Goal: Task Accomplishment & Management: Complete application form

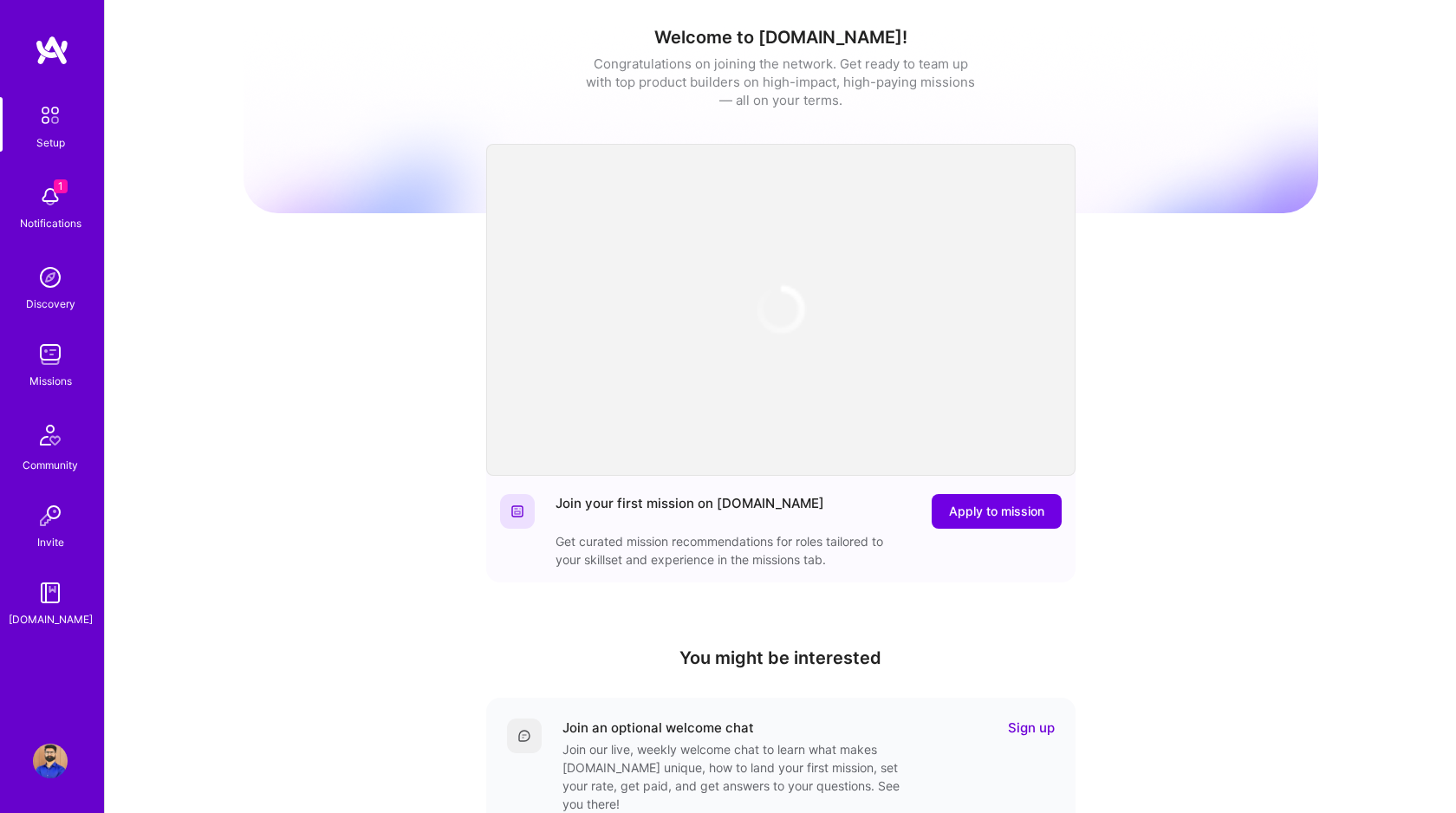
click at [49, 193] on img at bounding box center [50, 196] width 35 height 35
click at [47, 346] on img at bounding box center [50, 354] width 35 height 35
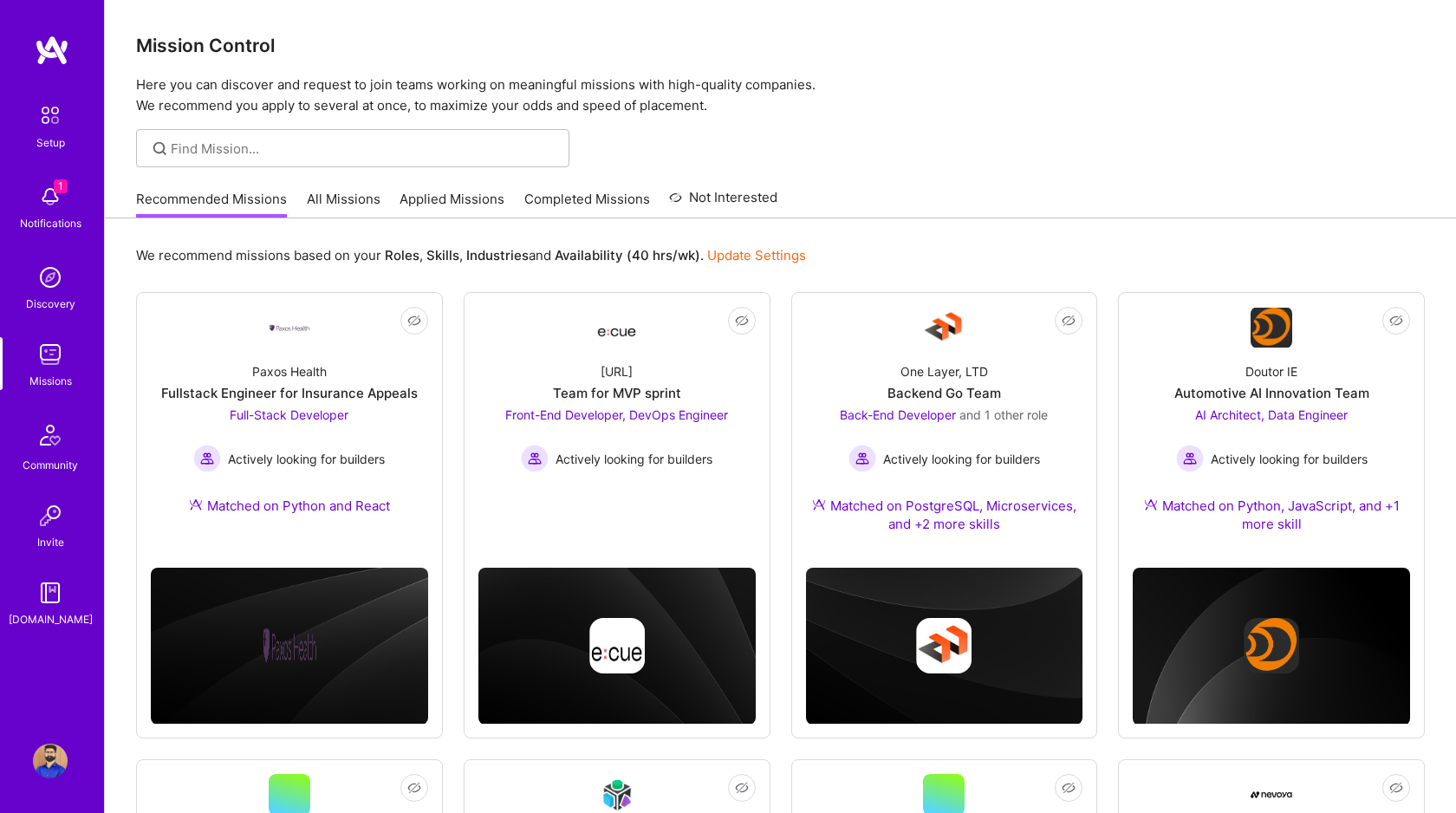
click at [341, 198] on link "All Missions" at bounding box center [344, 204] width 74 height 28
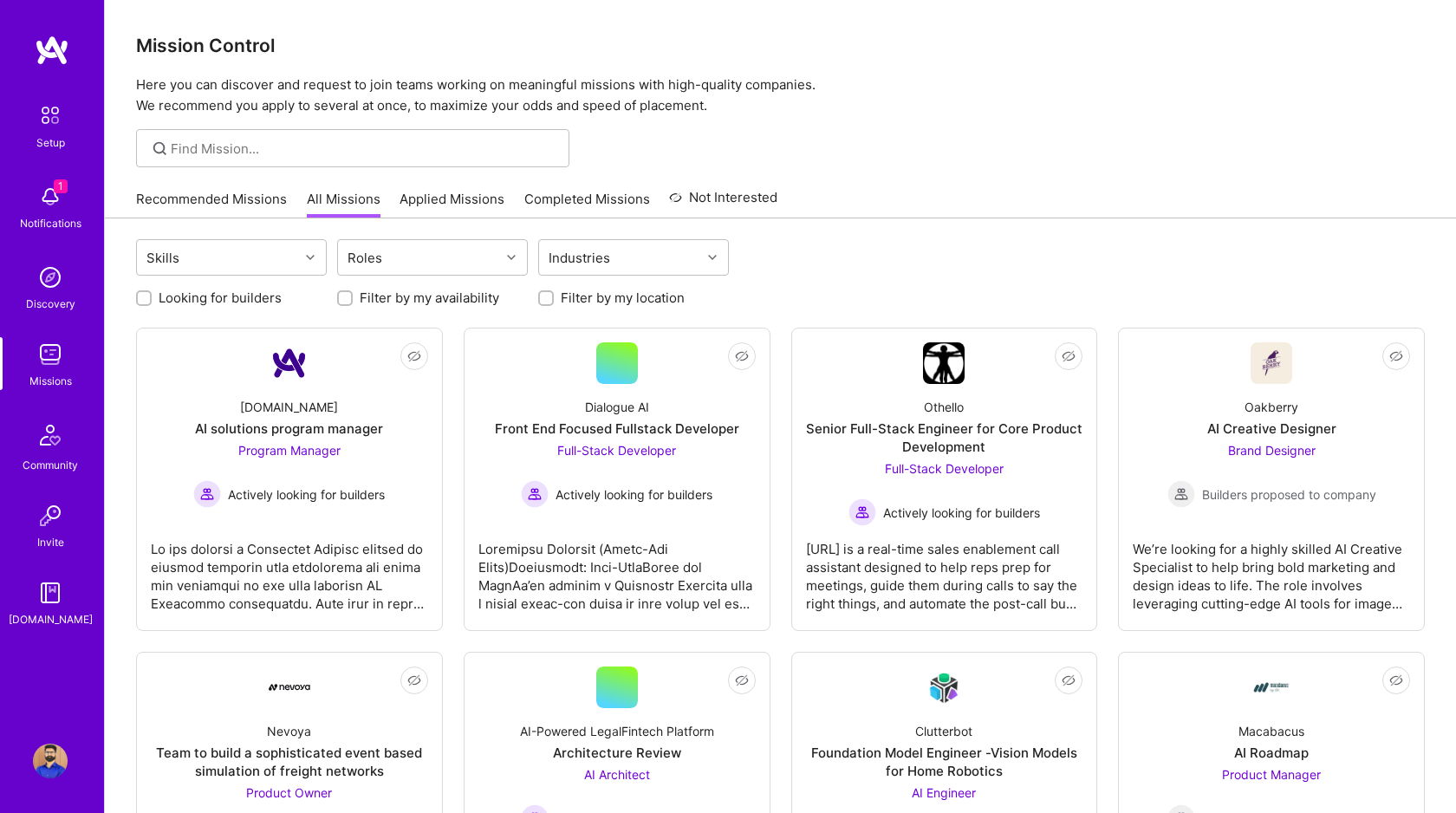
click at [144, 297] on input "Looking for builders" at bounding box center [146, 299] width 12 height 12
checkbox input "true"
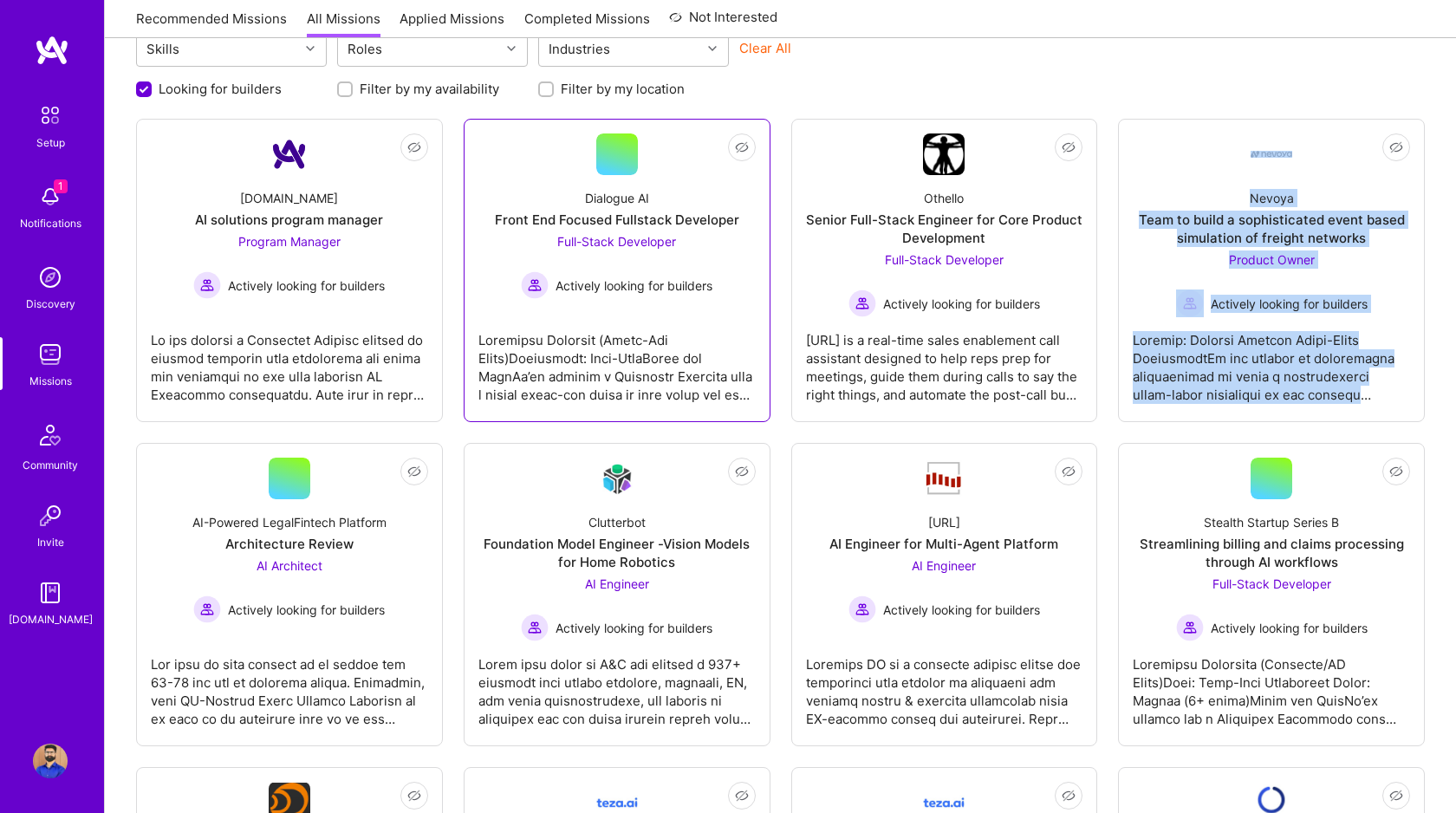
scroll to position [211, 0]
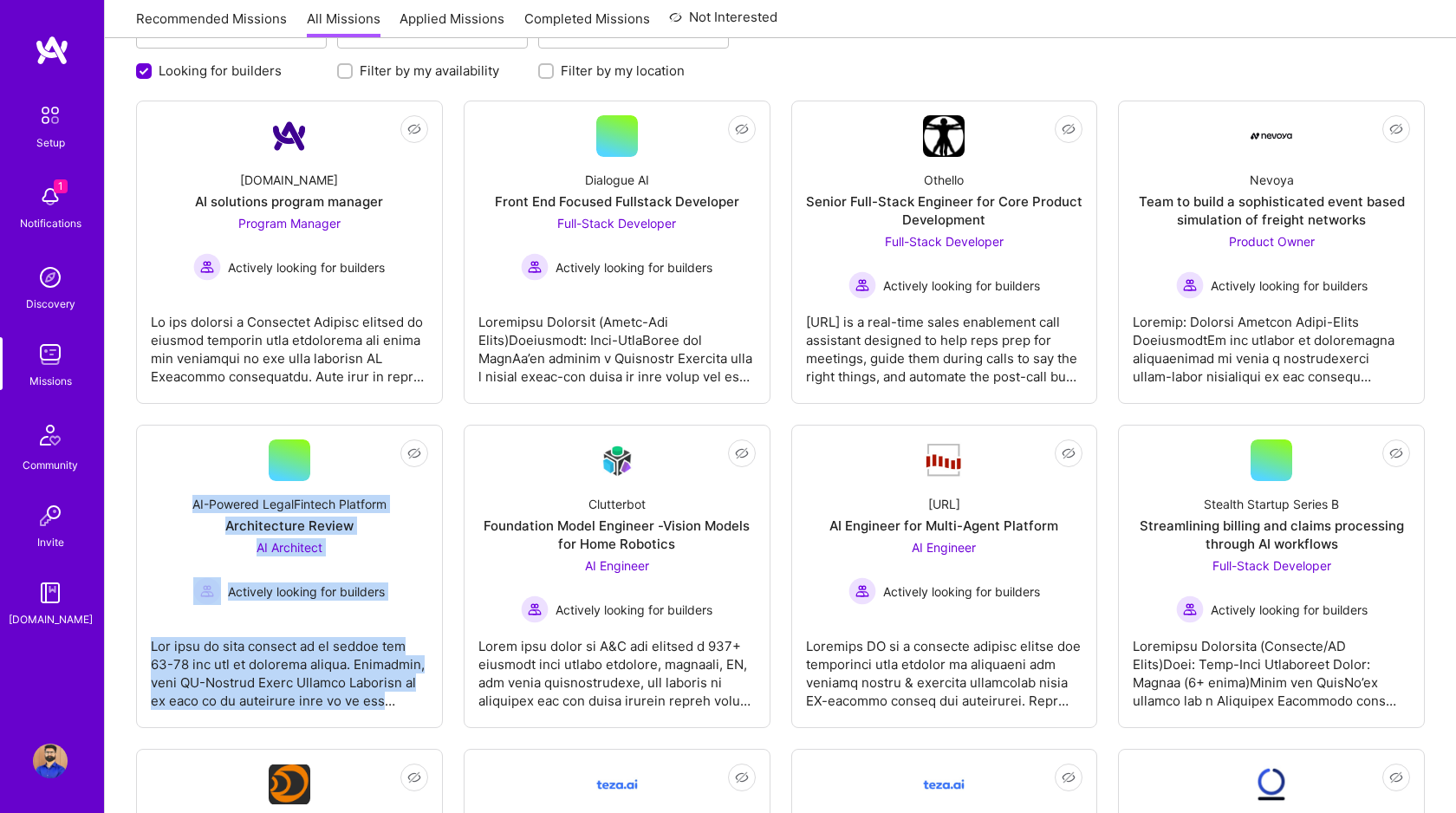
scroll to position [0, 0]
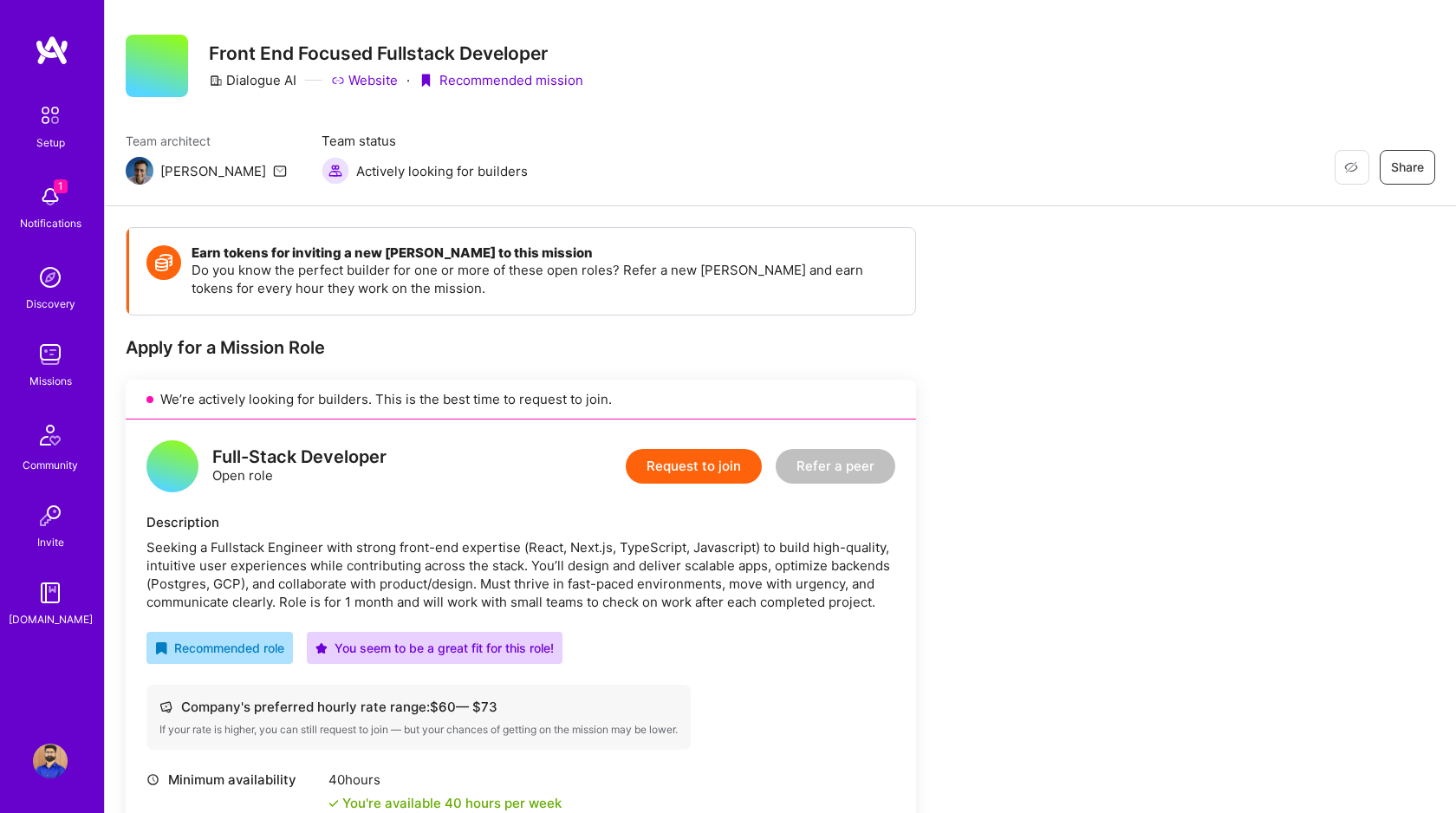
scroll to position [36, 0]
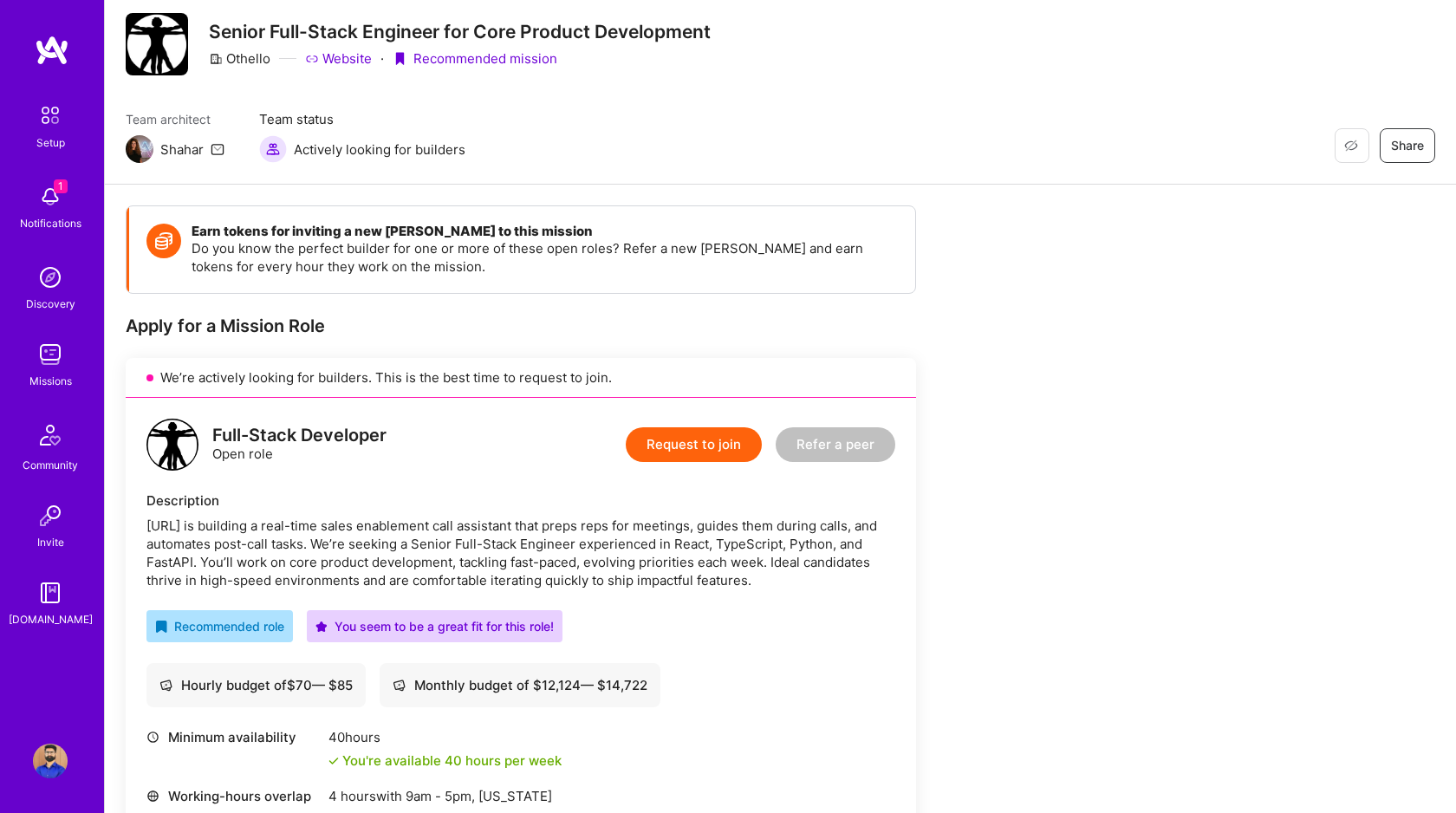
scroll to position [50, 0]
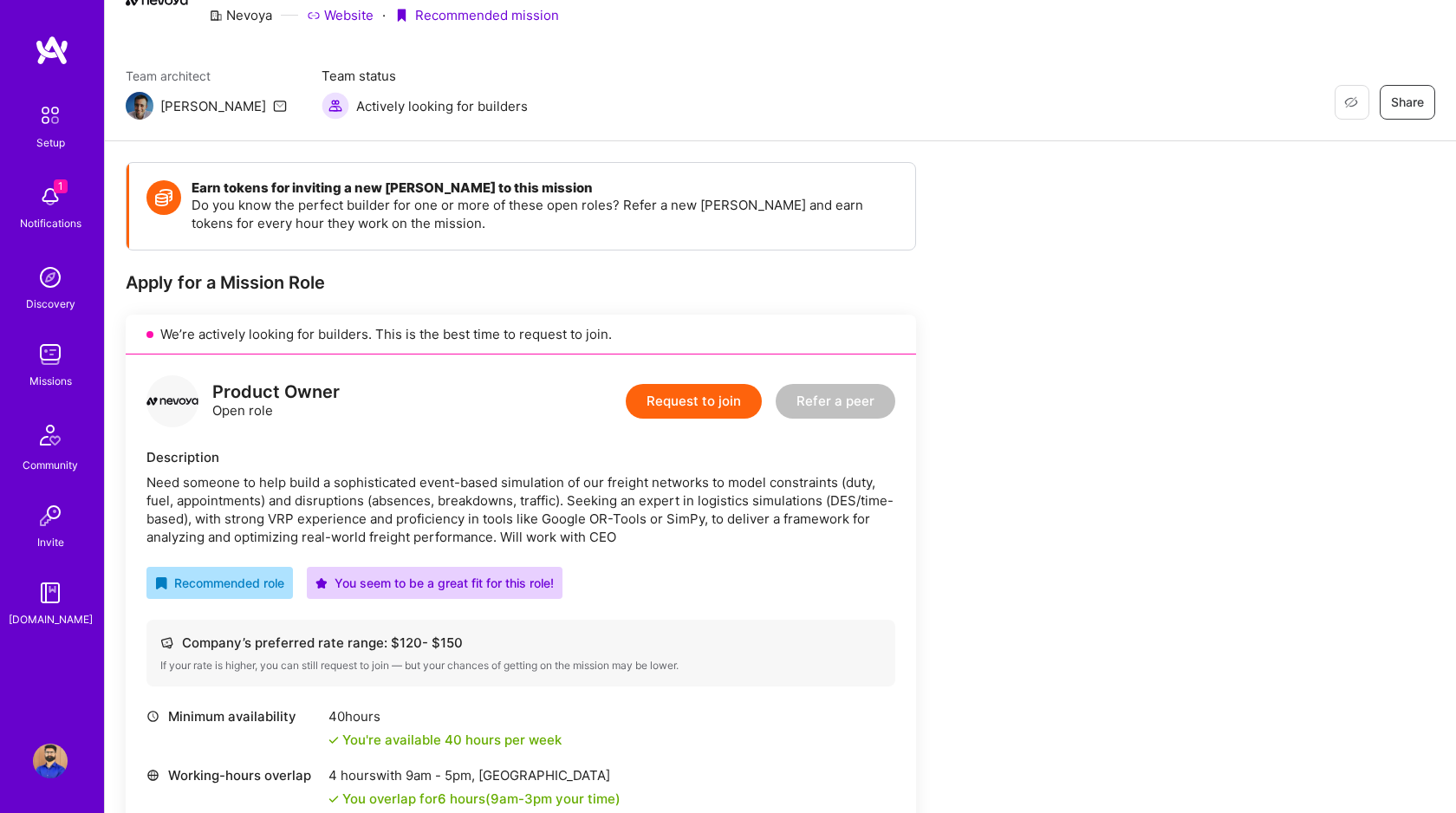
scroll to position [97, 0]
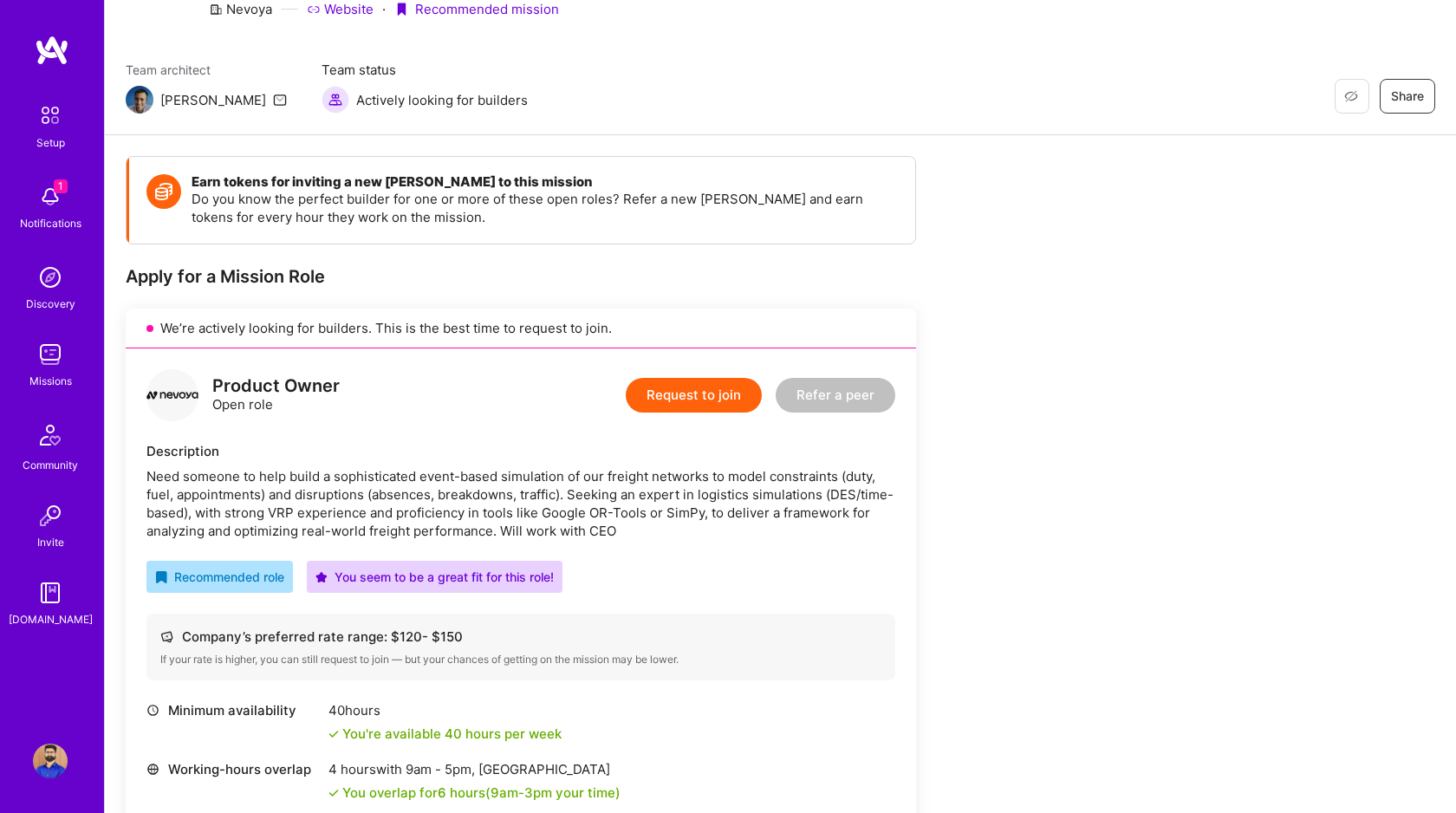
click at [710, 391] on button "Request to join" at bounding box center [694, 394] width 136 height 35
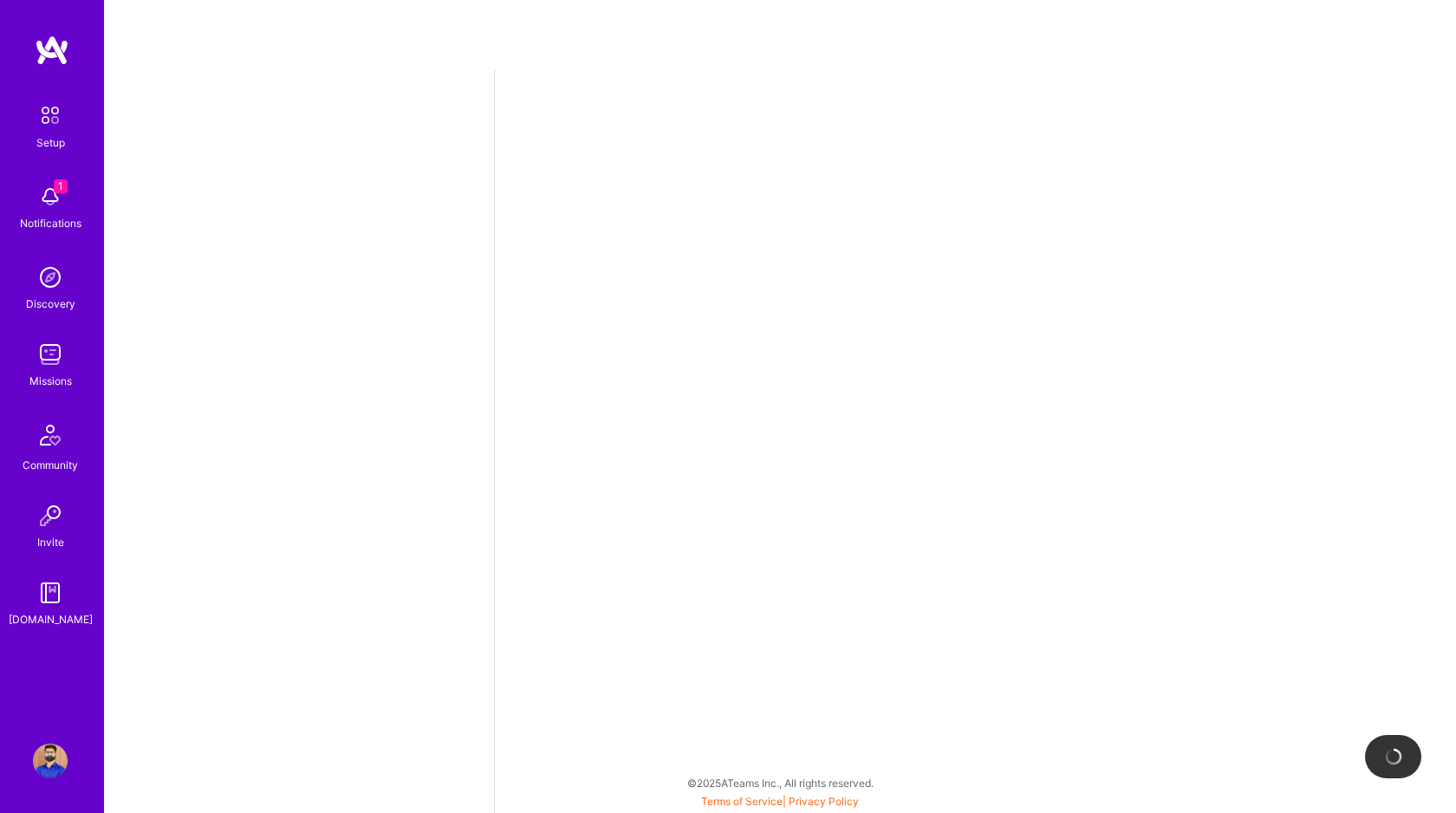
select select "CA"
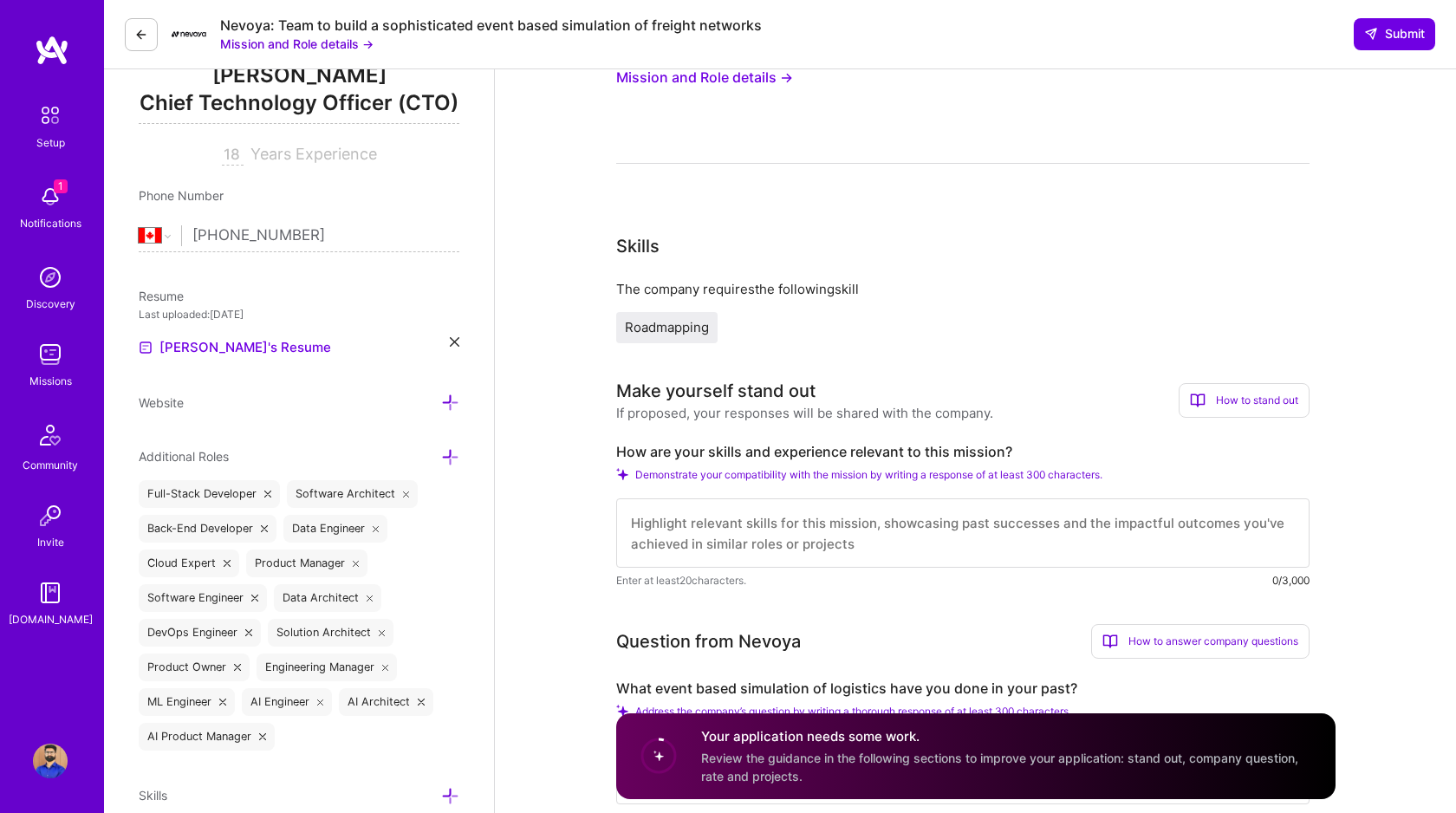
scroll to position [401, 0]
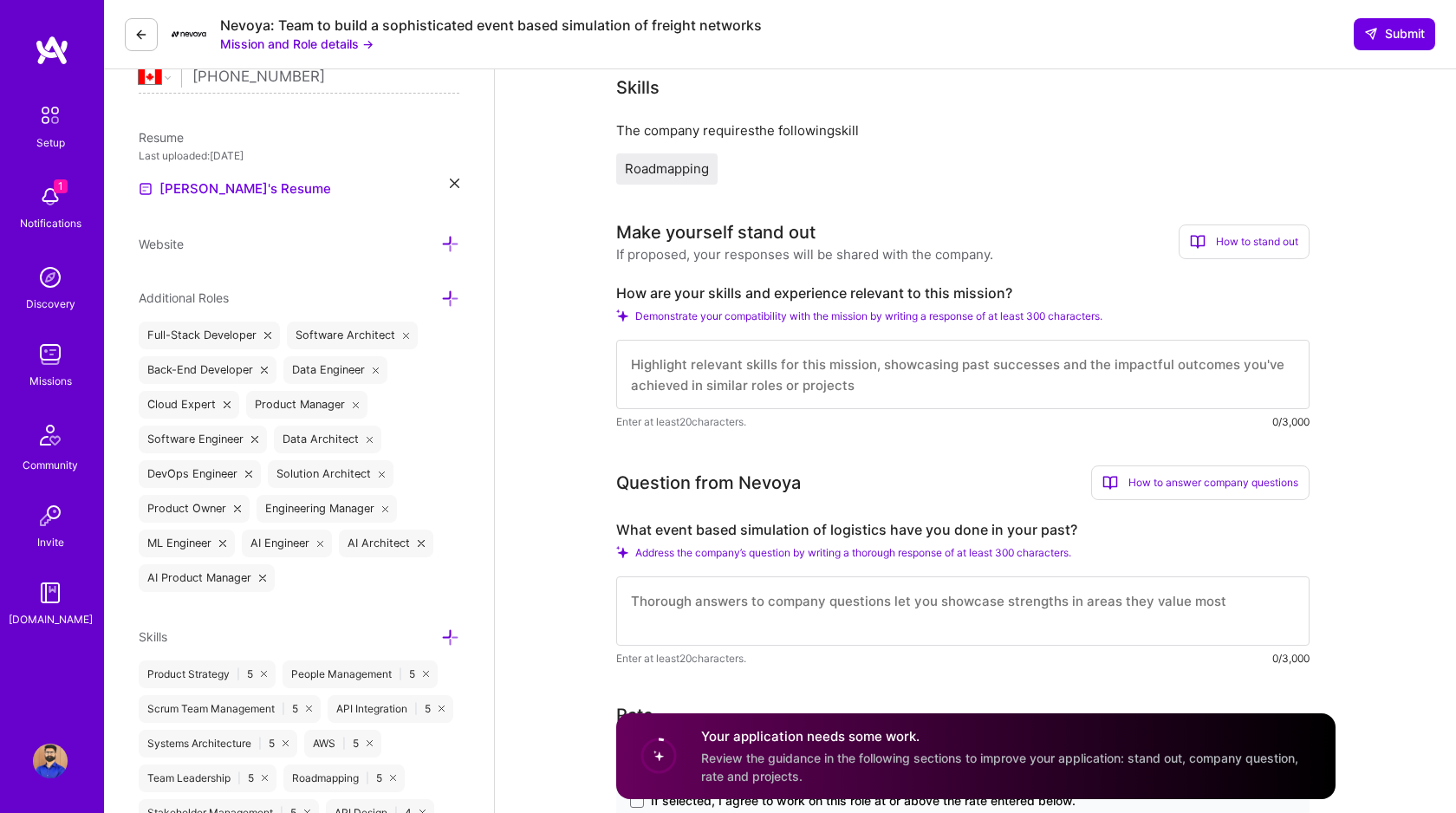
click at [698, 364] on textarea at bounding box center [963, 375] width 694 height 69
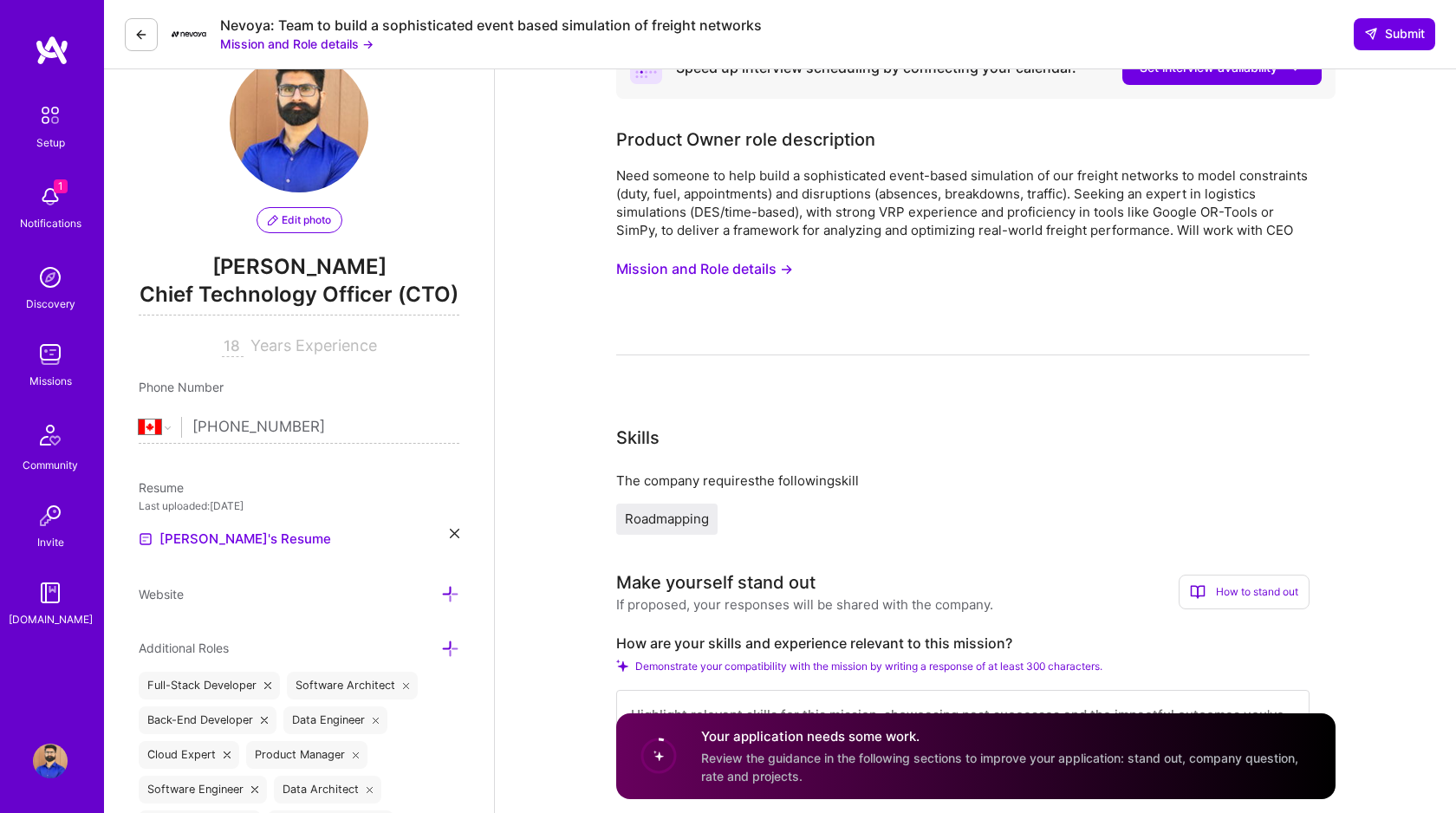
click at [720, 264] on button "Mission and Role details →" at bounding box center [704, 269] width 177 height 32
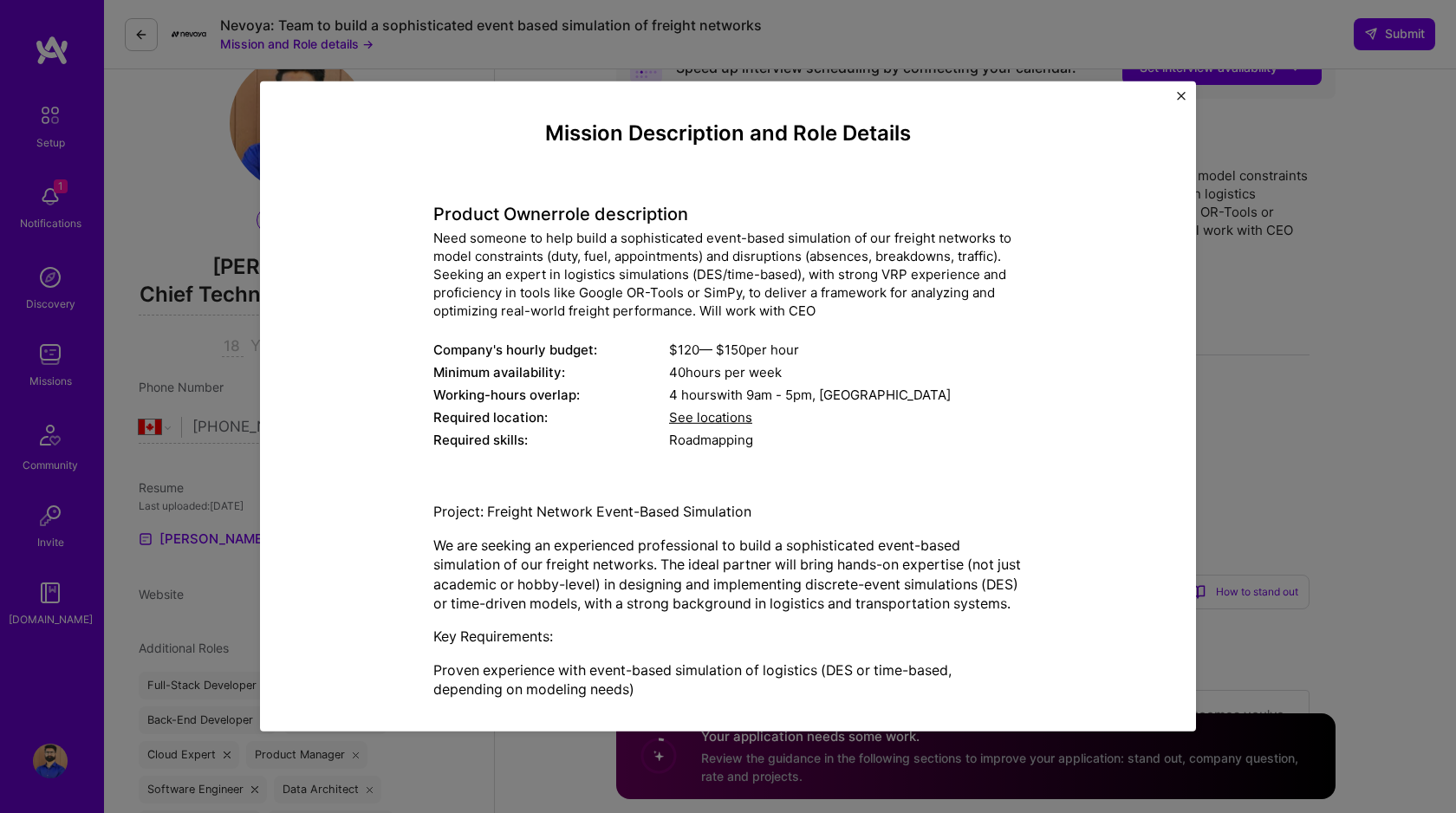
scroll to position [5, 0]
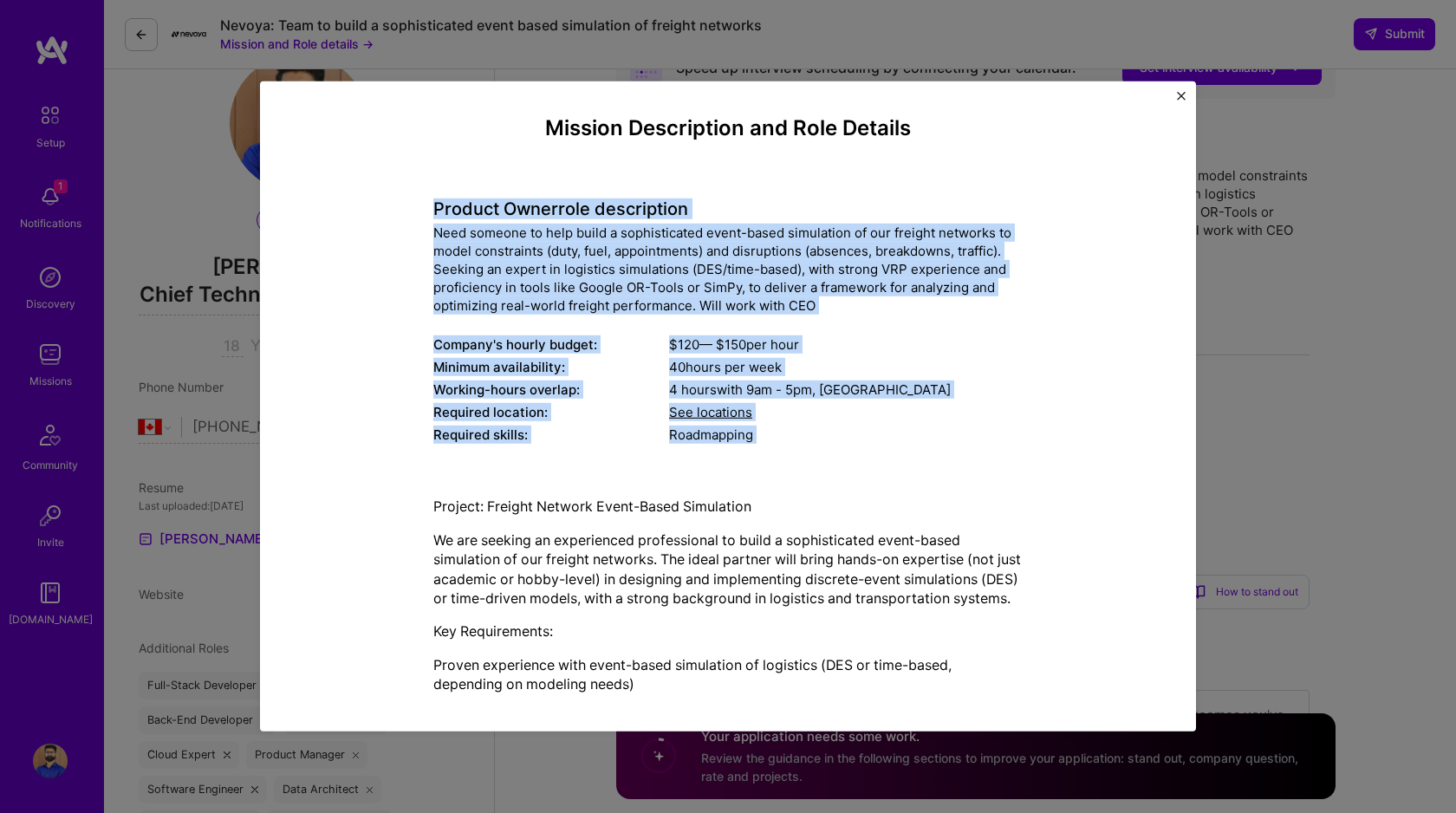
drag, startPoint x: 434, startPoint y: 208, endPoint x: 533, endPoint y: 484, distance: 293.2
click at [533, 484] on div "Mission Description and Role Details Product Owner role description Need someon…" at bounding box center [728, 560] width 590 height 889
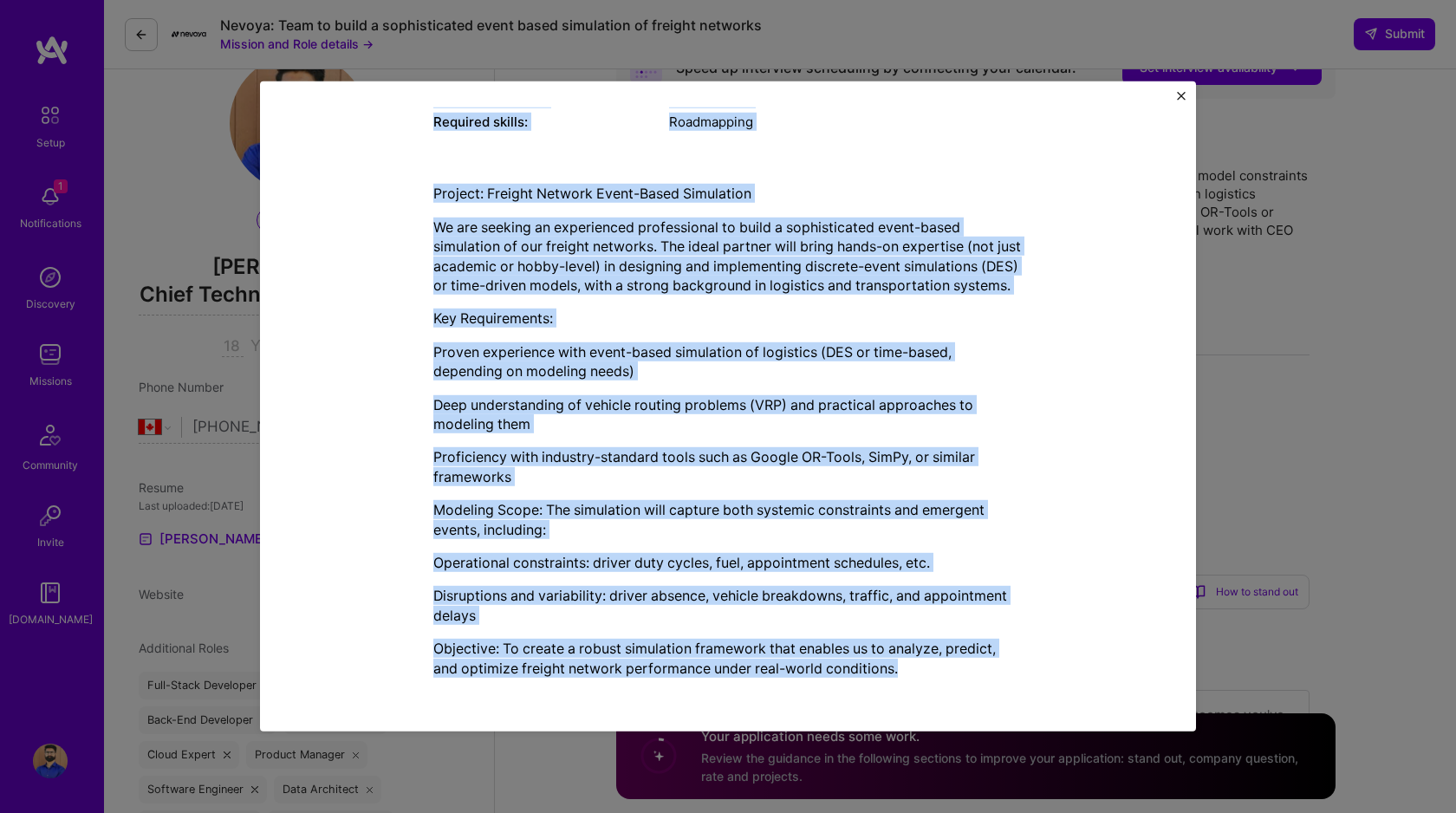
click at [903, 671] on p "Objective: To create a robust simulation framework that enables us to analyze, …" at bounding box center [728, 658] width 590 height 39
copy div "Product Owner role description Need someone to help build a sophisticated event…"
click at [1179, 93] on img "Close" at bounding box center [1182, 96] width 9 height 9
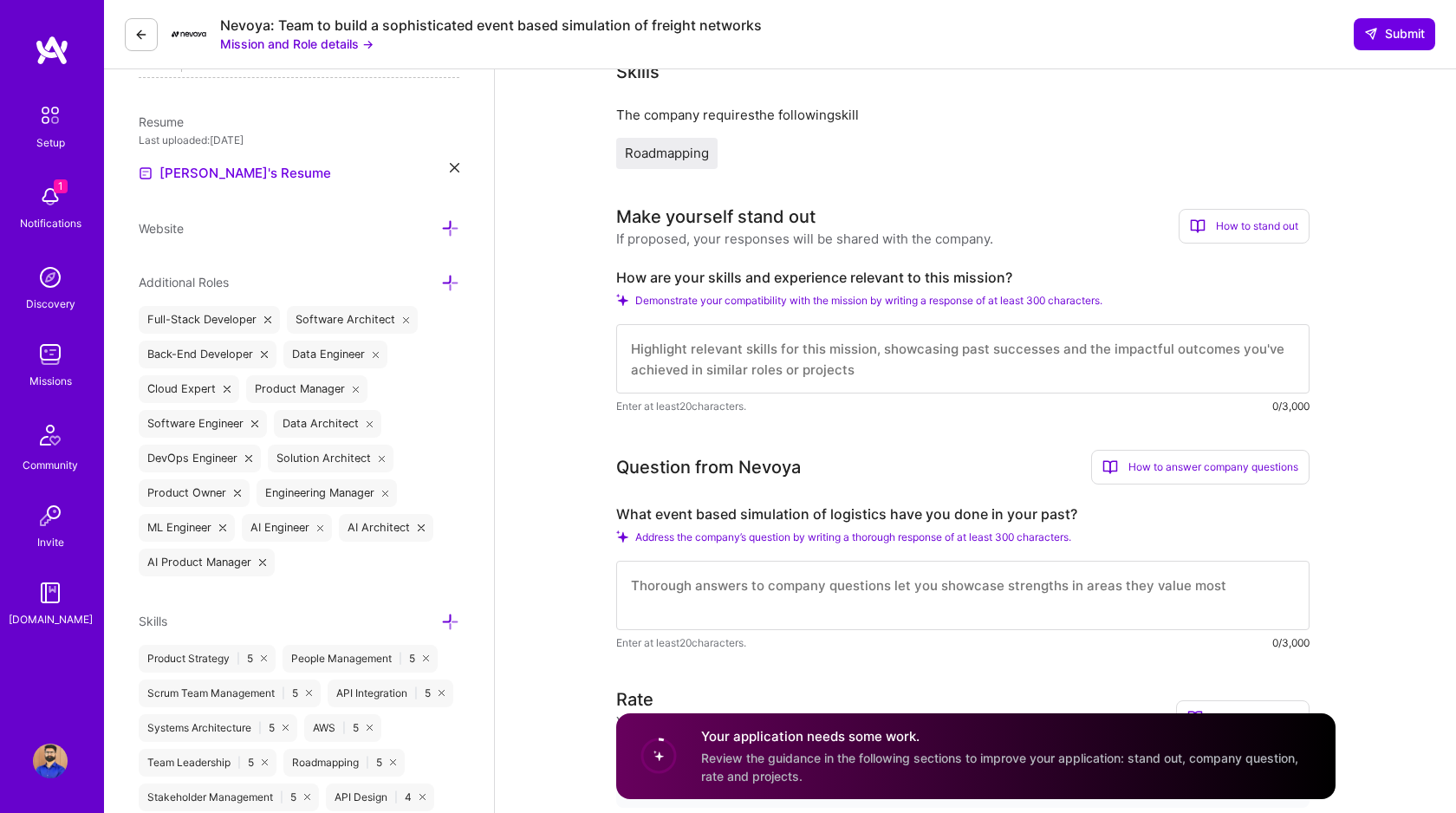
scroll to position [451, 0]
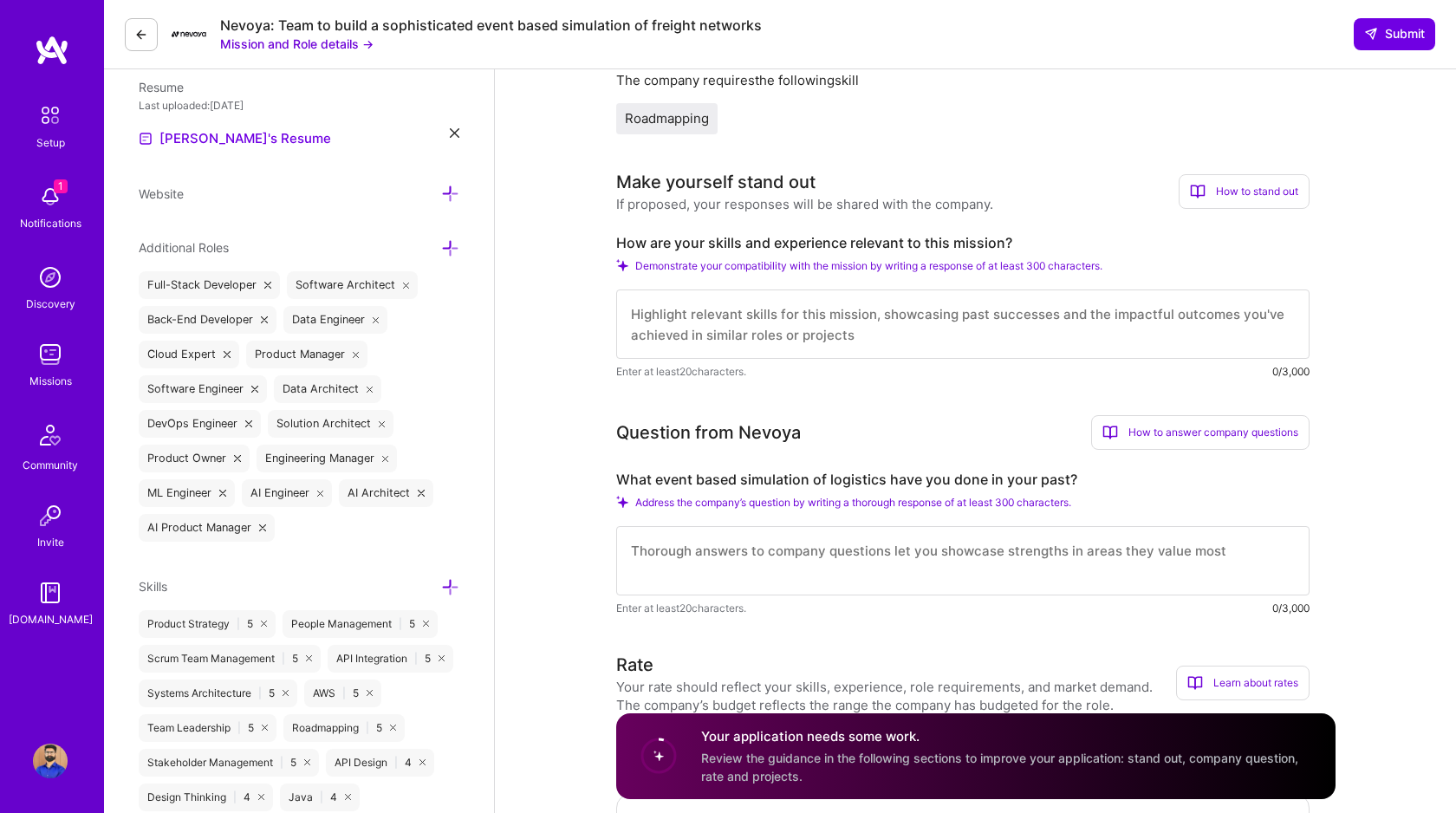
click at [818, 240] on label "How are your skills and experience relevant to this mission?" at bounding box center [963, 243] width 694 height 18
copy label "How are your skills and experience relevant to this mission?"
drag, startPoint x: 1076, startPoint y: 479, endPoint x: 618, endPoint y: 479, distance: 458.0
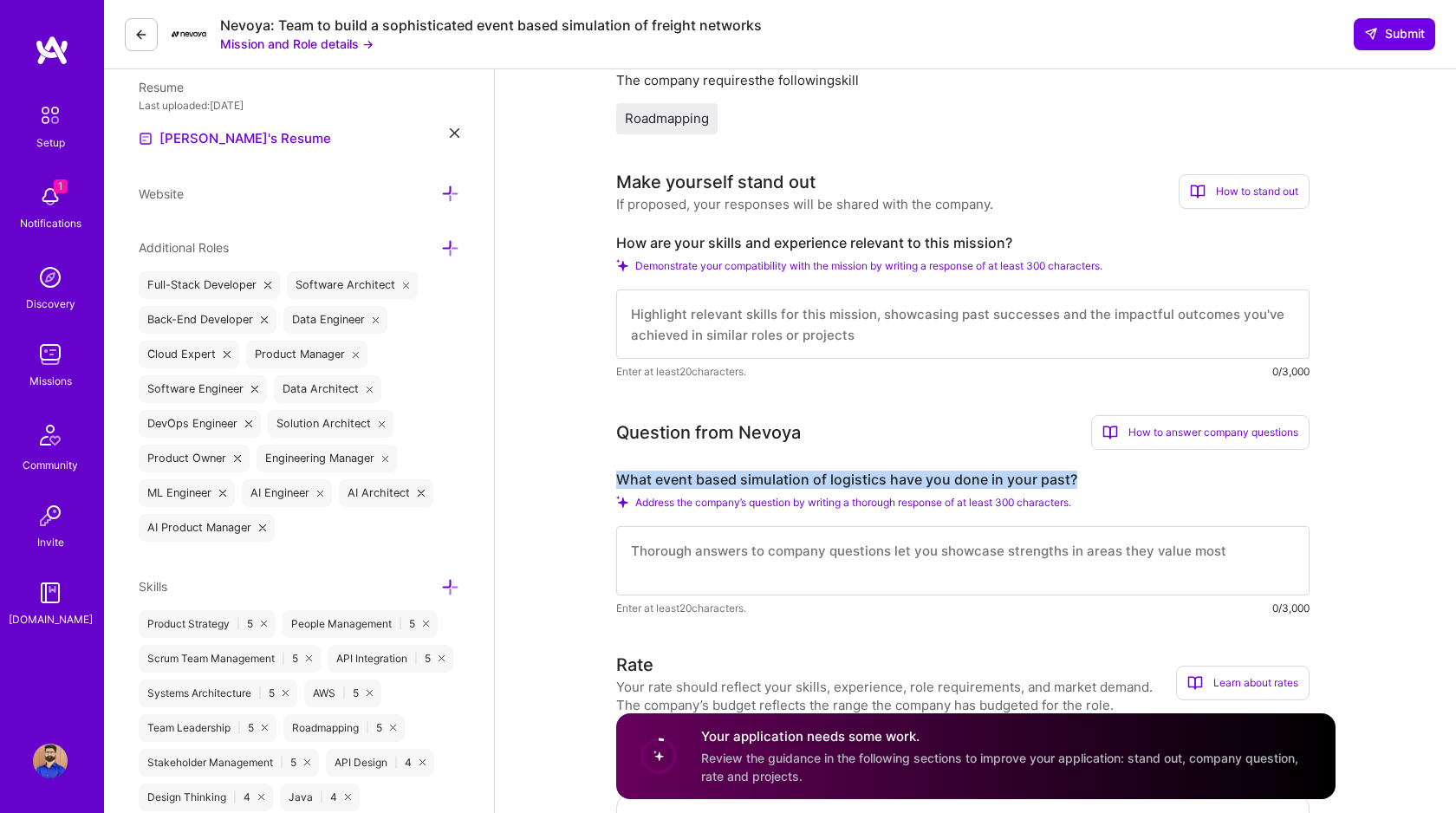
click at [618, 479] on label "What event based simulation of logistics have you done in your past?" at bounding box center [963, 480] width 694 height 18
copy label "What event based simulation of logistics have you done in your past?"
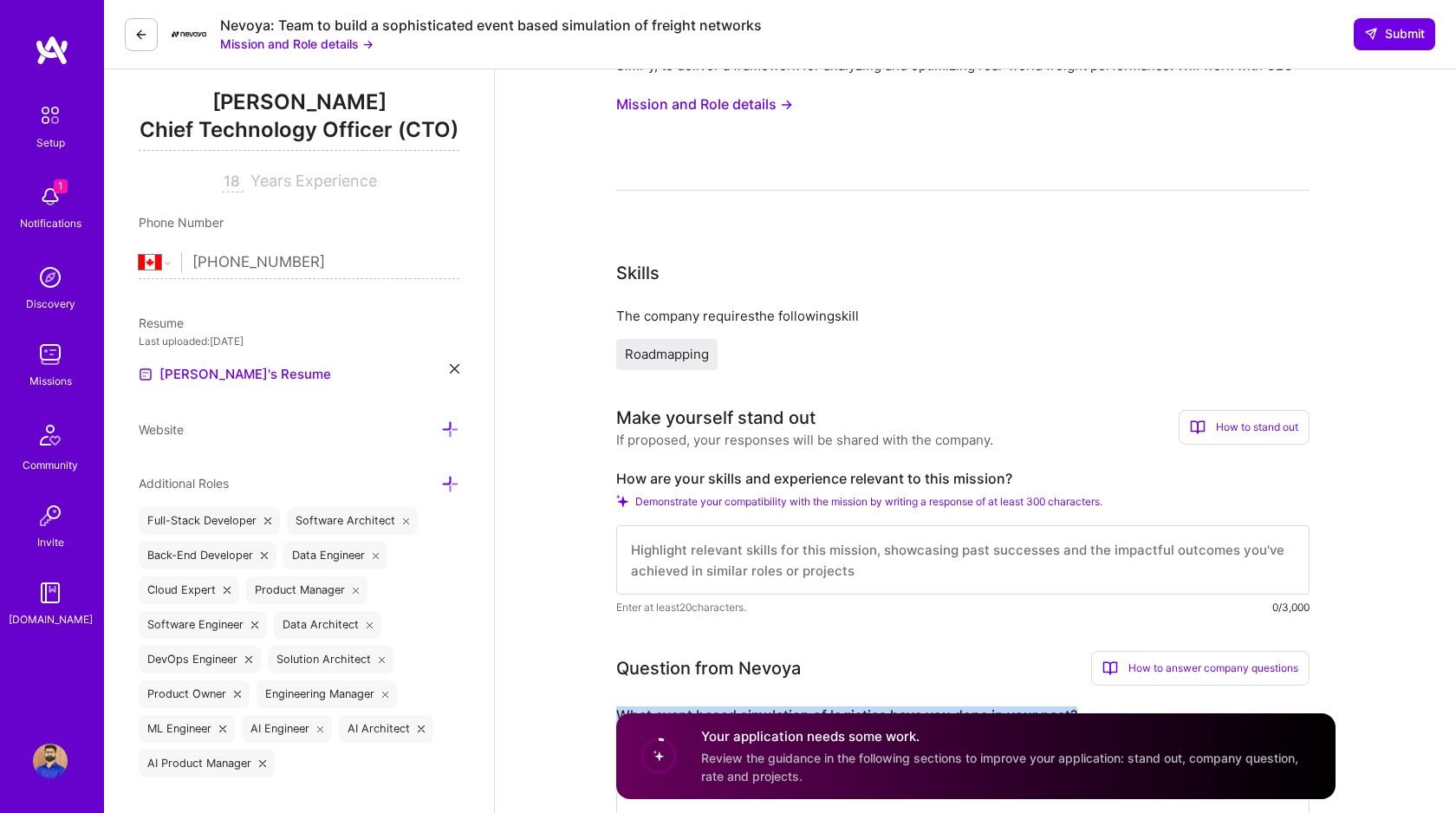
scroll to position [0, 0]
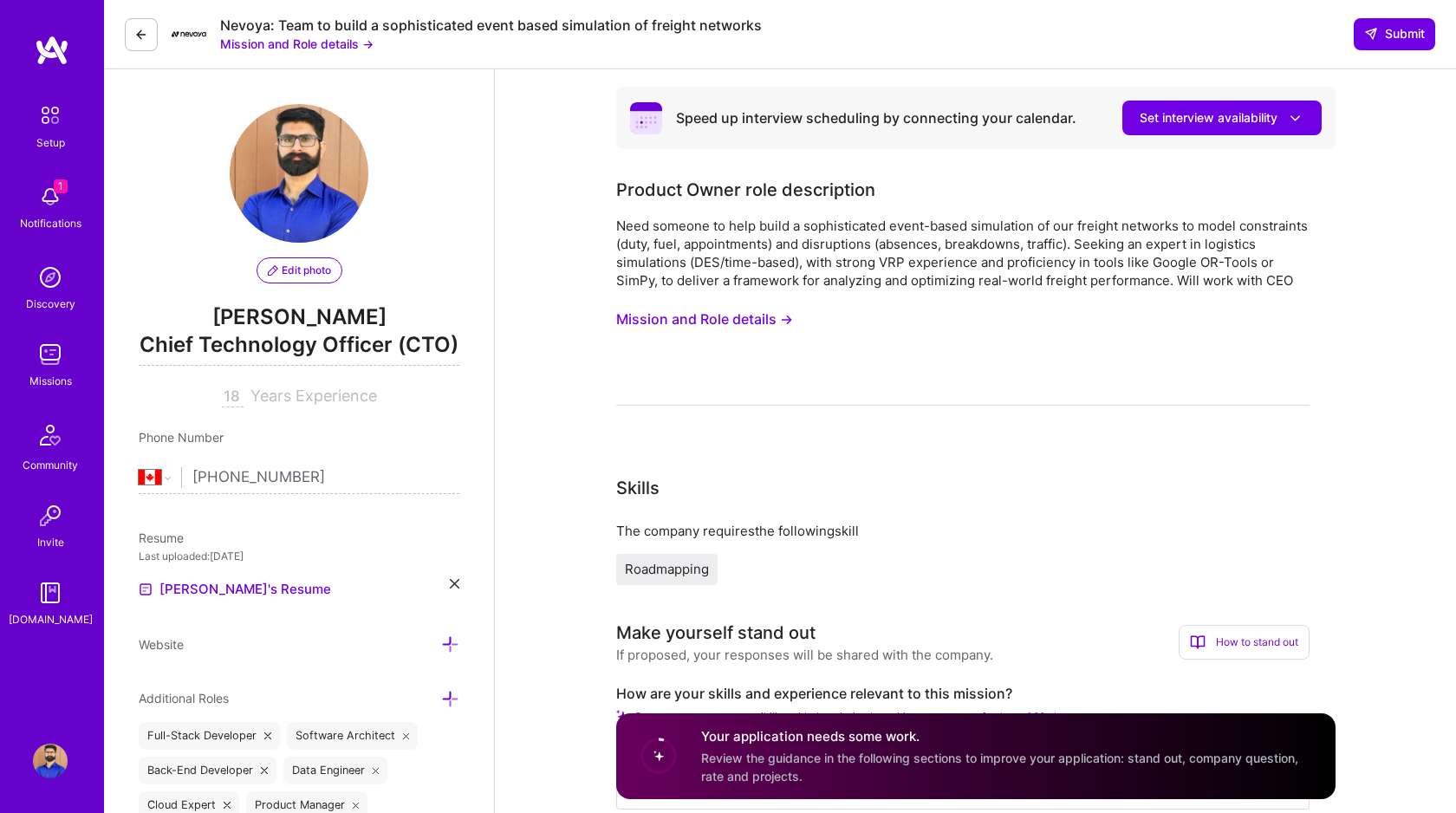
click at [660, 316] on button "Mission and Role details →" at bounding box center [704, 320] width 177 height 32
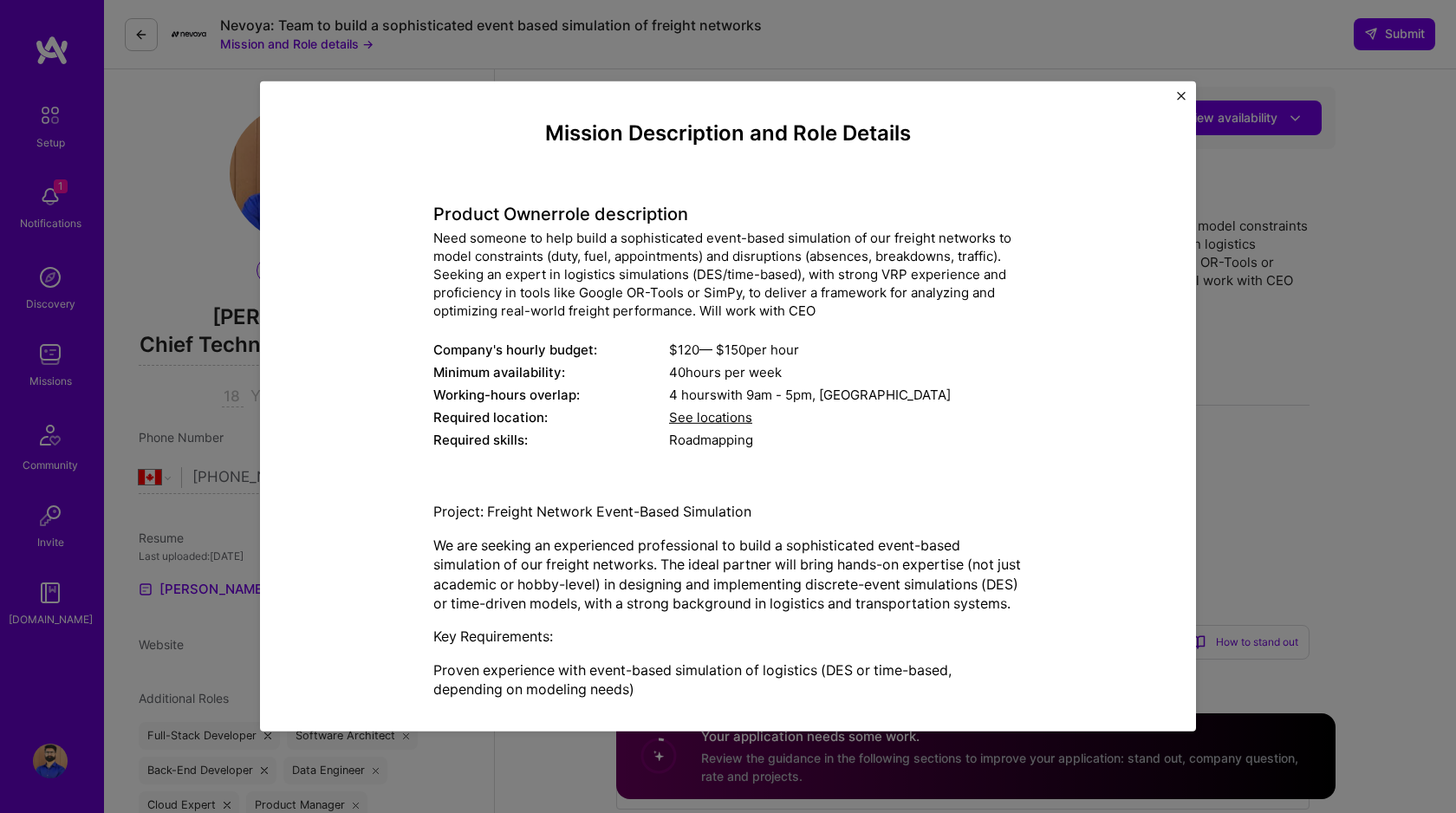
click at [1190, 91] on div "Mission Description and Role Details Product Owner role description Need someon…" at bounding box center [728, 406] width 936 height 650
click at [1184, 92] on img "Close" at bounding box center [1182, 96] width 9 height 9
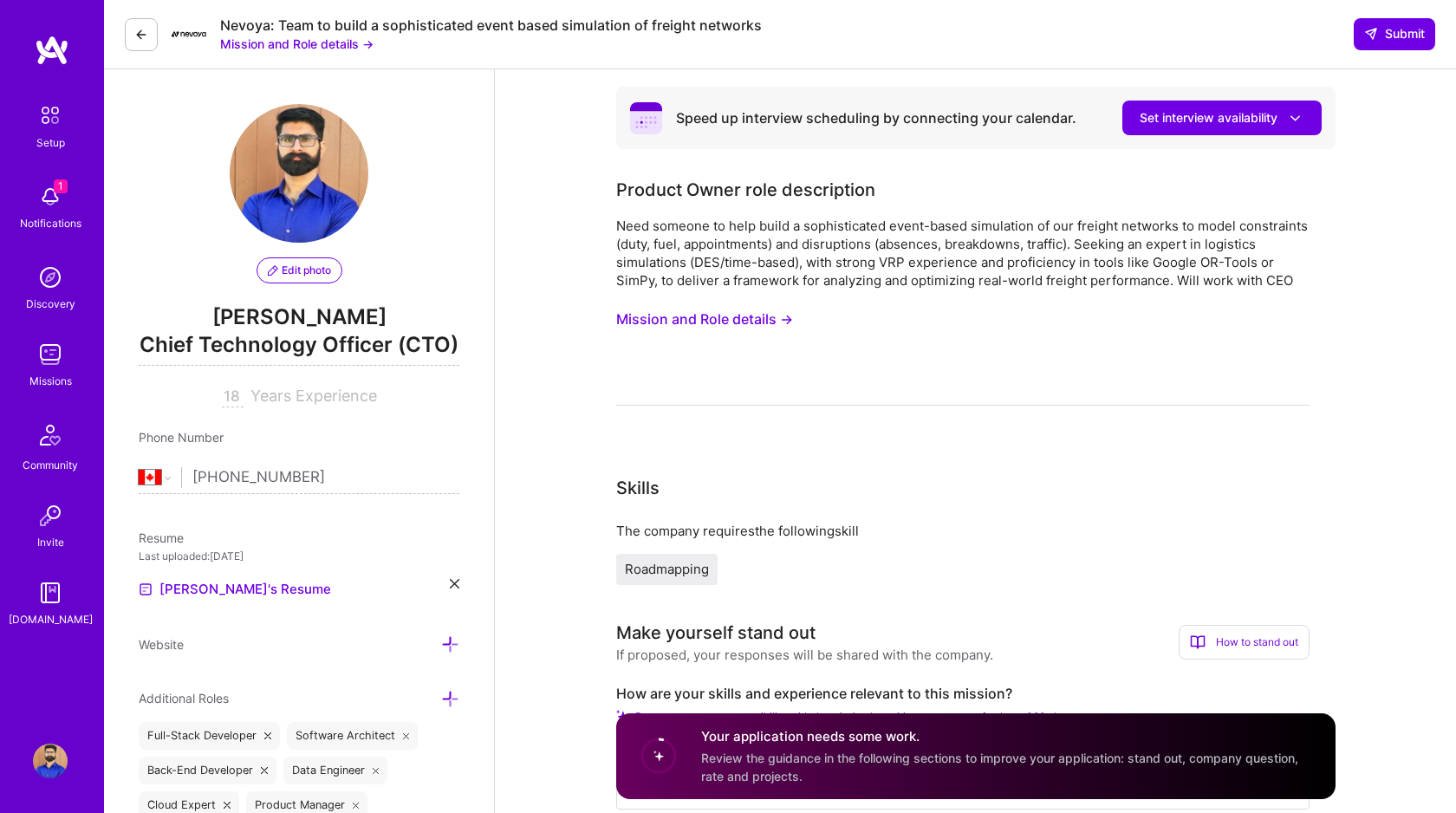
click at [711, 319] on button "Mission and Role details →" at bounding box center [704, 320] width 177 height 32
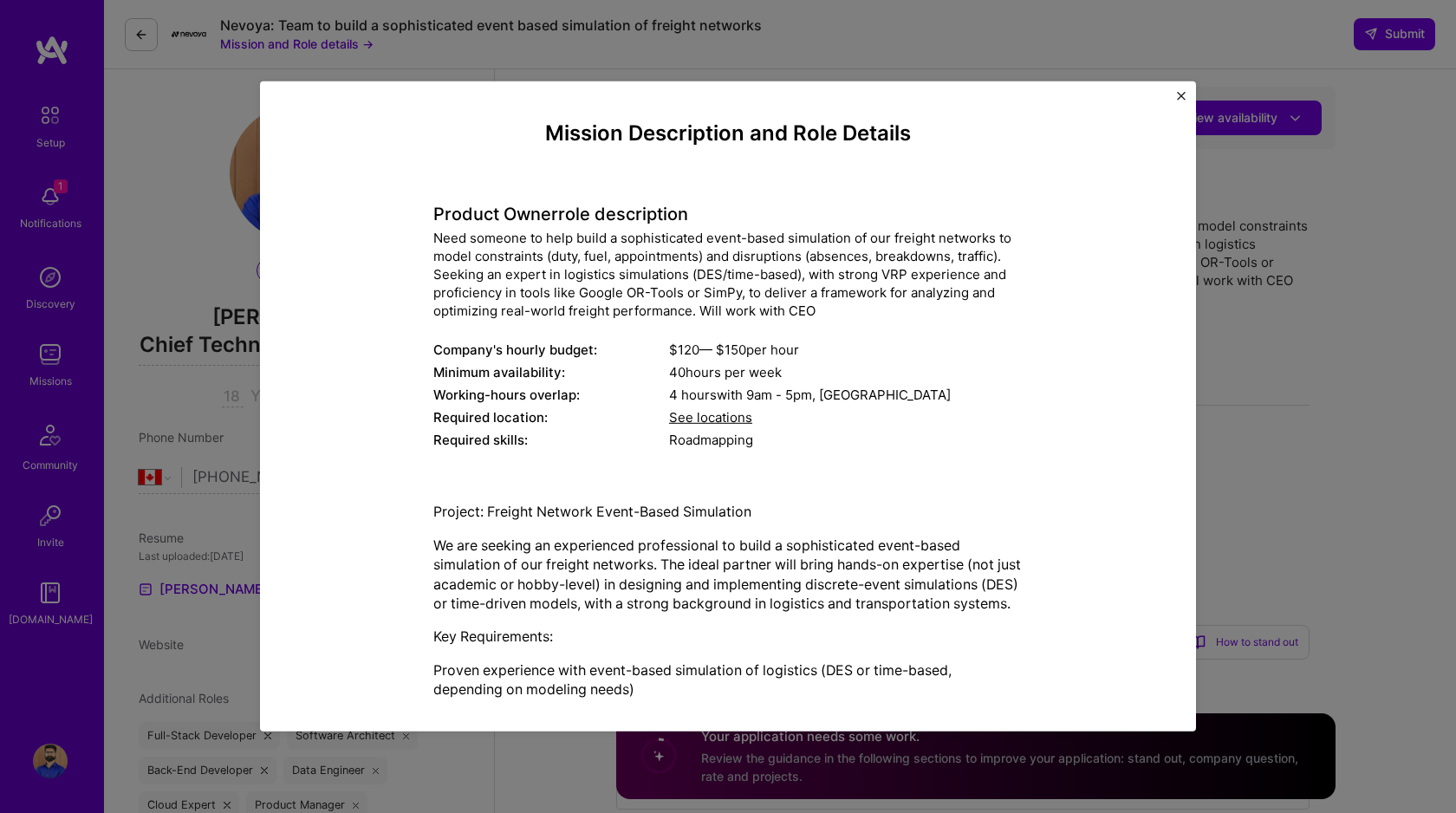
click at [1181, 92] on img "Close" at bounding box center [1182, 96] width 9 height 9
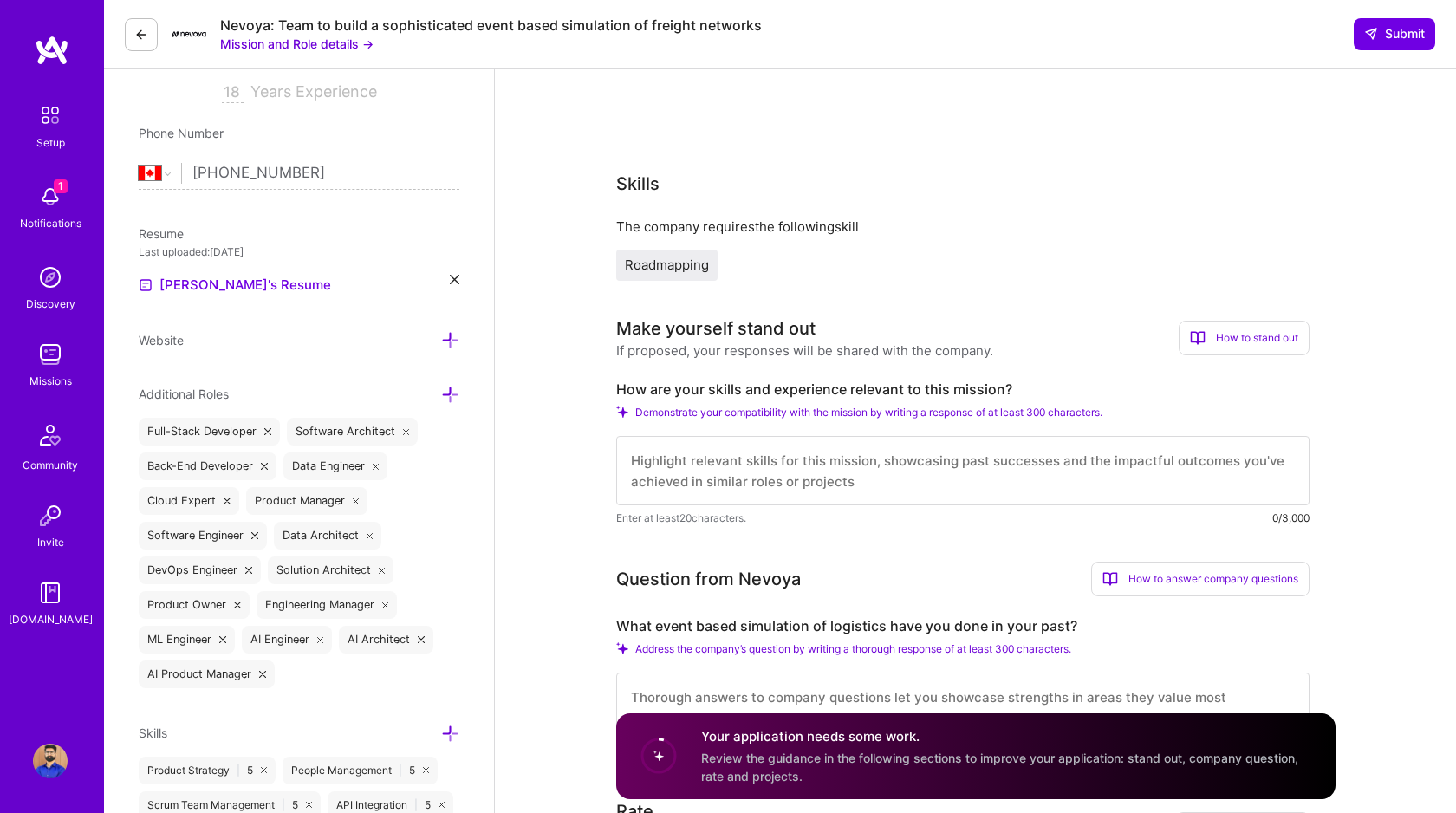
scroll to position [311, 0]
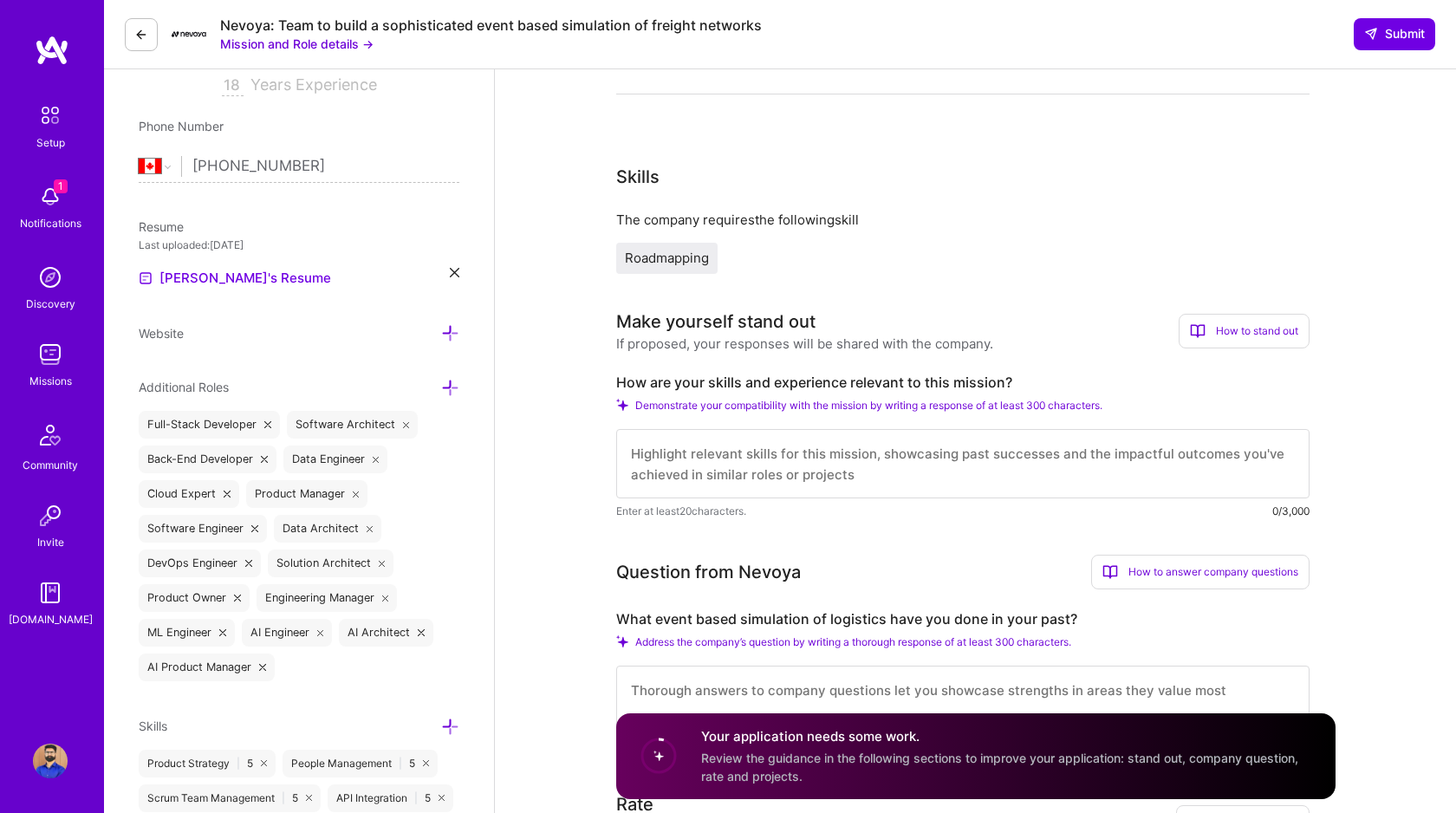
click at [665, 456] on textarea at bounding box center [963, 464] width 694 height 69
paste textarea "My 18+ years building hyper-scale systems at AWS S3 (serving 2+ trillion object…"
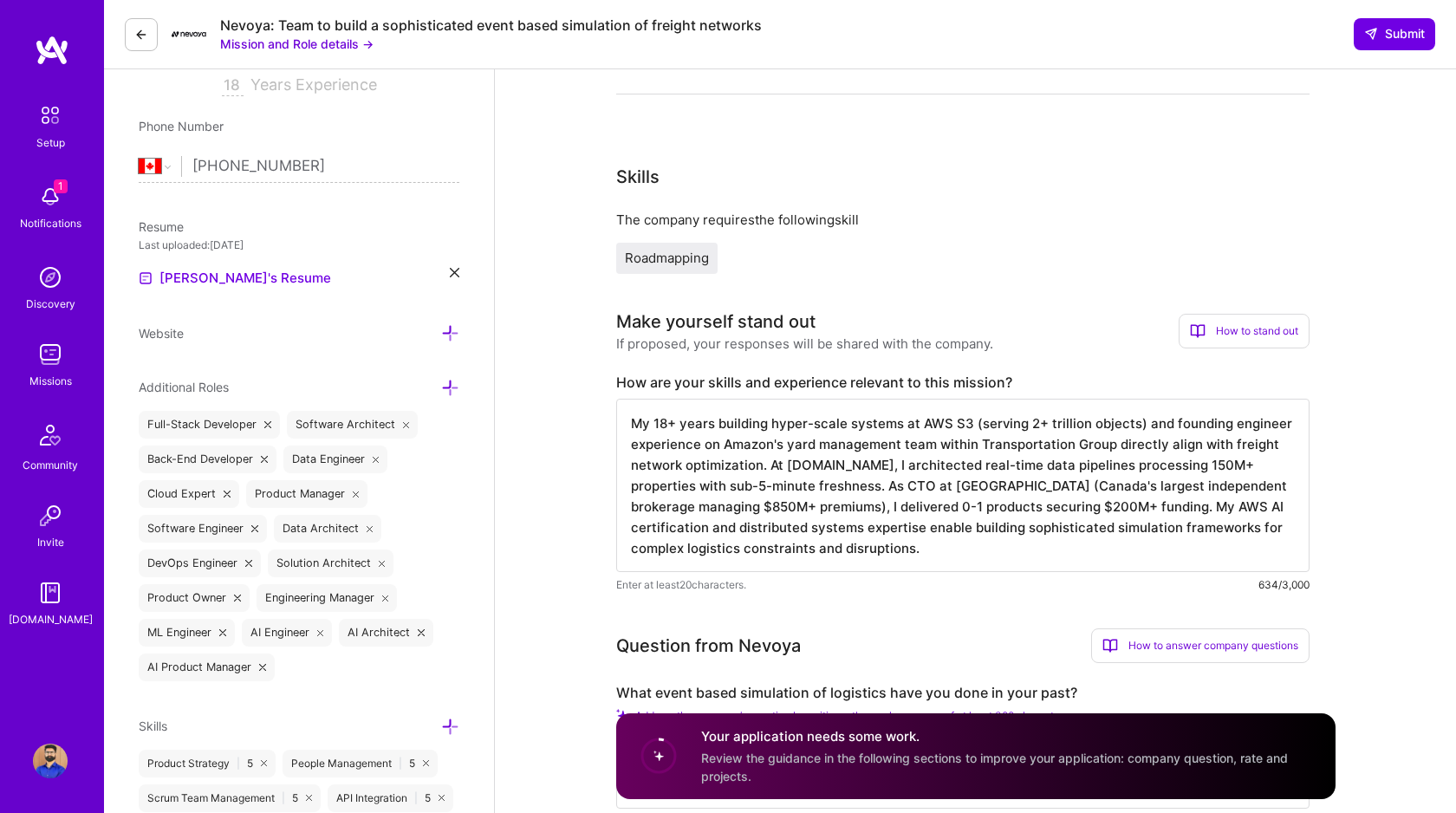
click at [919, 424] on textarea "My 18+ years building hyper-scale systems at AWS S3 (serving 2+ trillion object…" at bounding box center [963, 485] width 694 height 174
click at [959, 422] on textarea "My 18+ years building hyper-scale systems for products like AWS S3 (serving 2+ …" at bounding box center [963, 485] width 694 height 174
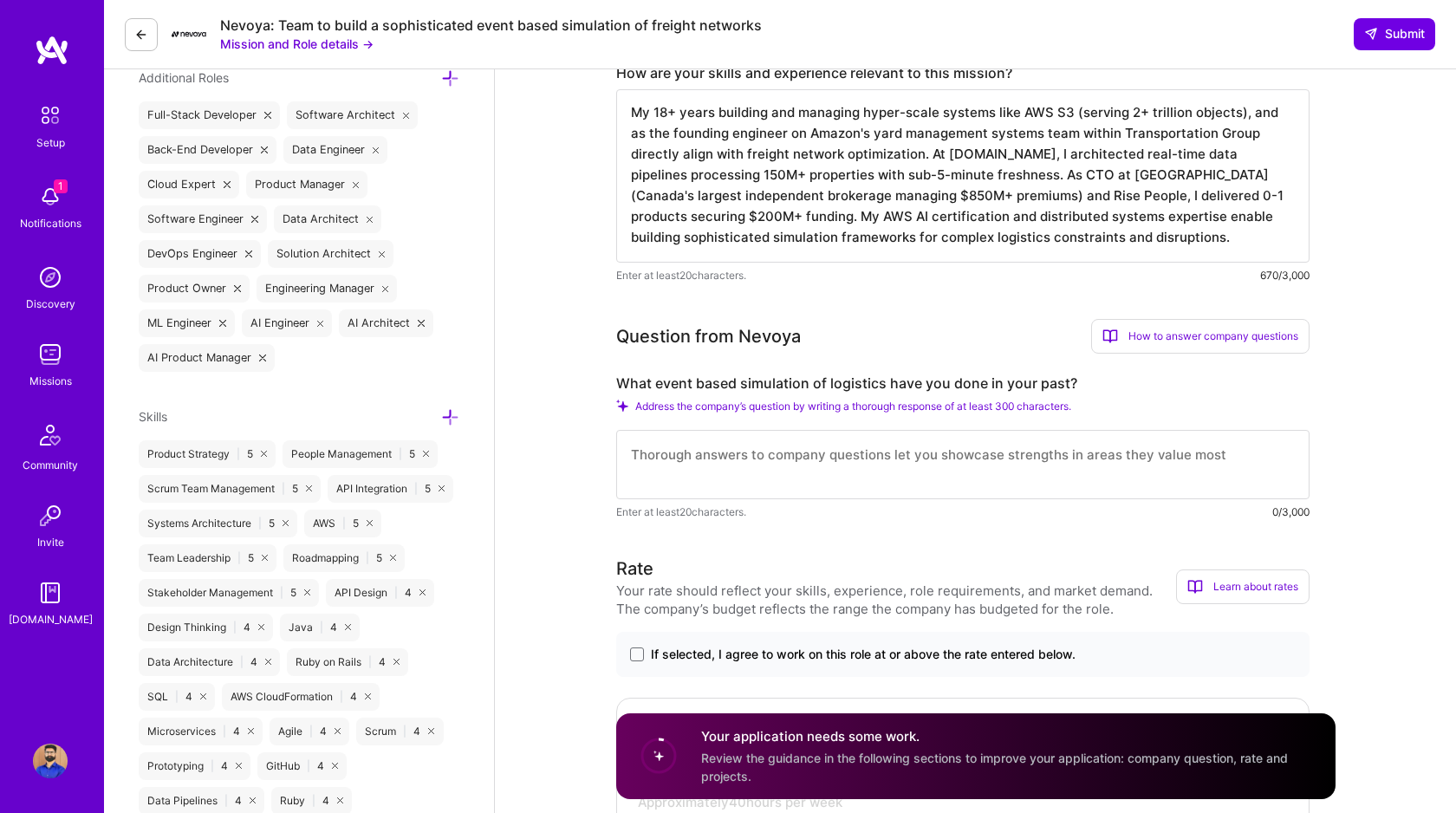
scroll to position [625, 0]
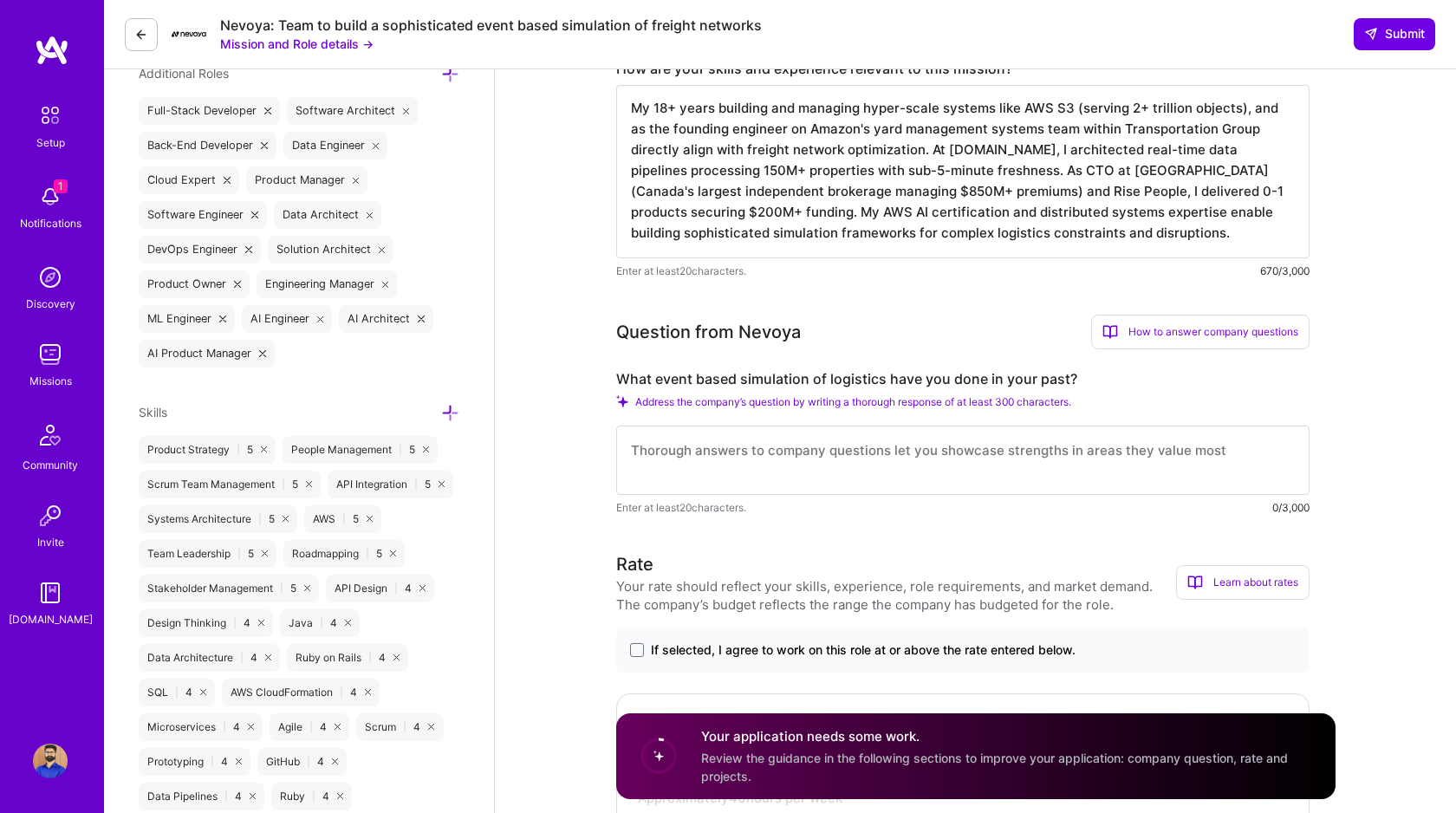
type textarea "My 18+ years building and managing hyper-scale systems like AWS S3 (serving 2+ …"
click at [658, 443] on textarea at bounding box center [963, 460] width 694 height 69
paste textarea "As founding engineer on Amazon's yard management team (Transportation Group), I…"
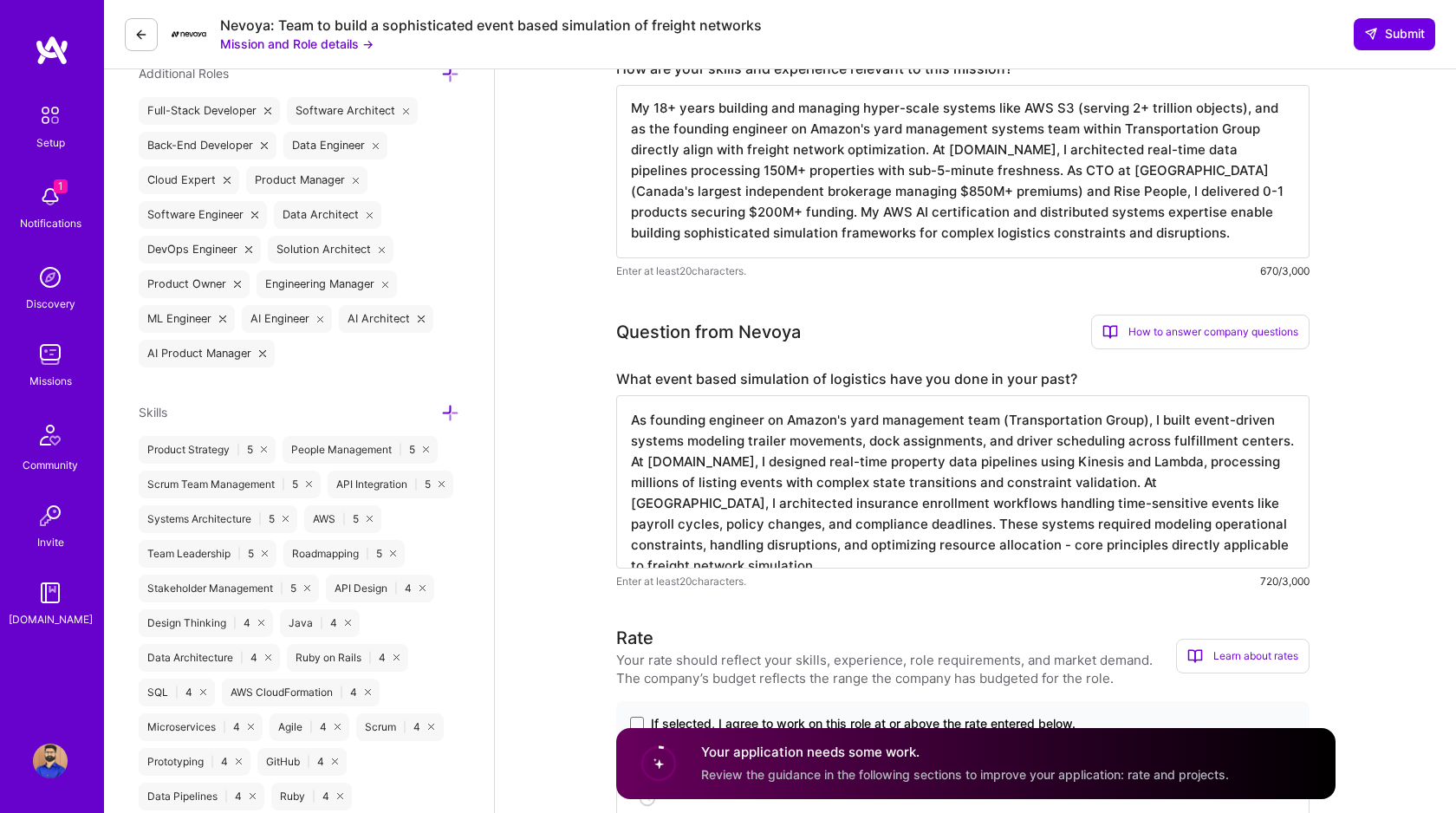
click at [964, 424] on textarea "As founding engineer on Amazon's yard management team (Transportation Group), I…" at bounding box center [963, 482] width 694 height 174
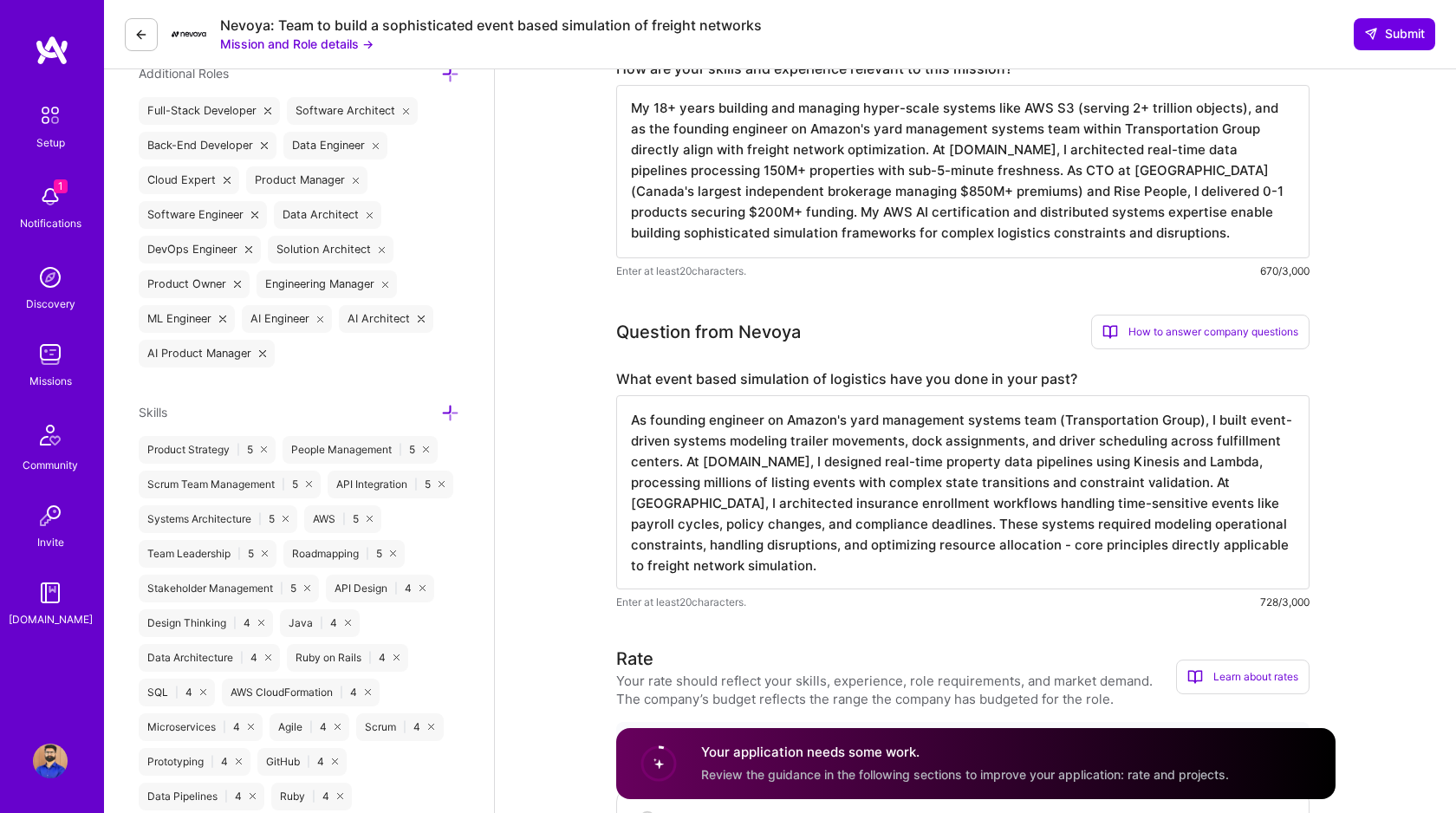
click at [663, 465] on textarea "As founding engineer on Amazon's yard management systems team (Transportation G…" at bounding box center [963, 492] width 694 height 194
click at [1269, 485] on textarea "As founding engineer on Amazon's yard management systems team (Transportation G…" at bounding box center [963, 492] width 694 height 194
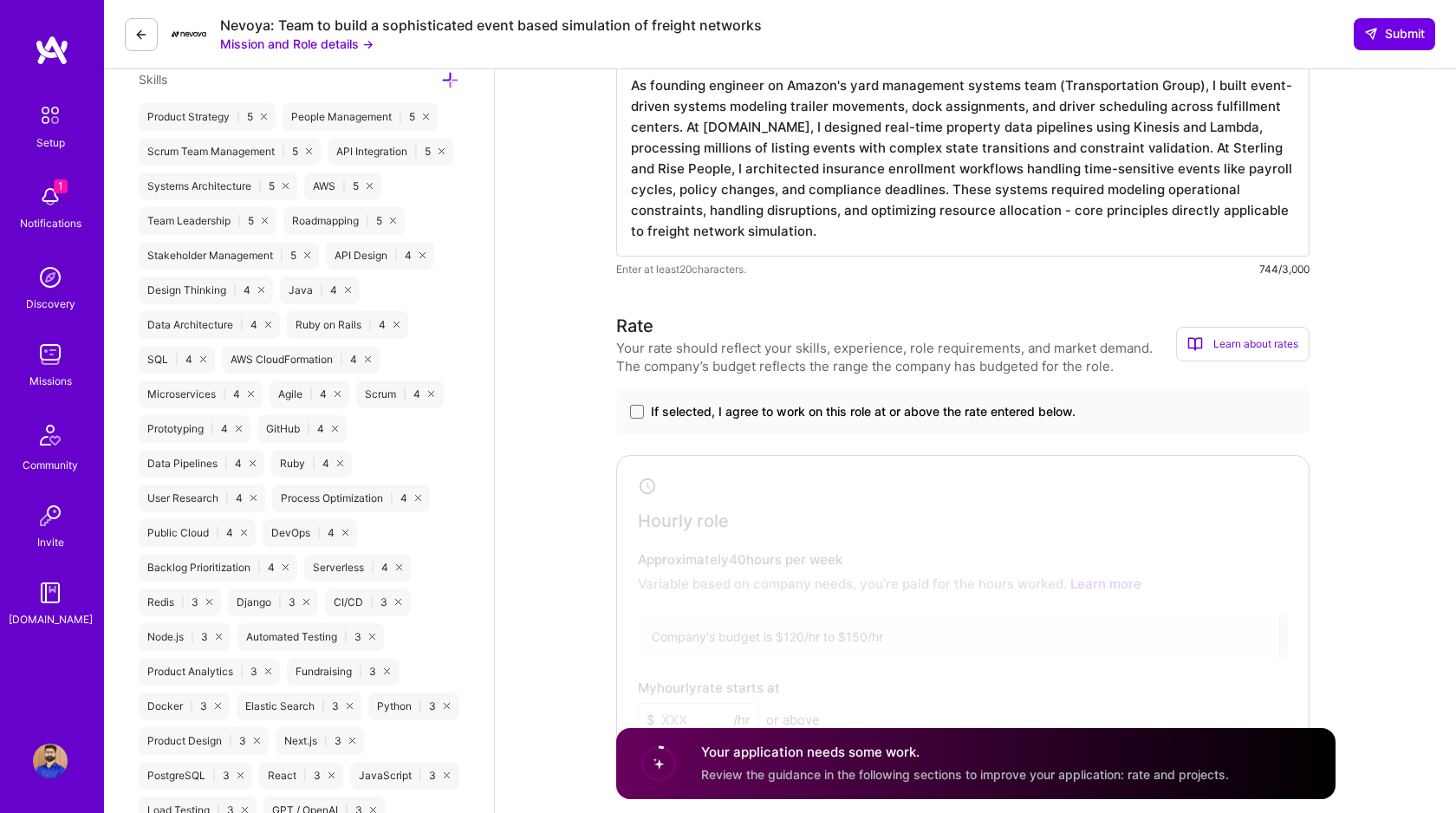
scroll to position [961, 0]
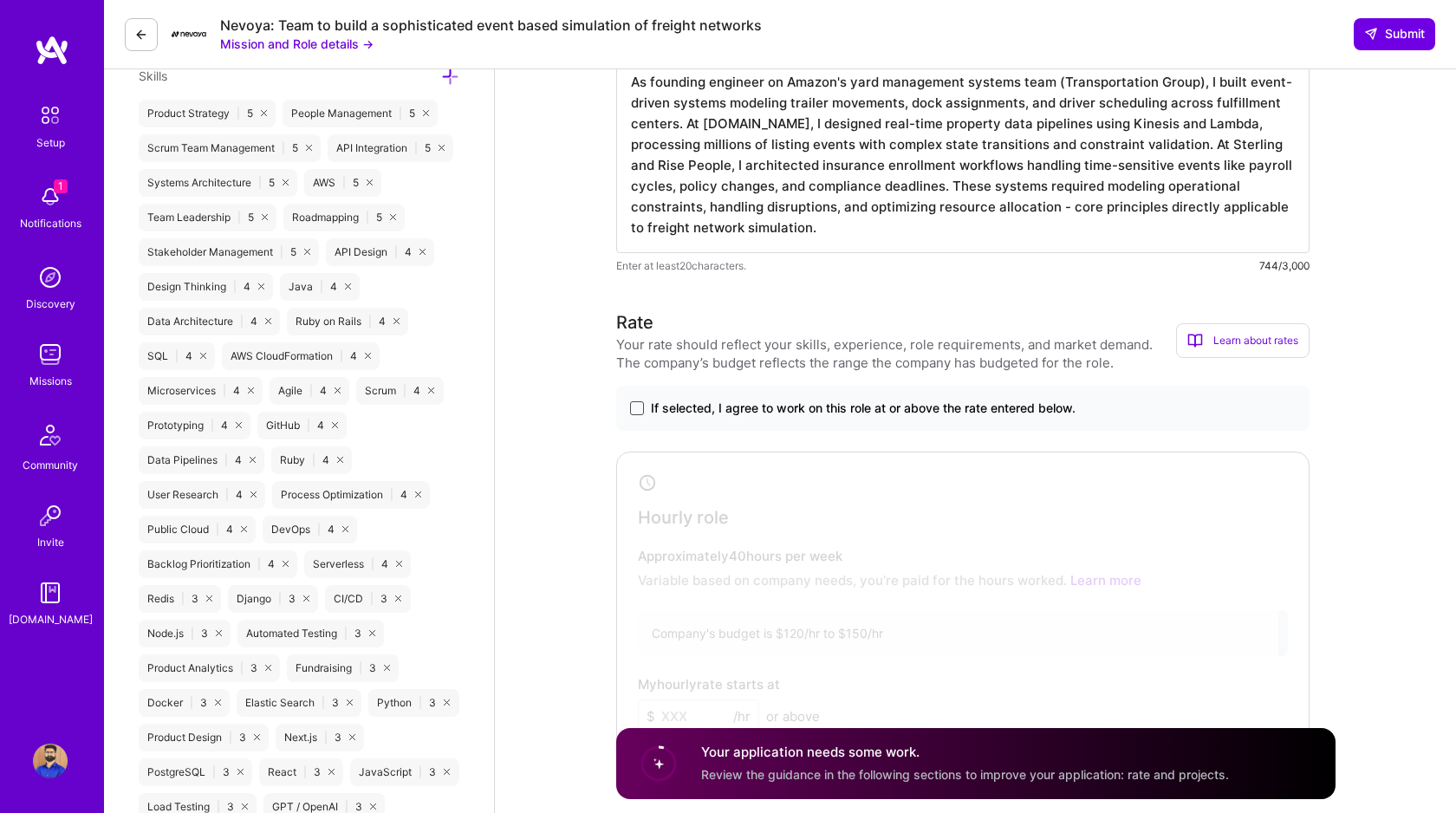
type textarea "As founding engineer on Amazon's yard management systems team (Transportation G…"
click at [637, 409] on span at bounding box center [638, 409] width 14 height 14
click at [0, 0] on input "If selected, I agree to work on this role at or above the rate entered below." at bounding box center [0, 0] width 0 height 0
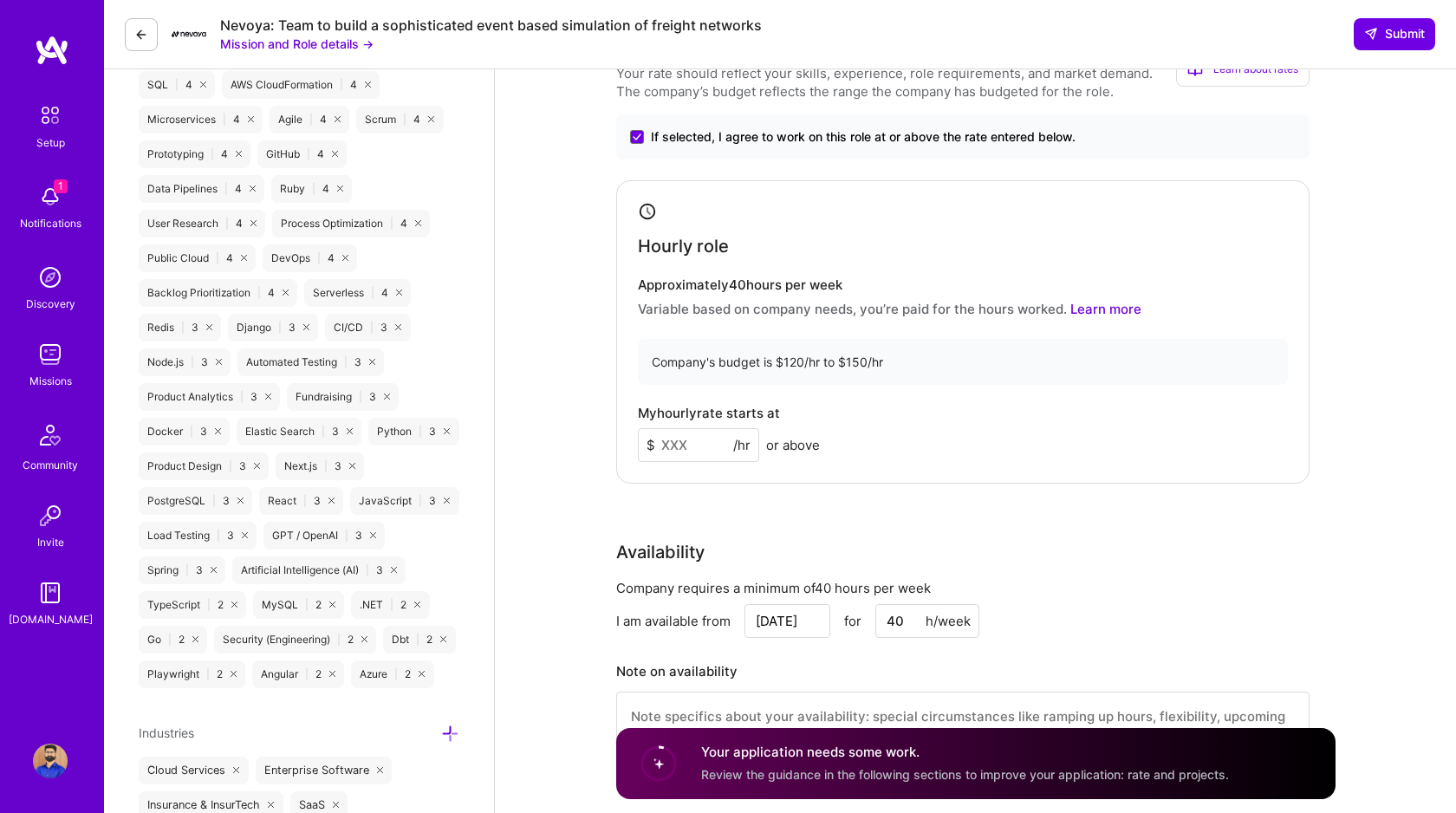
scroll to position [1232, 0]
click at [693, 443] on input at bounding box center [698, 446] width 121 height 34
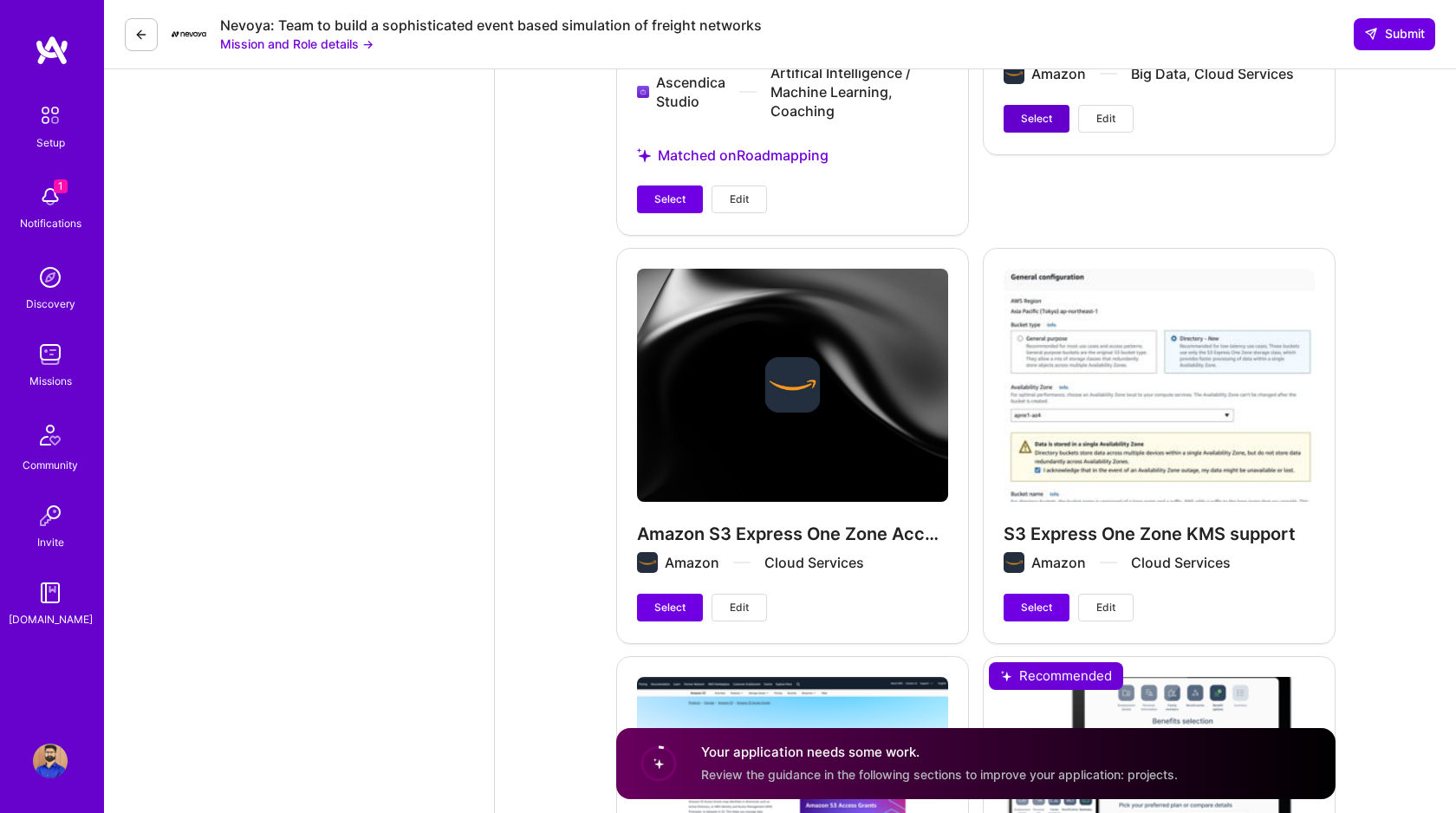
scroll to position [2608, 0]
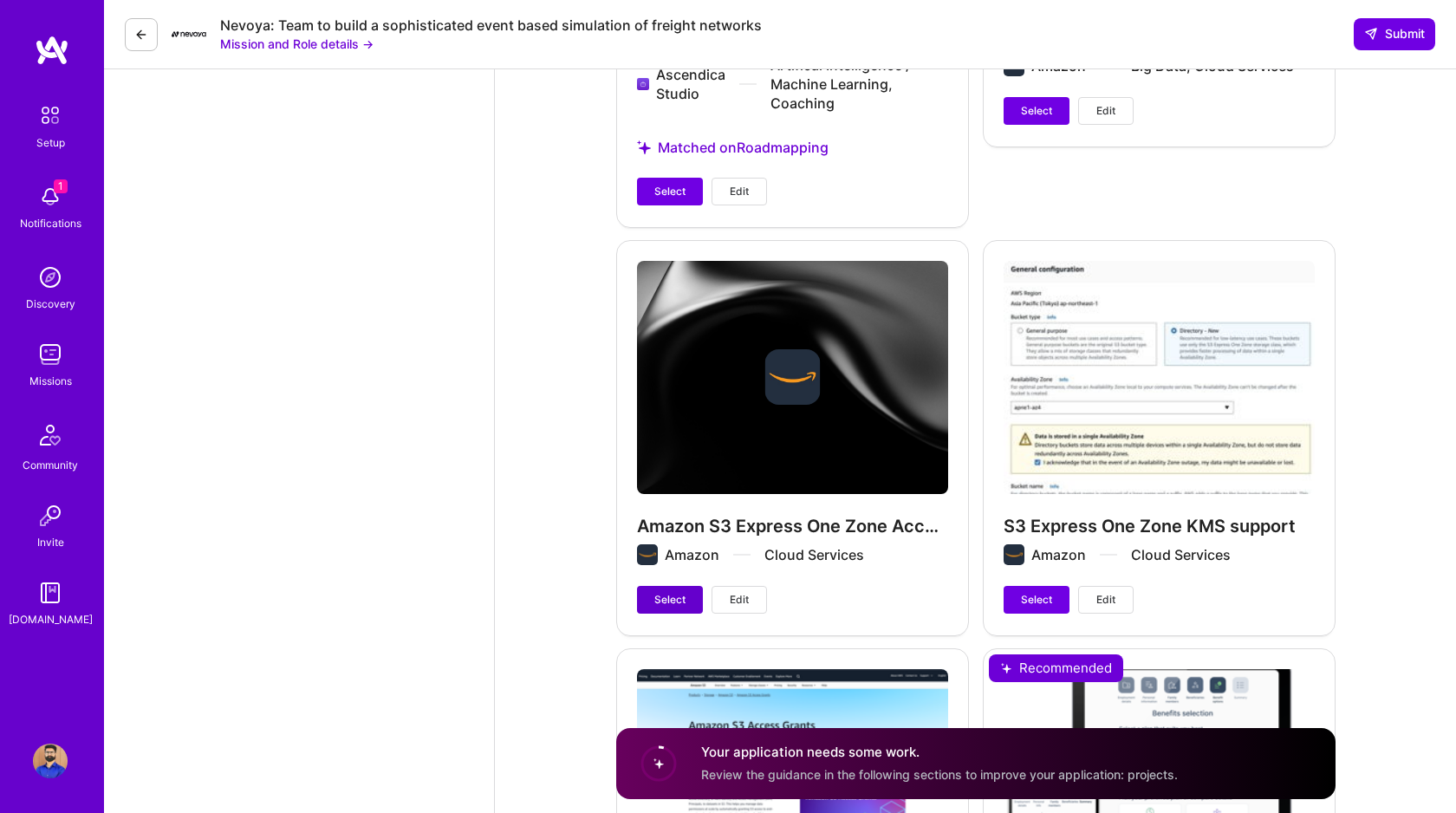
type input "150"
click at [669, 607] on span "Select" at bounding box center [670, 600] width 31 height 16
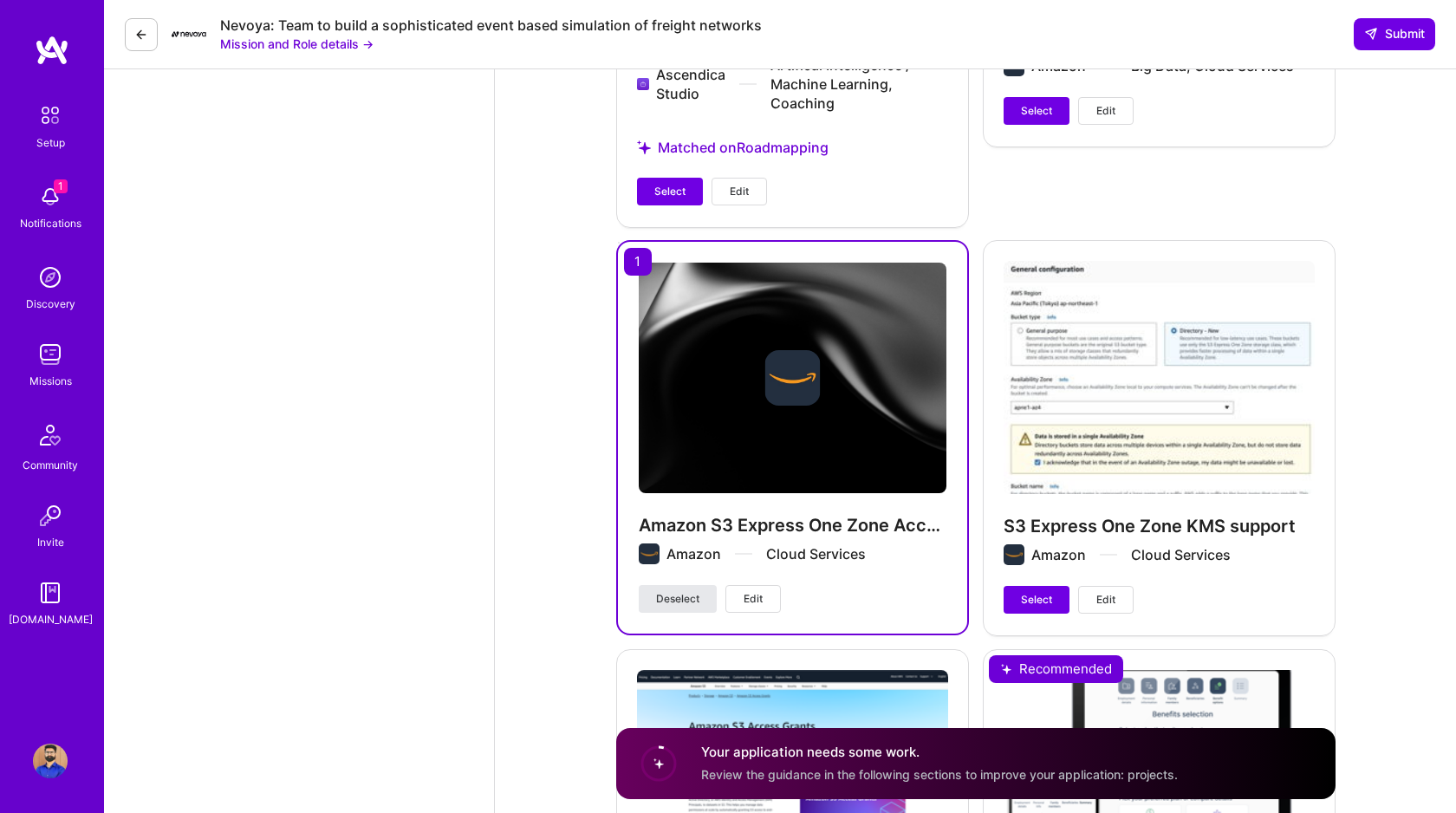
click at [678, 606] on span "Deselect" at bounding box center [678, 599] width 44 height 16
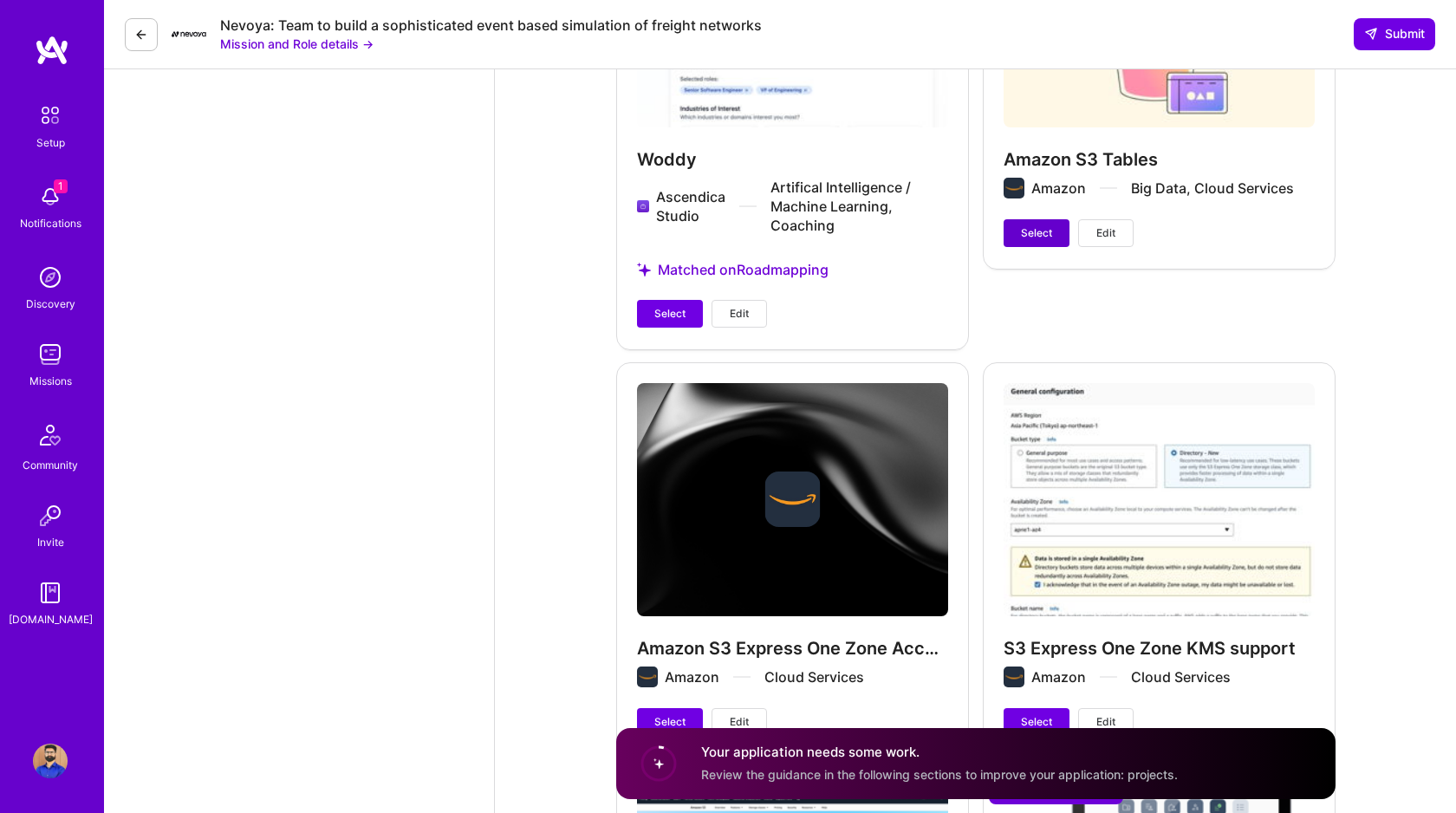
scroll to position [2466, 0]
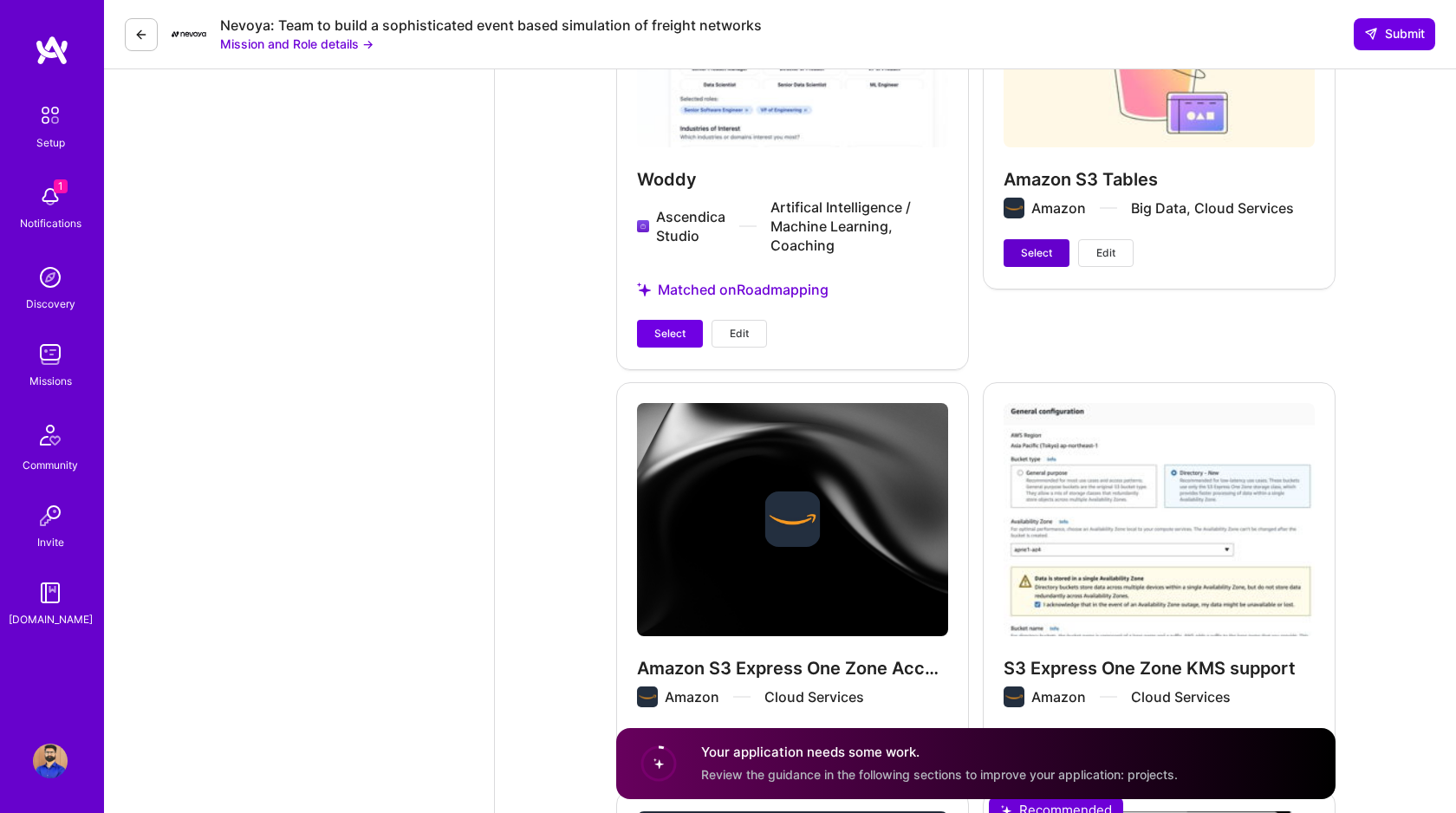
click at [1039, 261] on span "Select" at bounding box center [1037, 253] width 31 height 16
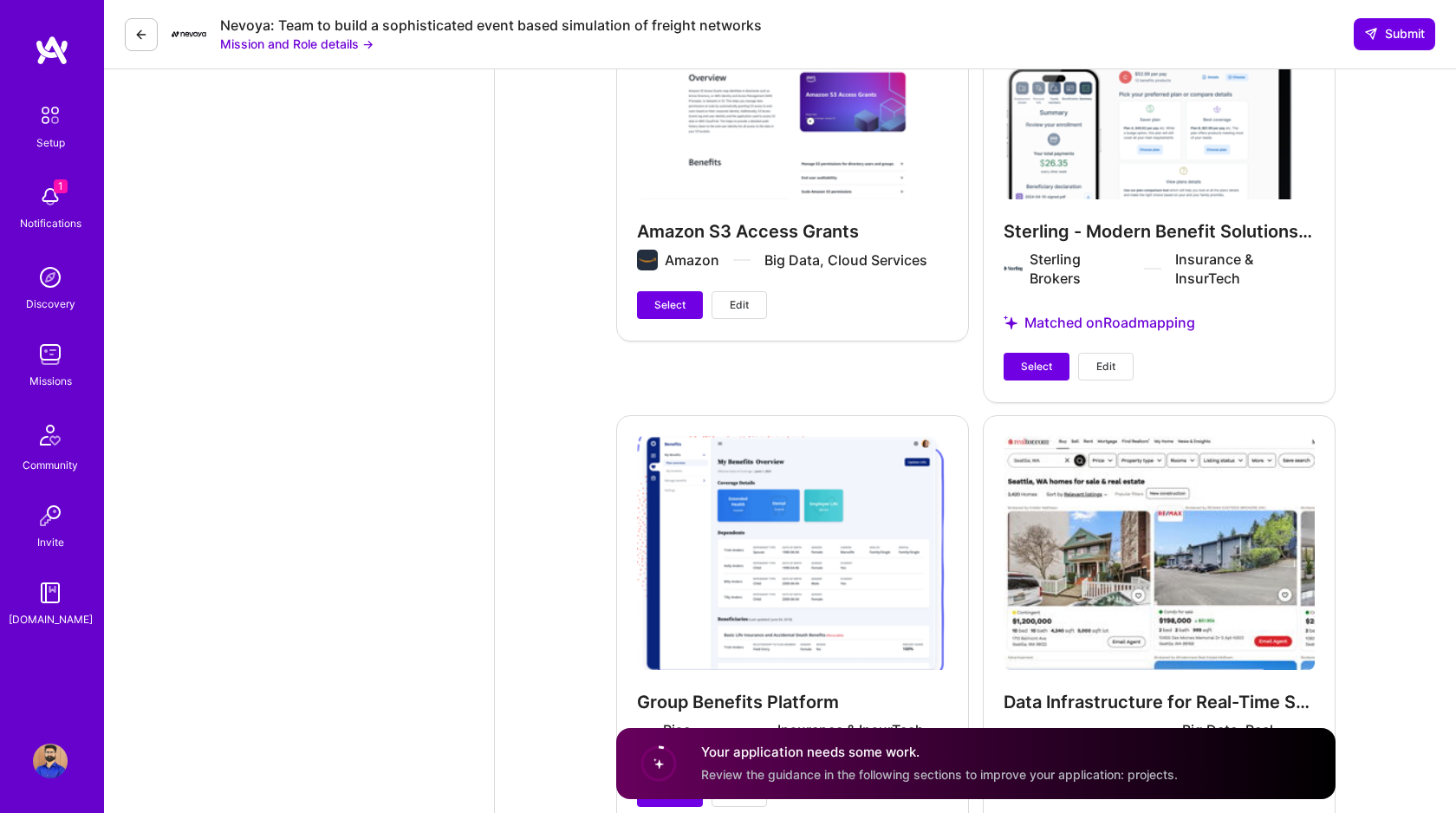
scroll to position [3345, 0]
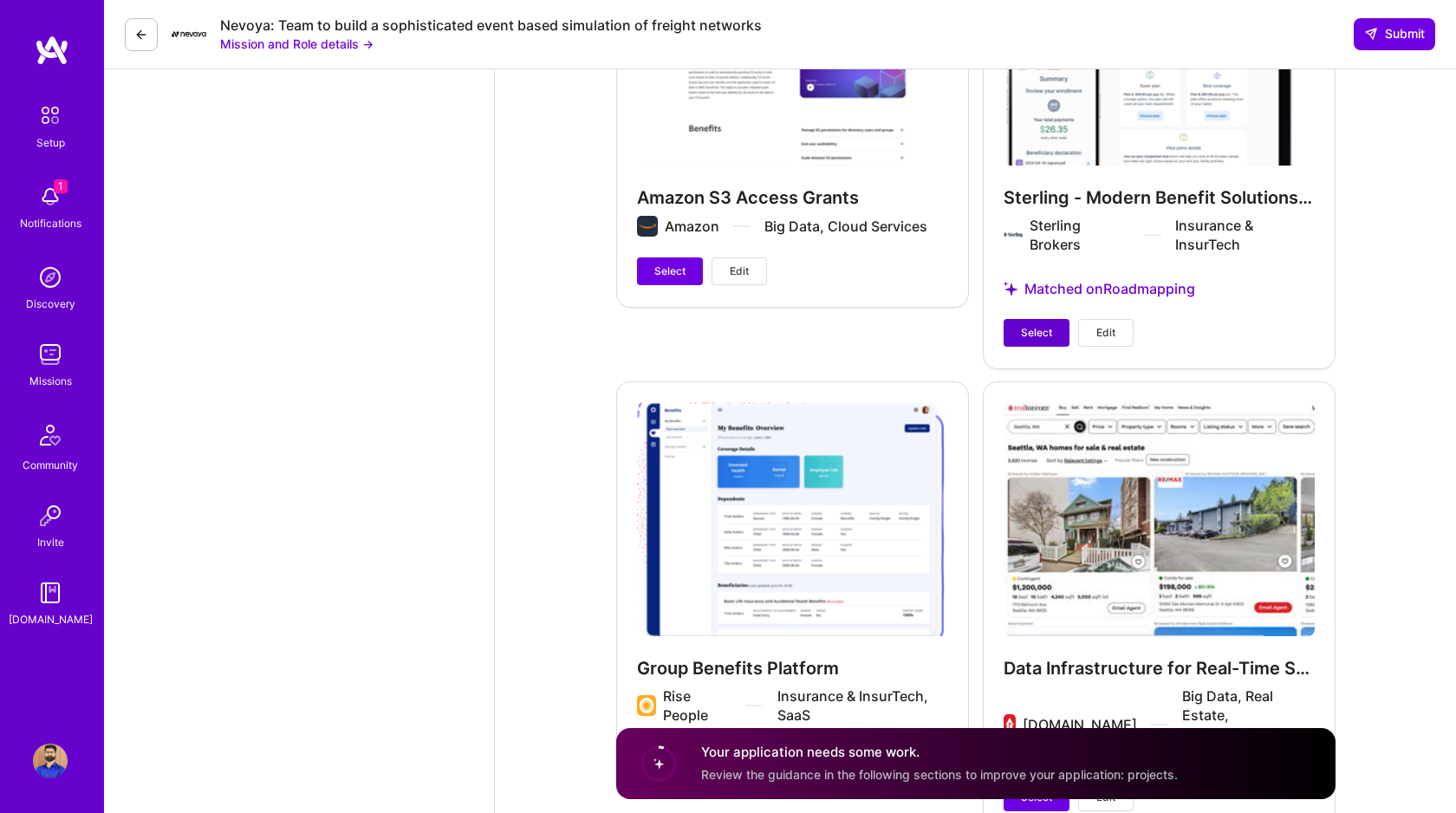
click at [1018, 346] on button "Select" at bounding box center [1037, 332] width 66 height 28
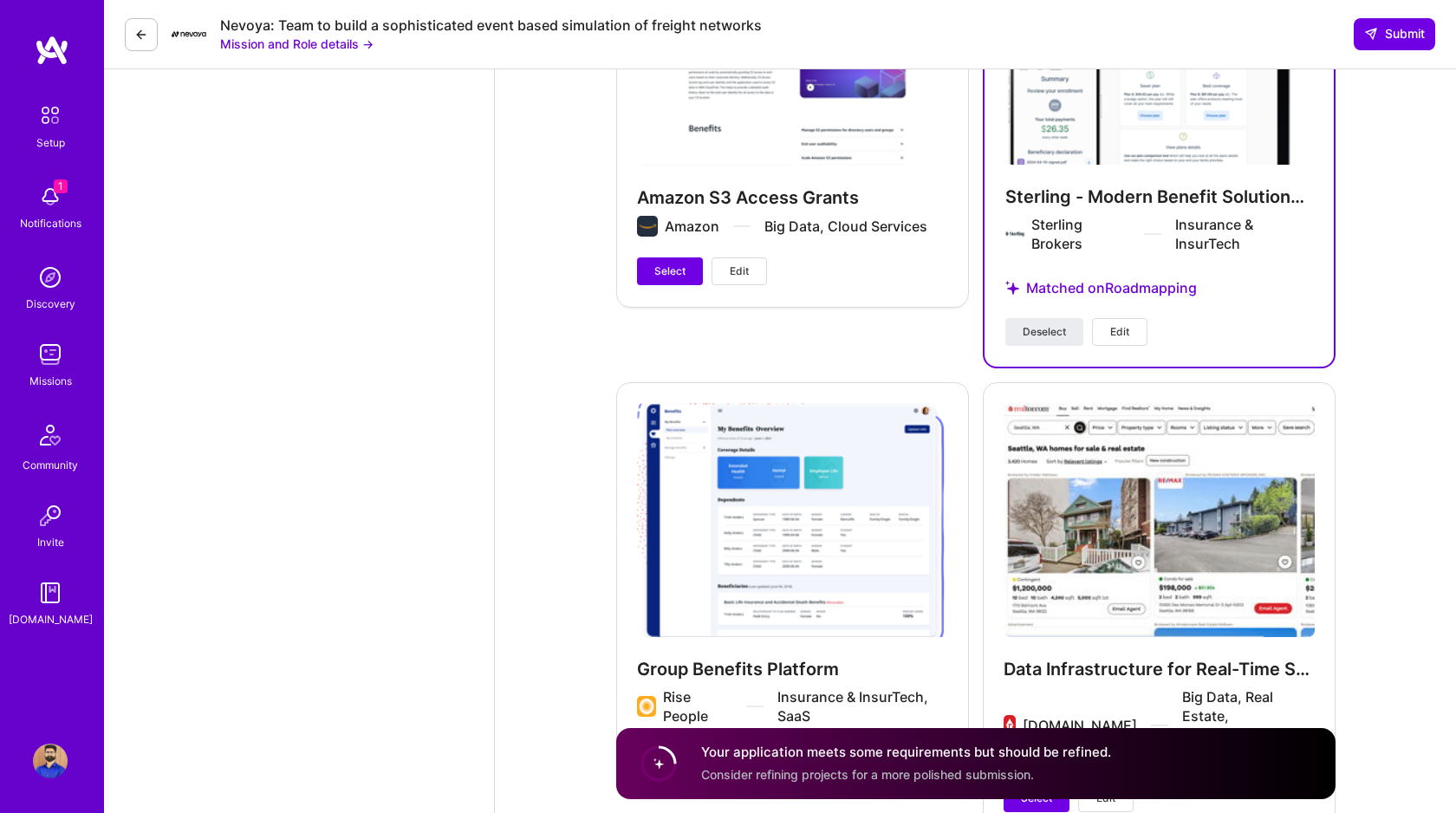
scroll to position [3467, 0]
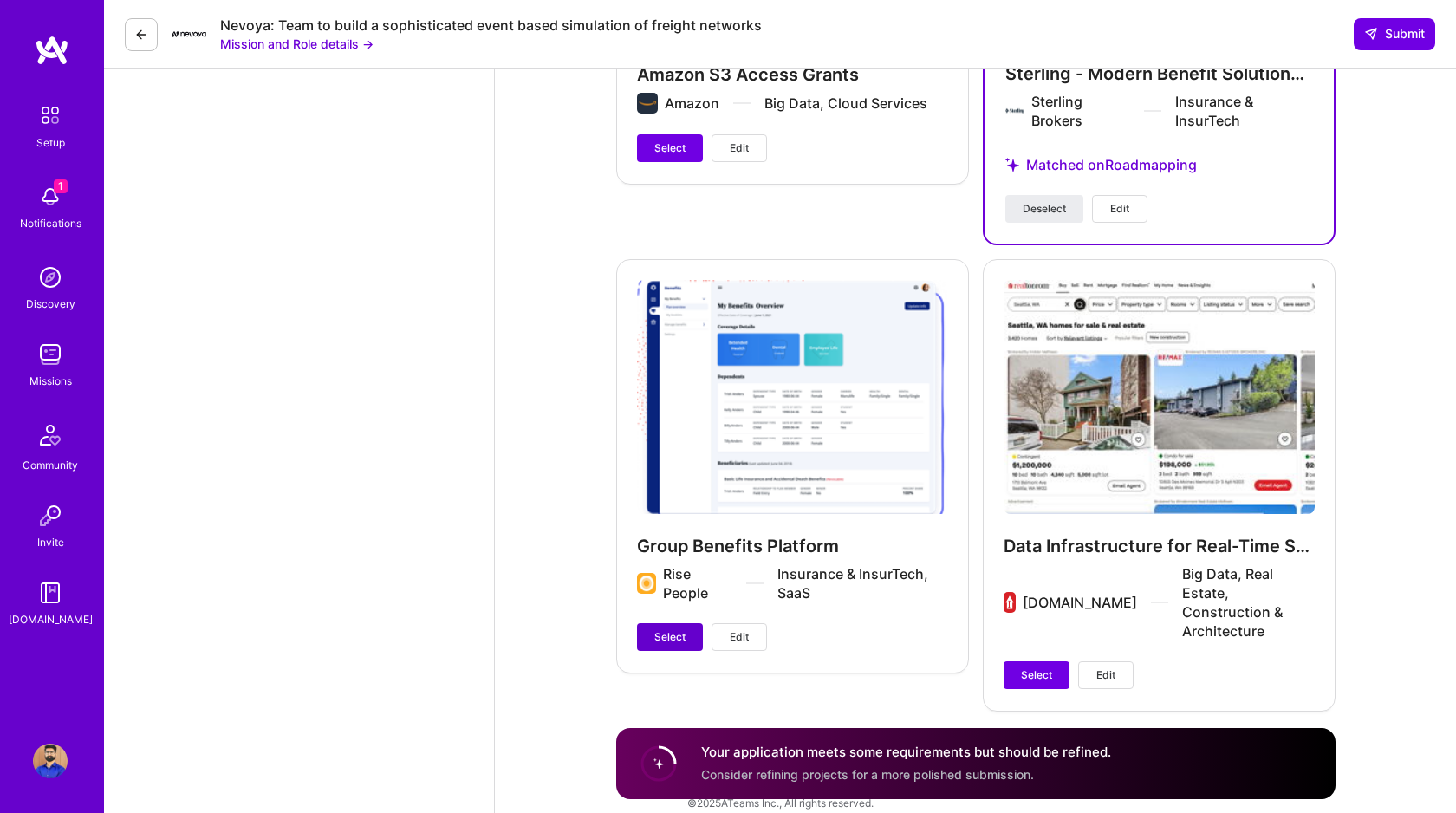
click at [671, 628] on button "Select" at bounding box center [670, 637] width 66 height 28
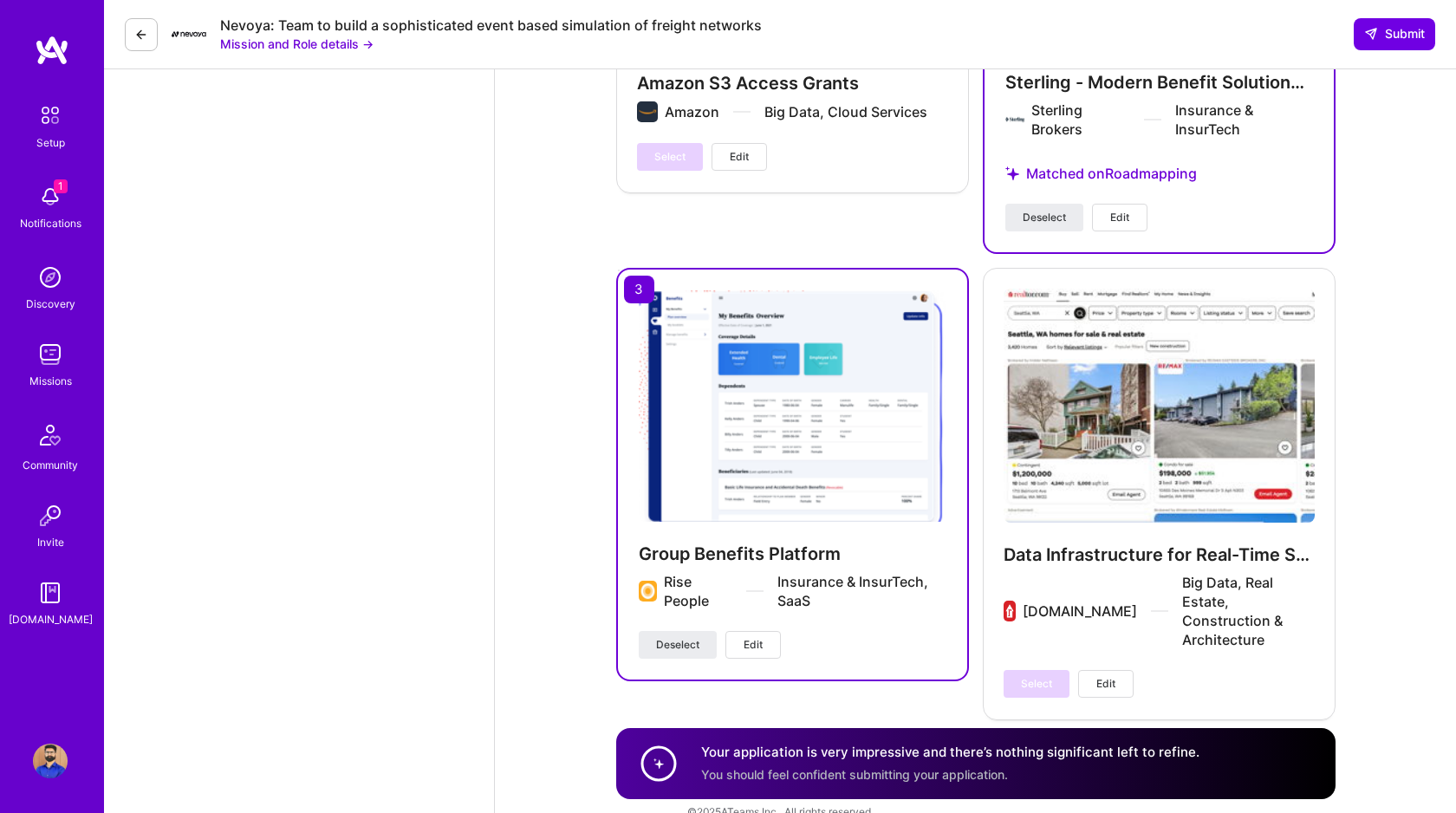
scroll to position [3453, 0]
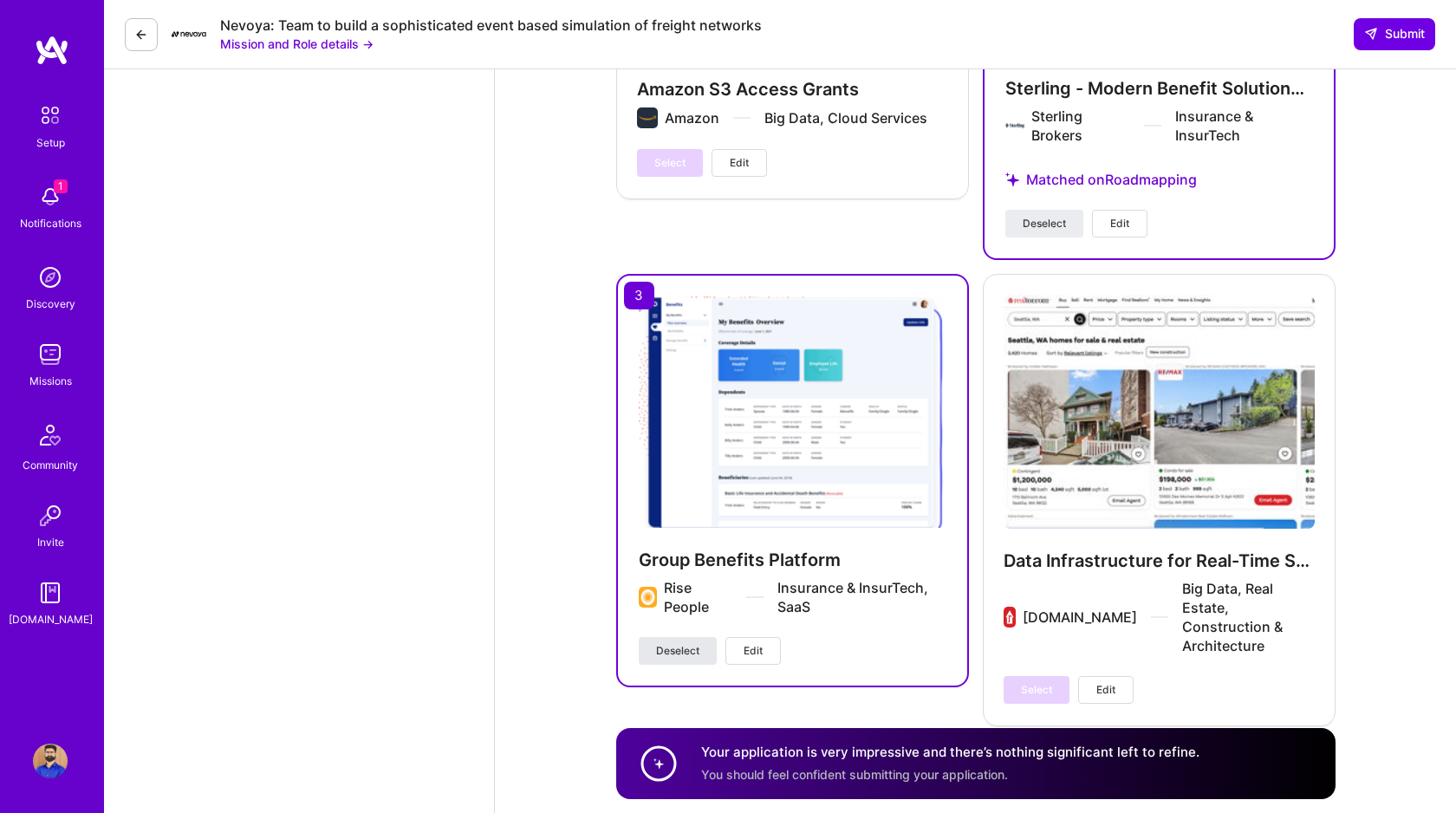
click at [689, 655] on span "Deselect" at bounding box center [678, 651] width 44 height 16
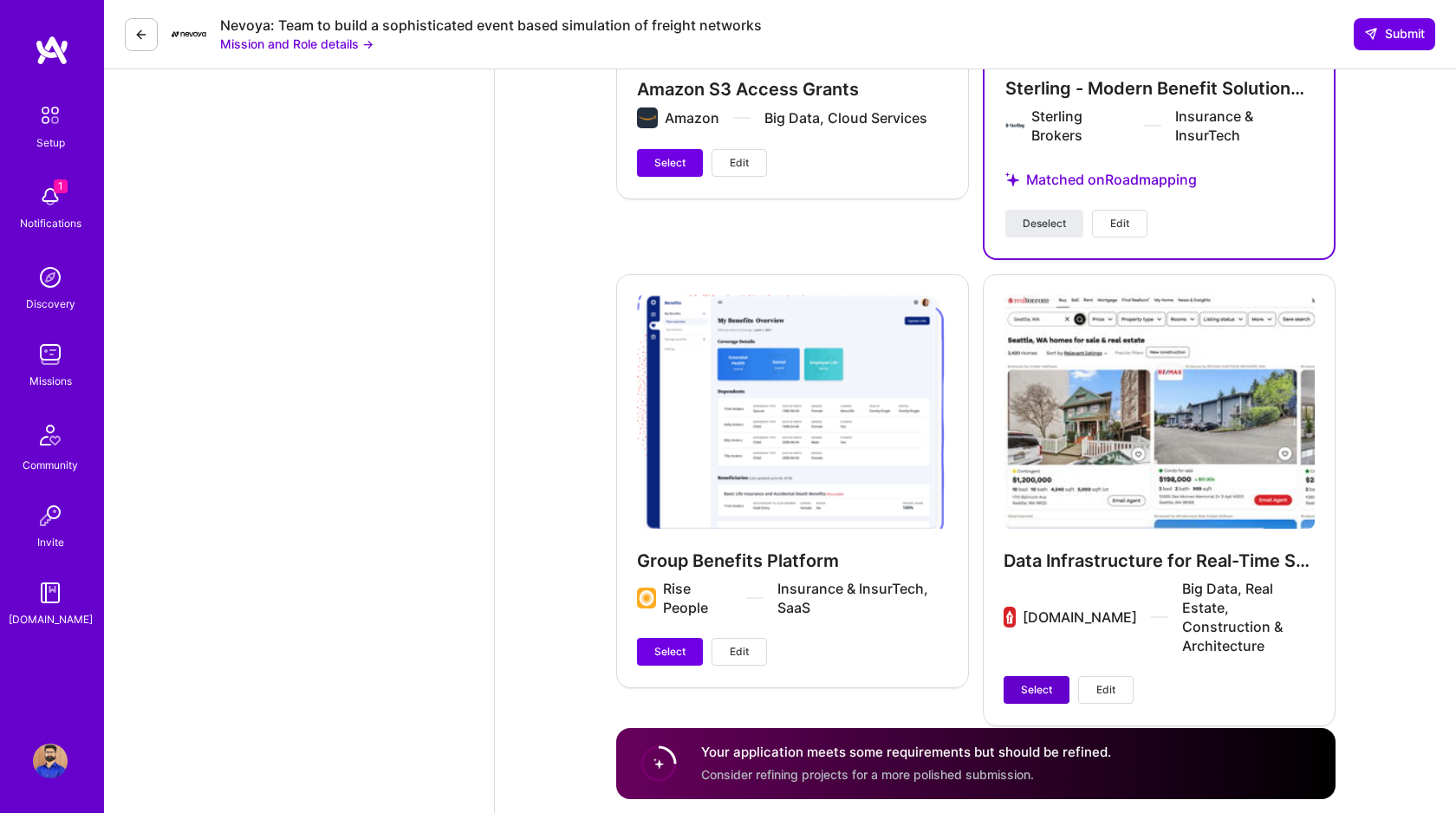
click at [1037, 682] on span "Select" at bounding box center [1037, 690] width 31 height 16
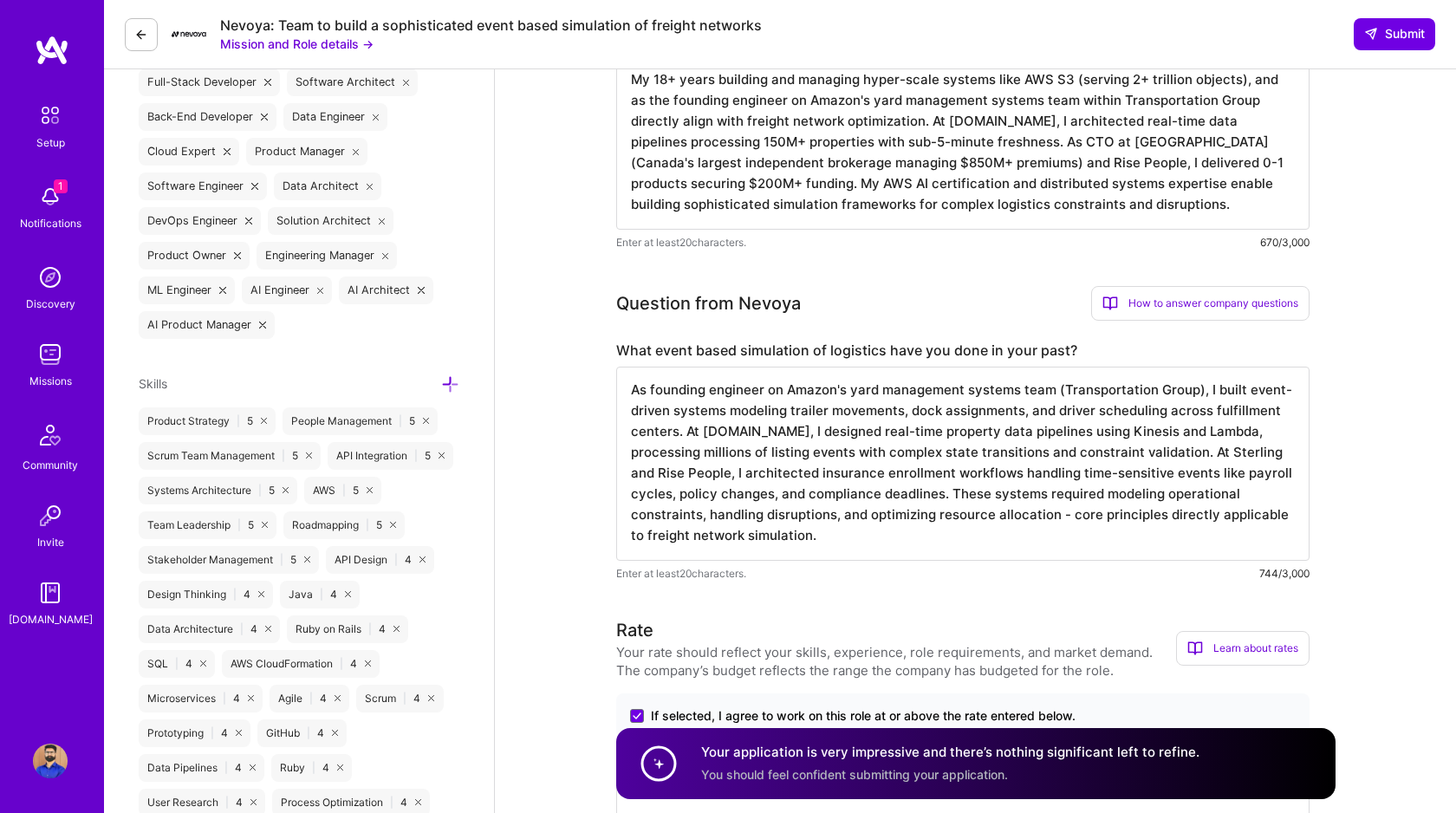
scroll to position [0, 0]
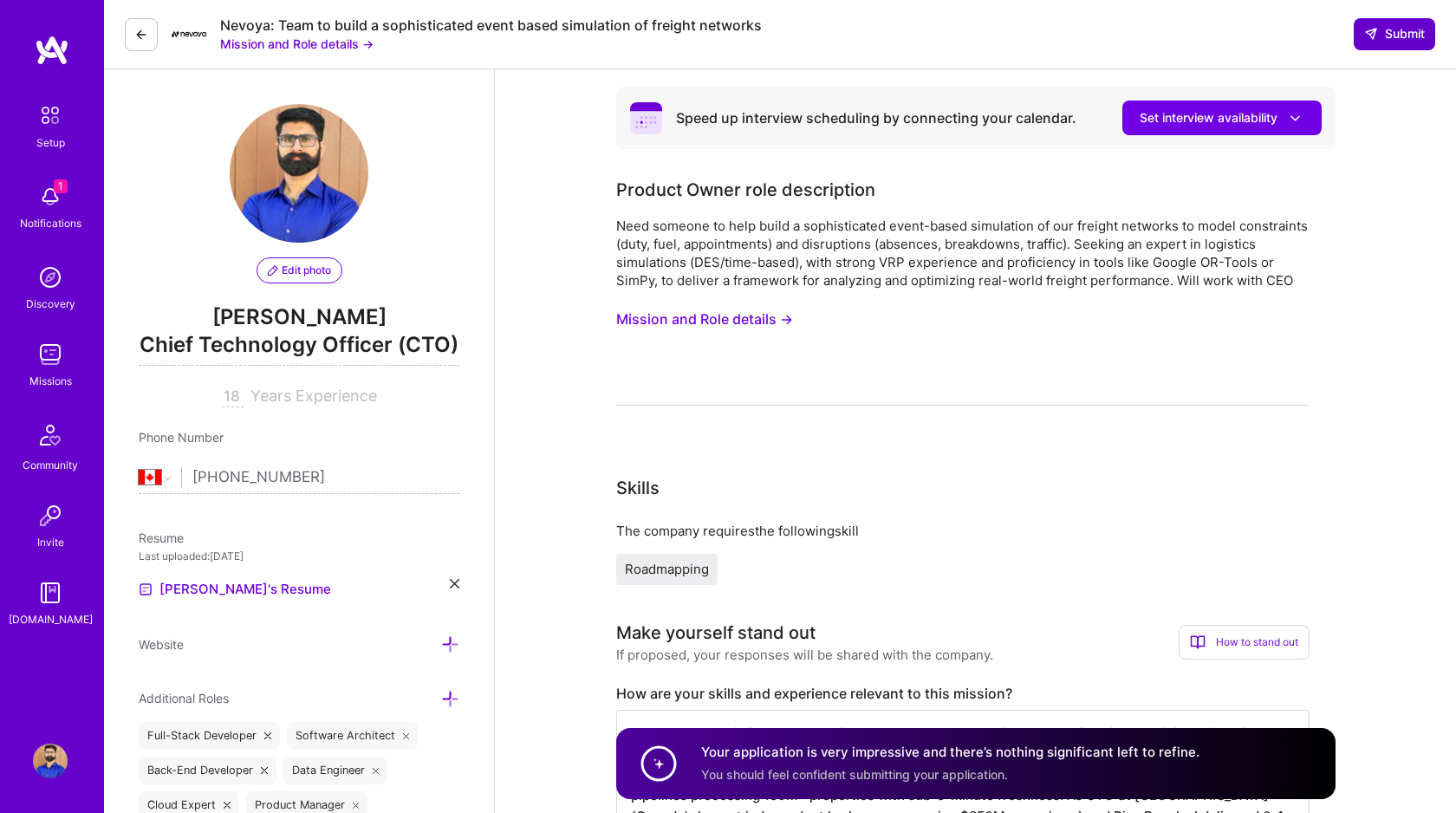
click at [1395, 33] on span "Submit" at bounding box center [1395, 33] width 61 height 17
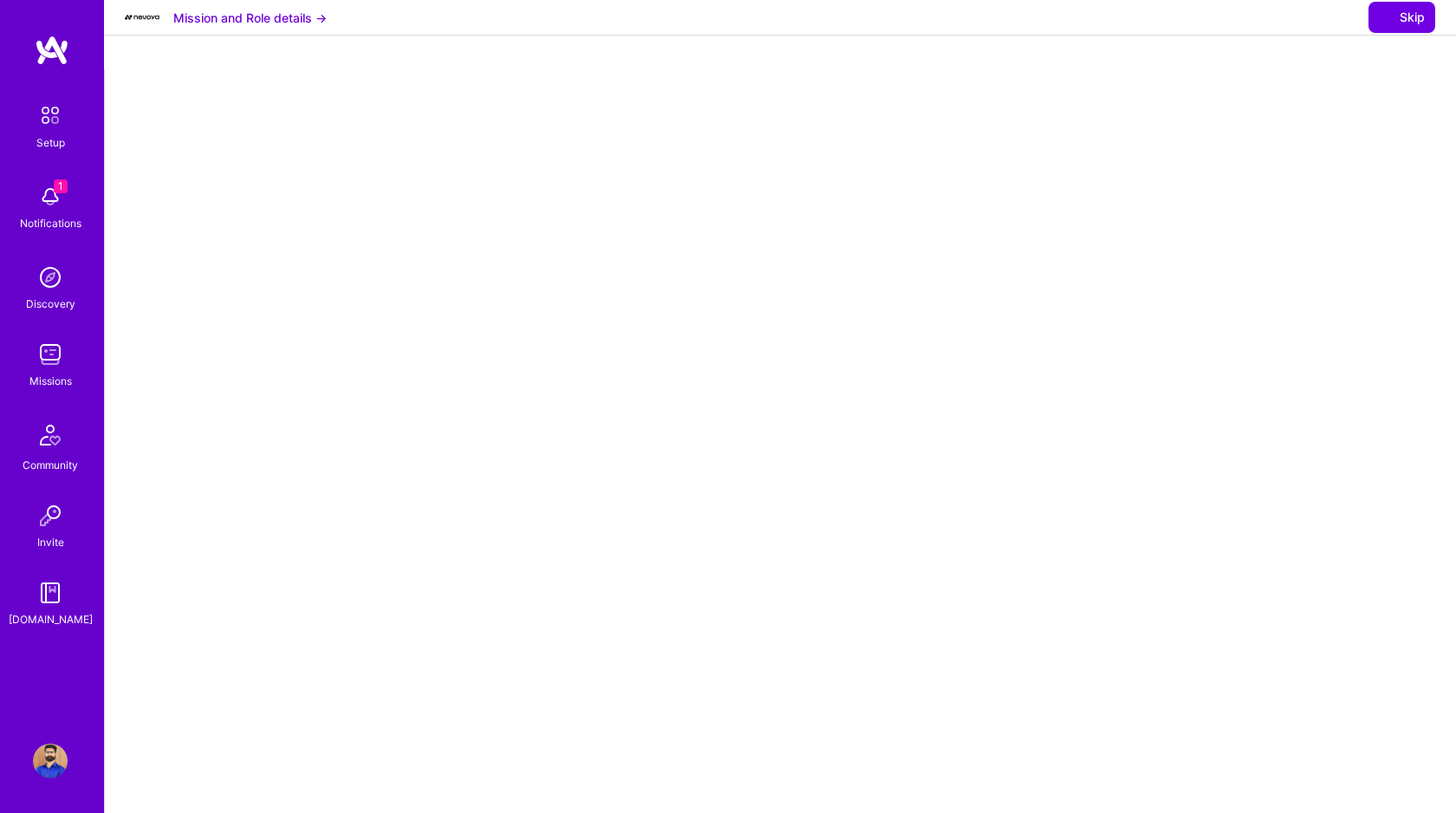
select select "CA"
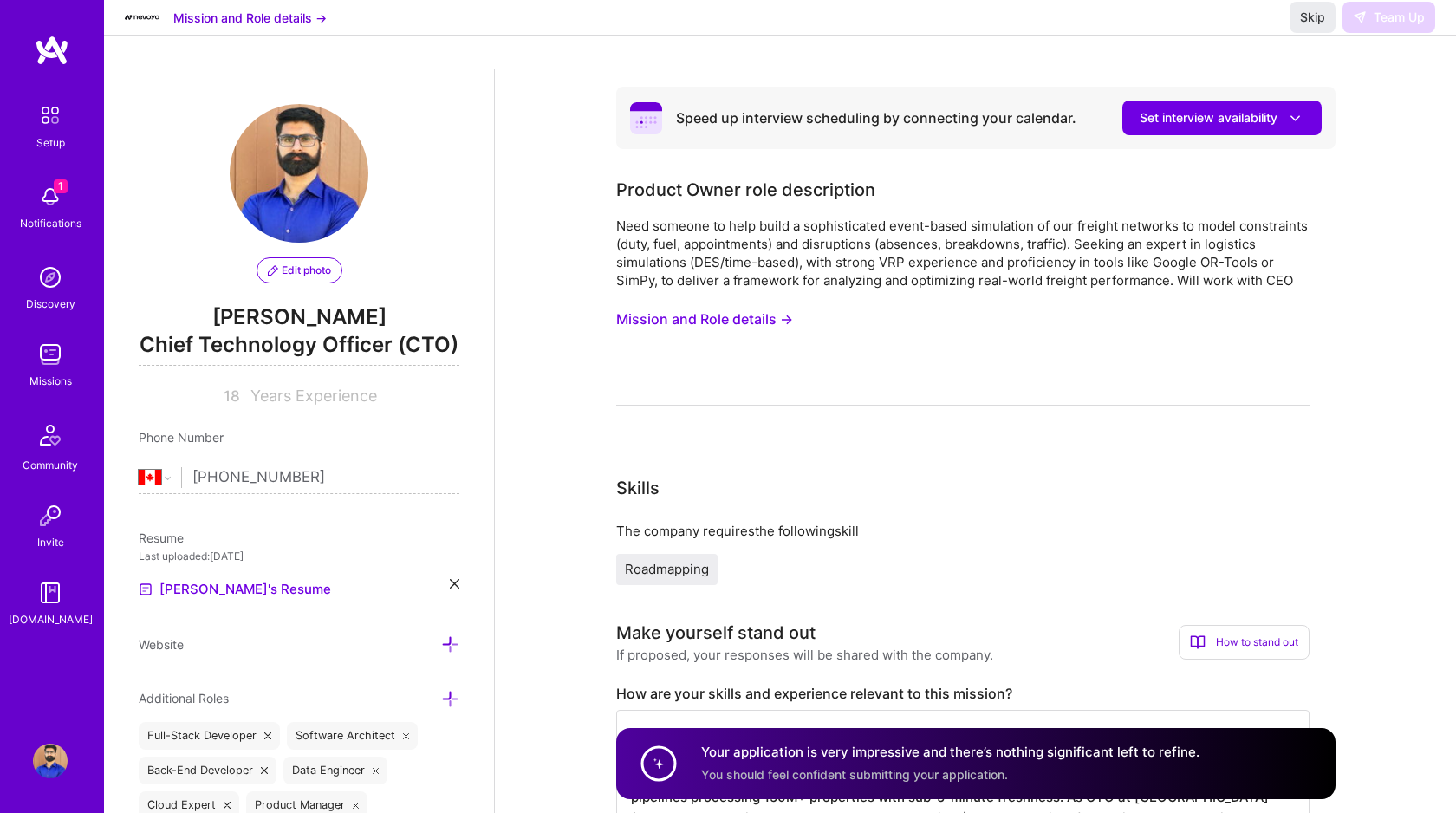
click at [679, 322] on button "Mission and Role details →" at bounding box center [704, 320] width 177 height 32
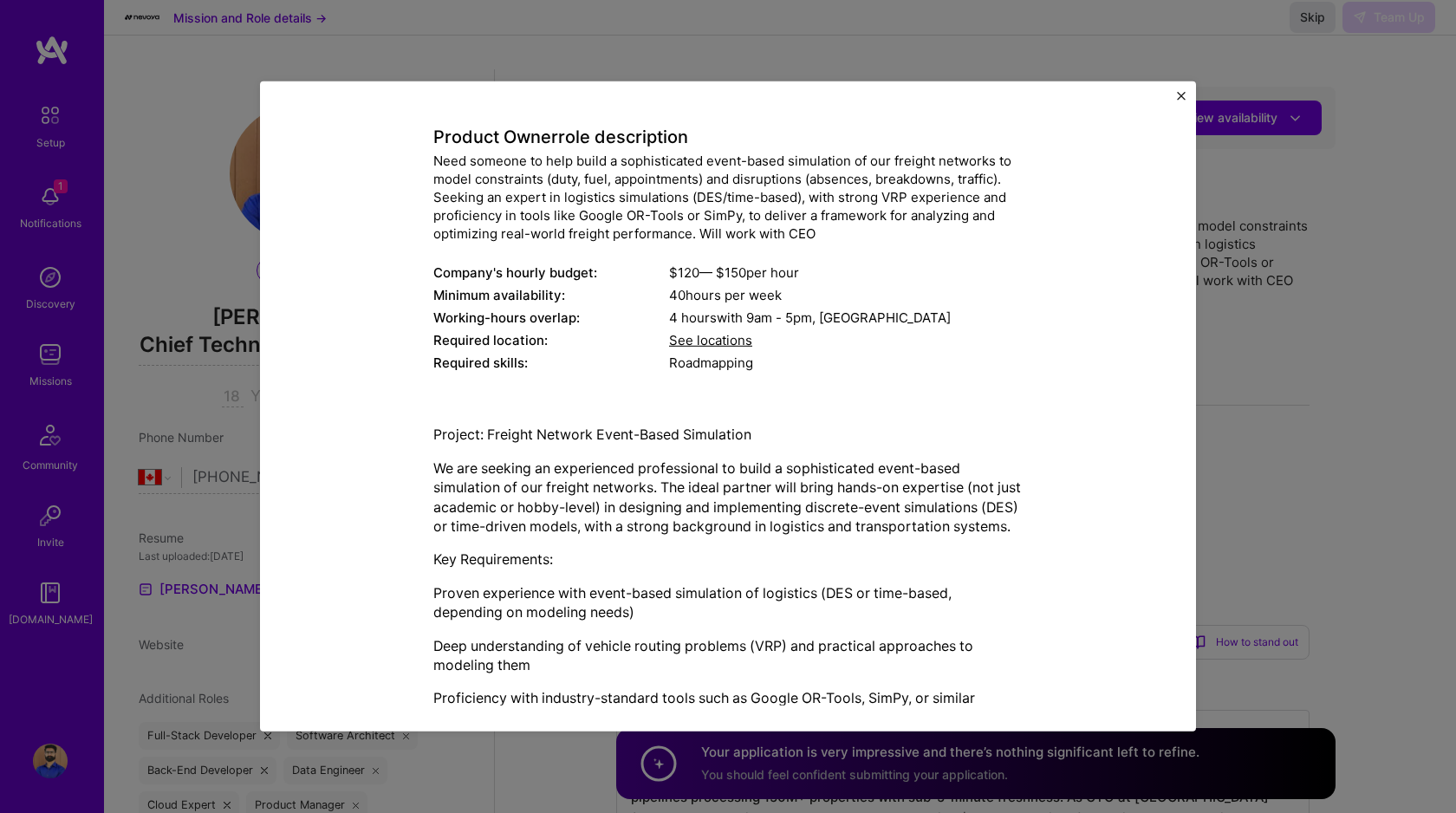
scroll to position [337, 0]
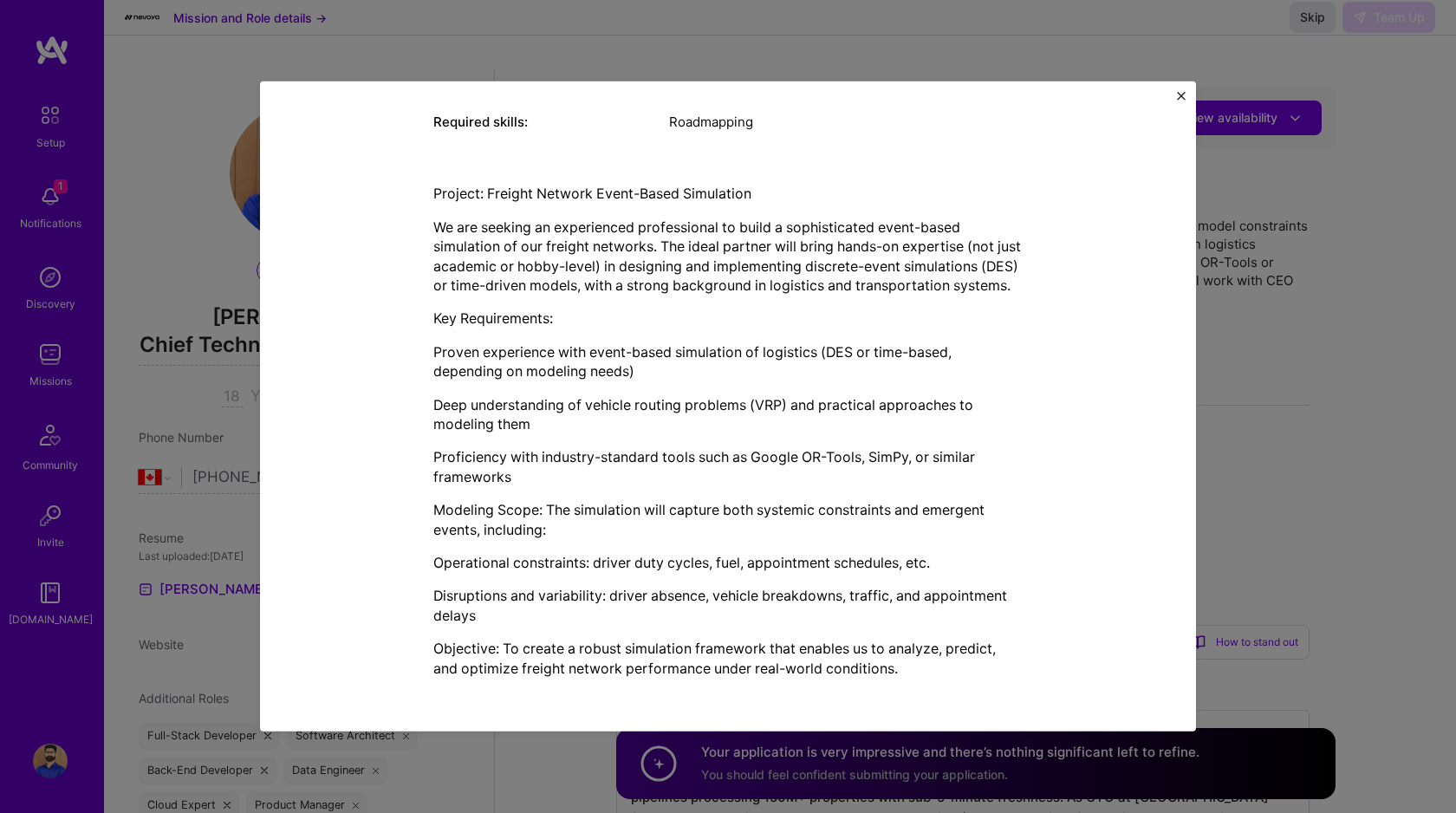
click at [573, 746] on div "Mission Description and Role Details Product Owner role description Need someon…" at bounding box center [728, 406] width 1456 height 813
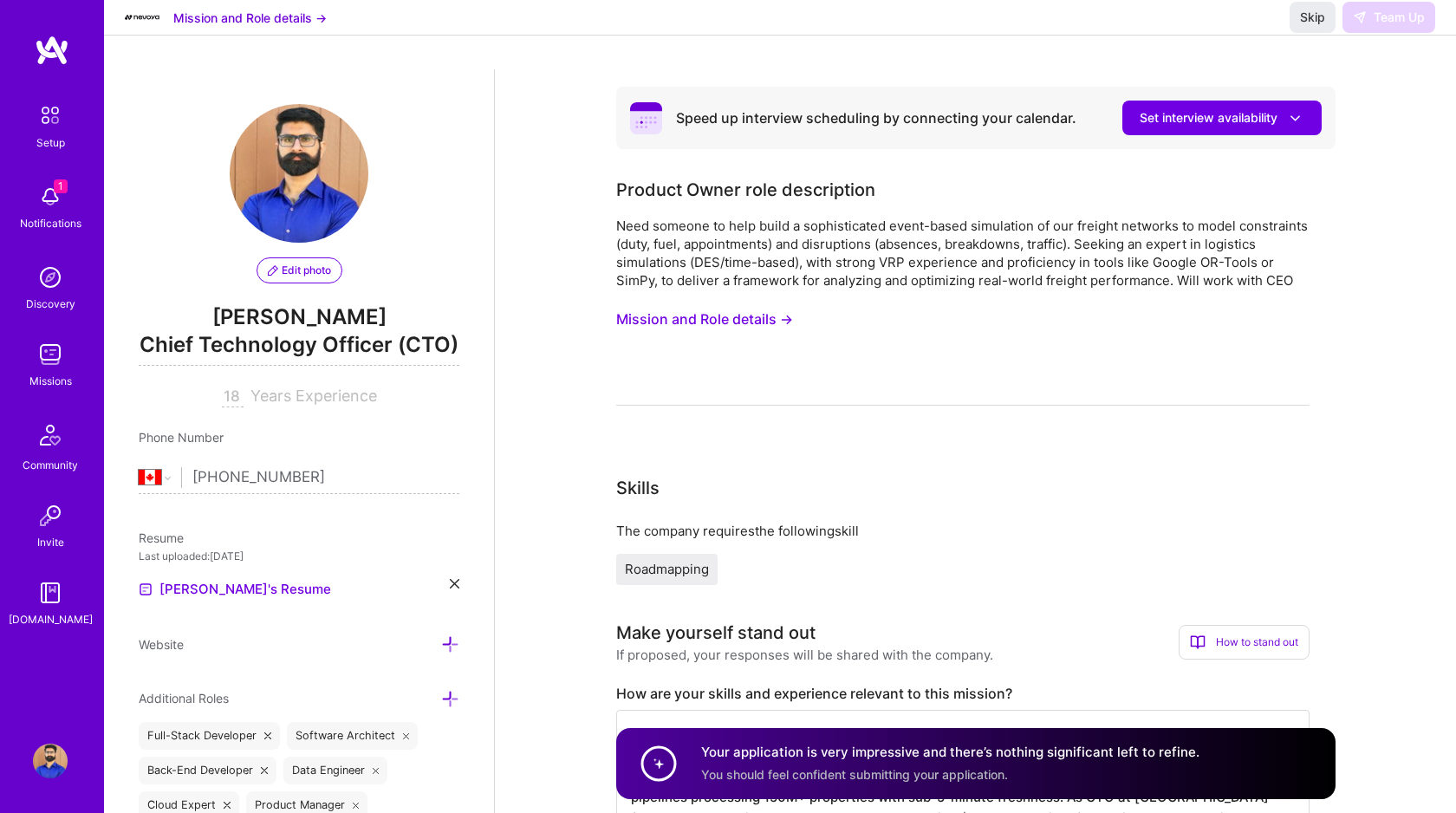
scroll to position [550, 0]
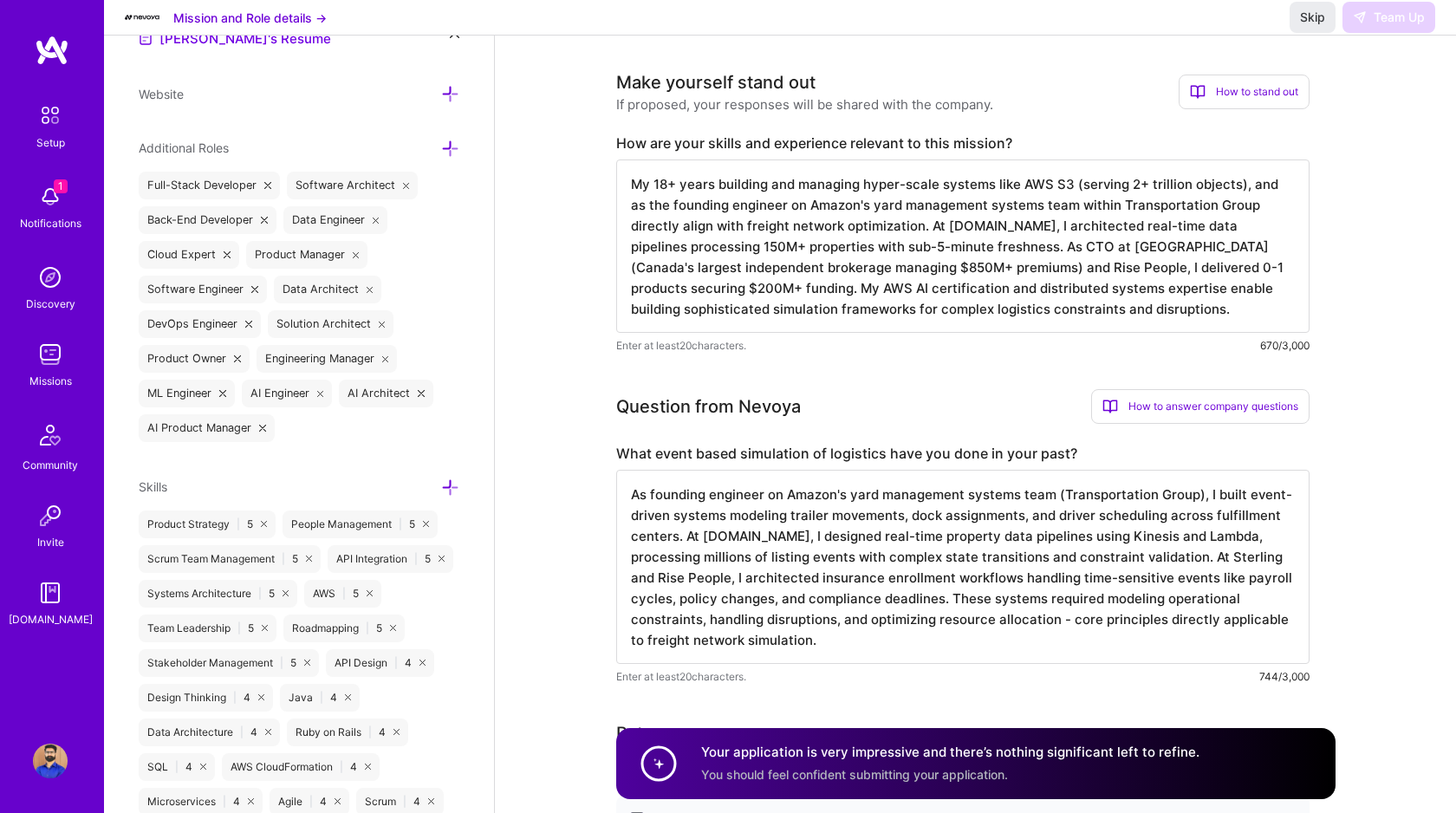
click at [765, 403] on div "Question from Nevoya" at bounding box center [708, 406] width 184 height 26
copy div "Nevoya"
click at [286, 36] on div "Mission and Role details → Skip Team Up" at bounding box center [780, 18] width 1352 height 36
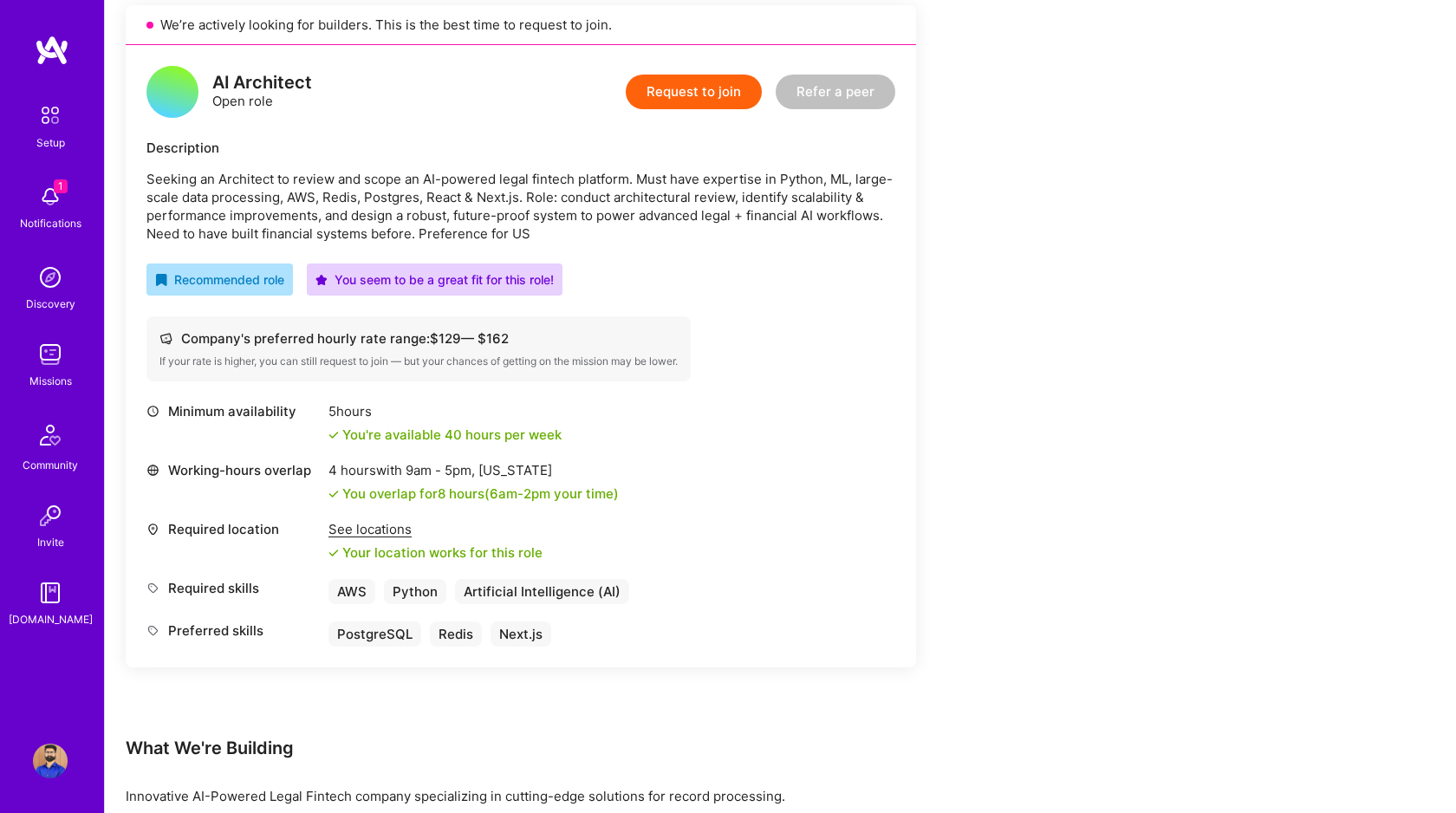
scroll to position [192, 0]
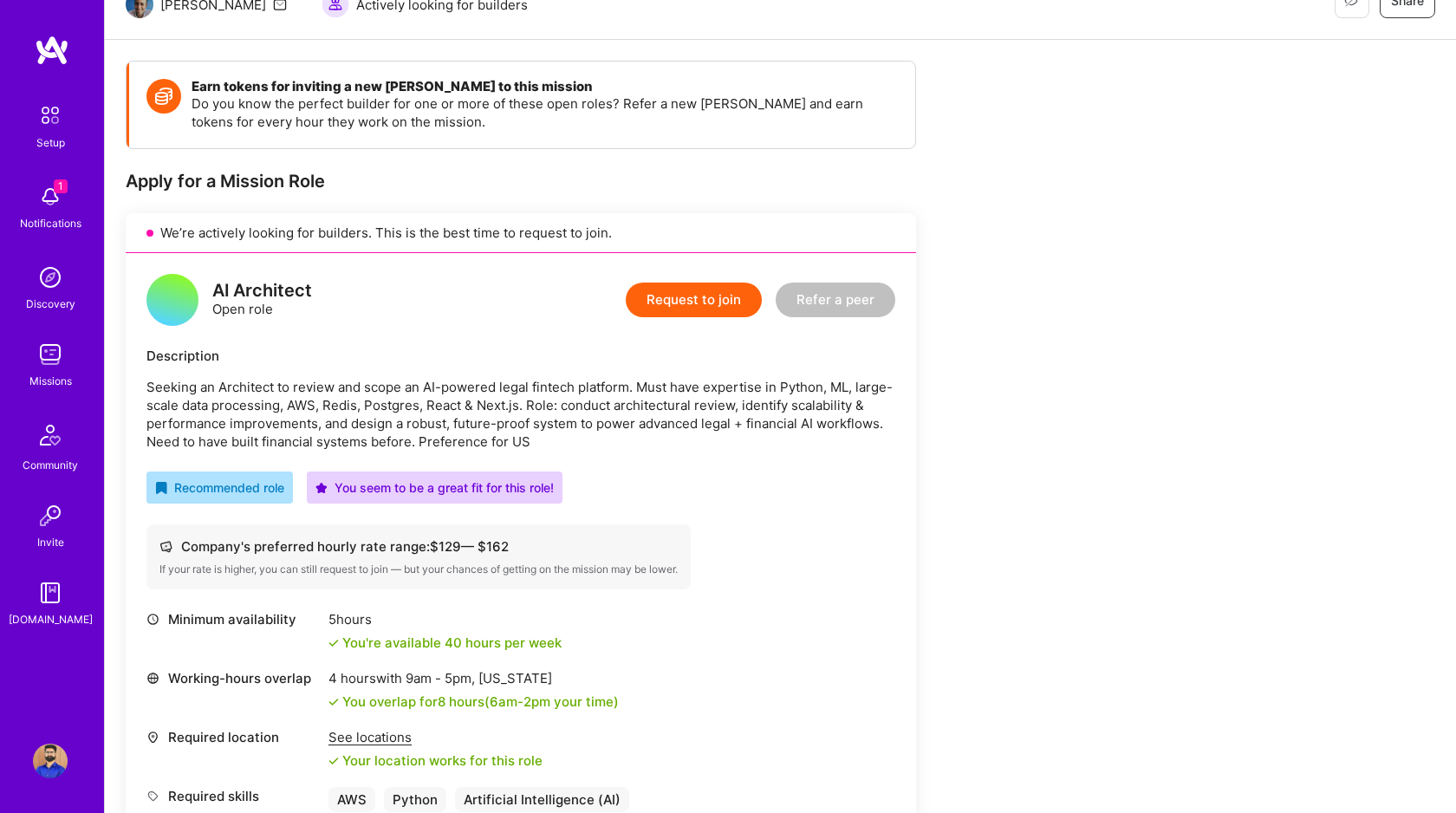
click at [709, 298] on button "Request to join" at bounding box center [694, 299] width 136 height 35
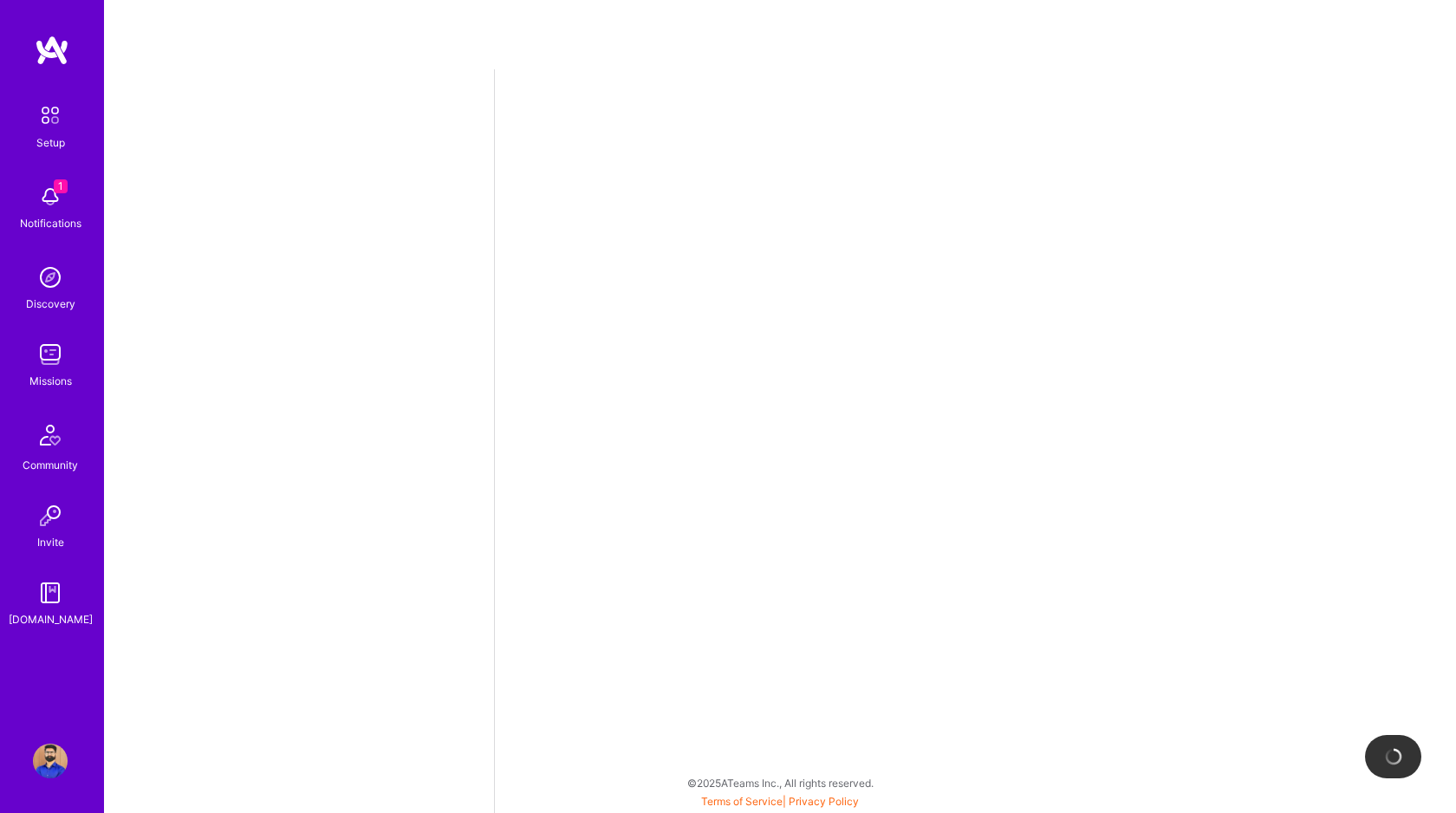
select select "CA"
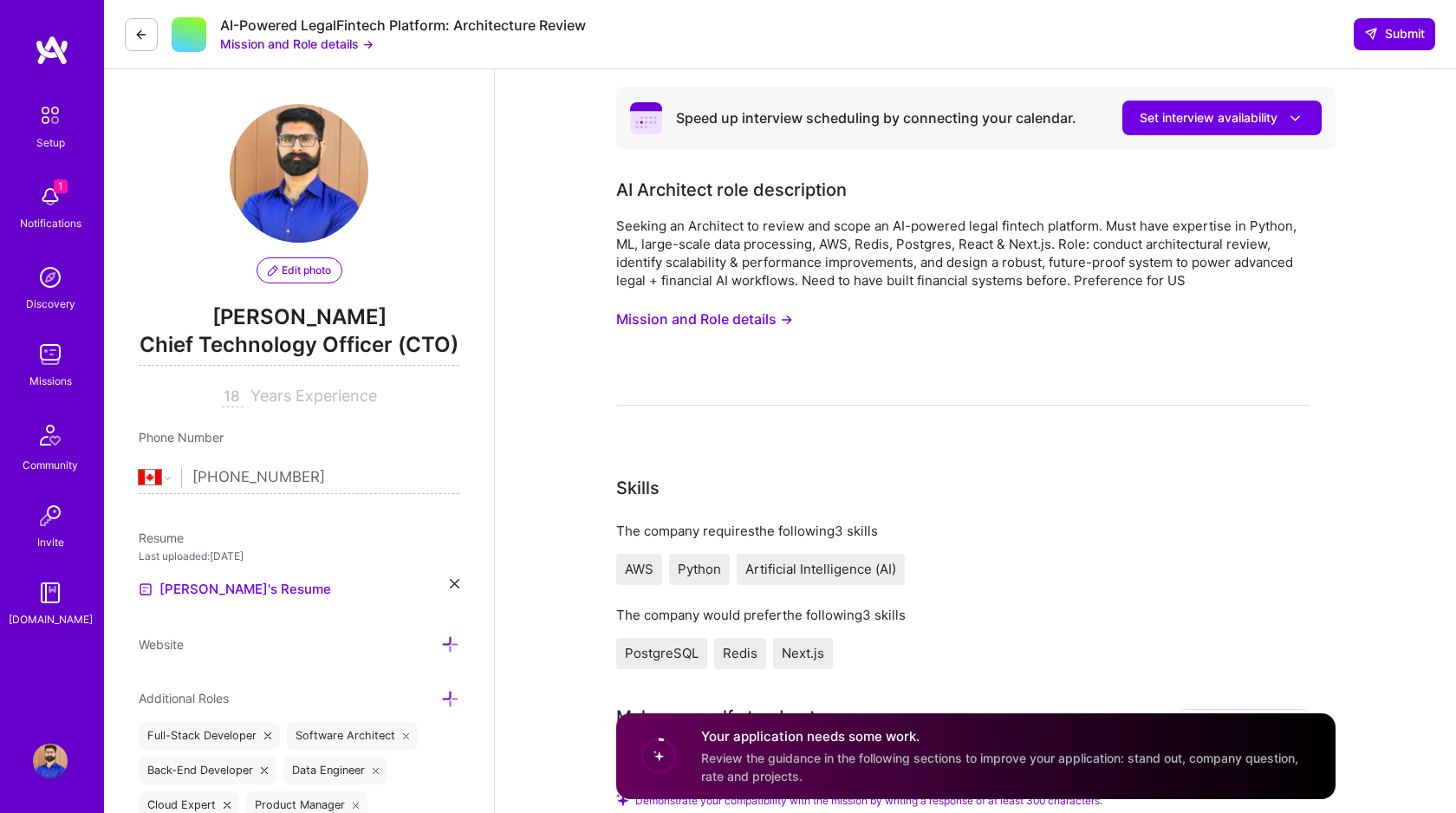
click at [656, 317] on button "Mission and Role details →" at bounding box center [704, 320] width 177 height 32
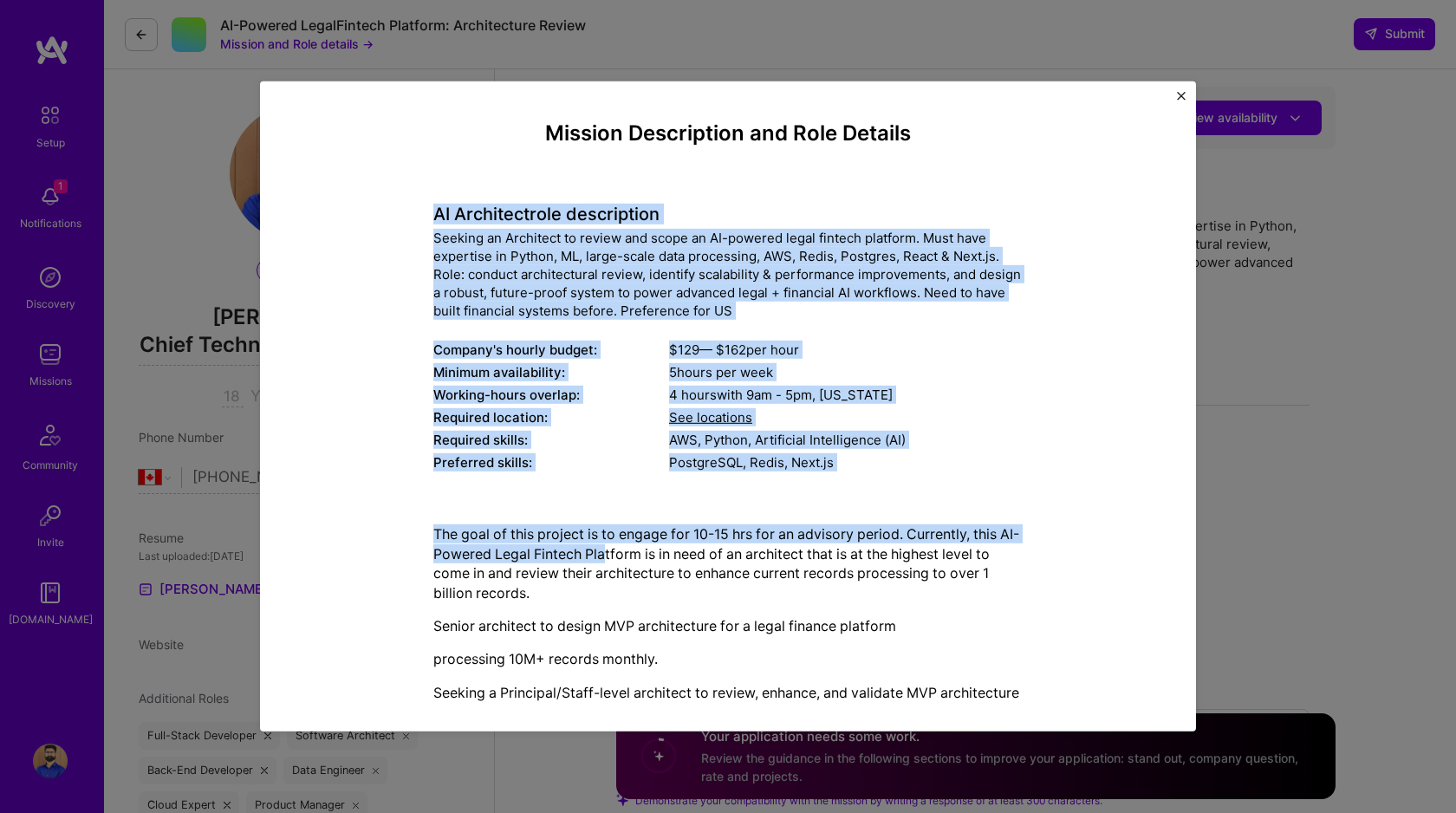
drag, startPoint x: 434, startPoint y: 211, endPoint x: 624, endPoint y: 554, distance: 392.1
click at [623, 554] on div "Mission Description and Role Details AI Architect role description Seeking an A…" at bounding box center [728, 720] width 590 height 1199
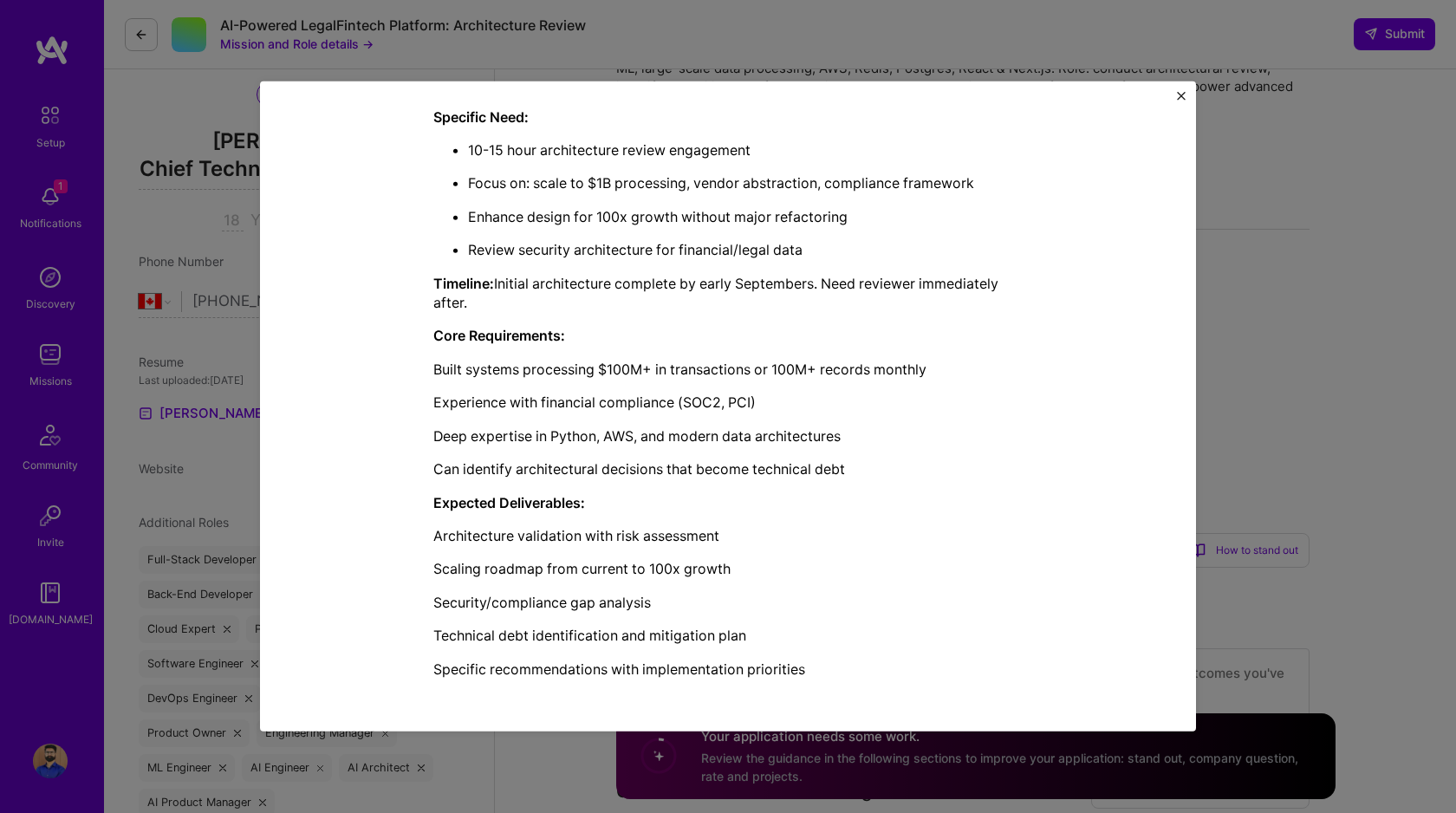
scroll to position [234, 0]
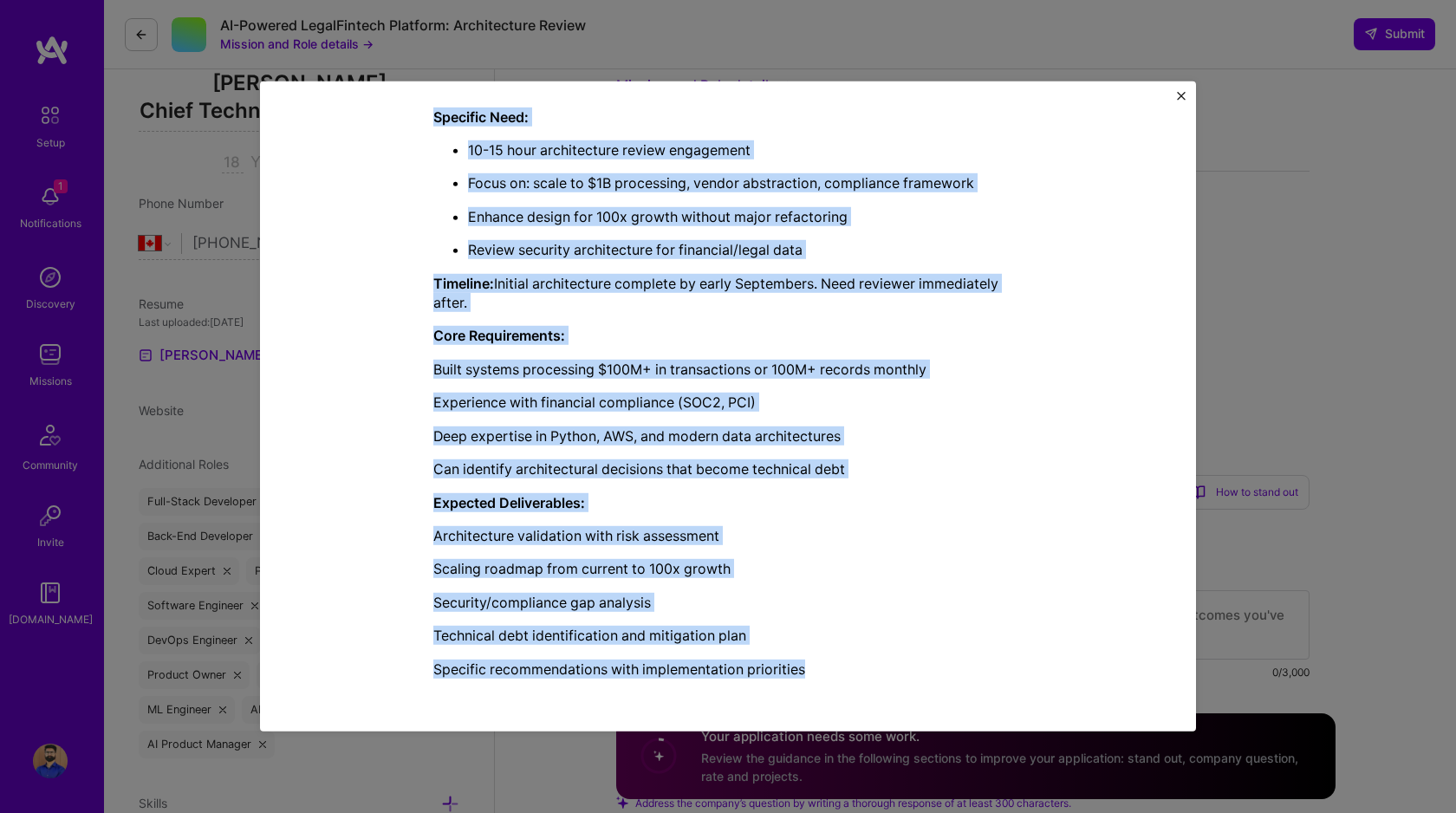
click at [826, 666] on p "Specific recommendations with implementation priorities" at bounding box center [728, 668] width 590 height 19
copy div "AI Architect role description Seeking an Architect to review and scope an AI-po…"
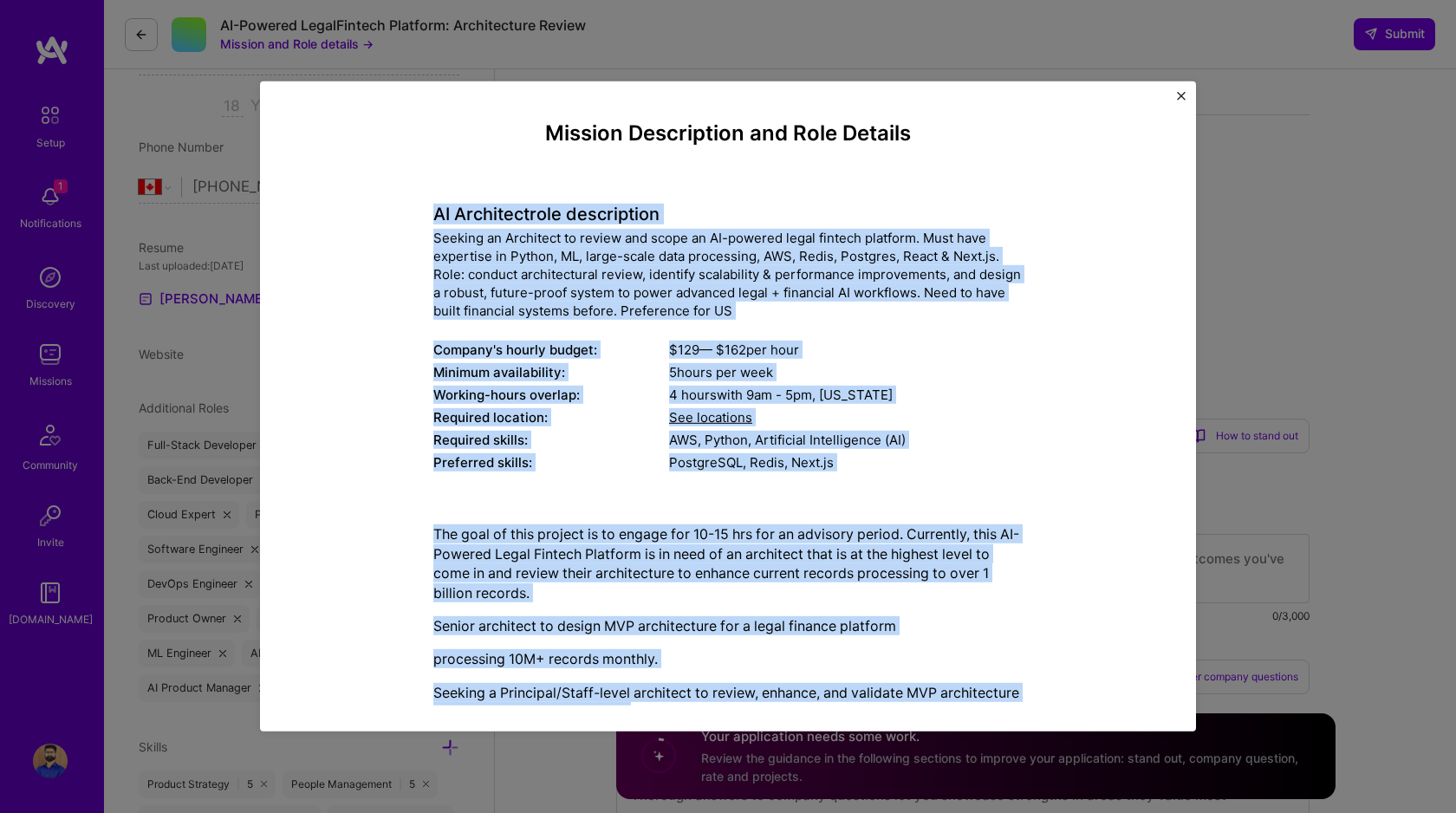
scroll to position [0, 0]
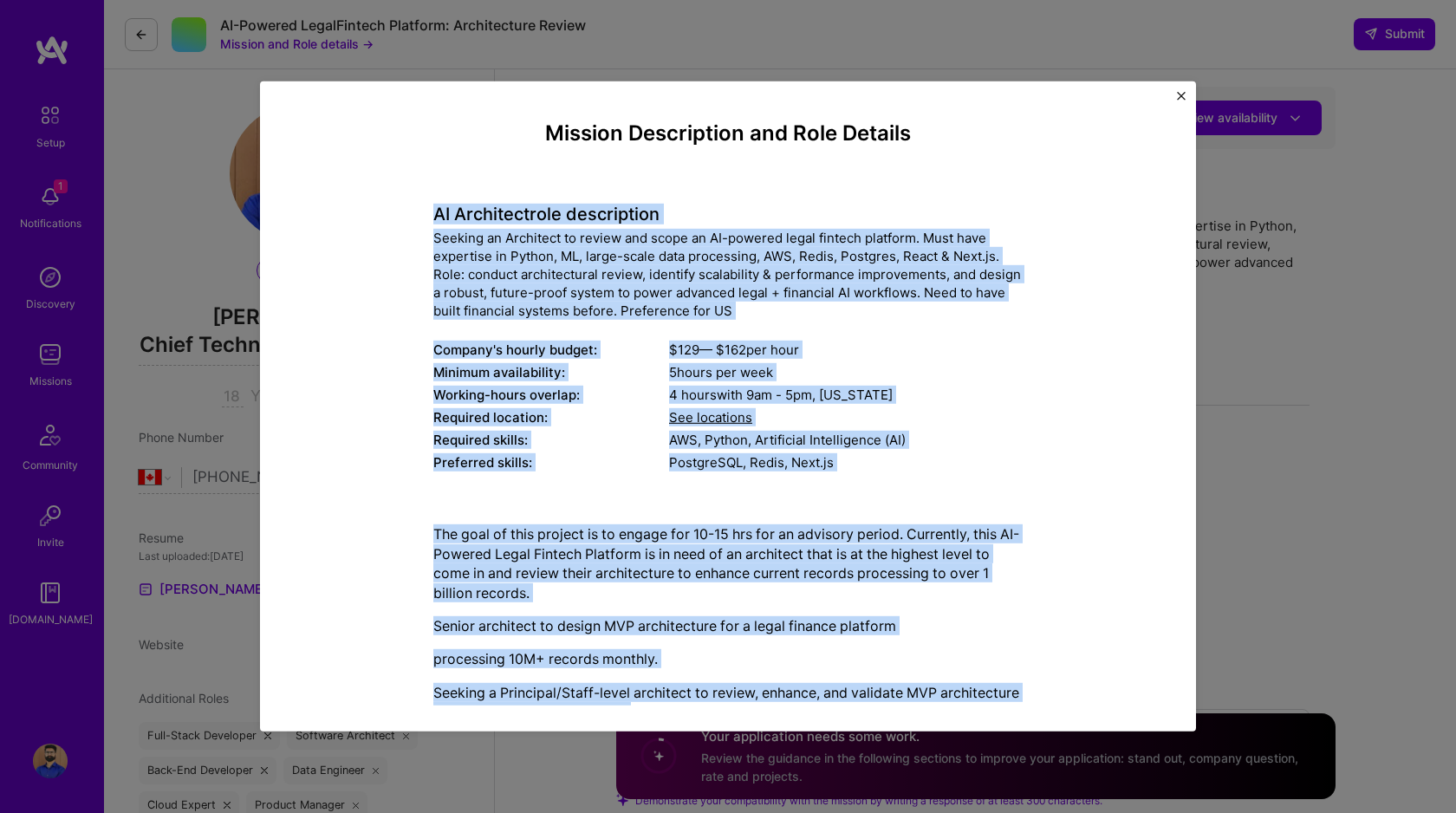
click at [1178, 93] on img "Close" at bounding box center [1182, 96] width 9 height 9
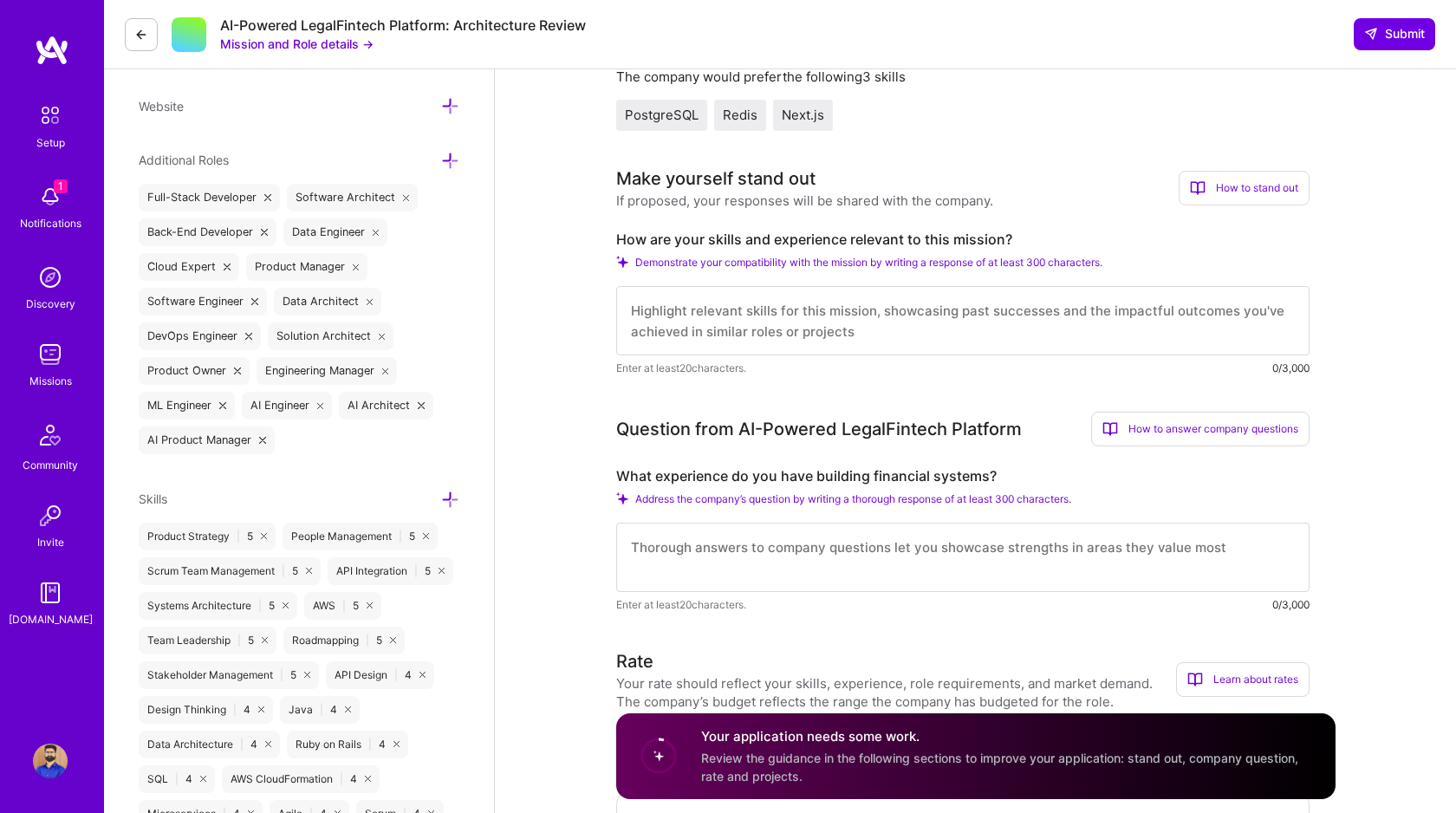
scroll to position [544, 0]
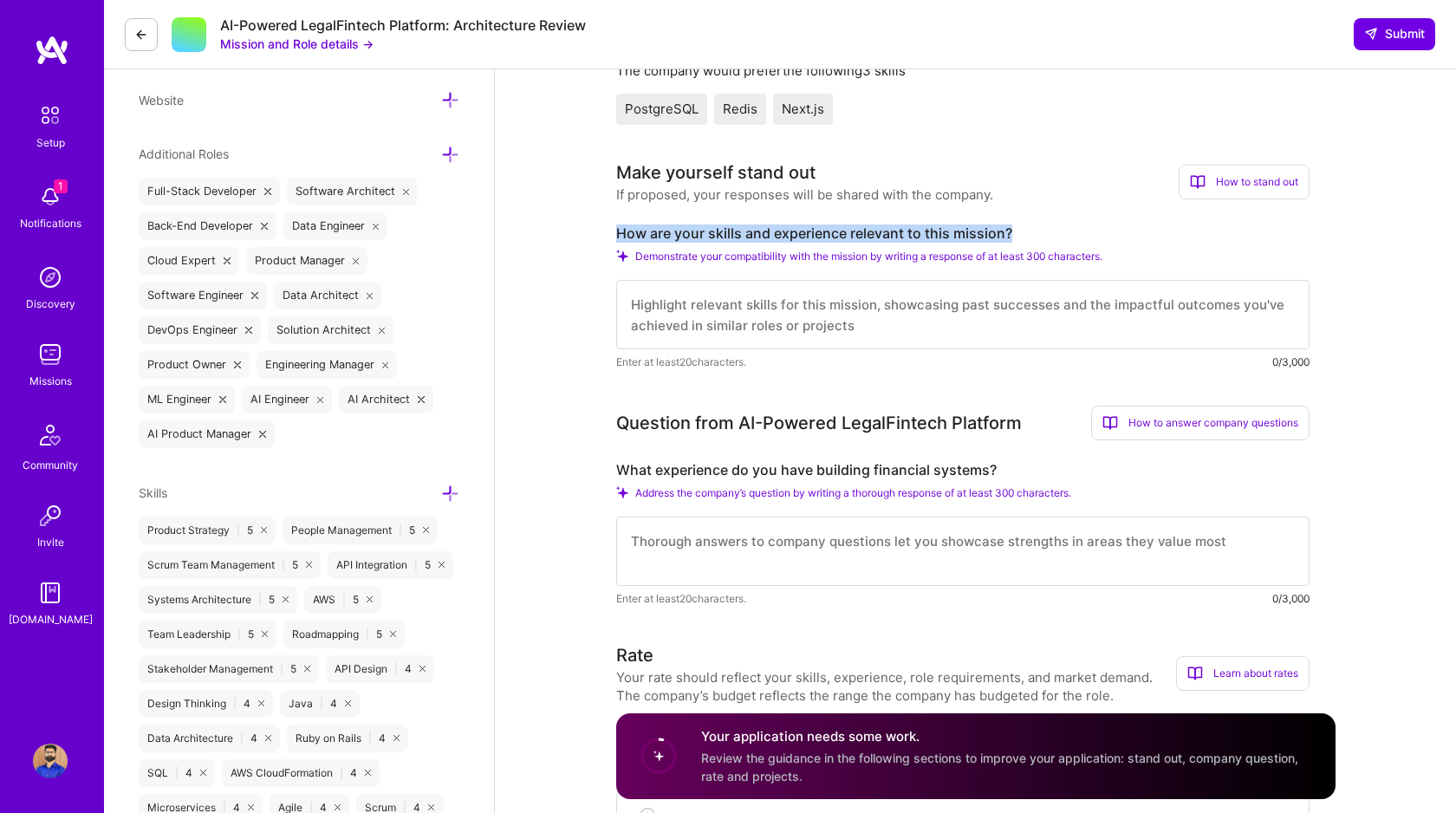
drag, startPoint x: 1015, startPoint y: 234, endPoint x: 613, endPoint y: 237, distance: 402.0
copy label "How are your skills and experience relevant to this mission?"
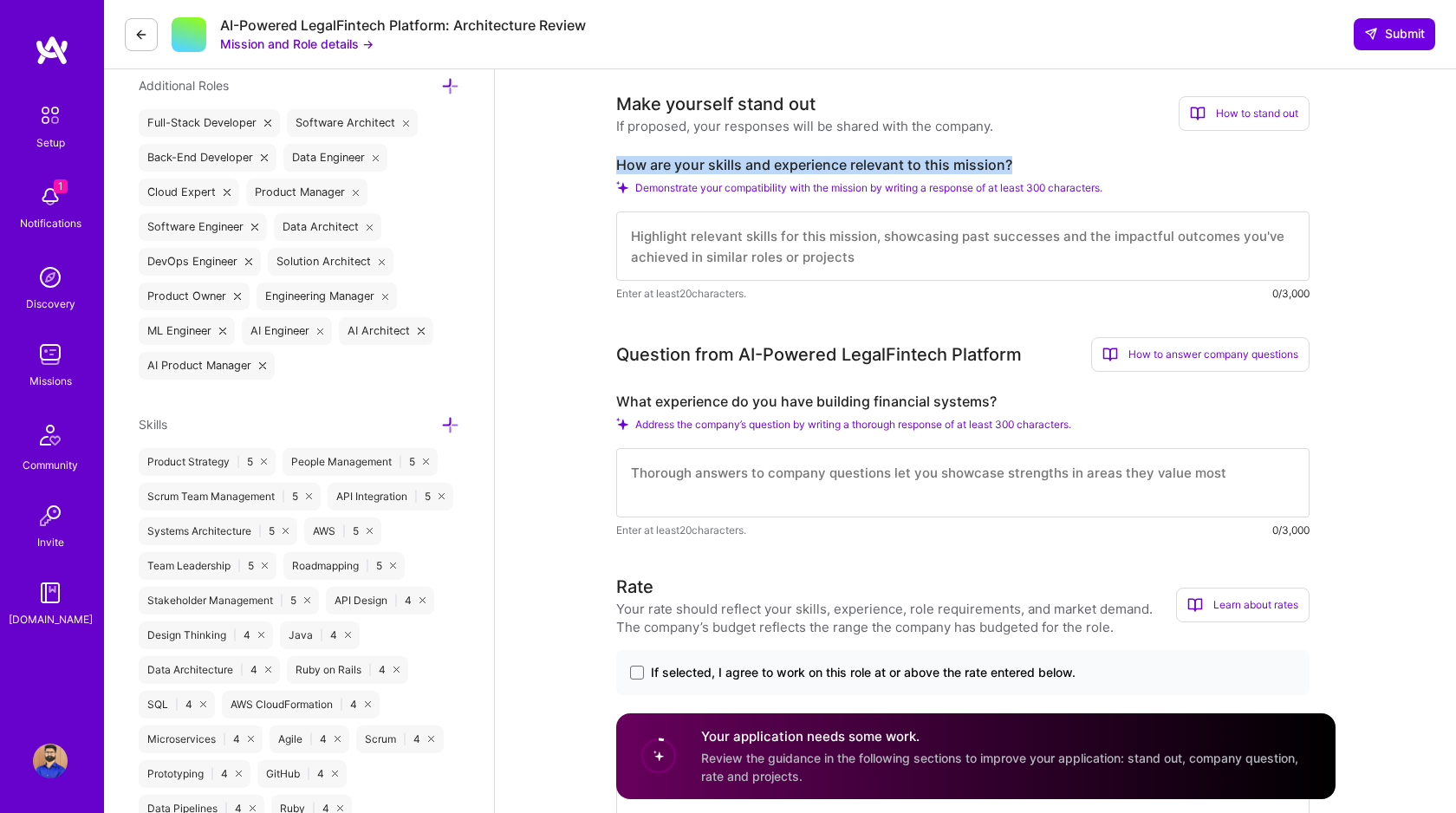
scroll to position [625, 0]
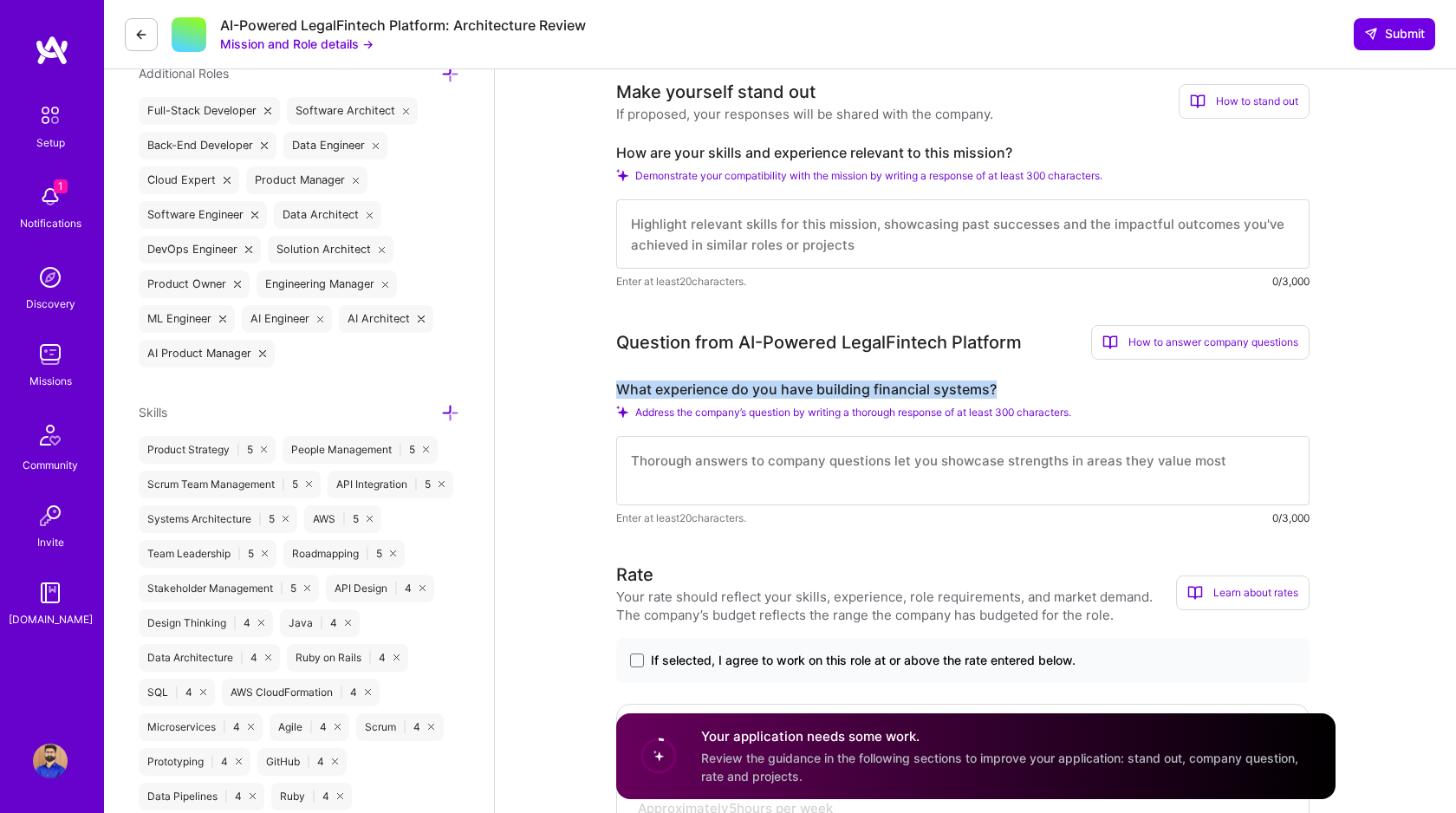
drag, startPoint x: 994, startPoint y: 390, endPoint x: 616, endPoint y: 395, distance: 378.0
click at [616, 395] on label "What experience do you have building financial systems?" at bounding box center [963, 389] width 694 height 18
copy label "What experience do you have building financial systems?"
click at [686, 226] on textarea at bounding box center [963, 234] width 694 height 69
paste textarea "My 18+ years building hyper-scale systems at AWS S3 (2+ trillion records), Amaz…"
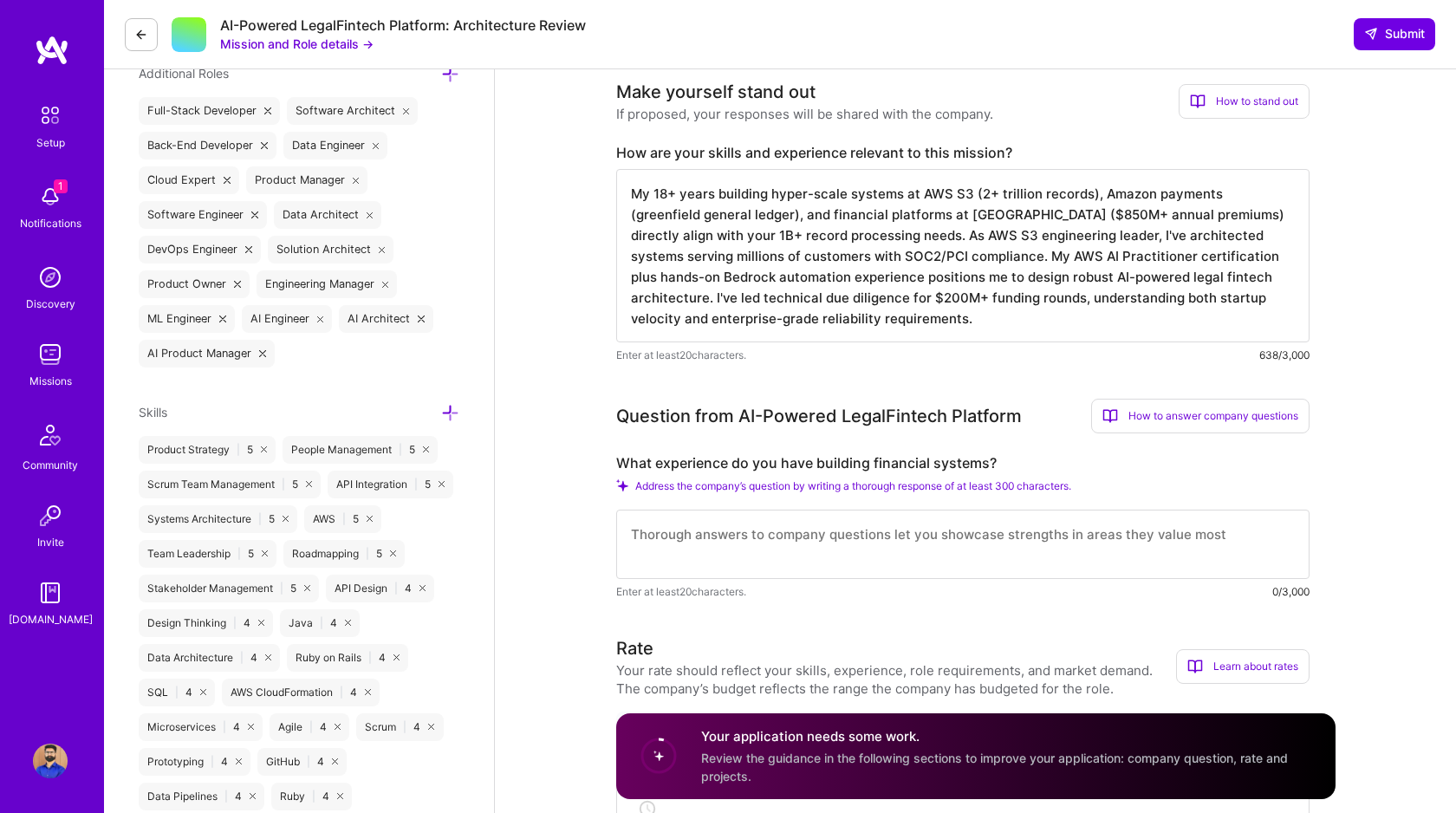
click at [1277, 215] on textarea "My 18+ years building hyper-scale systems at AWS S3 (2+ trillion records), Amaz…" at bounding box center [963, 256] width 694 height 174
click at [907, 235] on textarea "My 18+ years building hyper-scale systems at AWS S3 (2+ trillion records), Amaz…" at bounding box center [963, 256] width 694 height 174
type textarea "My 18+ years building hyper-scale systems at AWS S3 (2+ trillion records), Amaz…"
click at [672, 530] on textarea at bounding box center [963, 544] width 694 height 69
paste textarea "Built Amazon's greenfield general ledger service (2012-2014) powering multi-cou…"
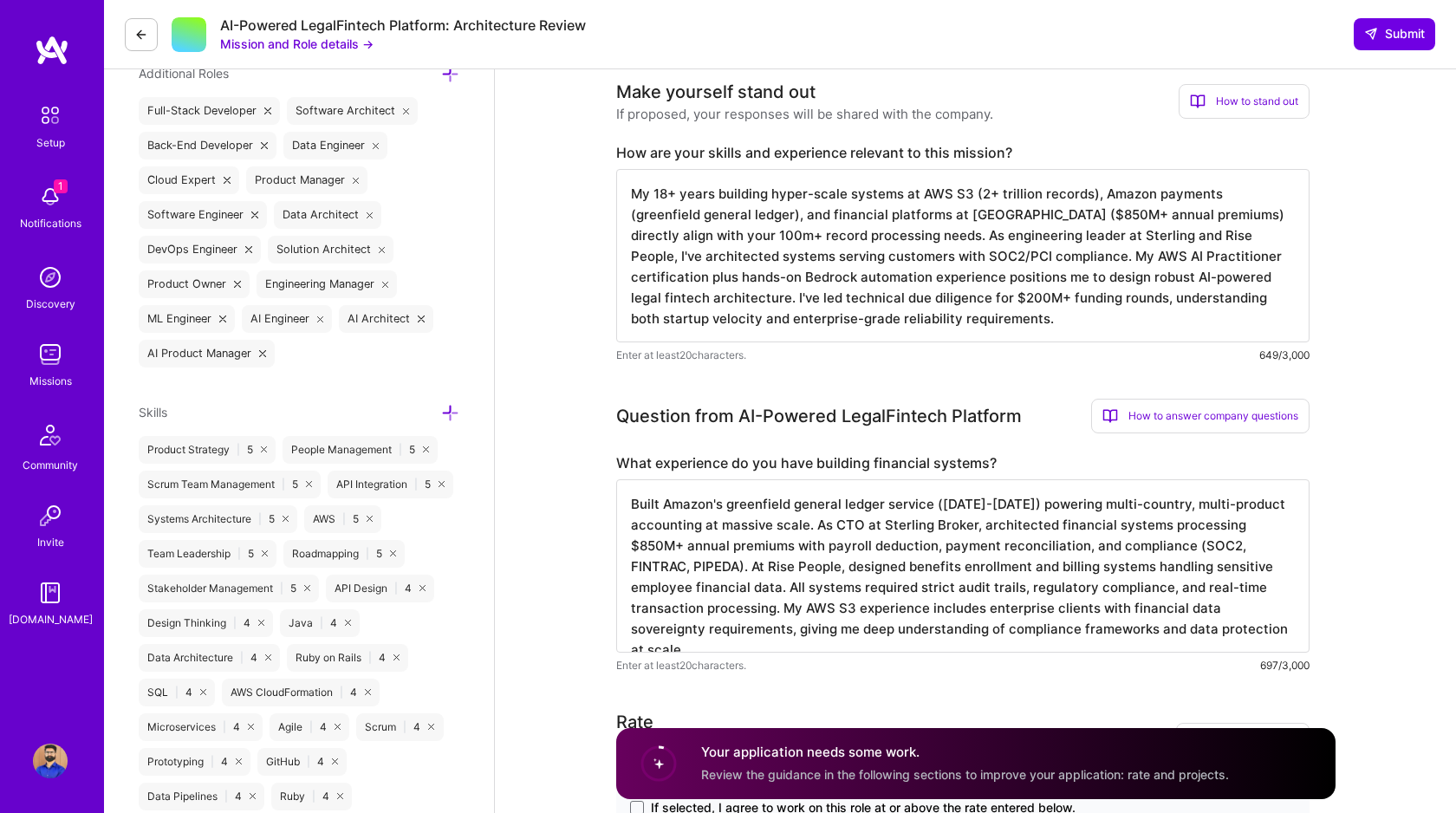
click at [723, 504] on textarea "Built Amazon's greenfield general ledger service (2012-2014) powering multi-cou…" at bounding box center [963, 565] width 694 height 174
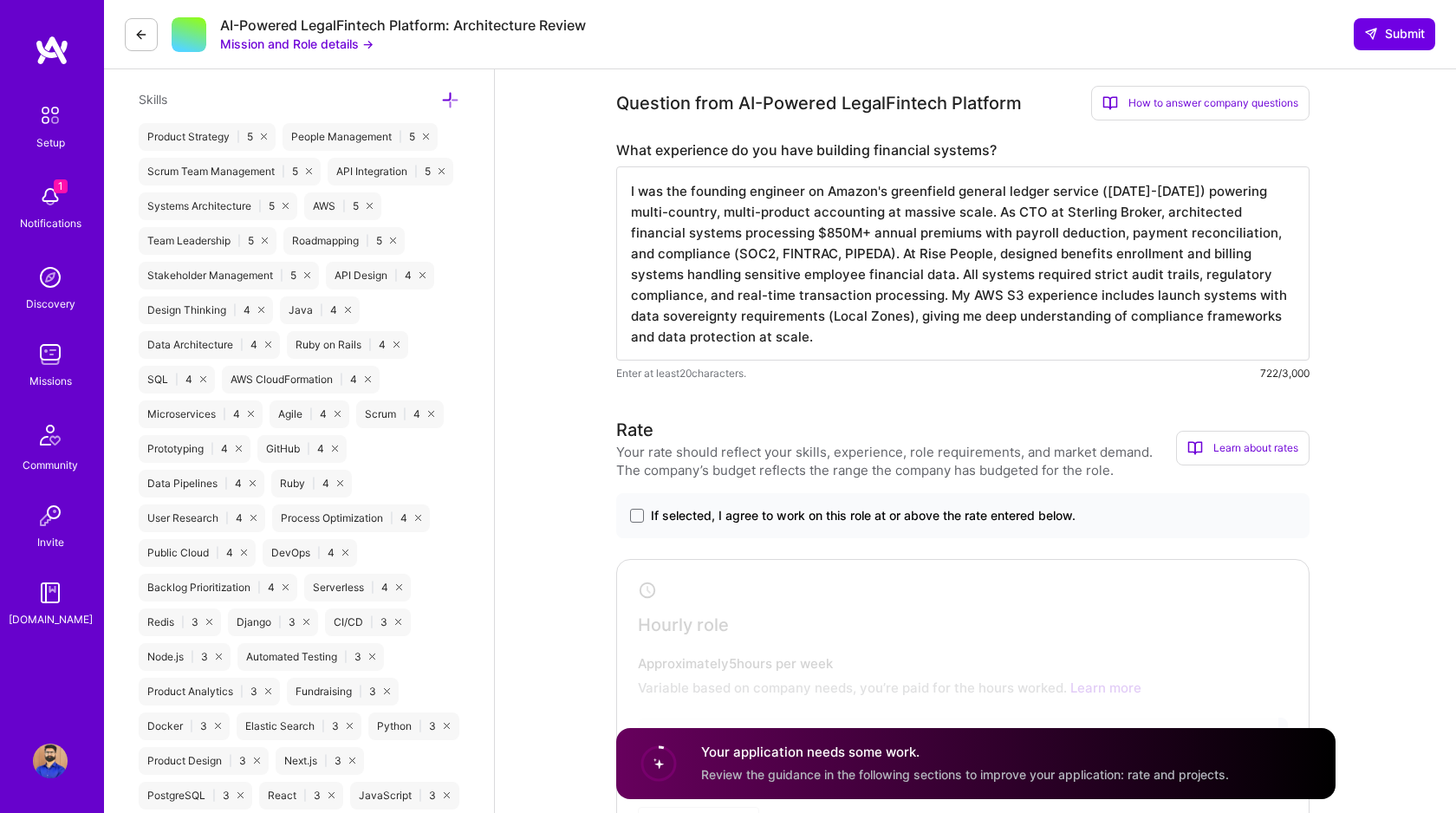
scroll to position [997, 0]
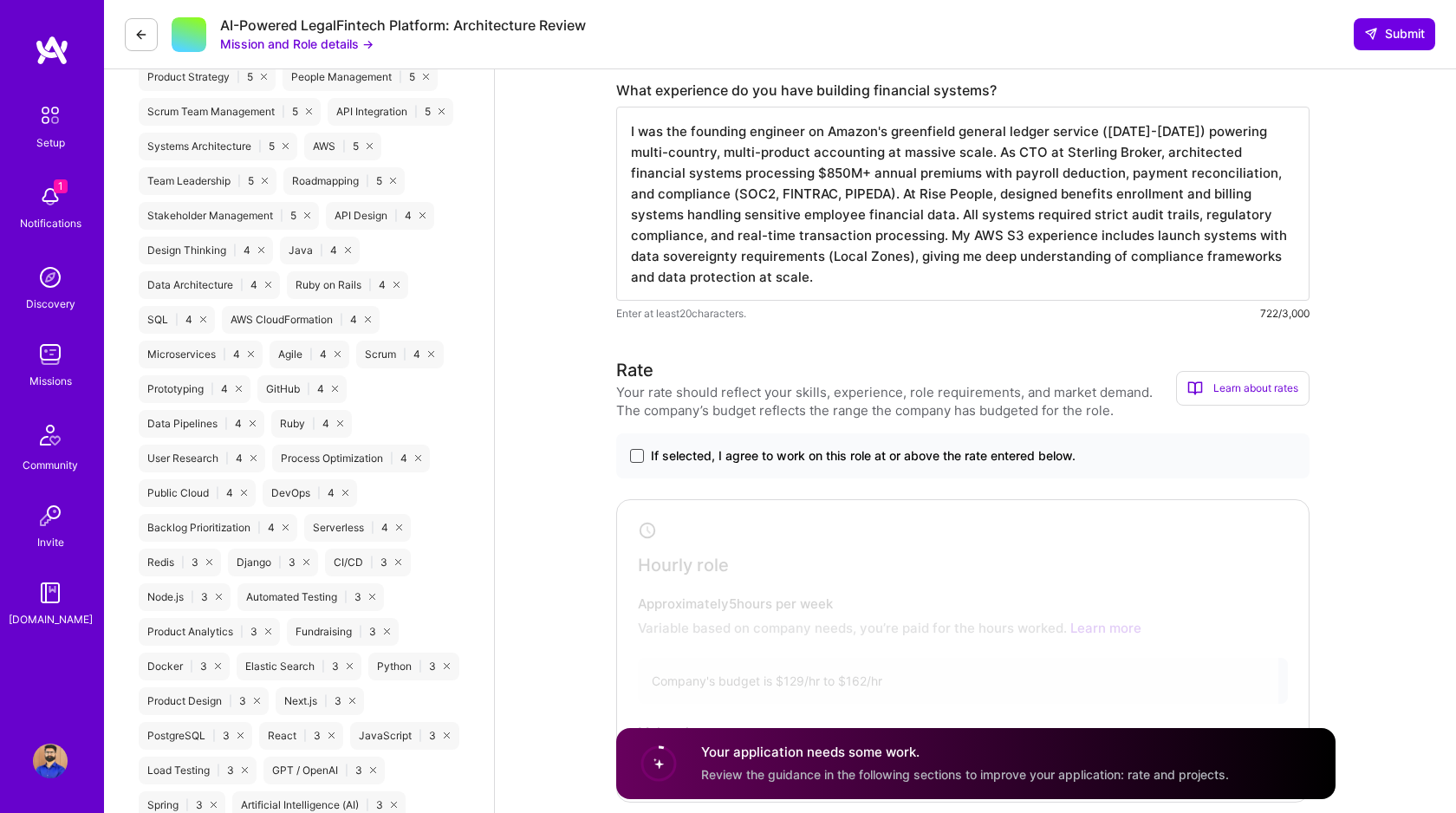
type textarea "I was the founding engineer on Amazon's greenfield general ledger service (2012…"
click at [641, 453] on span at bounding box center [638, 456] width 14 height 14
click at [0, 0] on input "If selected, I agree to work on this role at or above the rate entered below." at bounding box center [0, 0] width 0 height 0
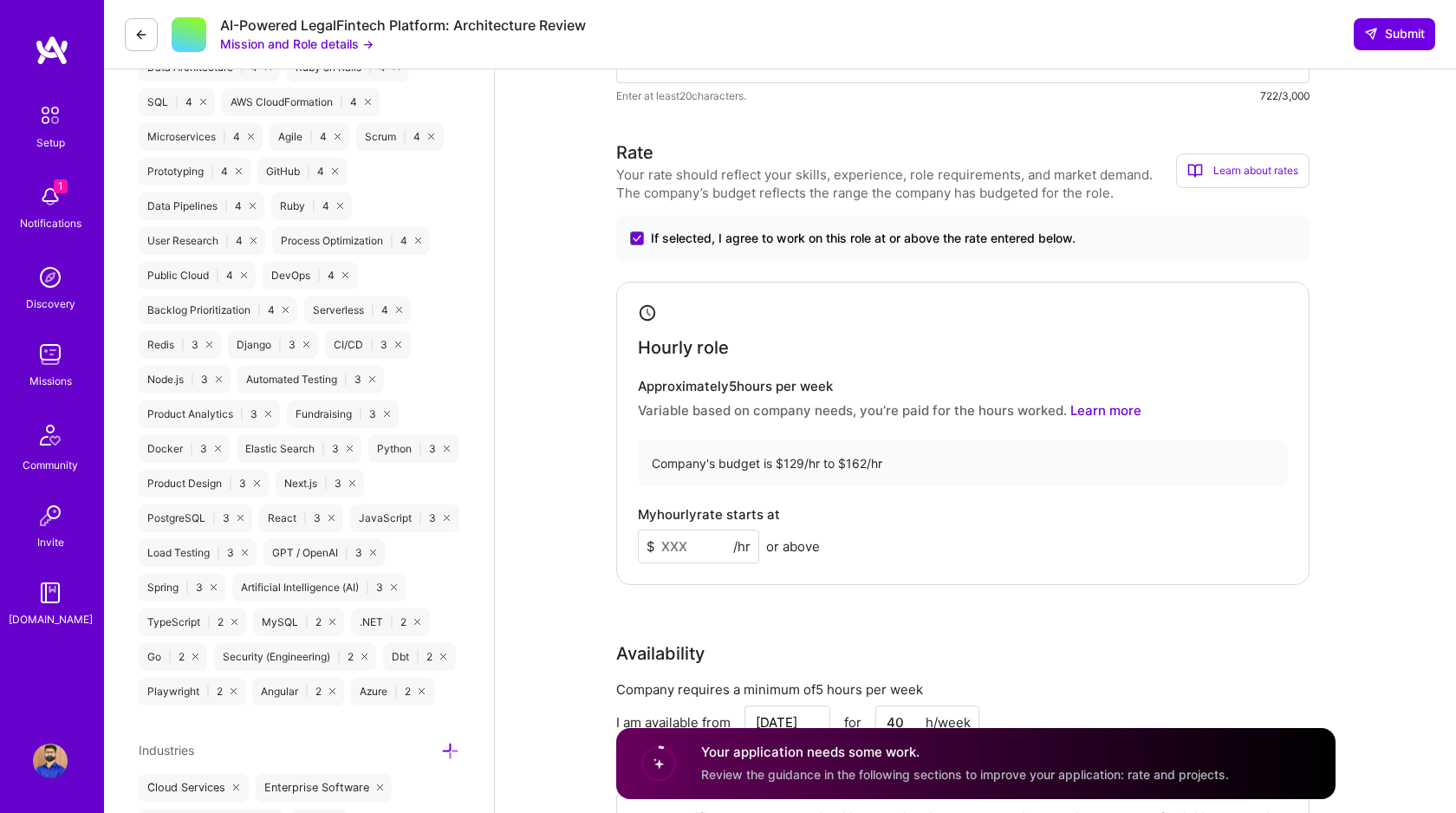
scroll to position [1216, 0]
click at [695, 552] on input at bounding box center [698, 546] width 121 height 34
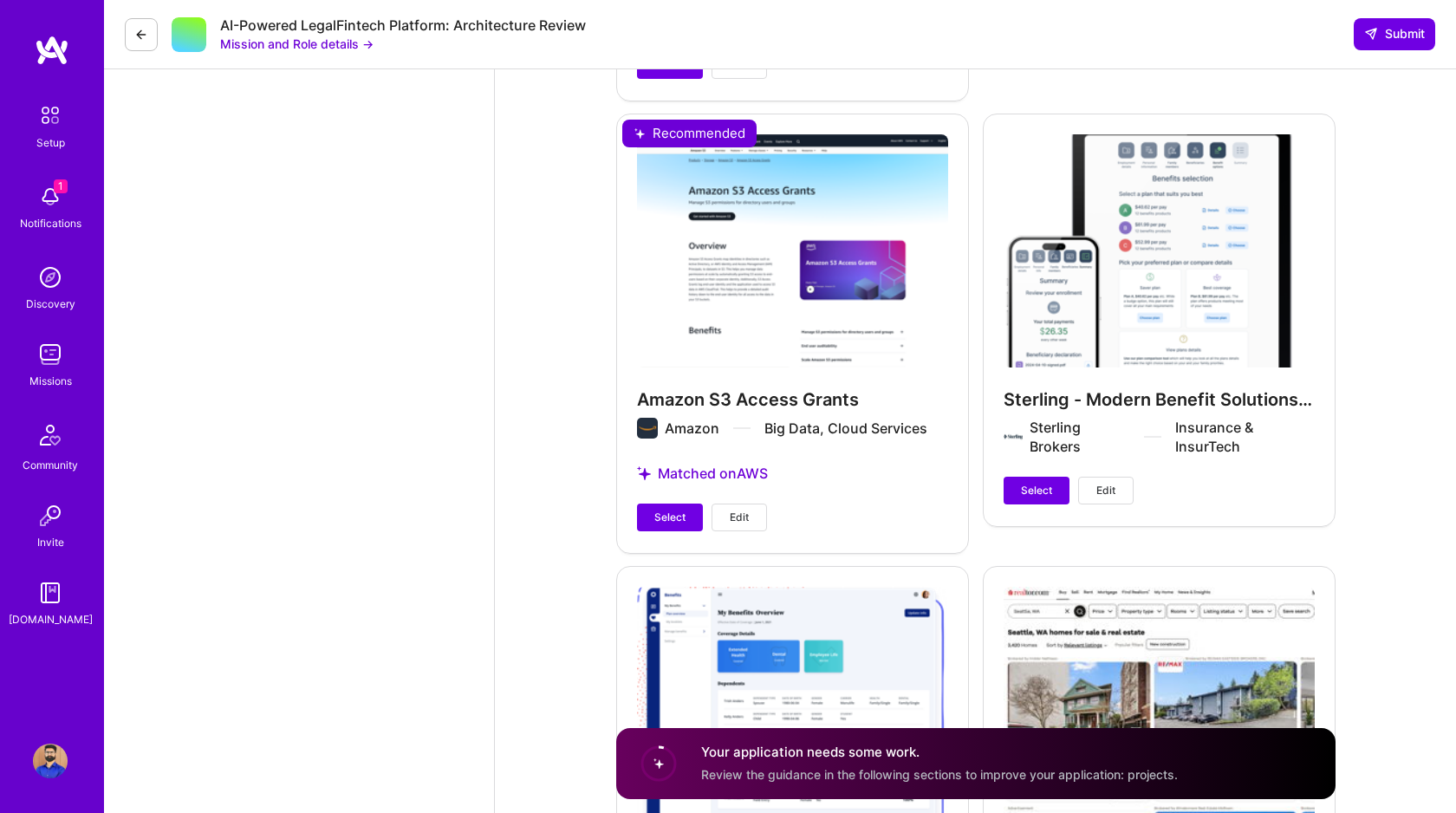
scroll to position [3613, 0]
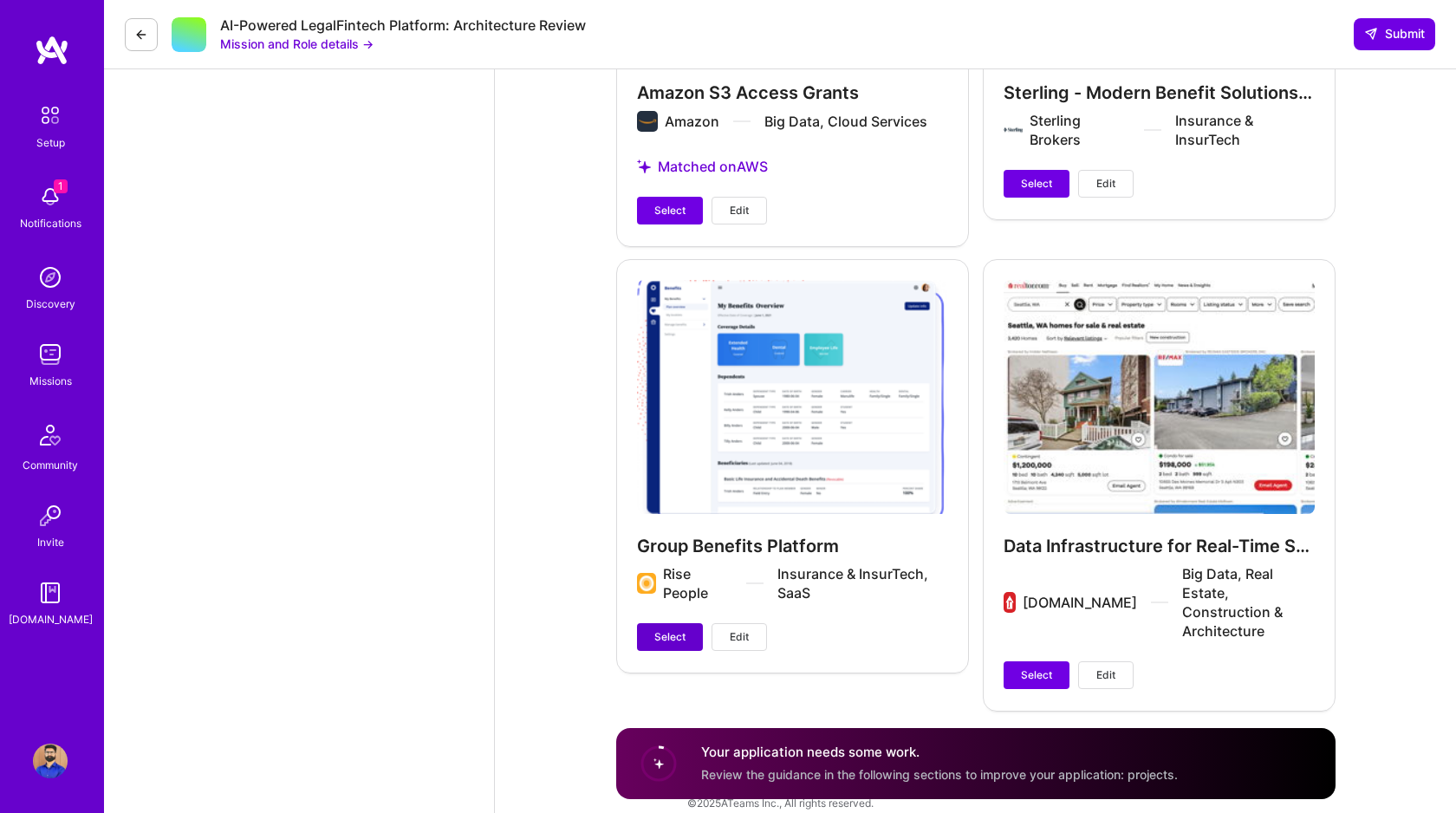
type input "160"
click at [671, 640] on span "Select" at bounding box center [670, 638] width 31 height 16
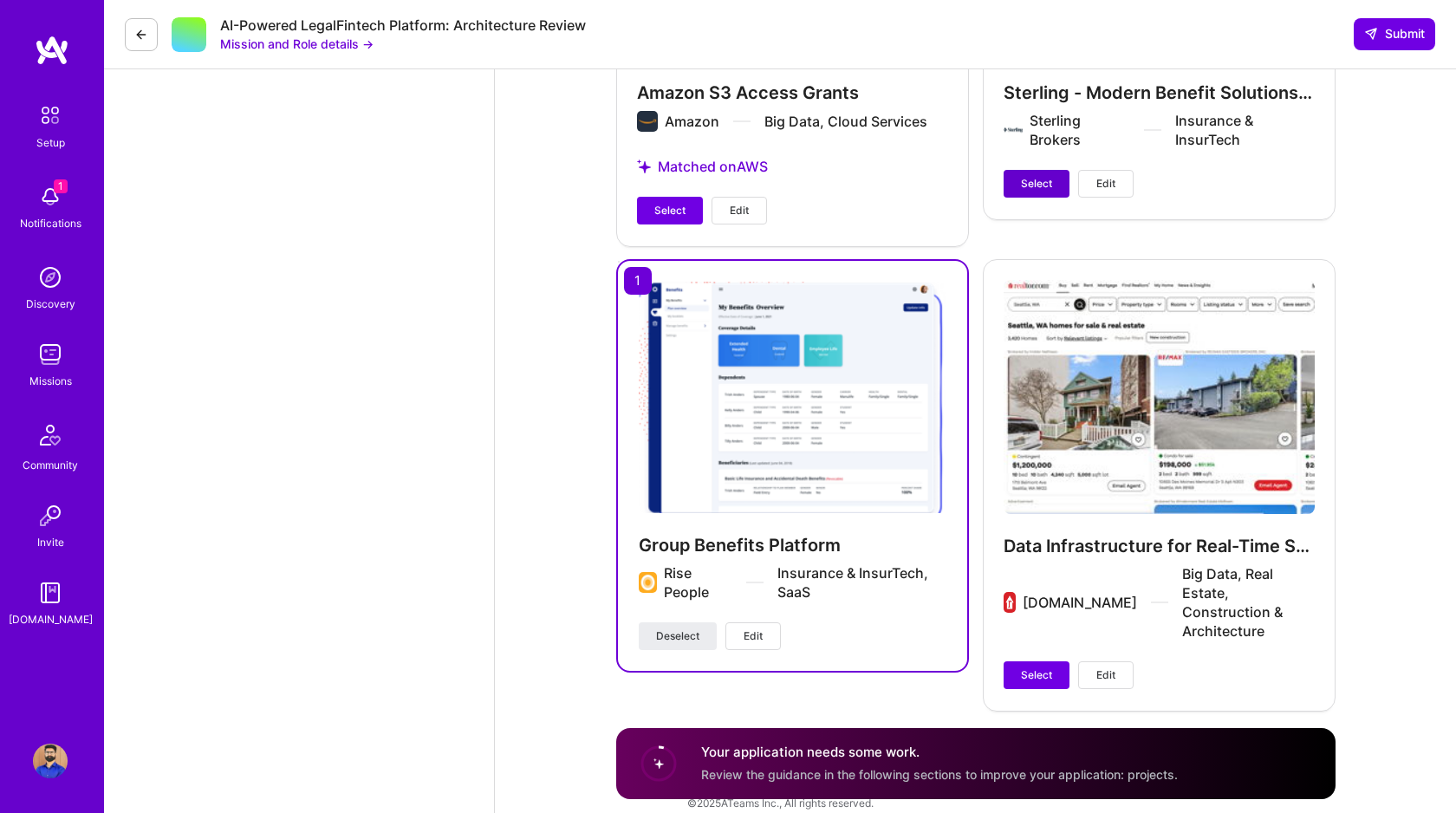
click at [1023, 187] on span "Select" at bounding box center [1037, 184] width 31 height 16
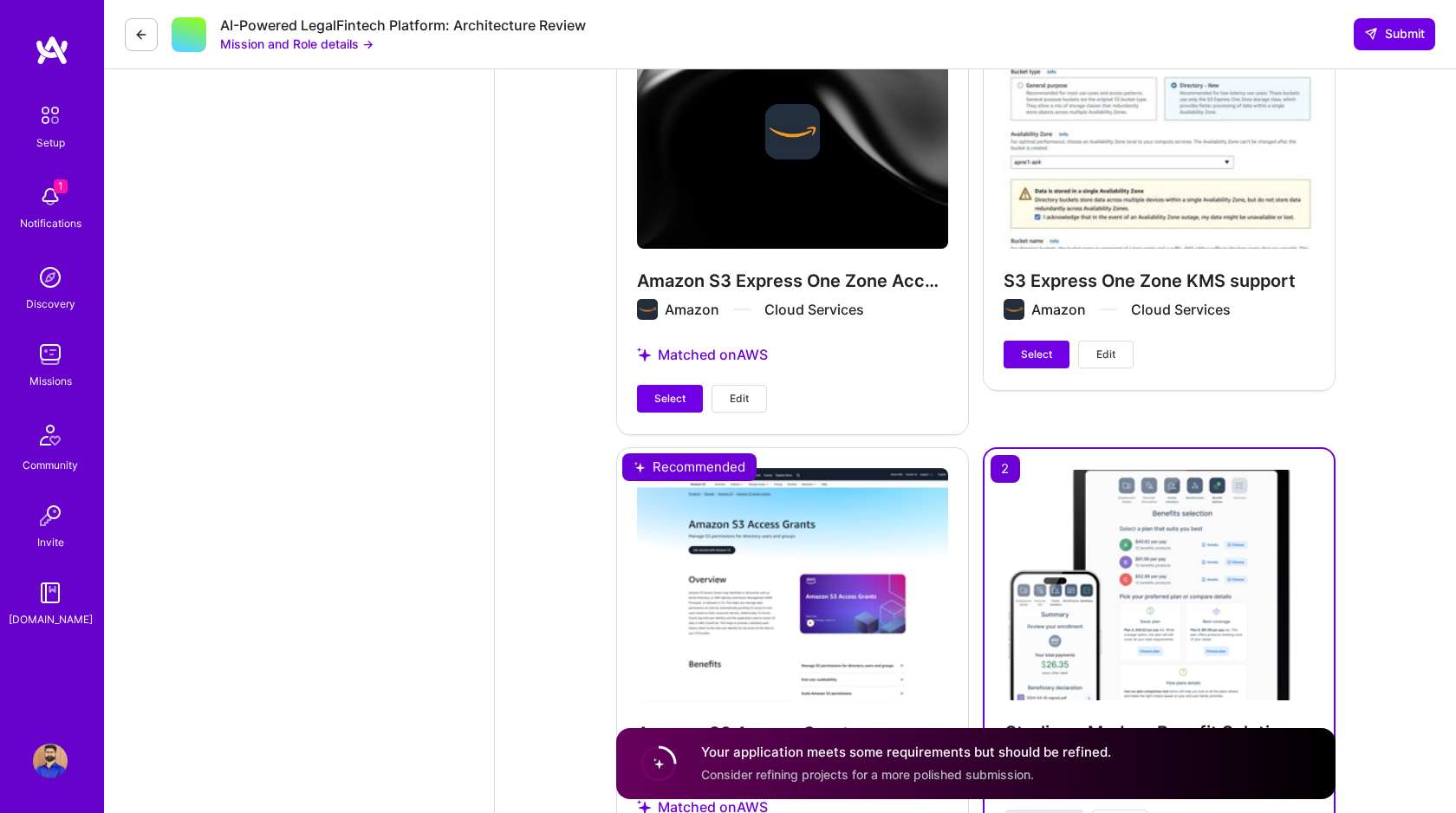
scroll to position [2968, 0]
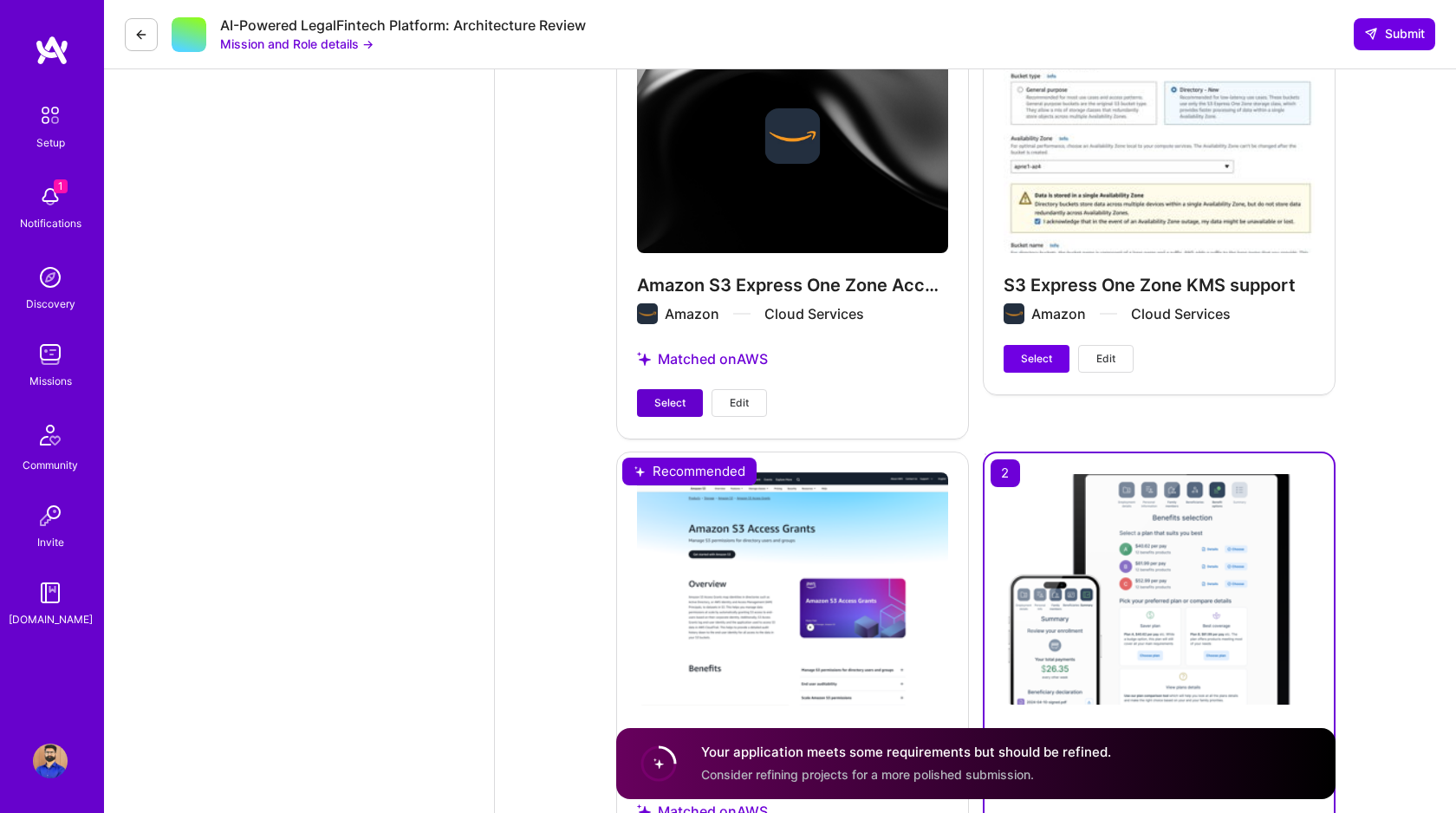
click at [673, 395] on span "Select" at bounding box center [670, 403] width 31 height 16
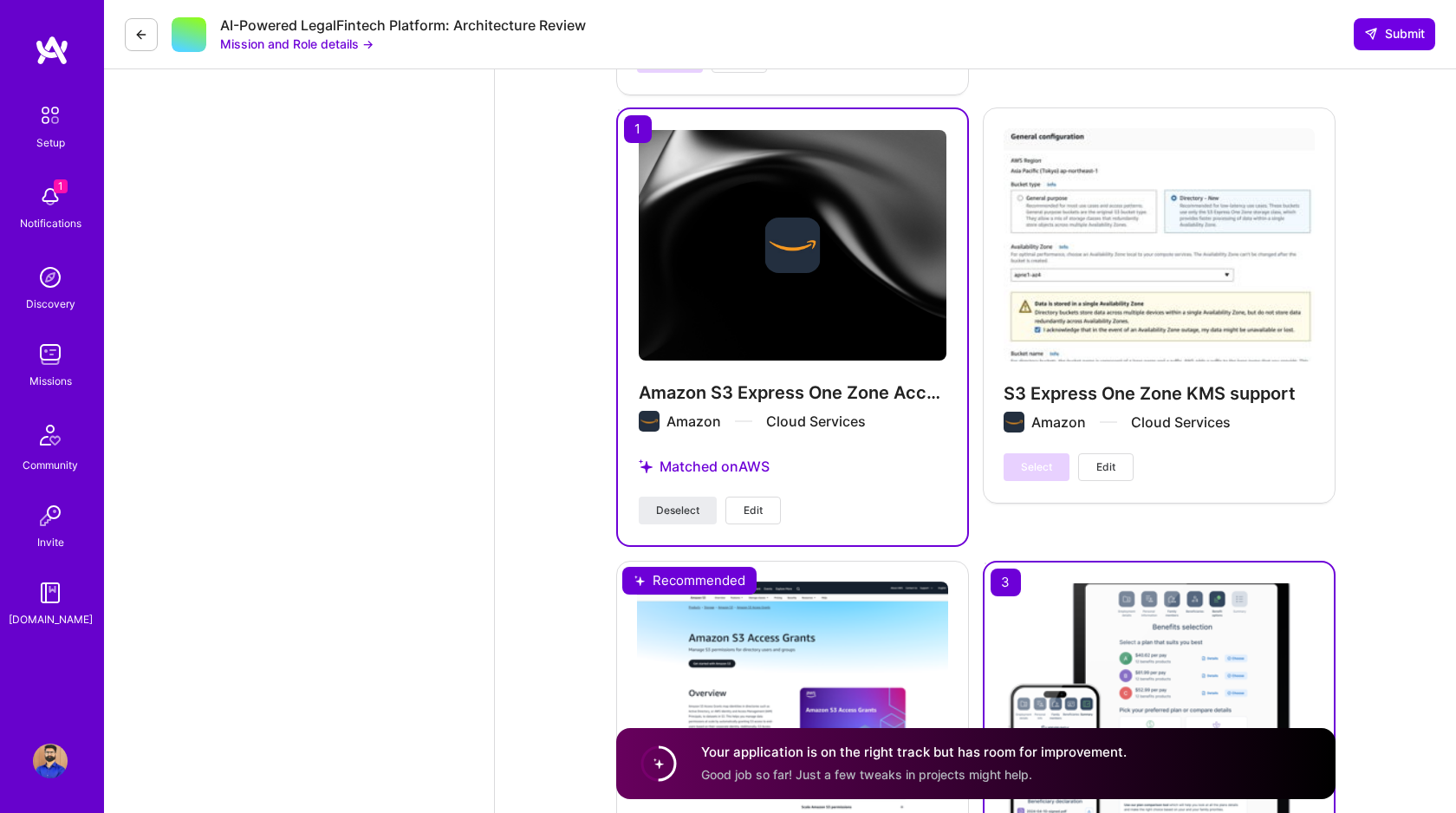
scroll to position [2861, 0]
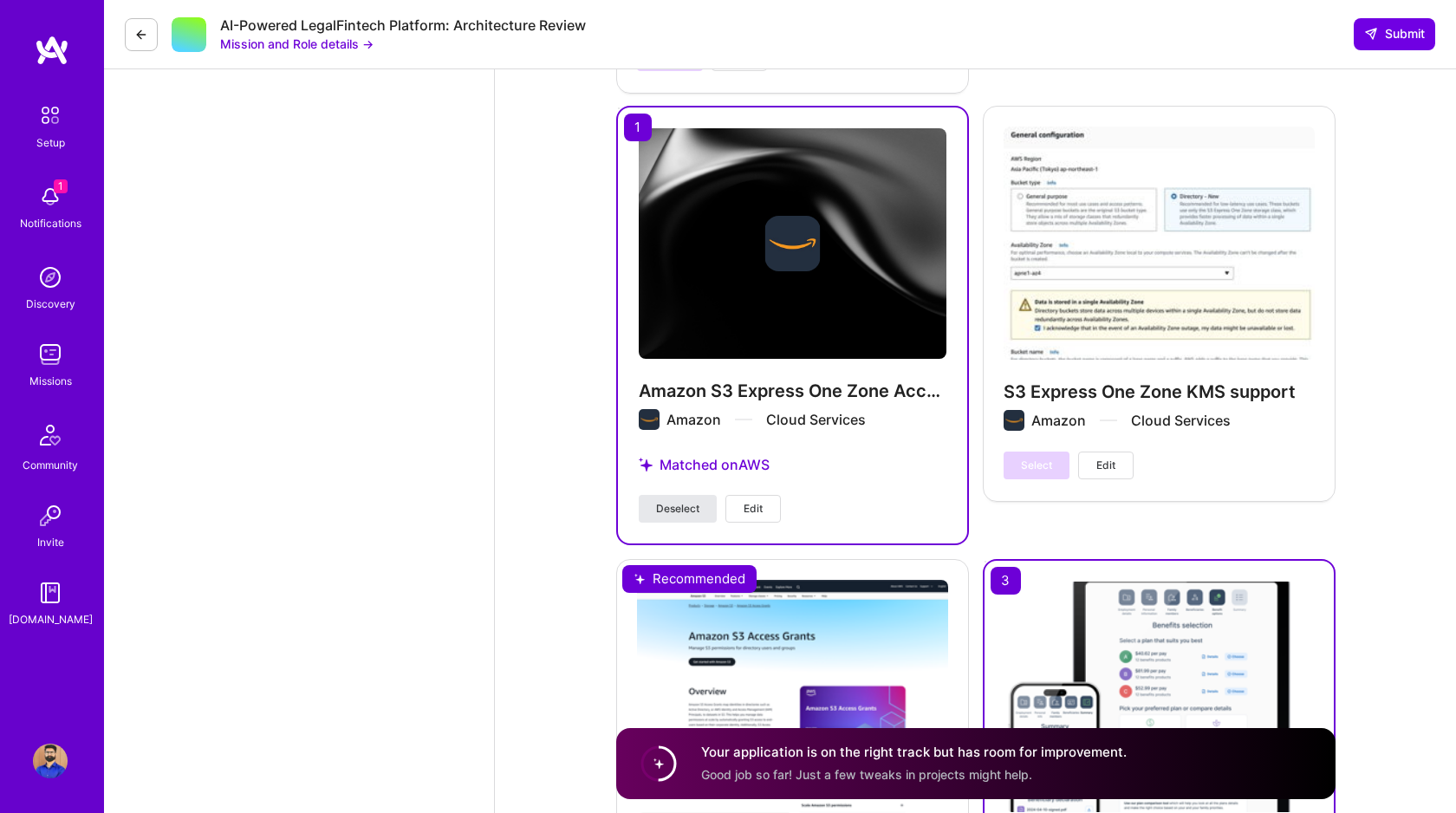
click at [679, 516] on span "Deselect" at bounding box center [678, 509] width 44 height 16
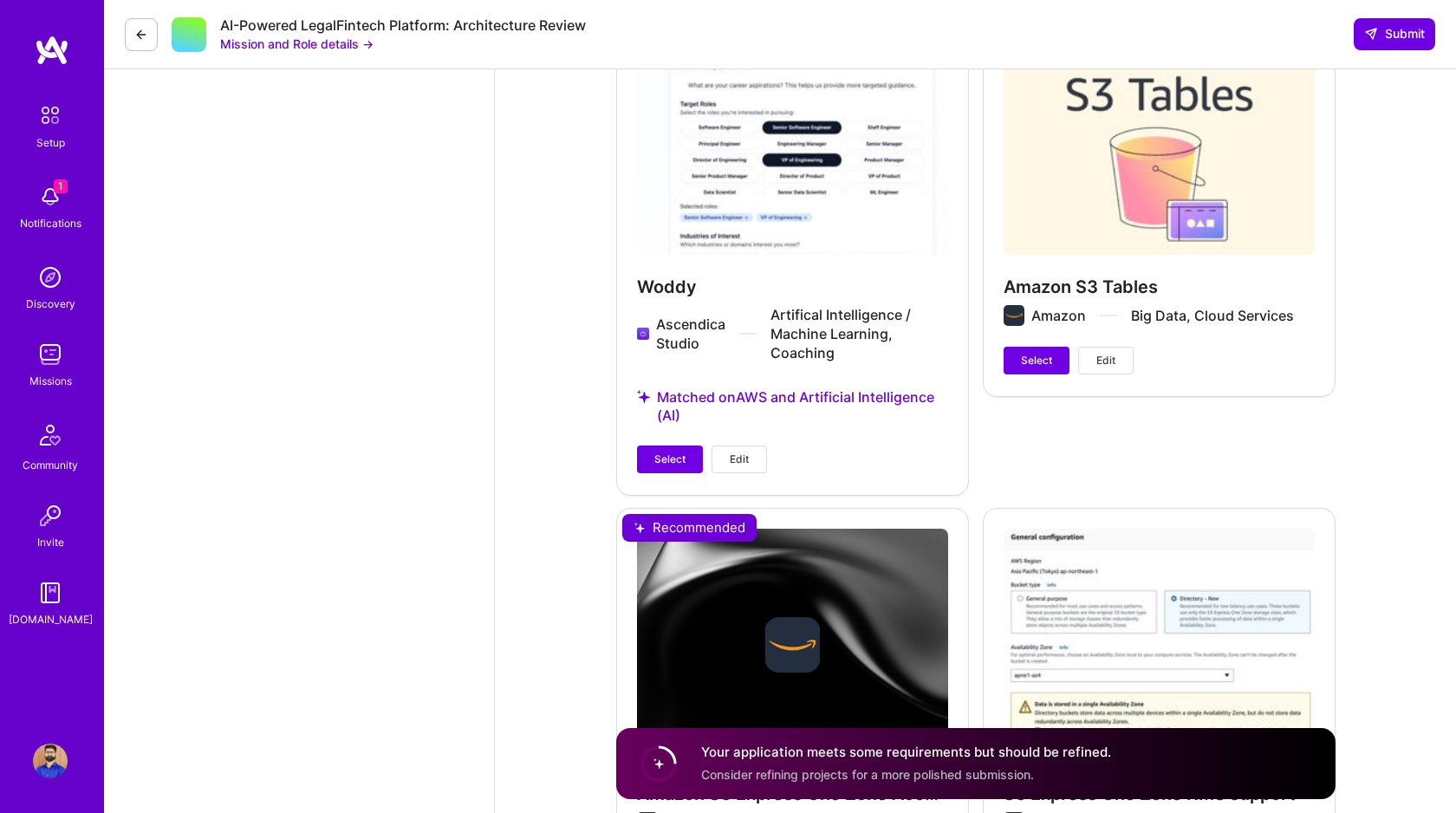
scroll to position [2342, 0]
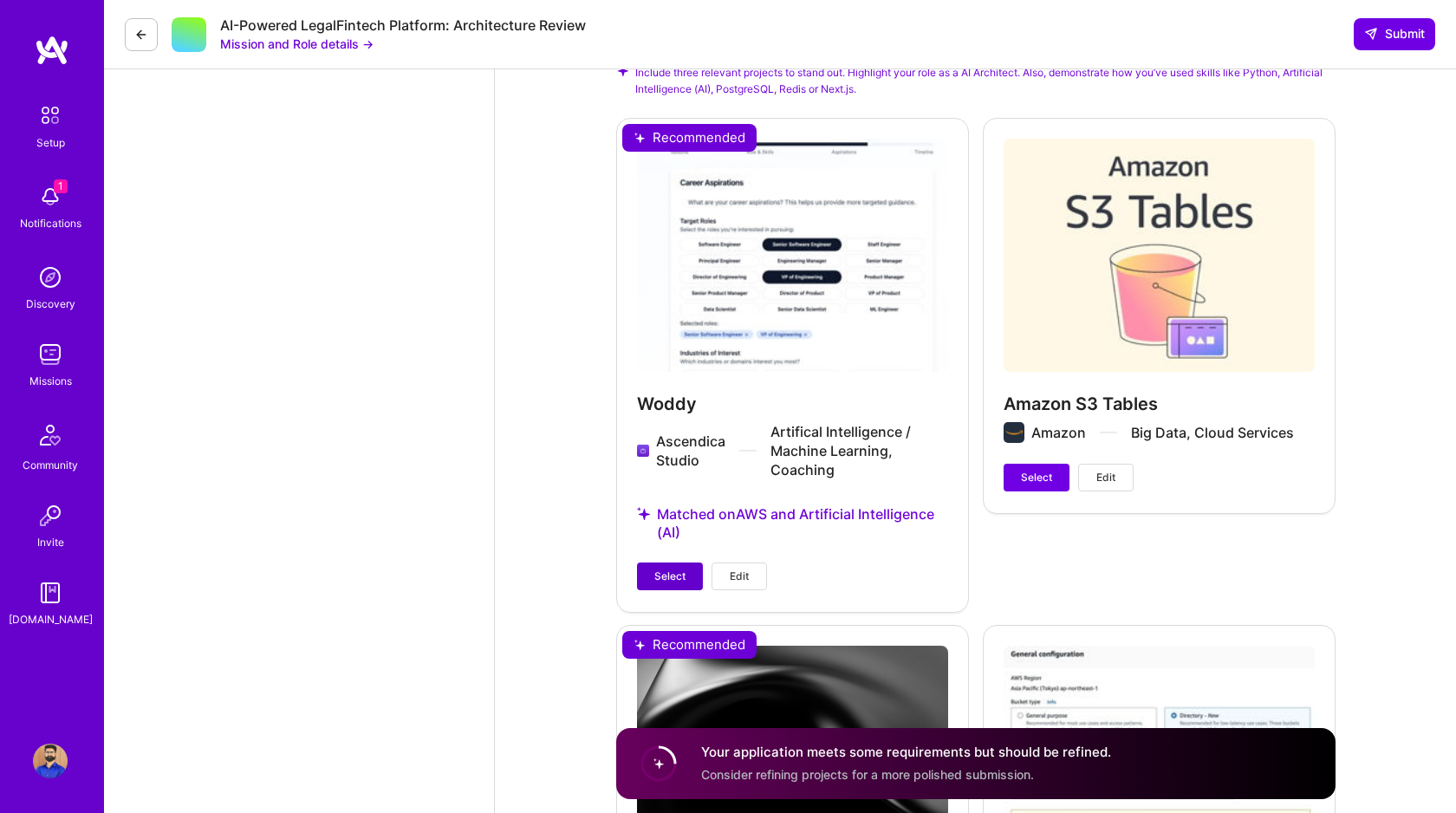
click at [671, 579] on span "Select" at bounding box center [670, 577] width 31 height 16
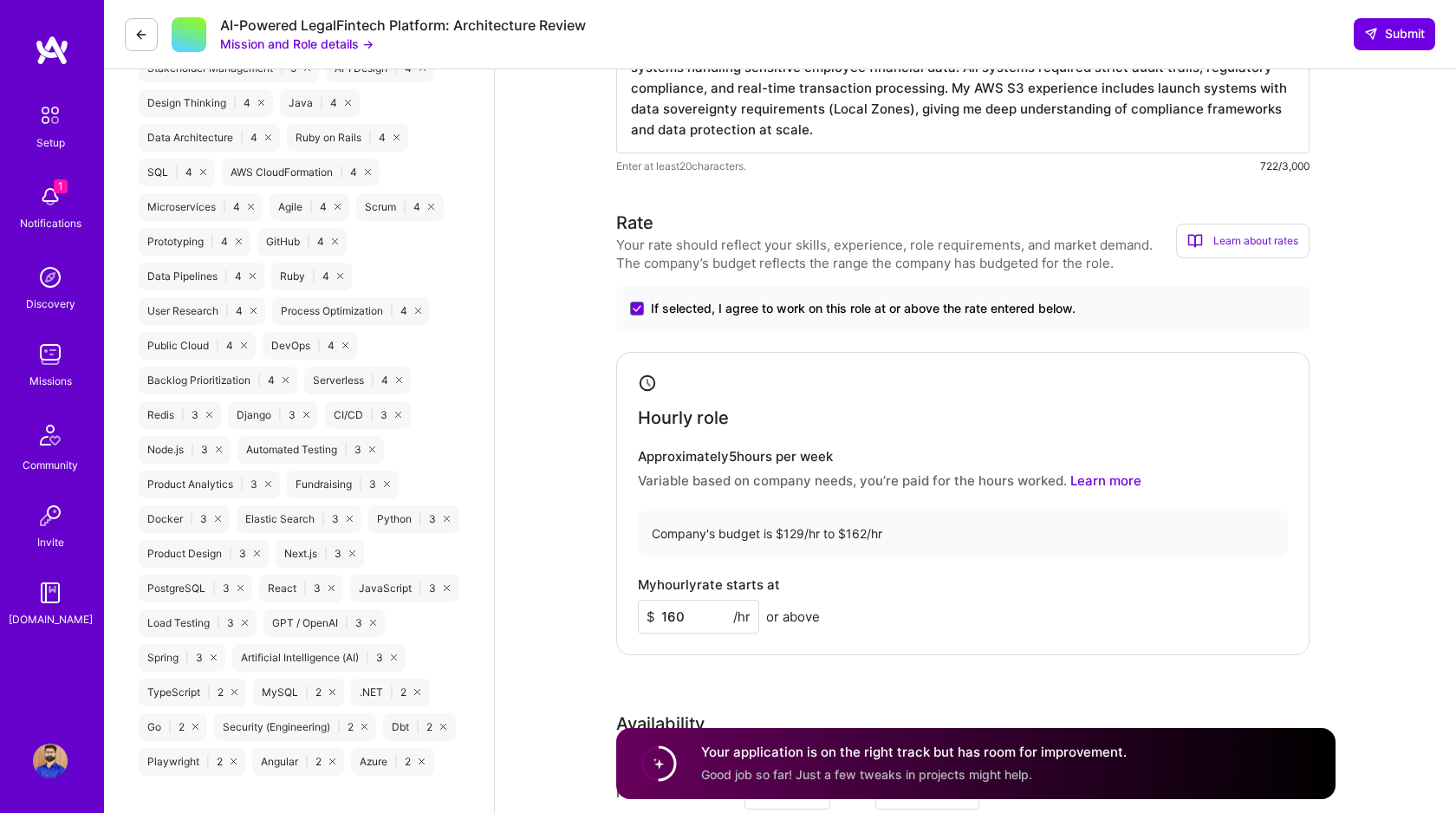
scroll to position [0, 0]
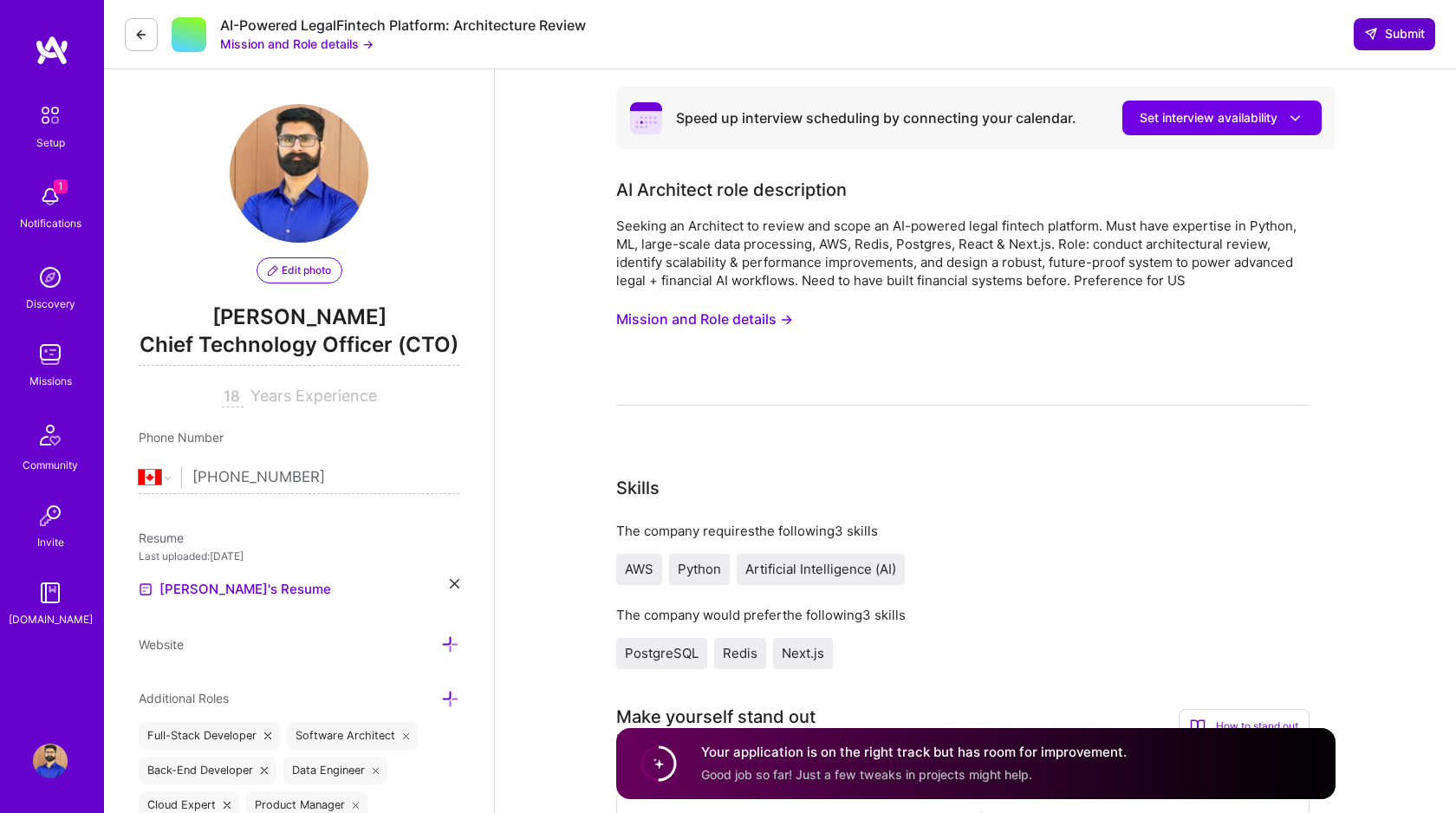
click at [1373, 36] on icon at bounding box center [1371, 34] width 14 height 14
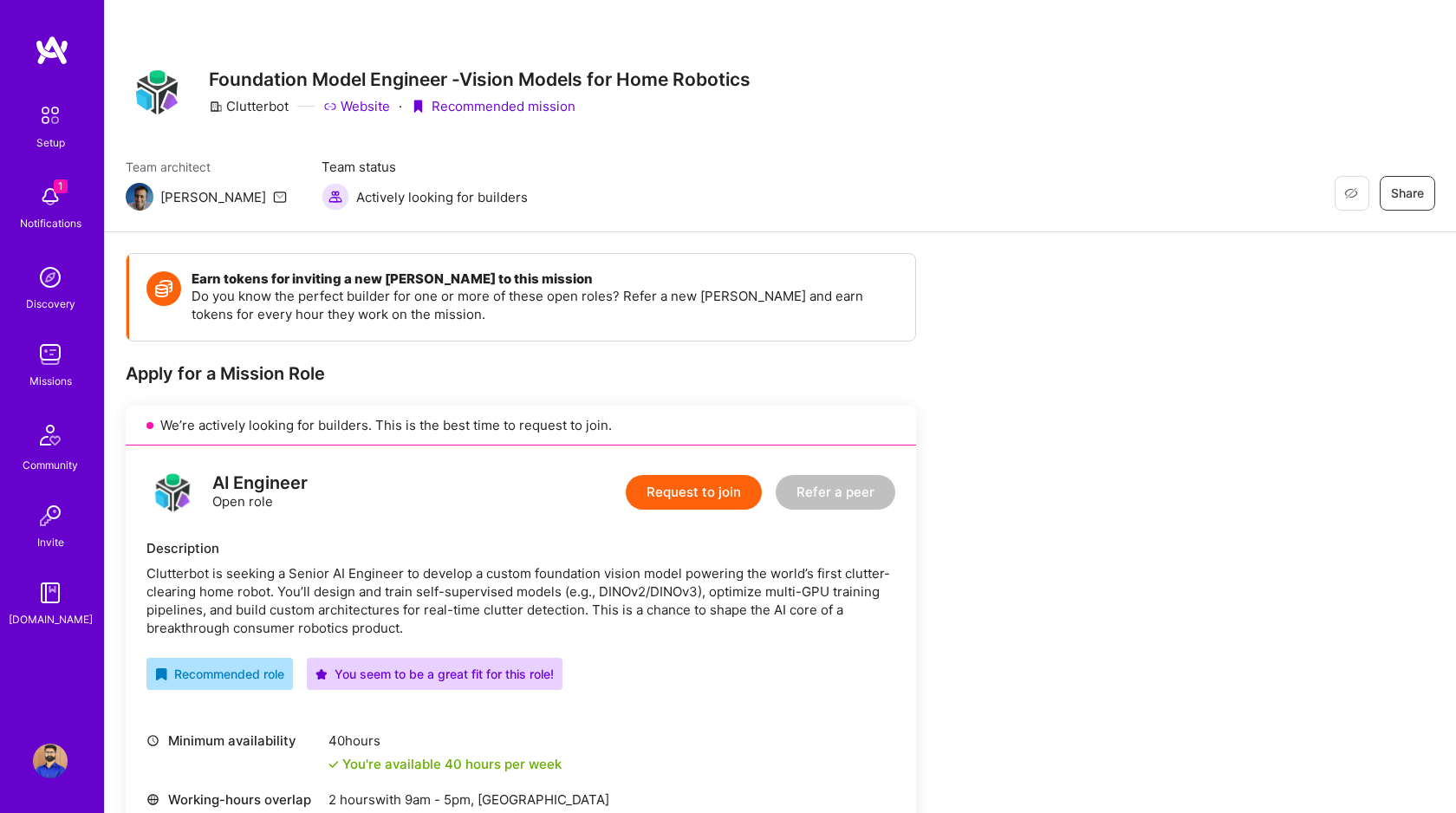
scroll to position [12, 0]
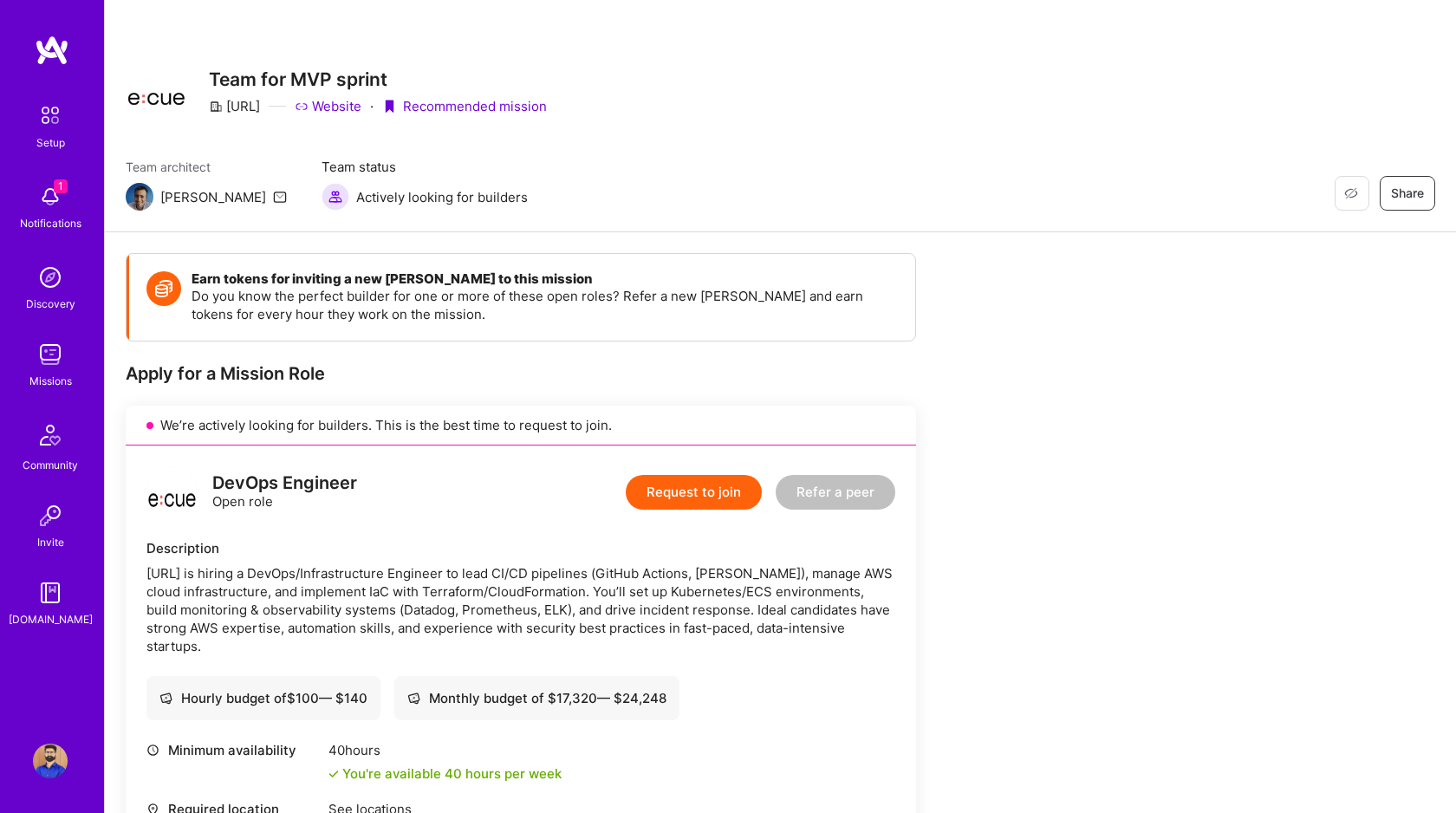
click at [718, 558] on div "Description Ecue.ai is hiring a DevOps/Infrastructure Engineer to lead CI/CD pi…" at bounding box center [521, 597] width 749 height 116
click at [702, 493] on button "Request to join" at bounding box center [694, 492] width 136 height 35
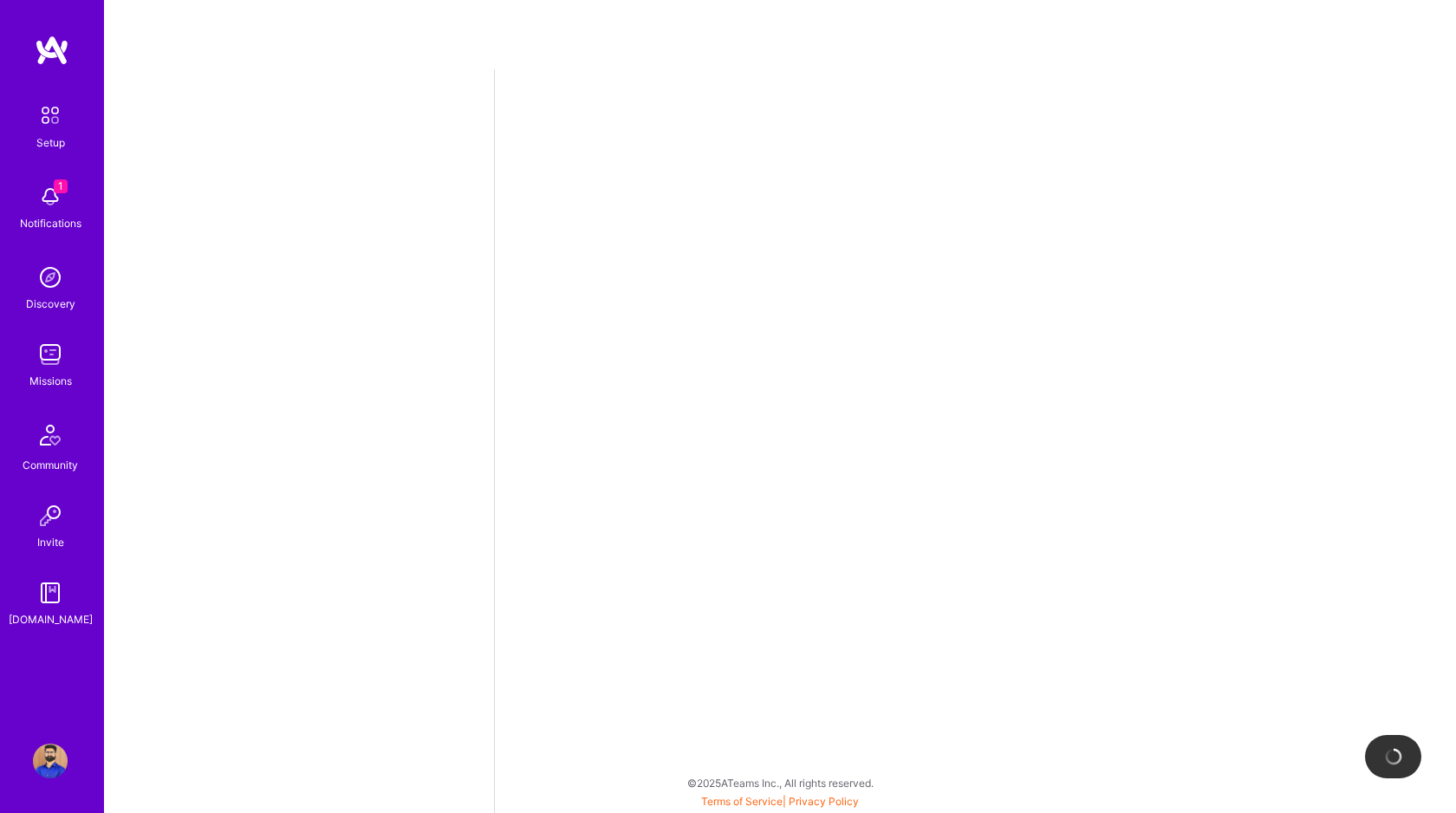
select select "CA"
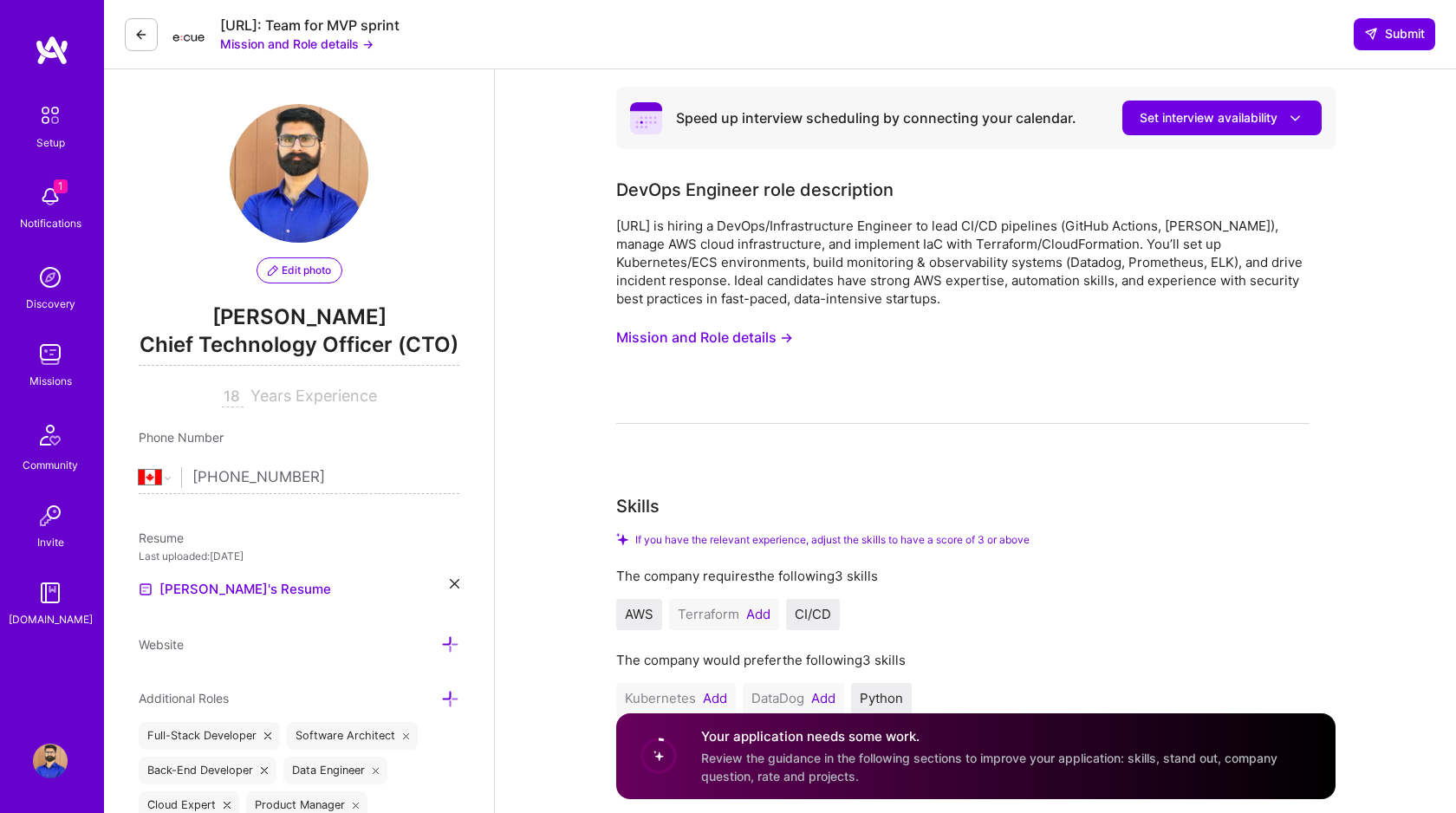
click at [690, 338] on button "Mission and Role details →" at bounding box center [704, 337] width 177 height 32
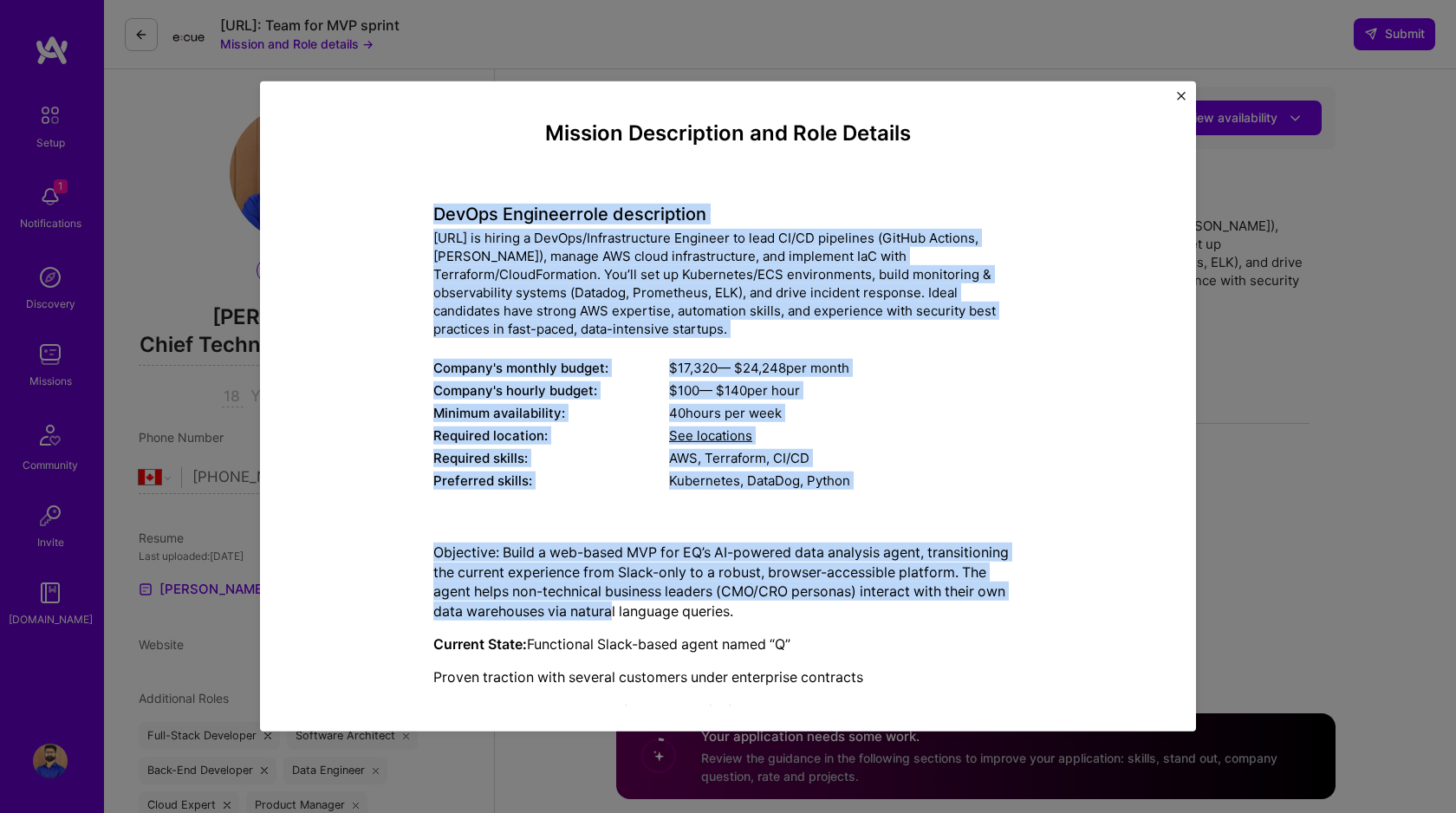
drag, startPoint x: 435, startPoint y: 213, endPoint x: 611, endPoint y: 616, distance: 439.8
click at [611, 616] on div "Mission Description and Role Details DevOps Engineer role description Ecue.ai i…" at bounding box center [728, 606] width 590 height 971
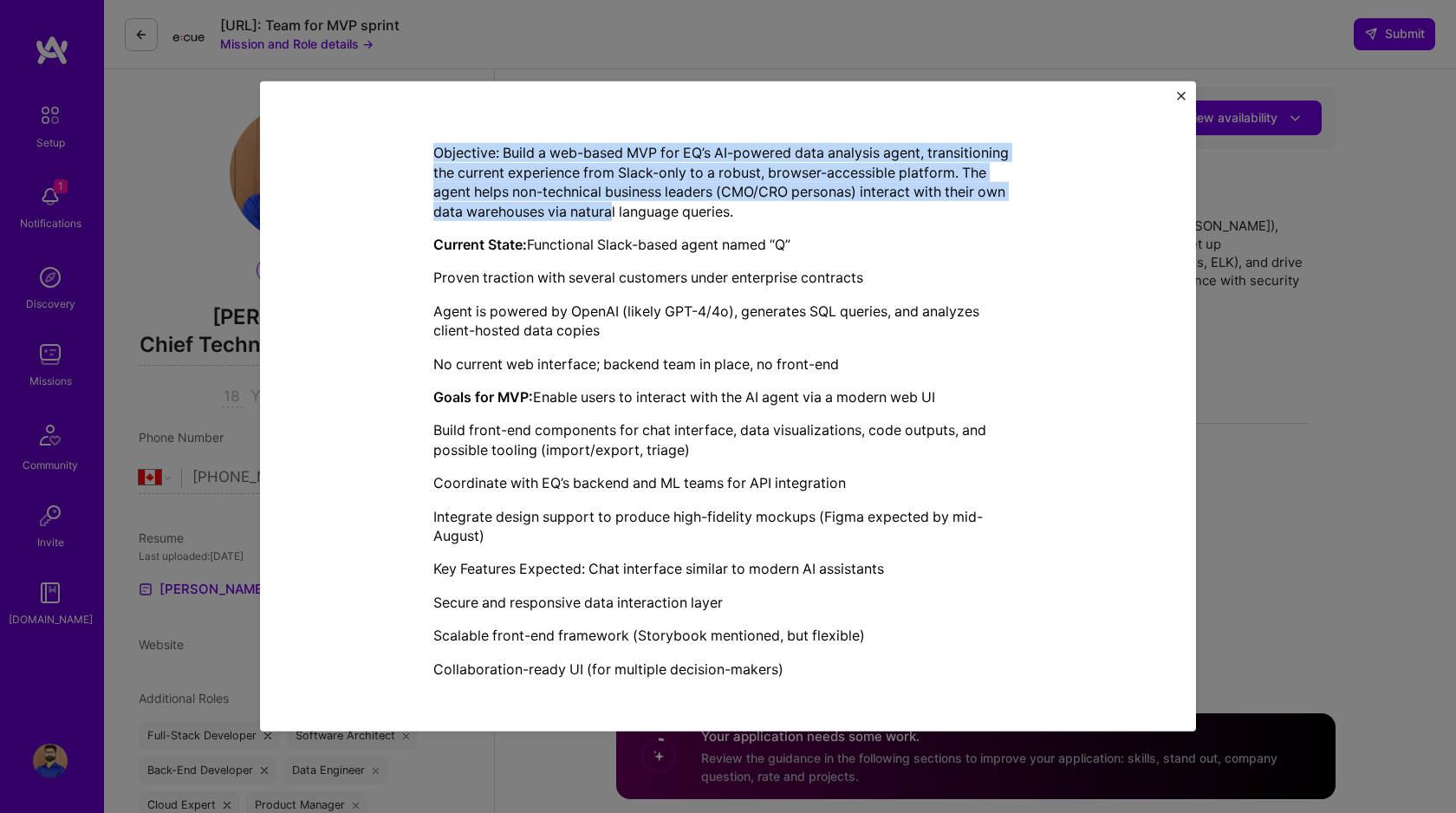
scroll to position [29, 0]
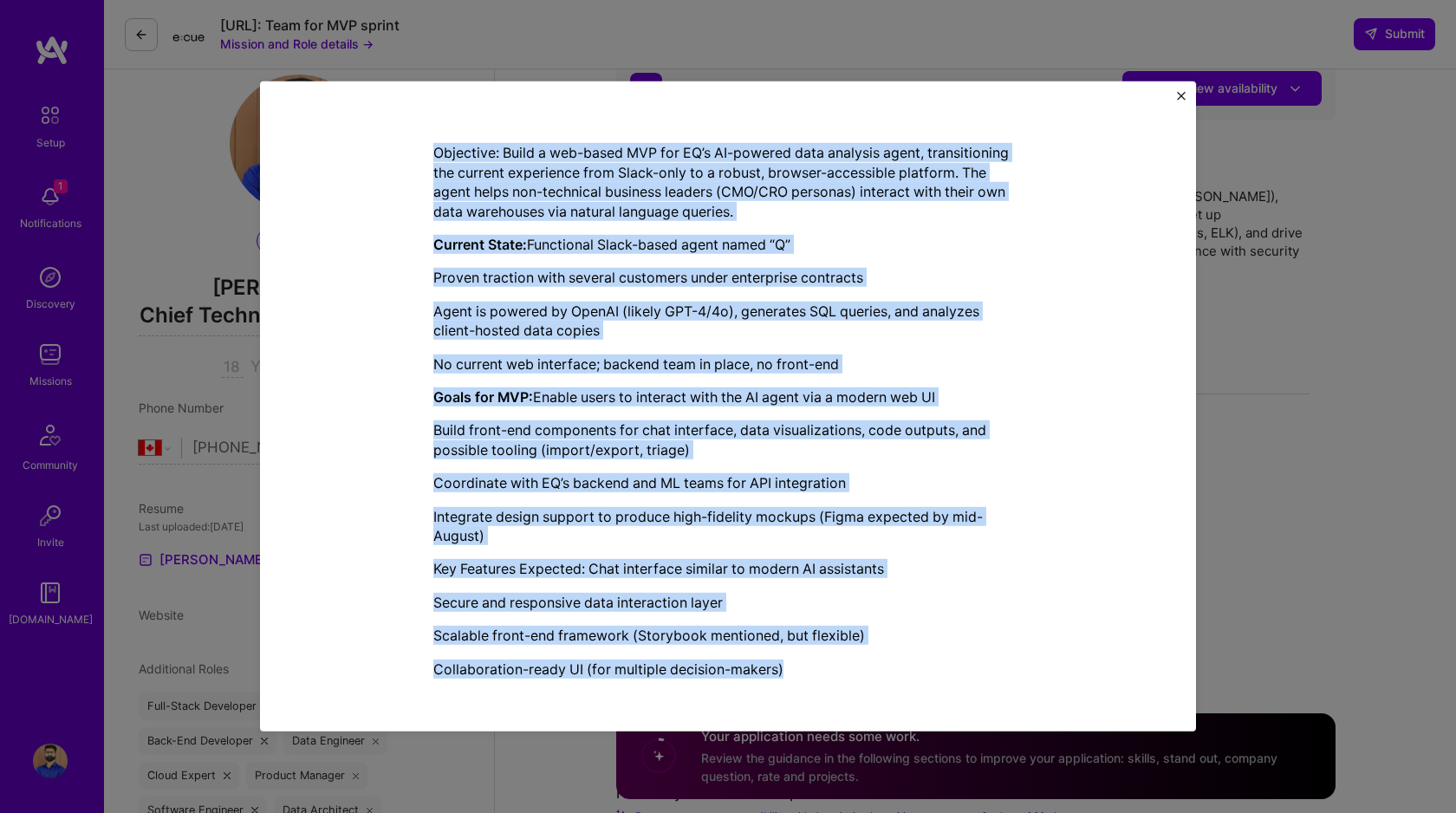
click at [804, 670] on p "Collaboration-ready UI (for multiple decision-makers)" at bounding box center [728, 669] width 590 height 19
copy div "DevOps Engineer role description Ecue.ai is hiring a DevOps/Infrastructure Engi…"
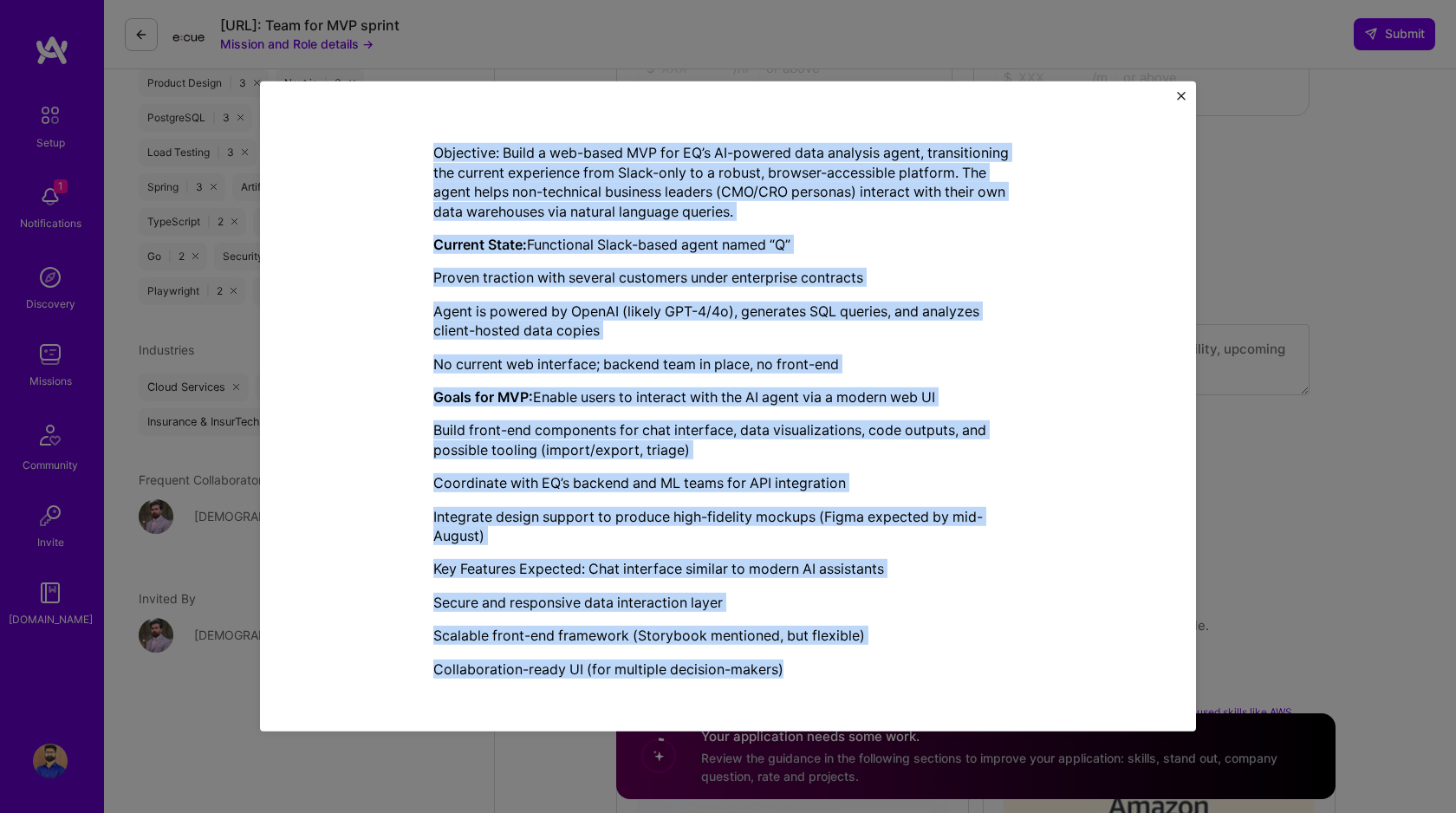
scroll to position [397, 0]
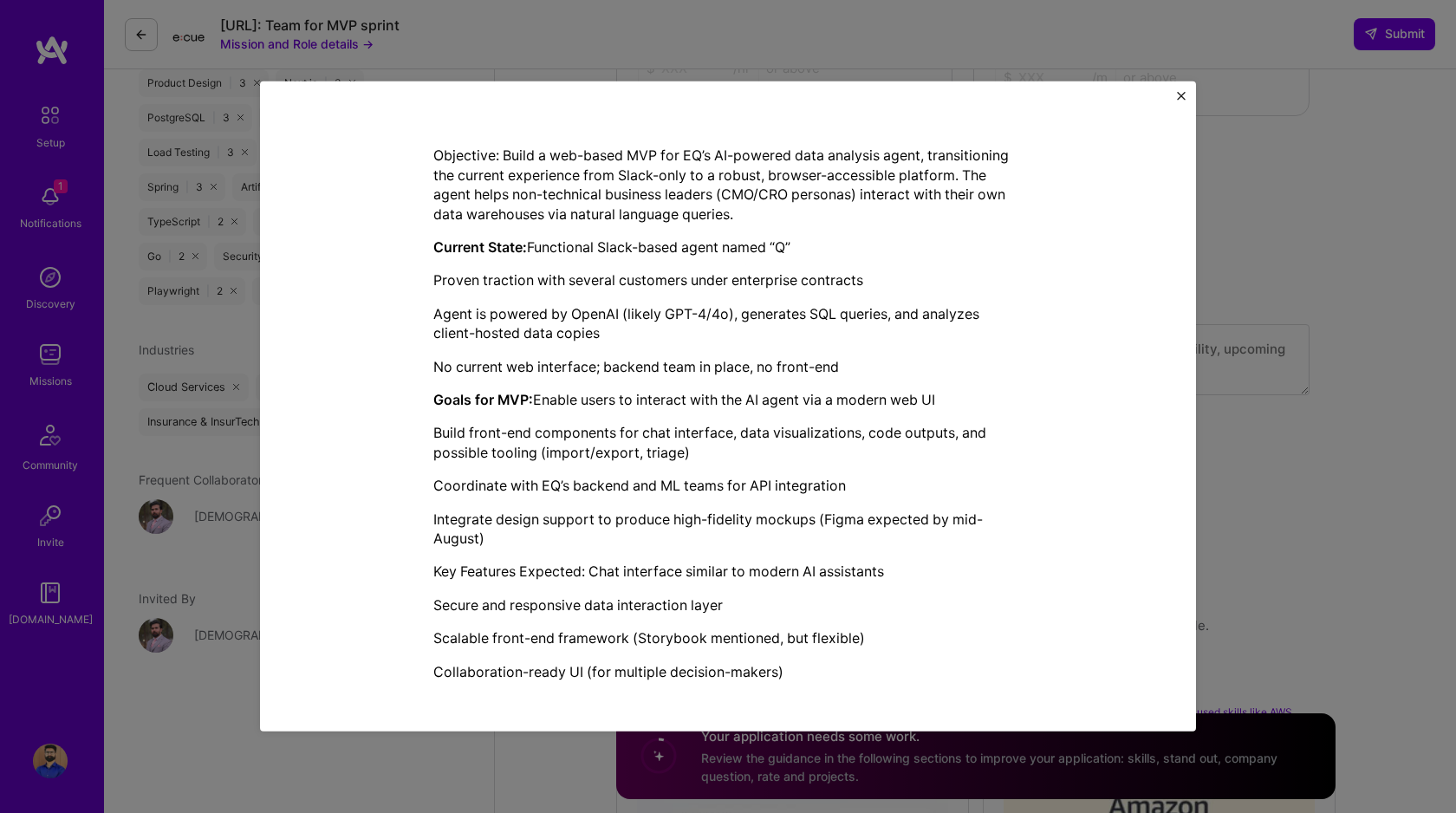
click at [1410, 443] on div "Mission Description and Role Details DevOps Engineer role description Ecue.ai i…" at bounding box center [728, 406] width 1456 height 813
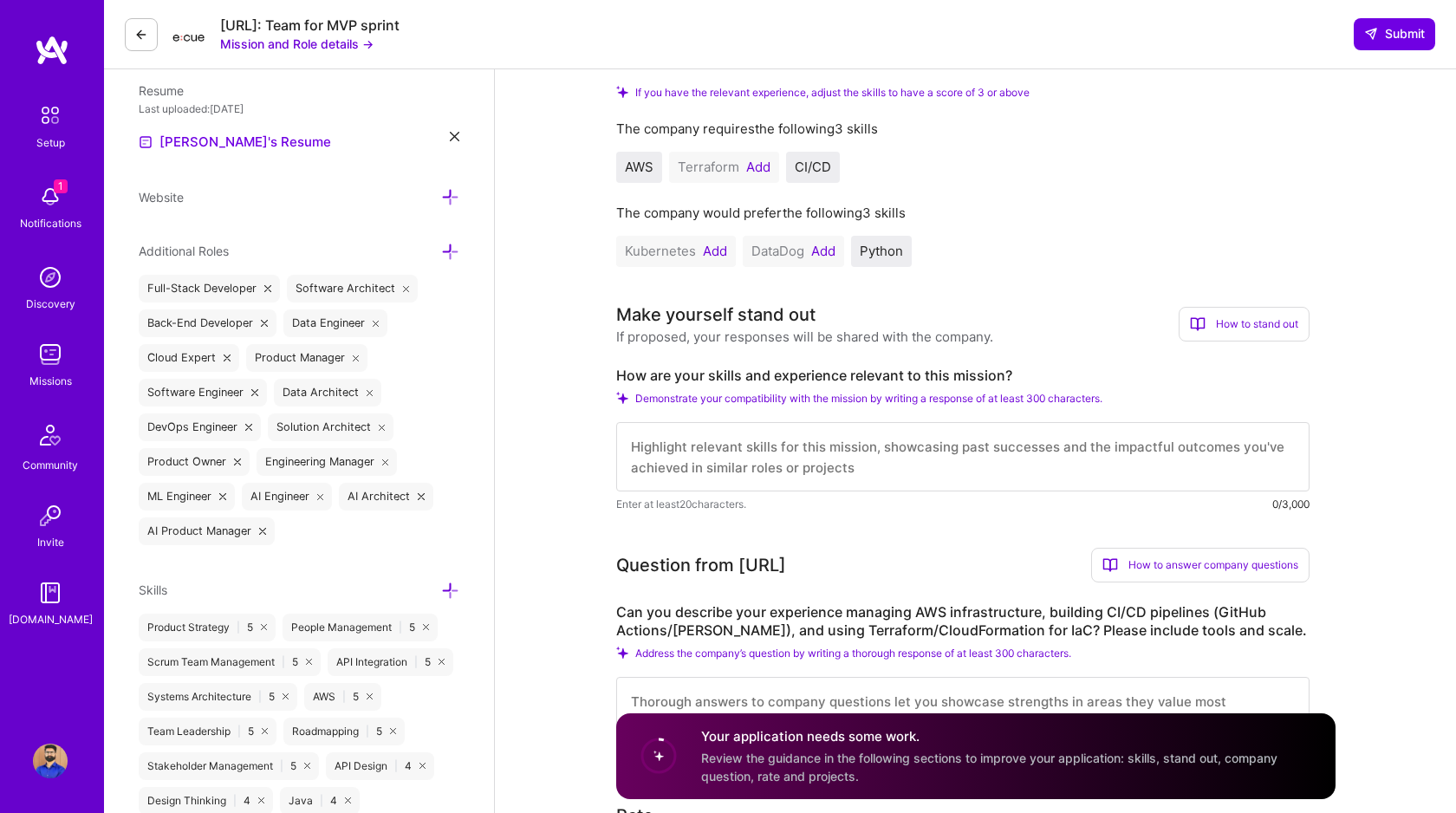
scroll to position [390, 0]
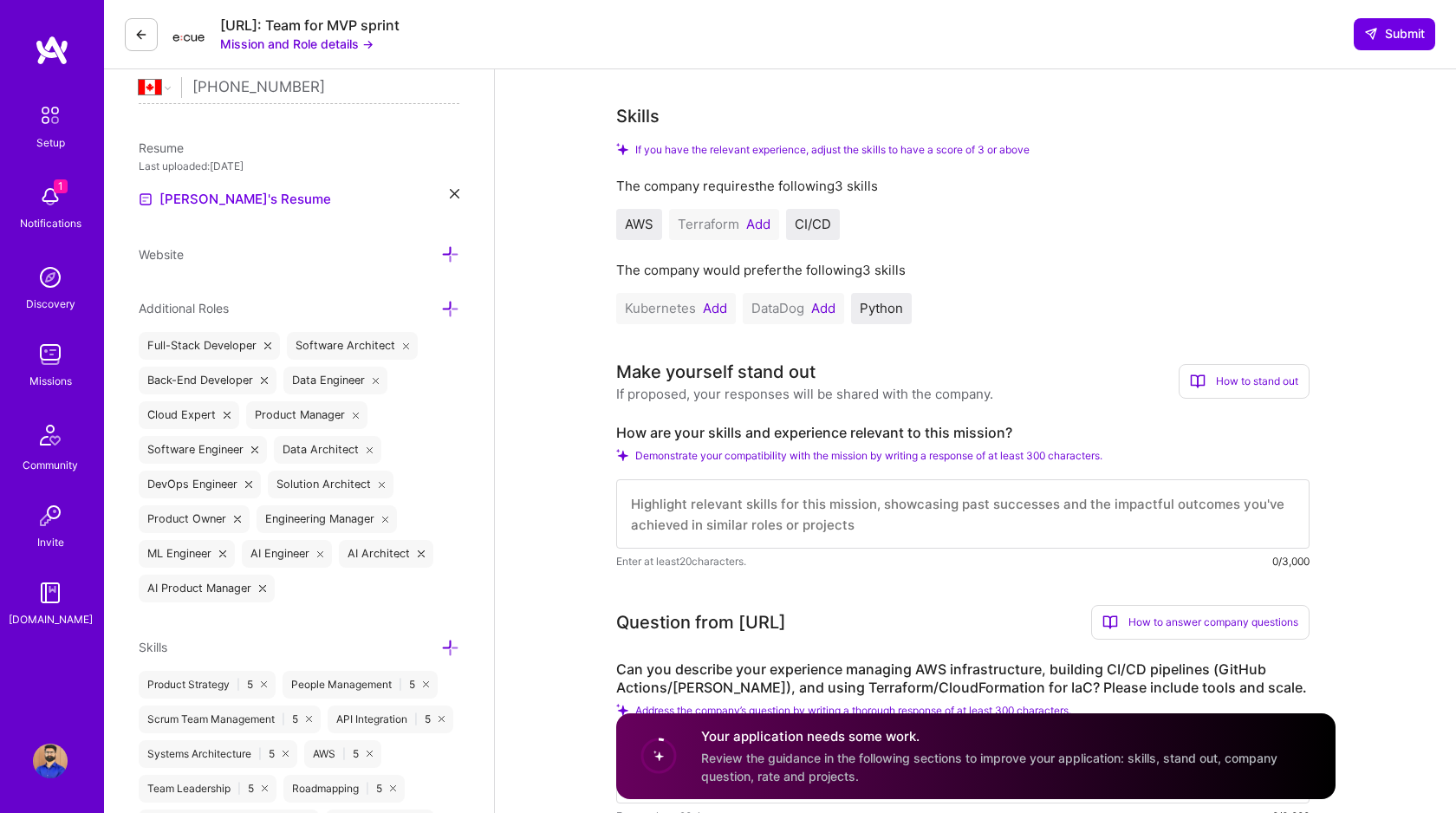
click at [759, 224] on button "Add" at bounding box center [758, 224] width 24 height 14
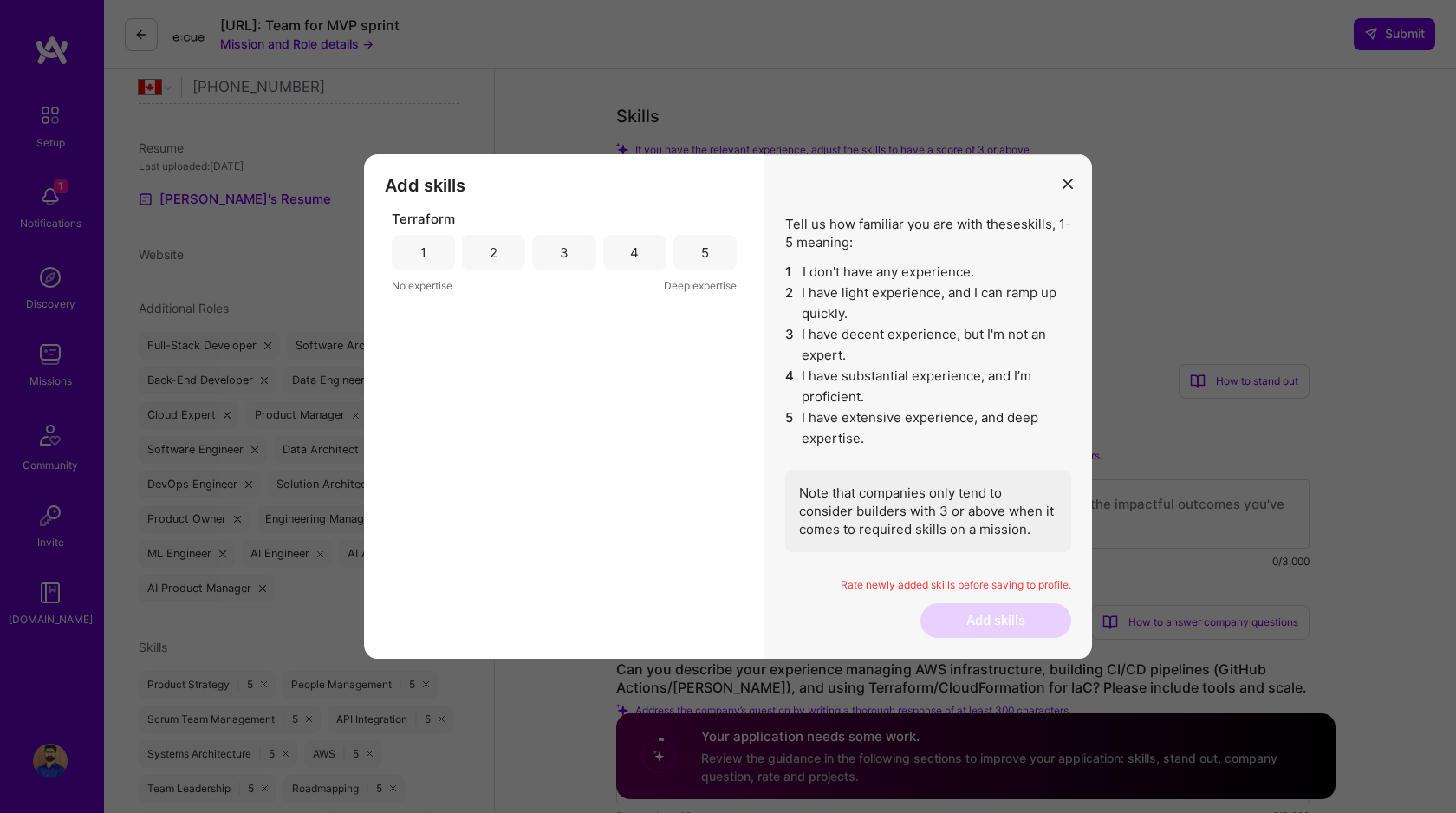
click at [545, 256] on div "3" at bounding box center [564, 252] width 63 height 35
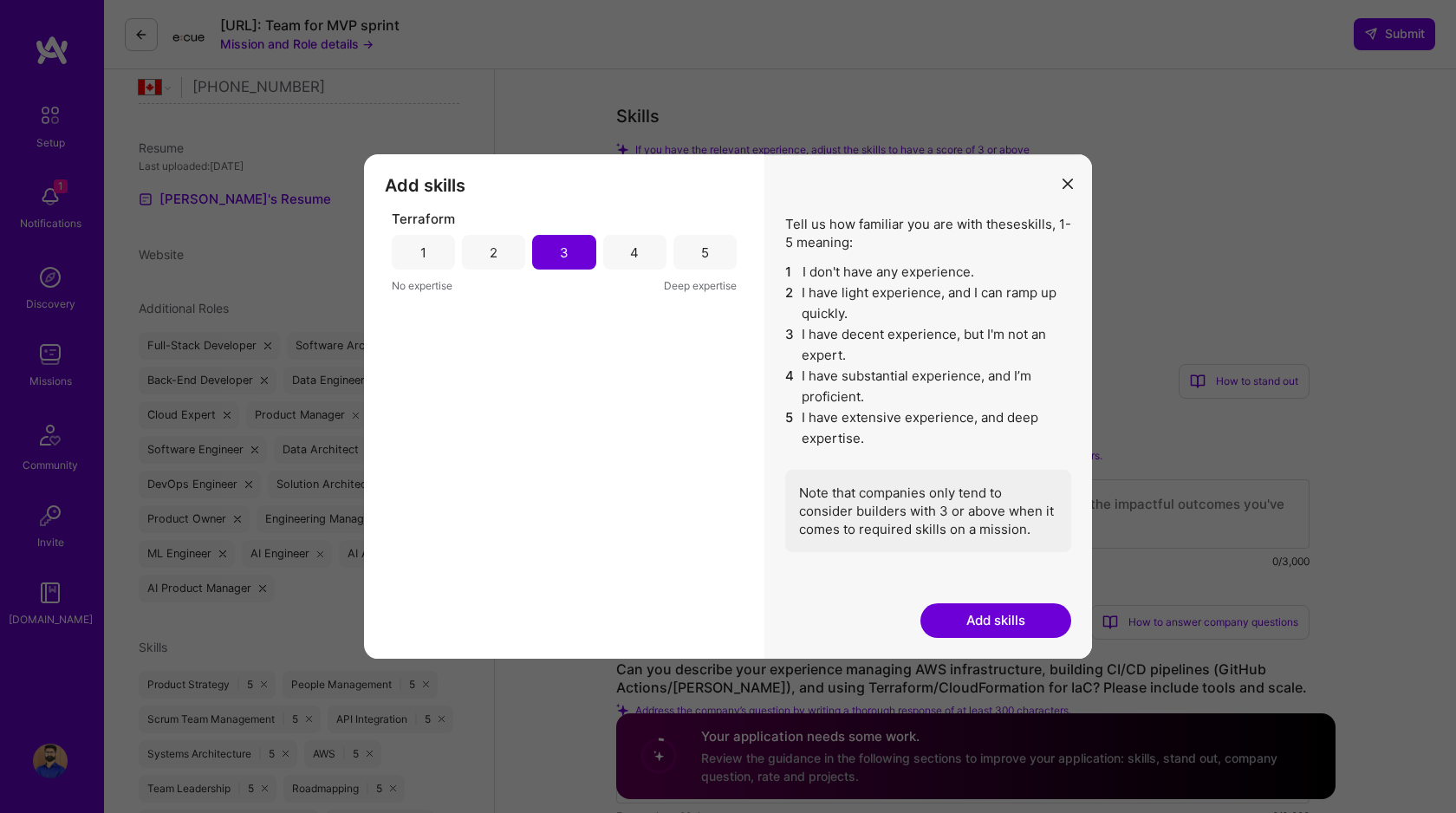
click at [981, 621] on button "Add skills" at bounding box center [996, 620] width 150 height 35
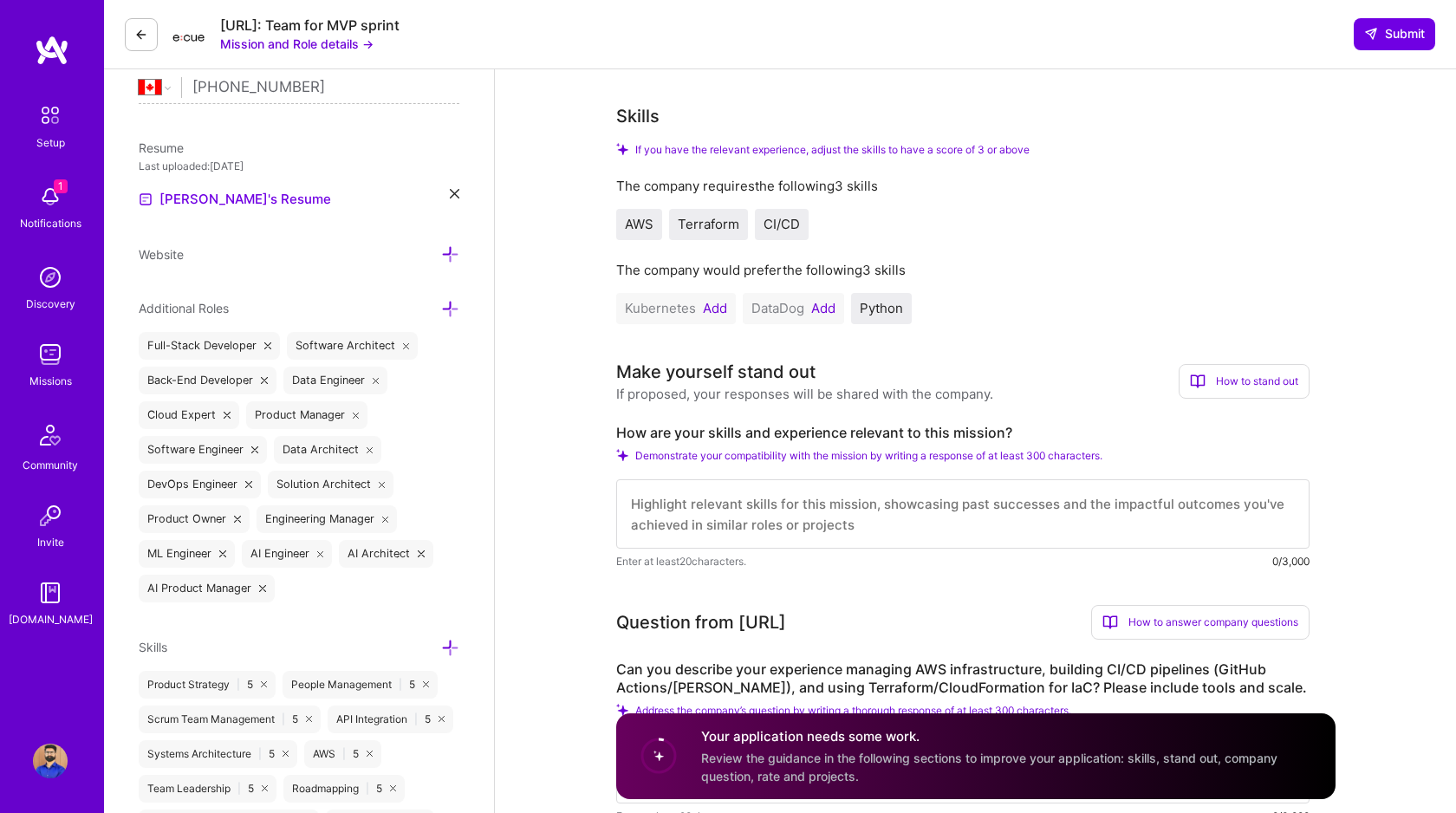
click at [829, 311] on button "Add" at bounding box center [823, 309] width 24 height 14
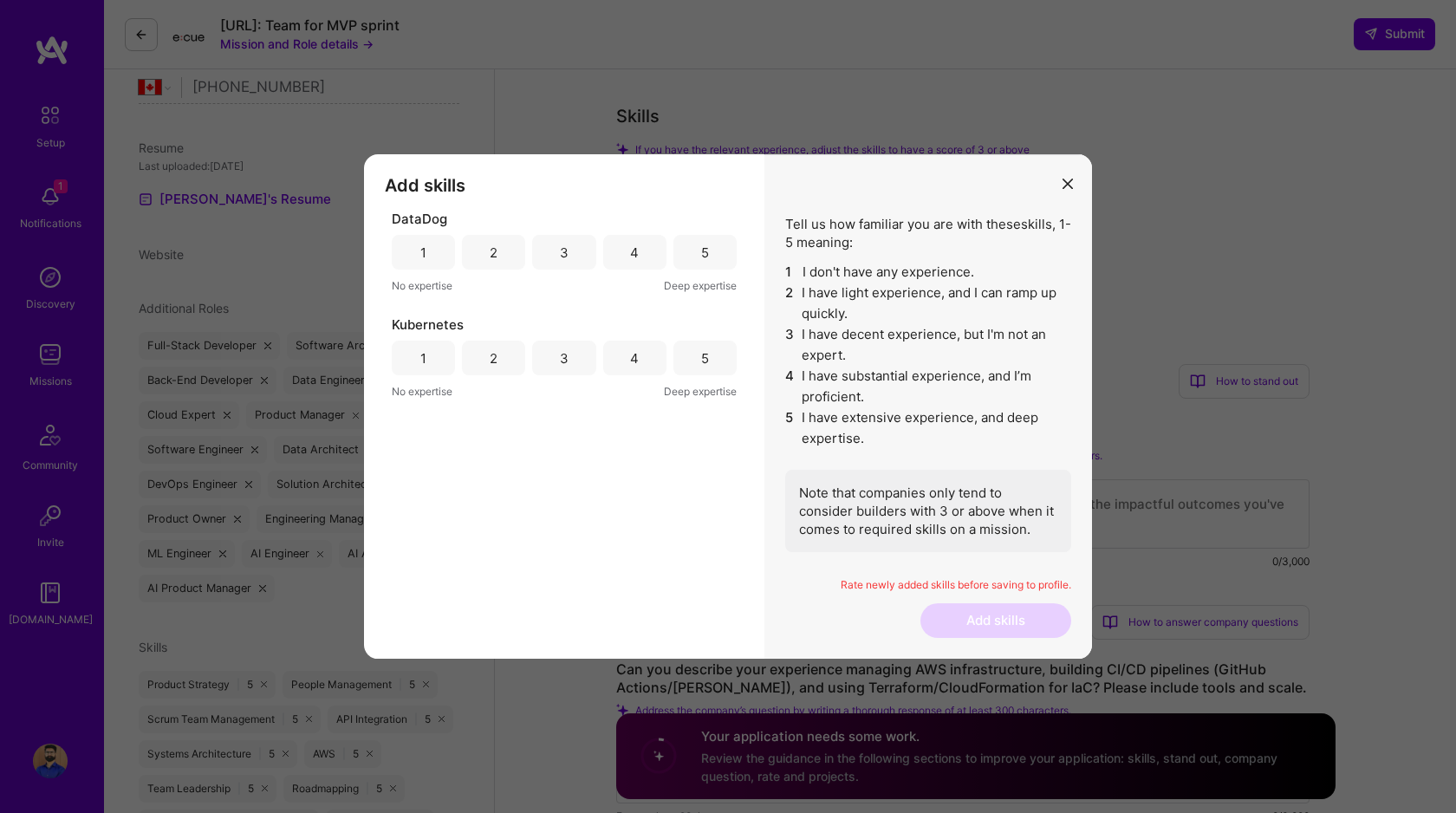
click at [490, 260] on div "2" at bounding box center [493, 253] width 8 height 18
click at [490, 354] on div "2" at bounding box center [493, 358] width 8 height 18
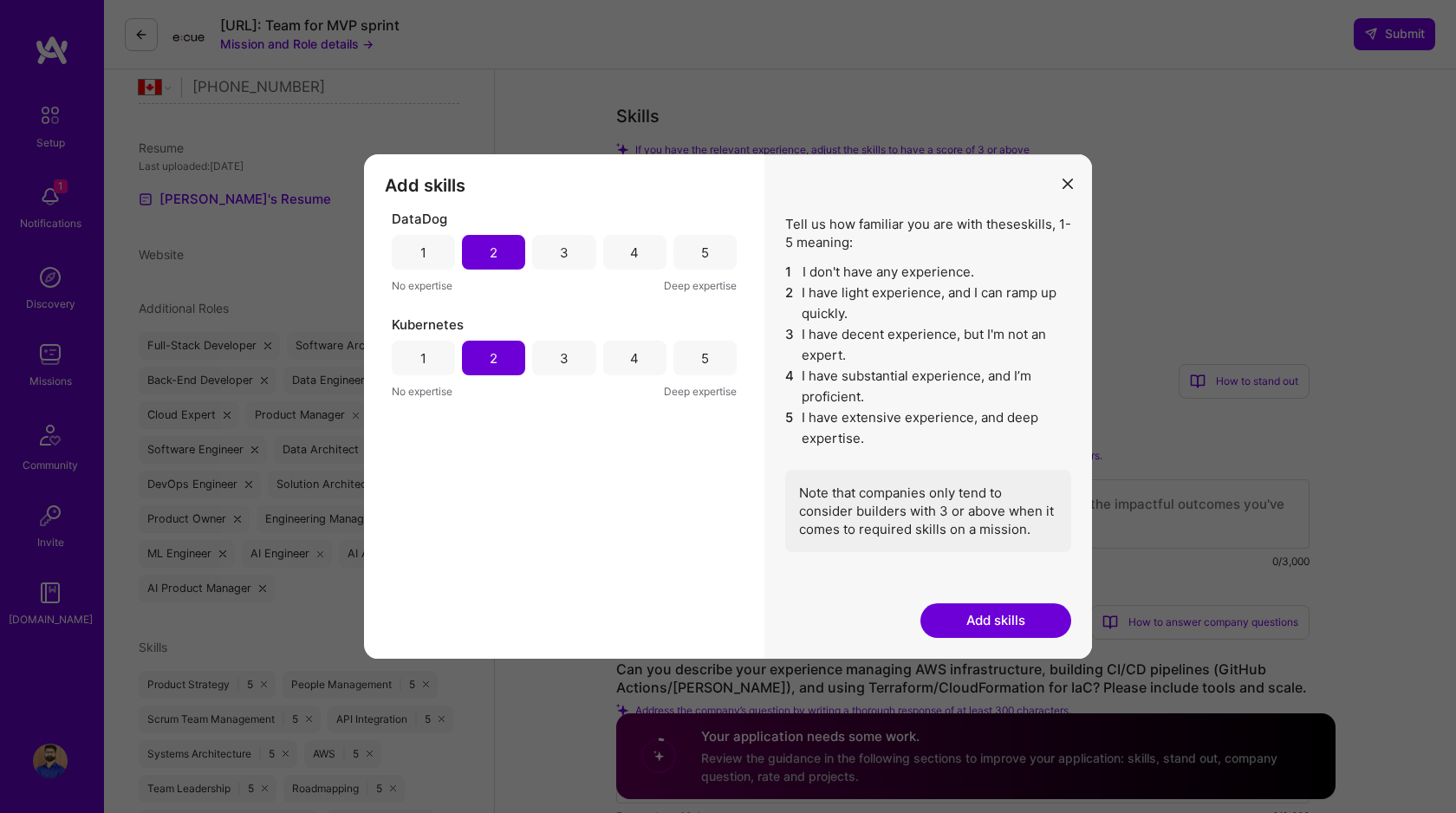
click at [975, 617] on button "Add skills" at bounding box center [996, 620] width 150 height 35
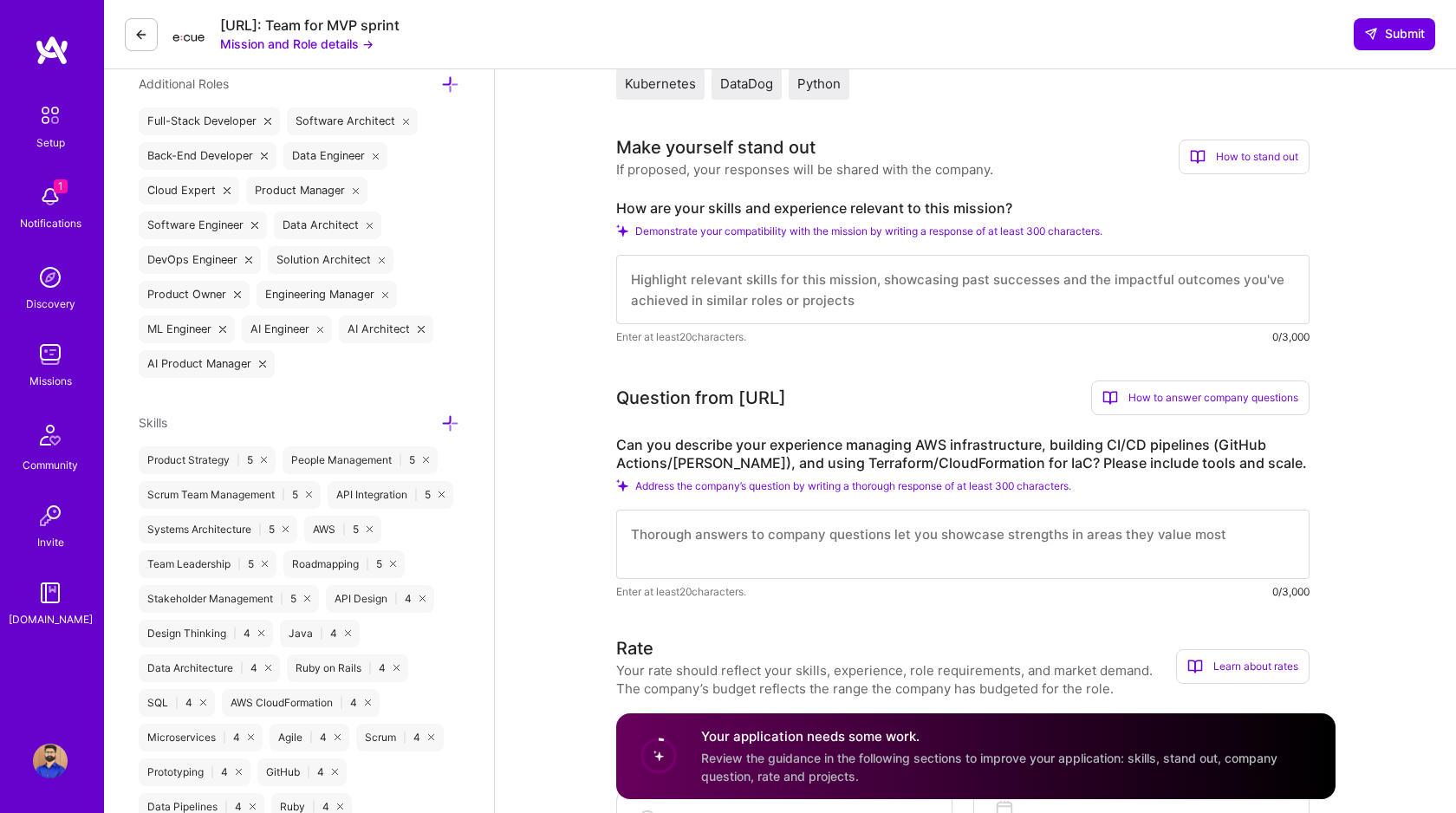
scroll to position [620, 0]
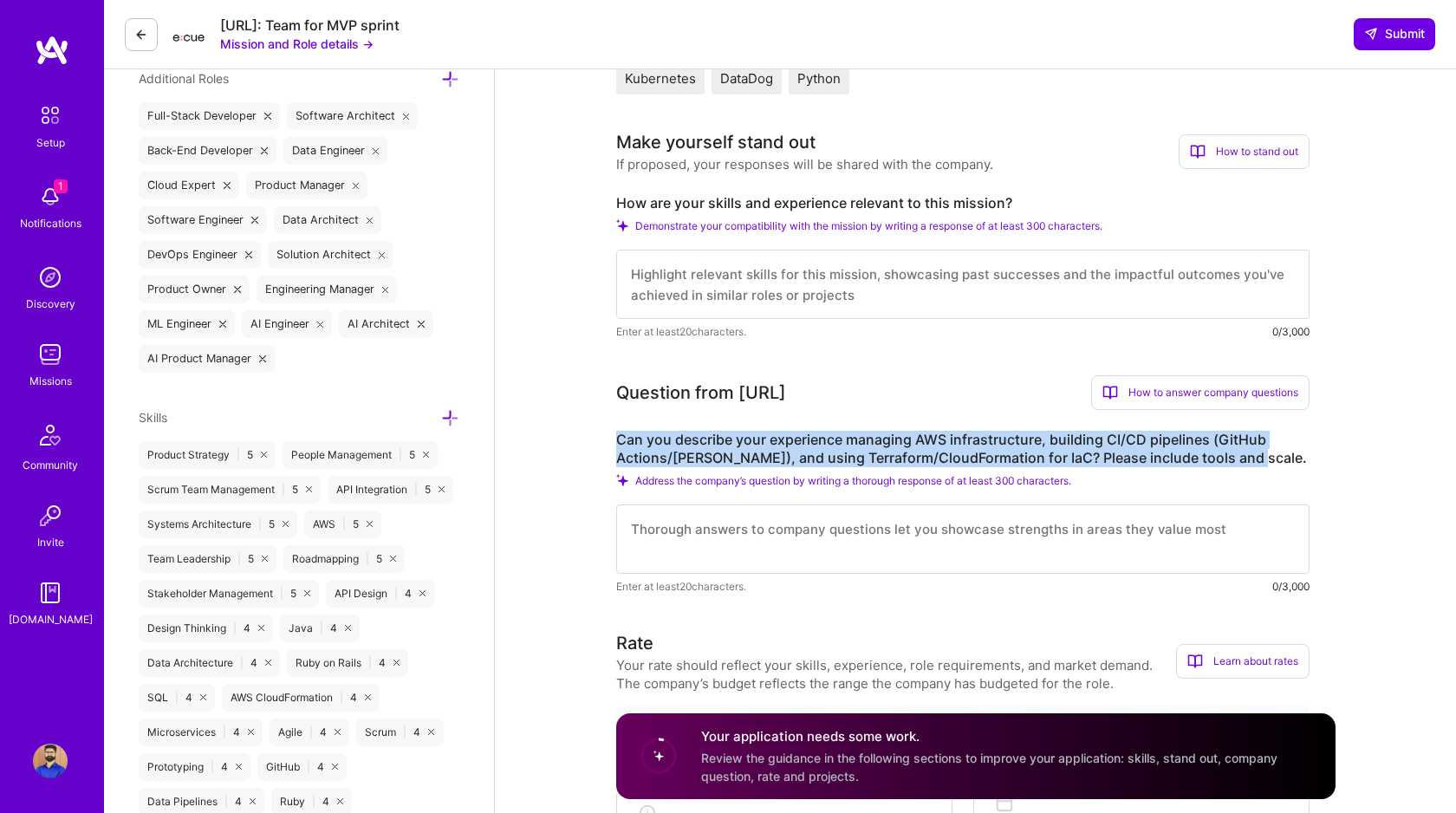
drag, startPoint x: 1251, startPoint y: 459, endPoint x: 614, endPoint y: 437, distance: 637.4
copy label "Can you describe your experience managing AWS infrastructure, building CI/CD pi…"
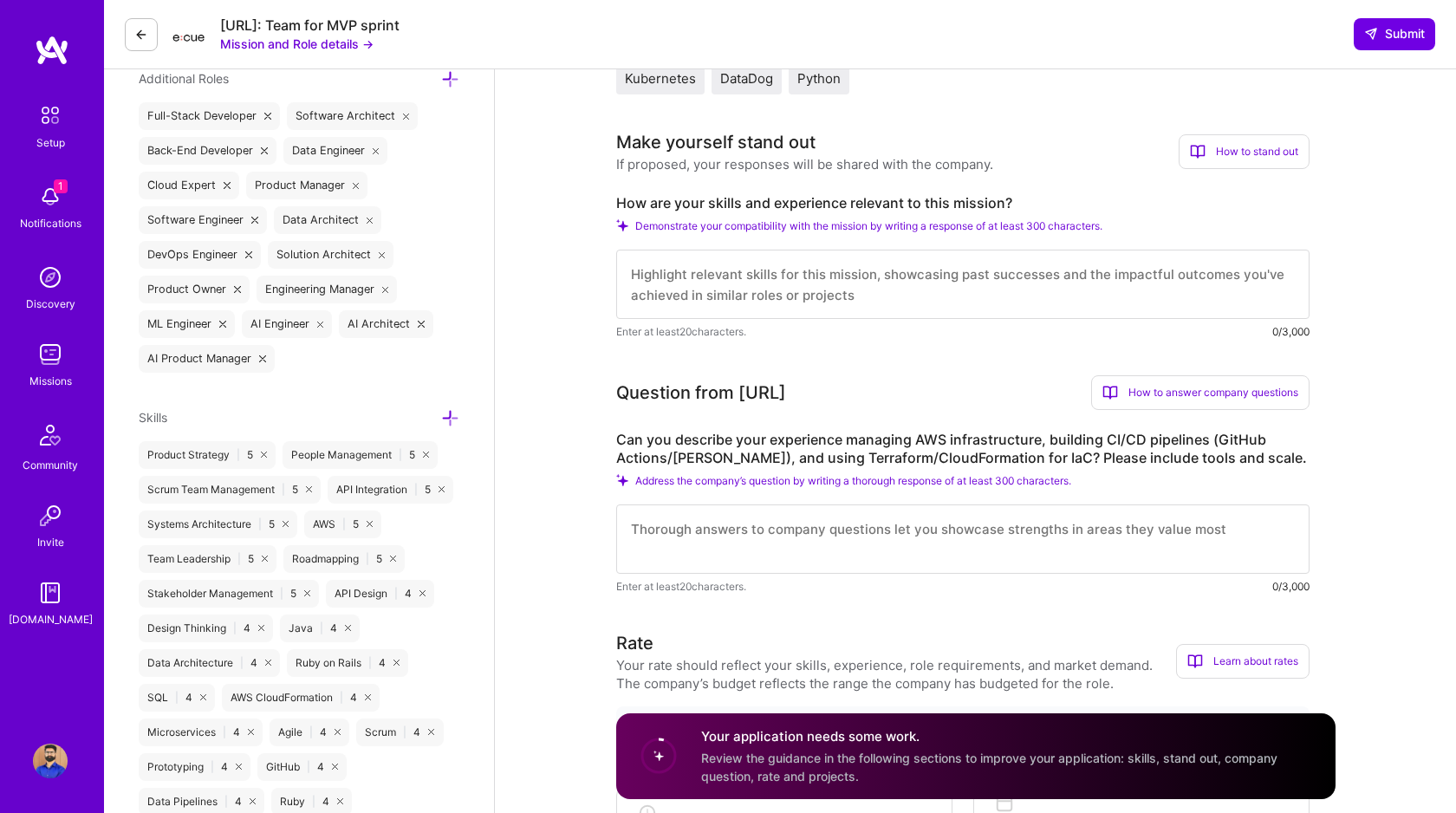
click at [685, 278] on textarea at bounding box center [963, 284] width 694 height 69
paste textarea "My 18+ years building AI-powered data platforms directly align with Ecue's miss…"
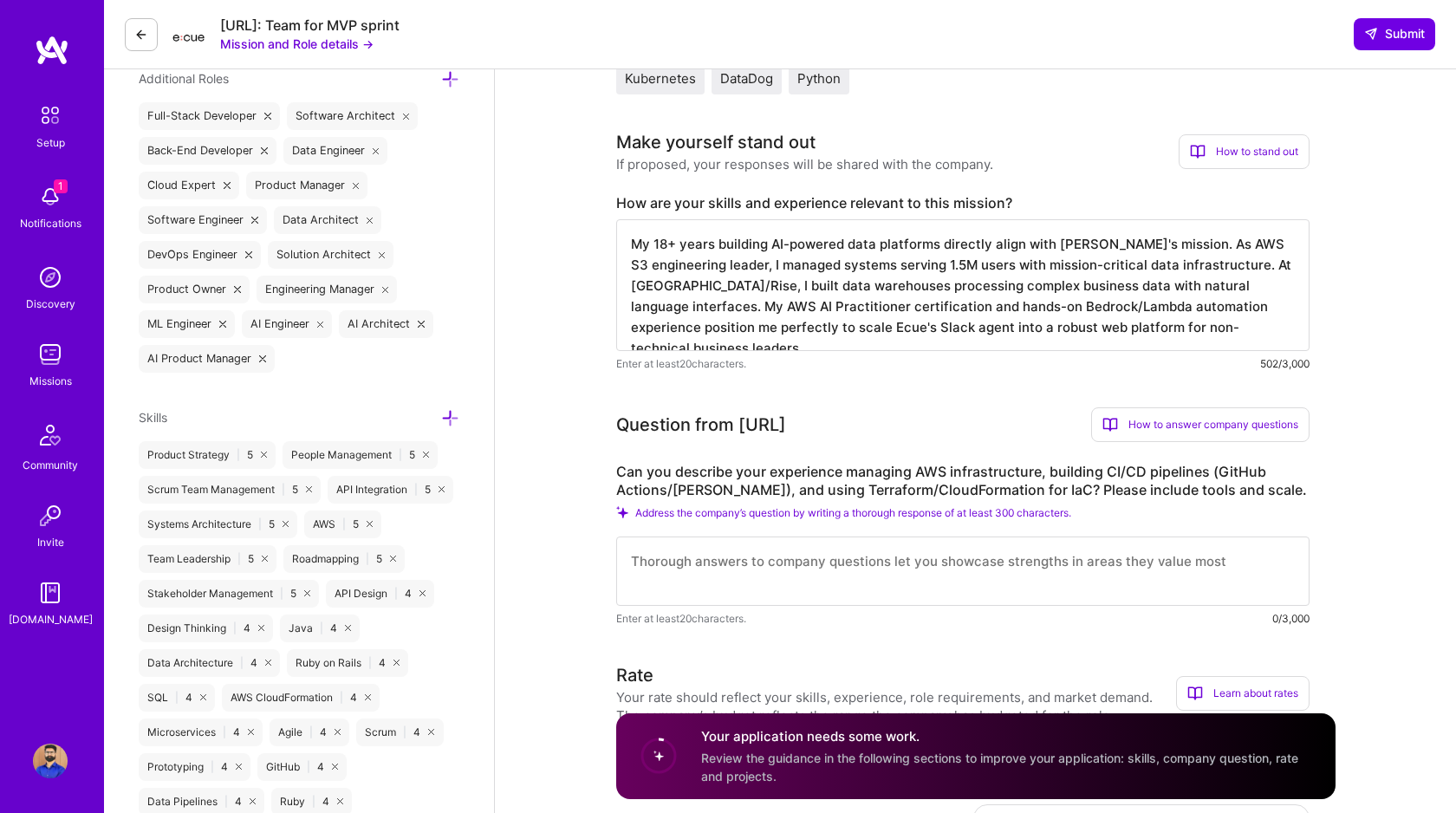
click at [685, 278] on textarea "My 18+ years building AI-powered data platforms directly align with Ecue's miss…" at bounding box center [963, 285] width 694 height 132
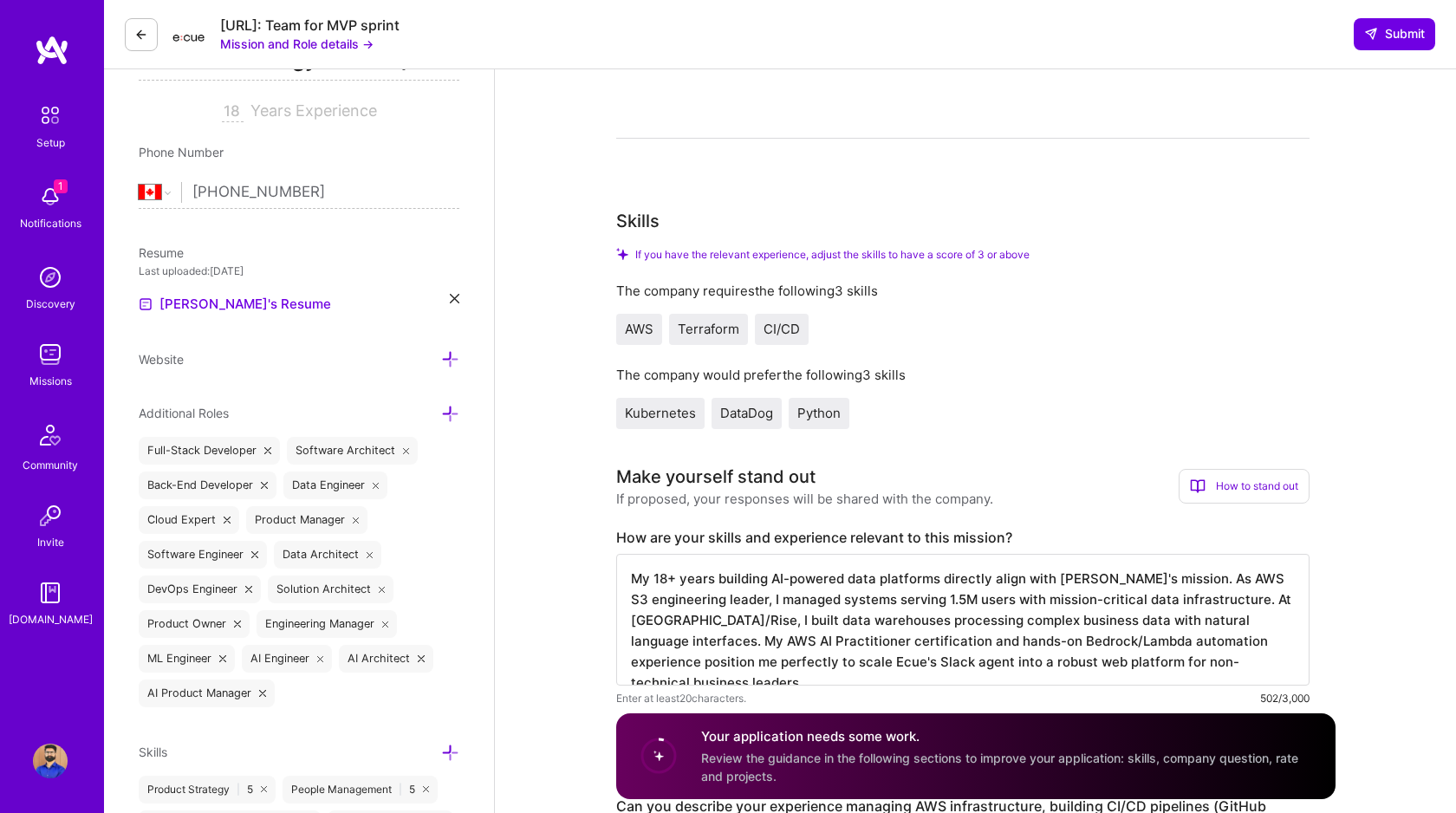
scroll to position [0, 0]
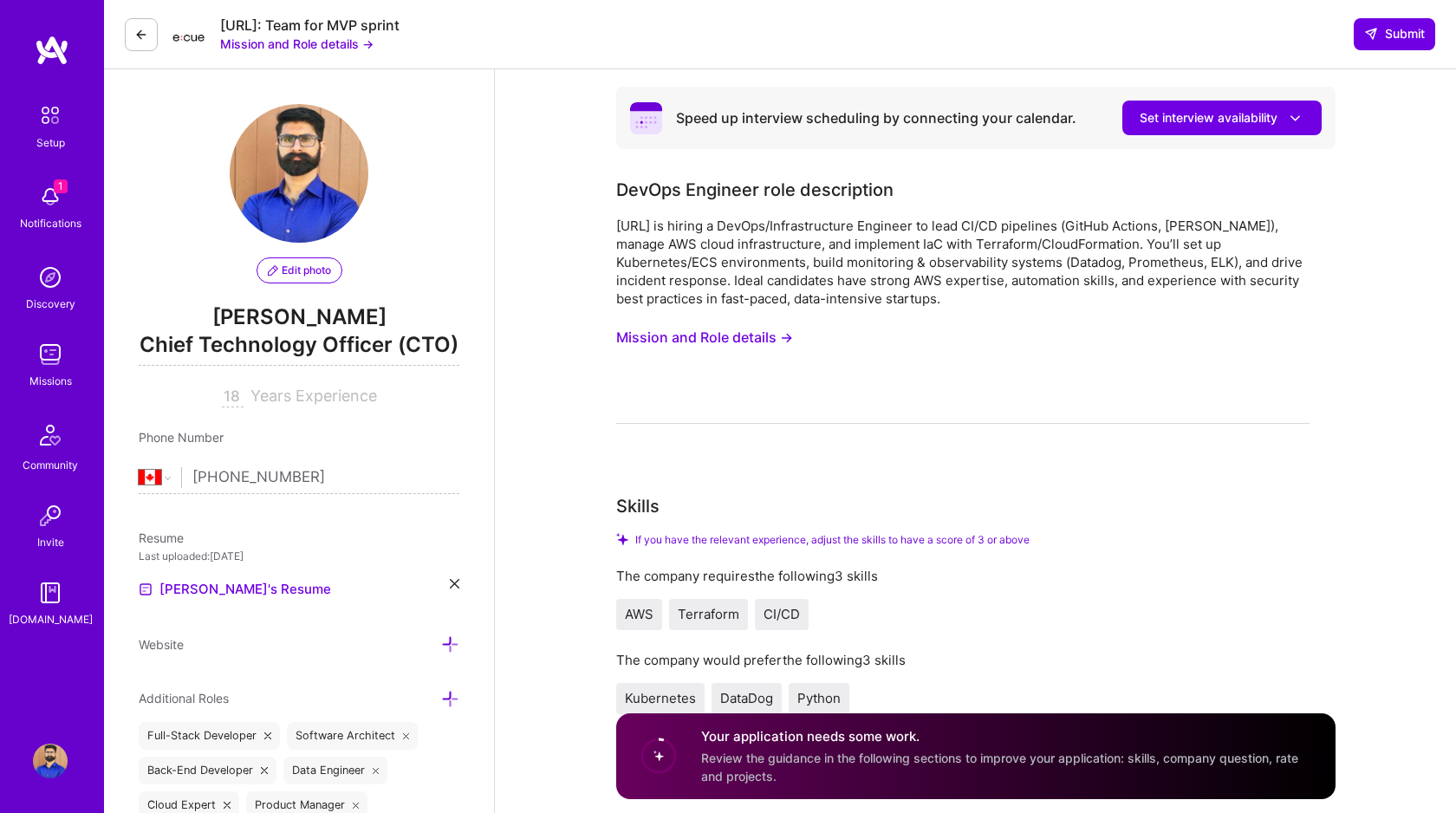
type textarea "My 18+ years building AI-powered data platforms directly align with Ecue's miss…"
click at [724, 342] on button "Mission and Role details →" at bounding box center [704, 337] width 177 height 32
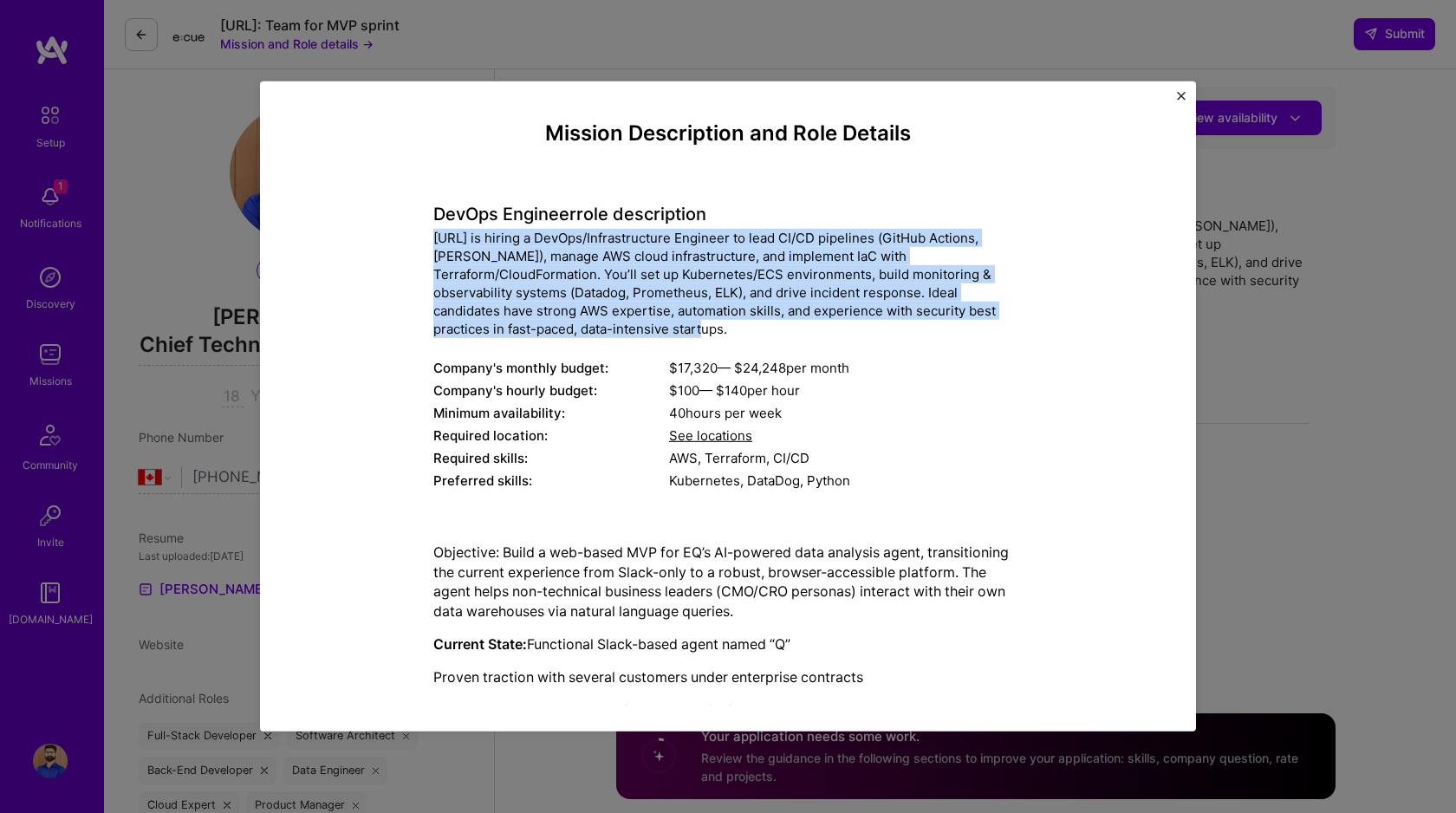
drag, startPoint x: 495, startPoint y: 329, endPoint x: 411, endPoint y: 243, distance: 120.2
click at [411, 243] on div "Mission Description and Role Details DevOps Engineer role description Ecue.ai i…" at bounding box center [728, 606] width 857 height 971
copy div "[URL] is hiring a DevOps/Infrastructure Engineer to lead CI/CD pipelines (GitHu…"
click at [1184, 93] on img "Close" at bounding box center [1182, 96] width 9 height 9
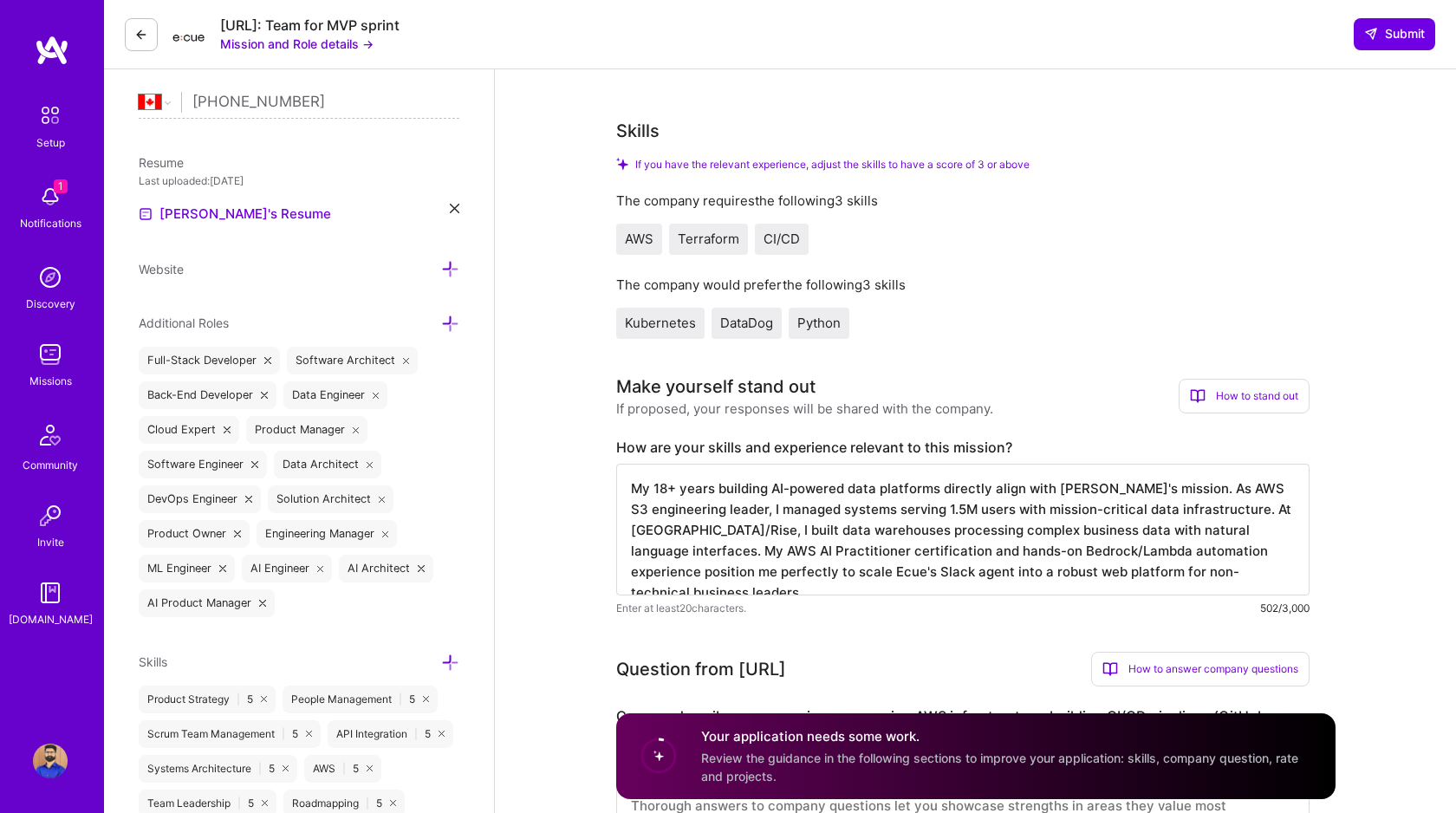
scroll to position [489, 0]
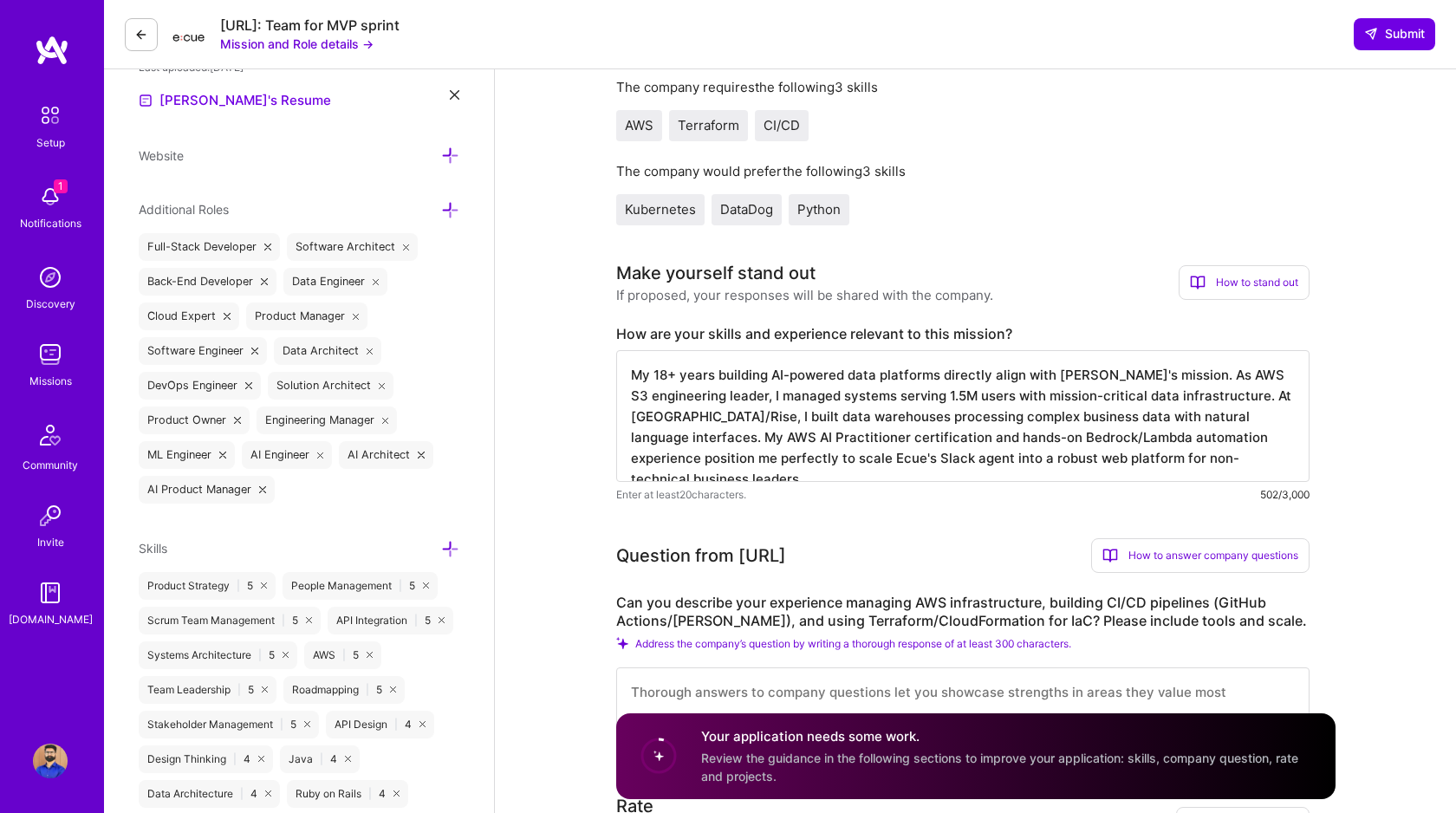
click at [842, 406] on textarea "My 18+ years building AI-powered data platforms directly align with Ecue's miss…" at bounding box center [963, 416] width 694 height 132
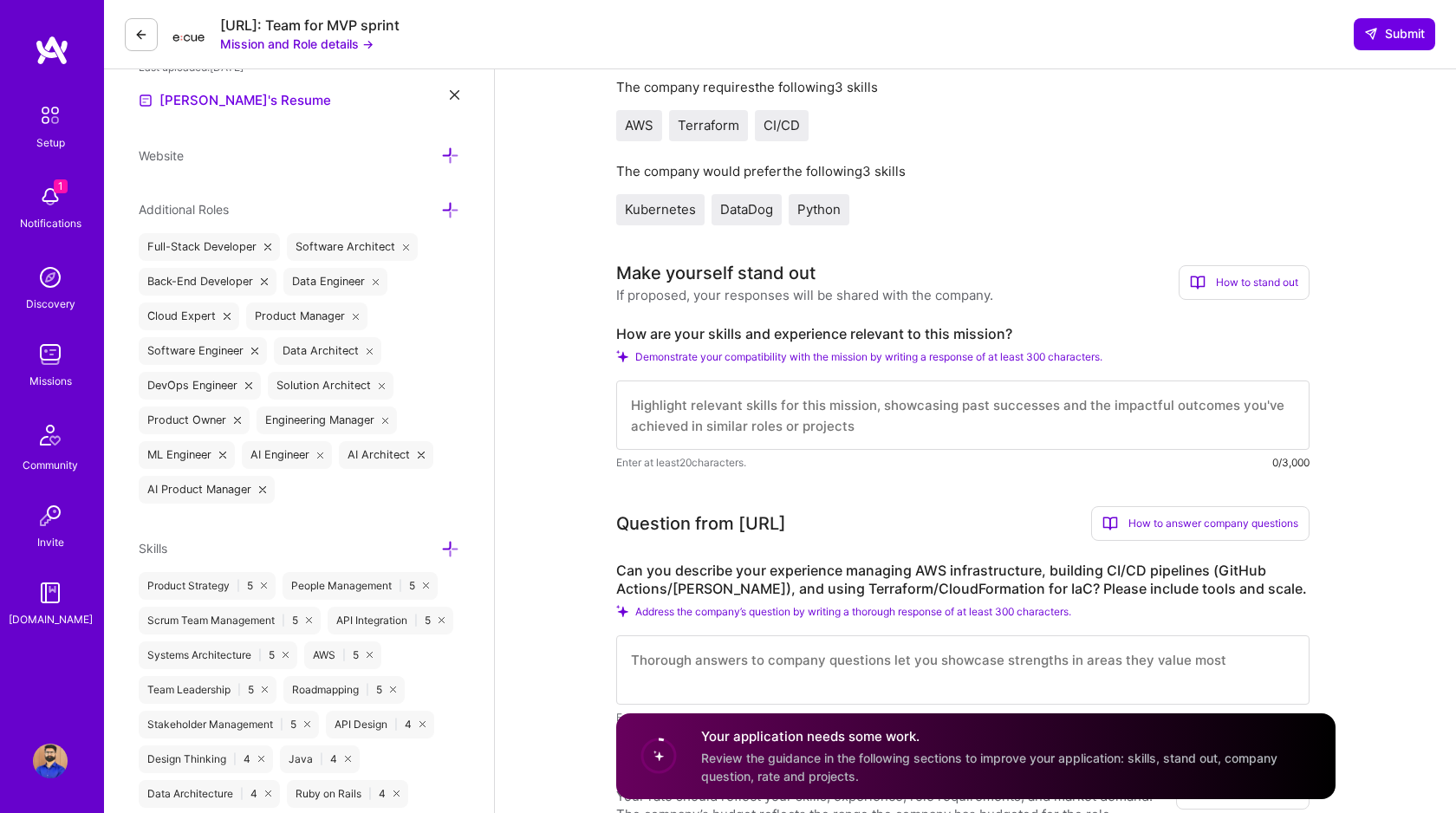
paste textarea "My 18+ years in DevOps/Infrastructure perfectly match this role. As AWS S3 engi…"
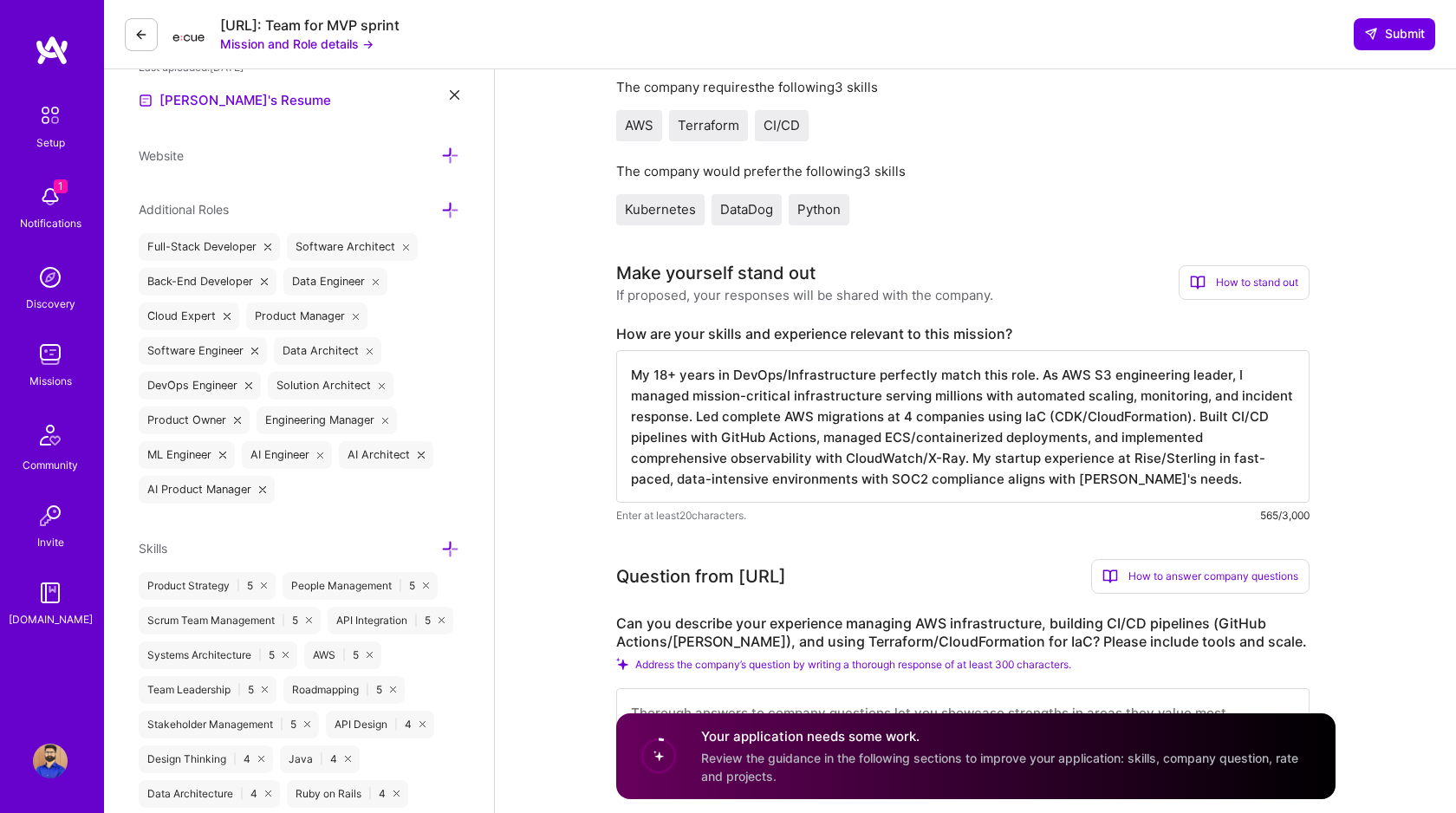
type textarea "My 18+ years in DevOps/Infrastructure perfectly match this role. As AWS S3 engi…"
click at [667, 383] on textarea "My 18+ years in DevOps/Infrastructure perfectly match this role. As AWS S3 engi…" at bounding box center [963, 426] width 694 height 152
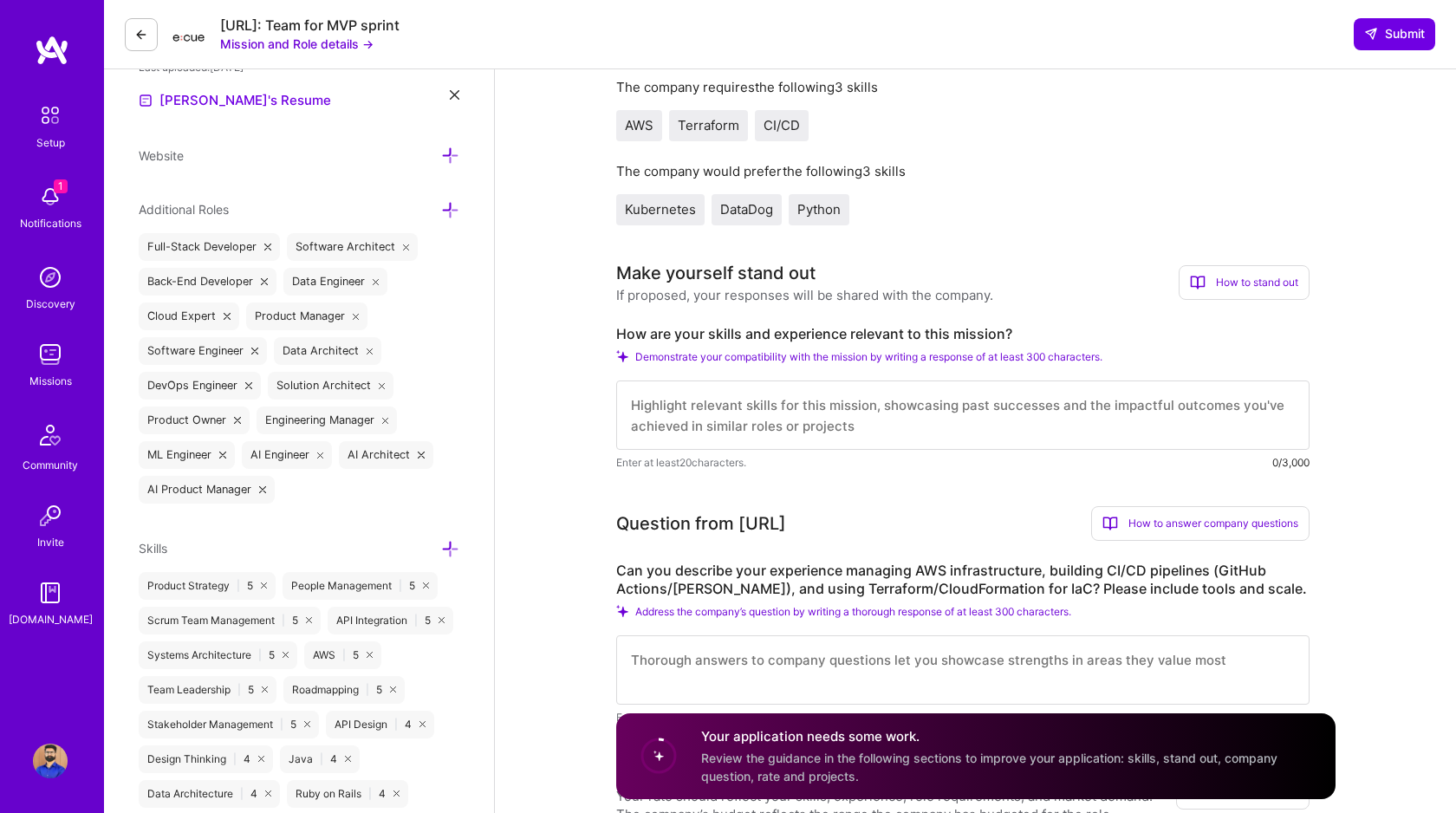
paste textarea "My 18+ years across engineering leadership and hands-on infrastructure work ali…"
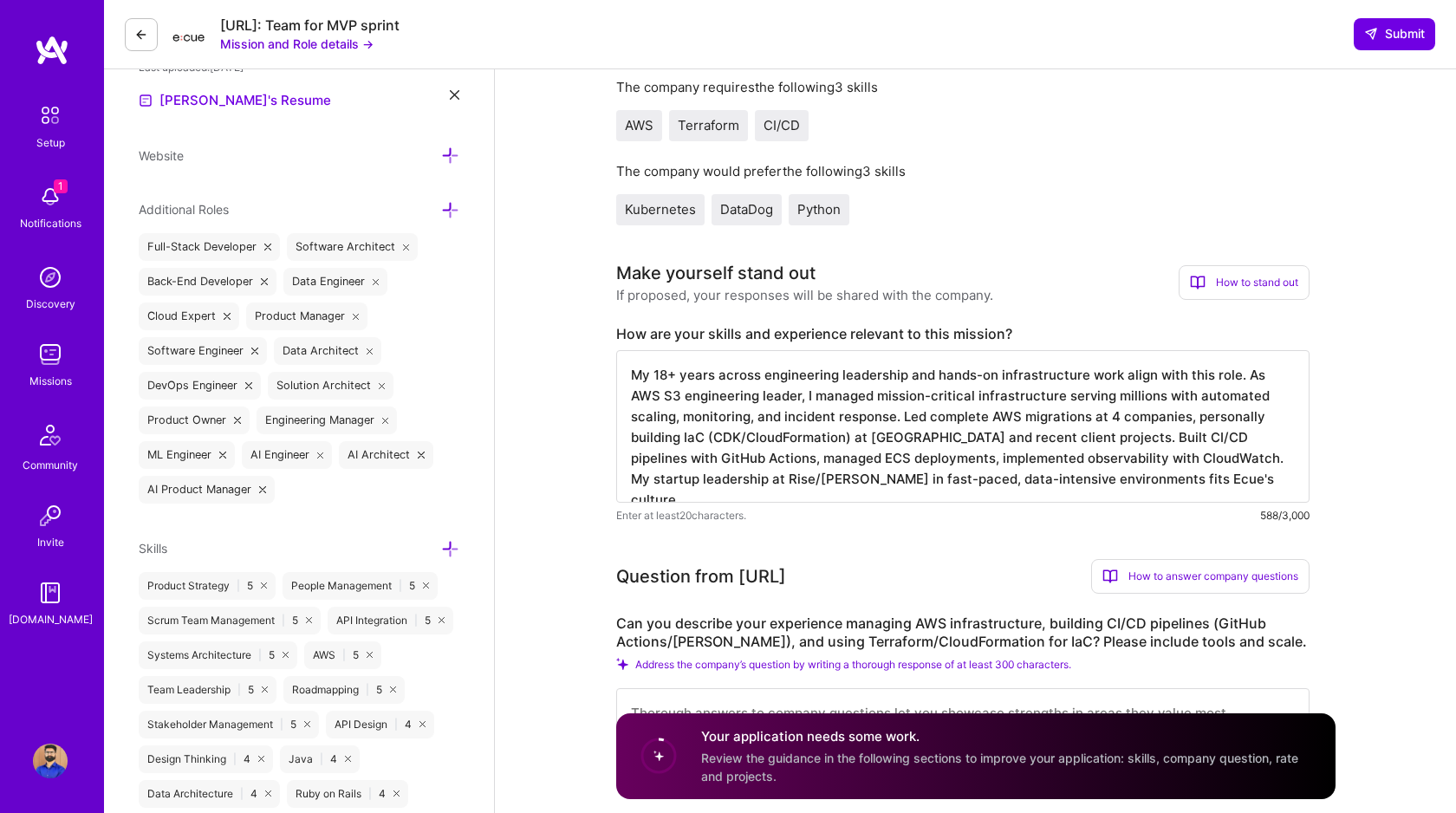
click at [996, 375] on textarea "My 18+ years across engineering leadership and hands-on infrastructure work ali…" at bounding box center [963, 426] width 694 height 152
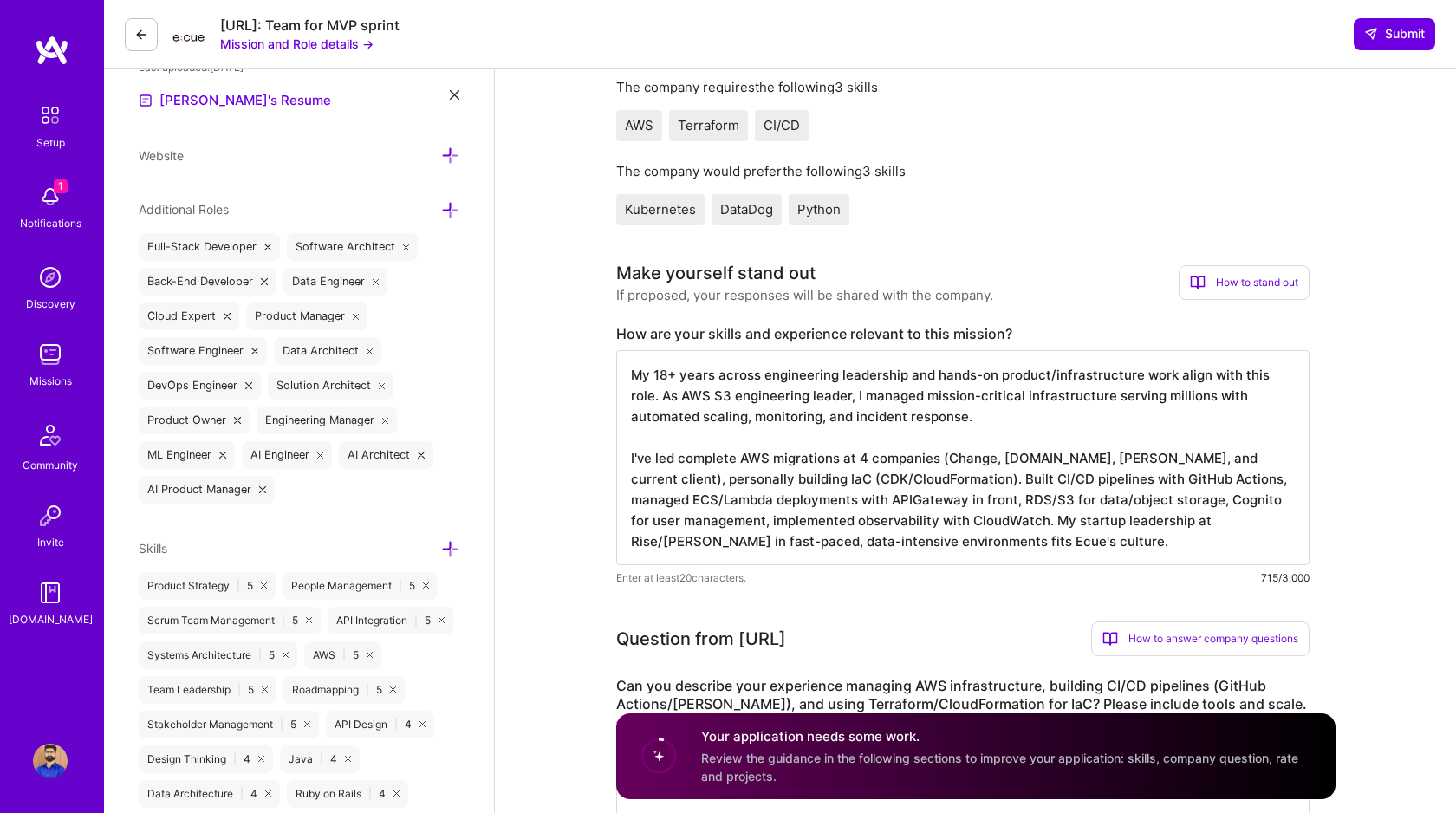
click at [770, 520] on textarea "My 18+ years across engineering leadership and hands-on product/infrastructure …" at bounding box center [963, 457] width 694 height 215
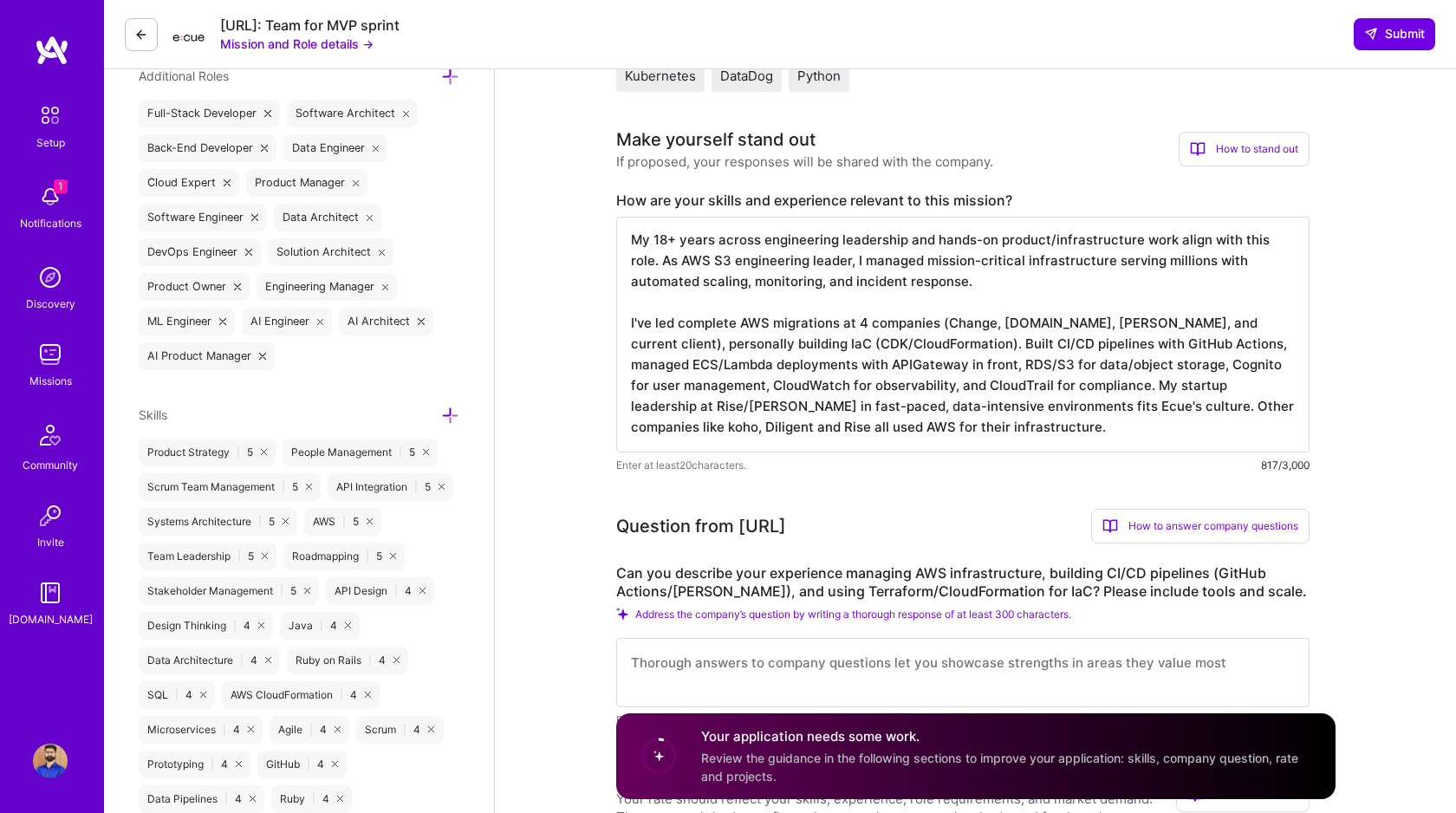
scroll to position [706, 0]
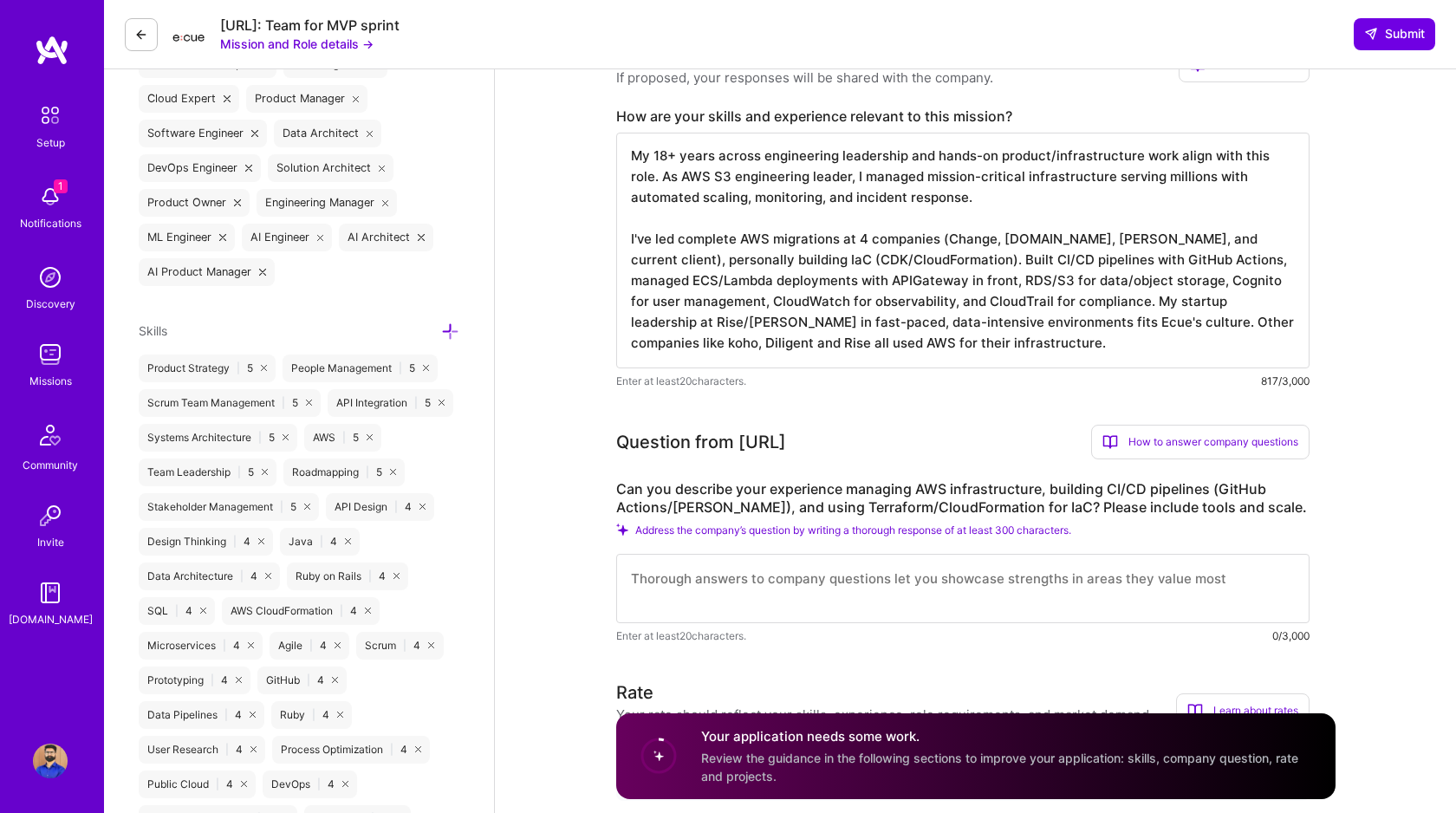
type textarea "My 18+ years across engineering leadership and hands-on product/infrastructure …"
click at [662, 579] on textarea at bounding box center [963, 589] width 694 height 69
paste textarea "Led 4 AWS migrations using CloudFormation/CDK: Realtor.com, Change.org, Sterlin…"
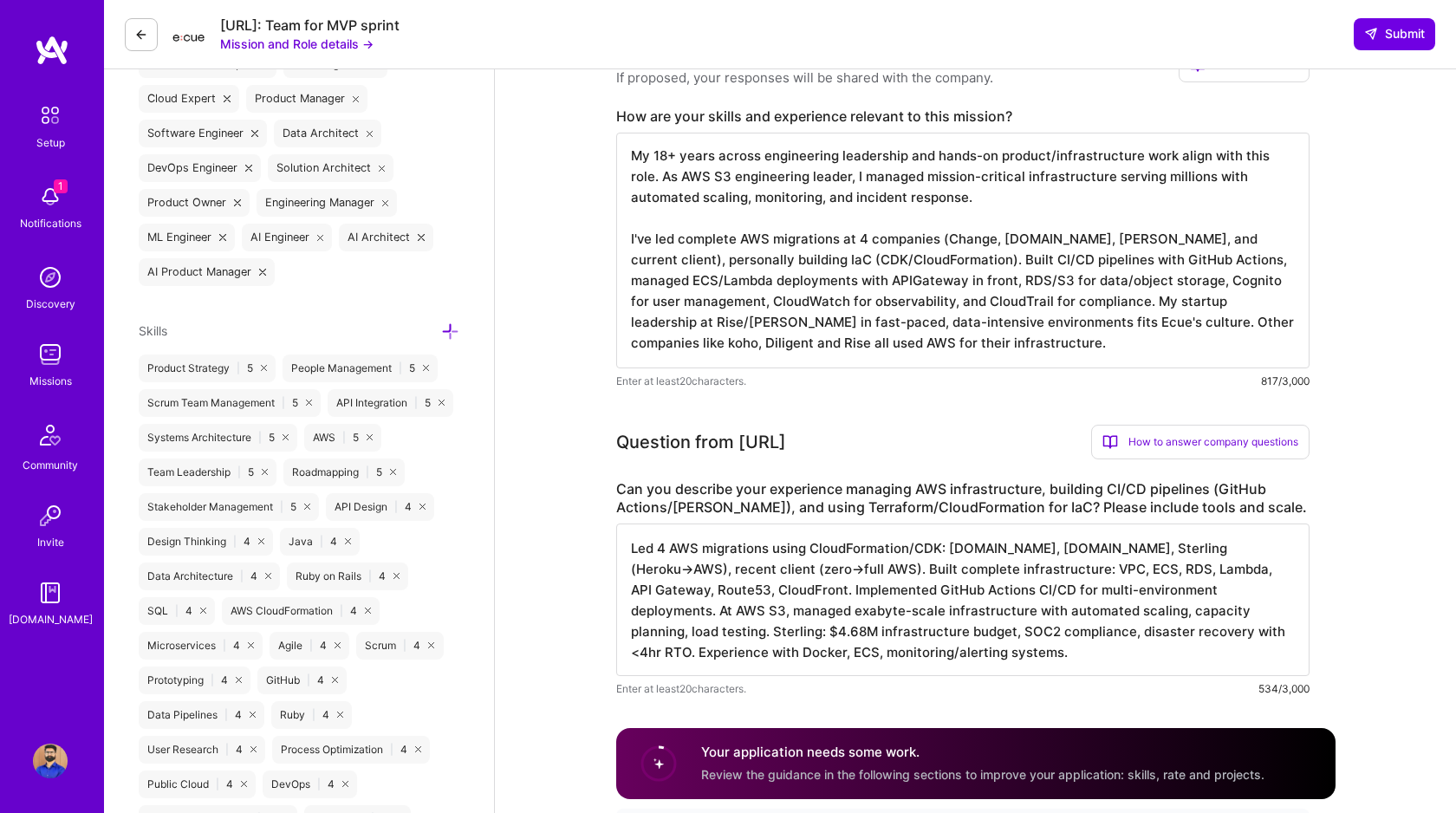
click at [632, 570] on textarea "Led 4 AWS migrations using CloudFormation/CDK: Realtor.com, Change.org, Sterlin…" at bounding box center [963, 599] width 694 height 152
click at [947, 546] on textarea "Led 4 AWS migrations using CloudFormation/CDK: Realtor.com, Change.org, Sterlin…" at bounding box center [963, 599] width 694 height 152
click at [736, 632] on textarea "Led 4 AWS migrations using CloudFormation/CDK: Realtor.com, Change.org, Sterlin…" at bounding box center [963, 599] width 694 height 152
click at [841, 657] on textarea "Led 4 AWS migrations using CloudFormation/CDK: Realtor.com, Change.org, Sterlin…" at bounding box center [963, 599] width 694 height 152
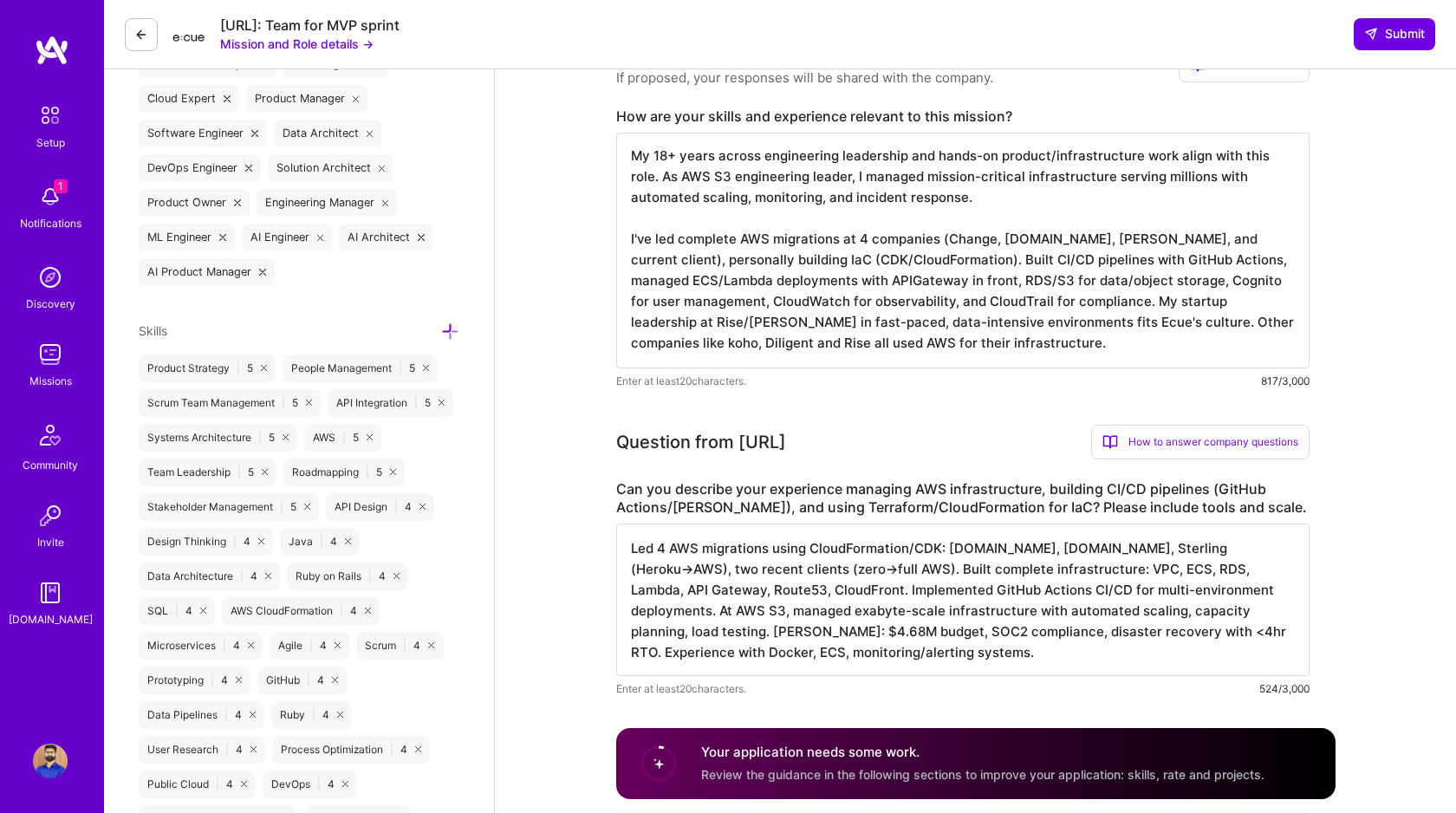
click at [1215, 586] on textarea "Led 4 AWS migrations using CloudFormation/CDK: Realtor.com, Change.org, Sterlin…" at bounding box center [963, 599] width 694 height 152
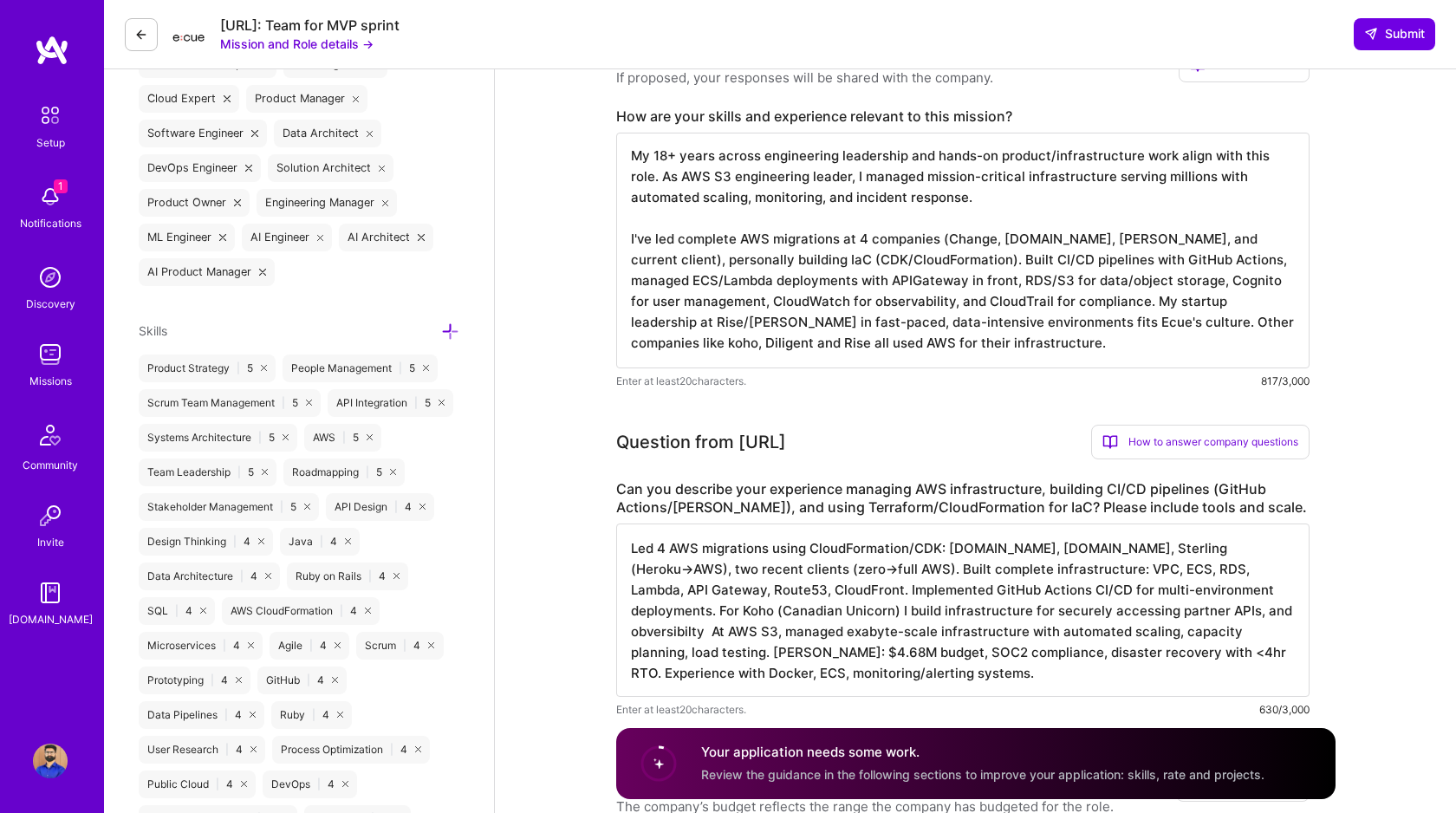
click at [1157, 603] on textarea "Led 4 AWS migrations using CloudFormation/CDK: Realtor.com, Change.org, Sterlin…" at bounding box center [963, 610] width 694 height 174
click at [1165, 614] on textarea "Led 4 AWS migrations using CloudFormation/CDK: Realtor.com, Change.org, Sterlin…" at bounding box center [963, 610] width 694 height 174
paste textarea "Observabili"
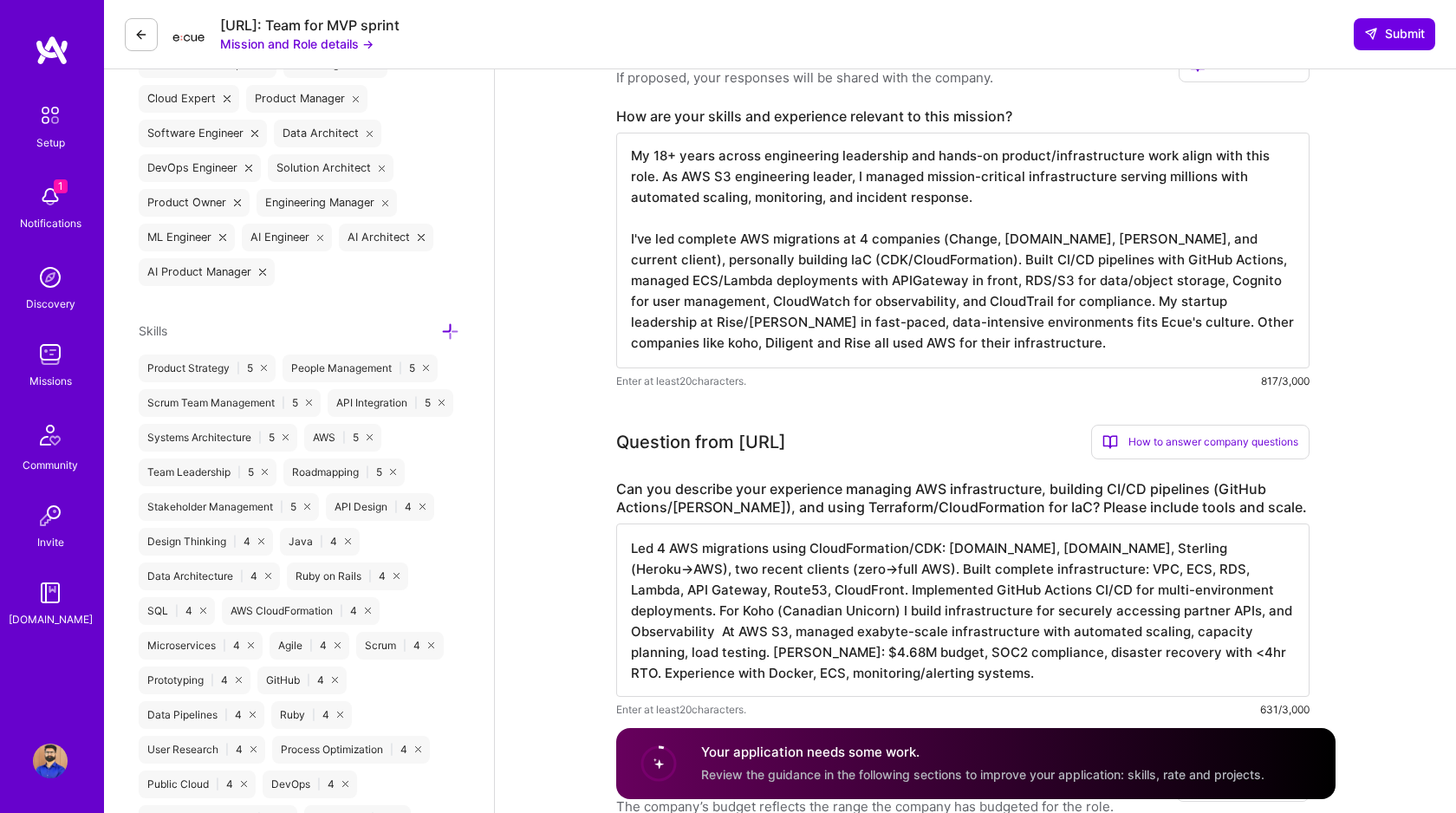
click at [1146, 608] on textarea "Led 4 AWS migrations using CloudFormation/CDK: Realtor.com, Change.org, Sterlin…" at bounding box center [963, 610] width 694 height 174
click at [796, 611] on textarea "Led 4 AWS migrations using CloudFormation/CDK: Realtor.com, Change.org, Sterlin…" at bounding box center [963, 610] width 694 height 174
click at [1216, 610] on textarea "Led 4 AWS migrations using CloudFormation/CDK: Realtor.com, Change.org, Sterlin…" at bounding box center [963, 610] width 694 height 174
click at [682, 634] on textarea "Led 4 AWS migrations using CloudFormation/CDK: Realtor.com, Change.org, Sterlin…" at bounding box center [963, 610] width 694 height 174
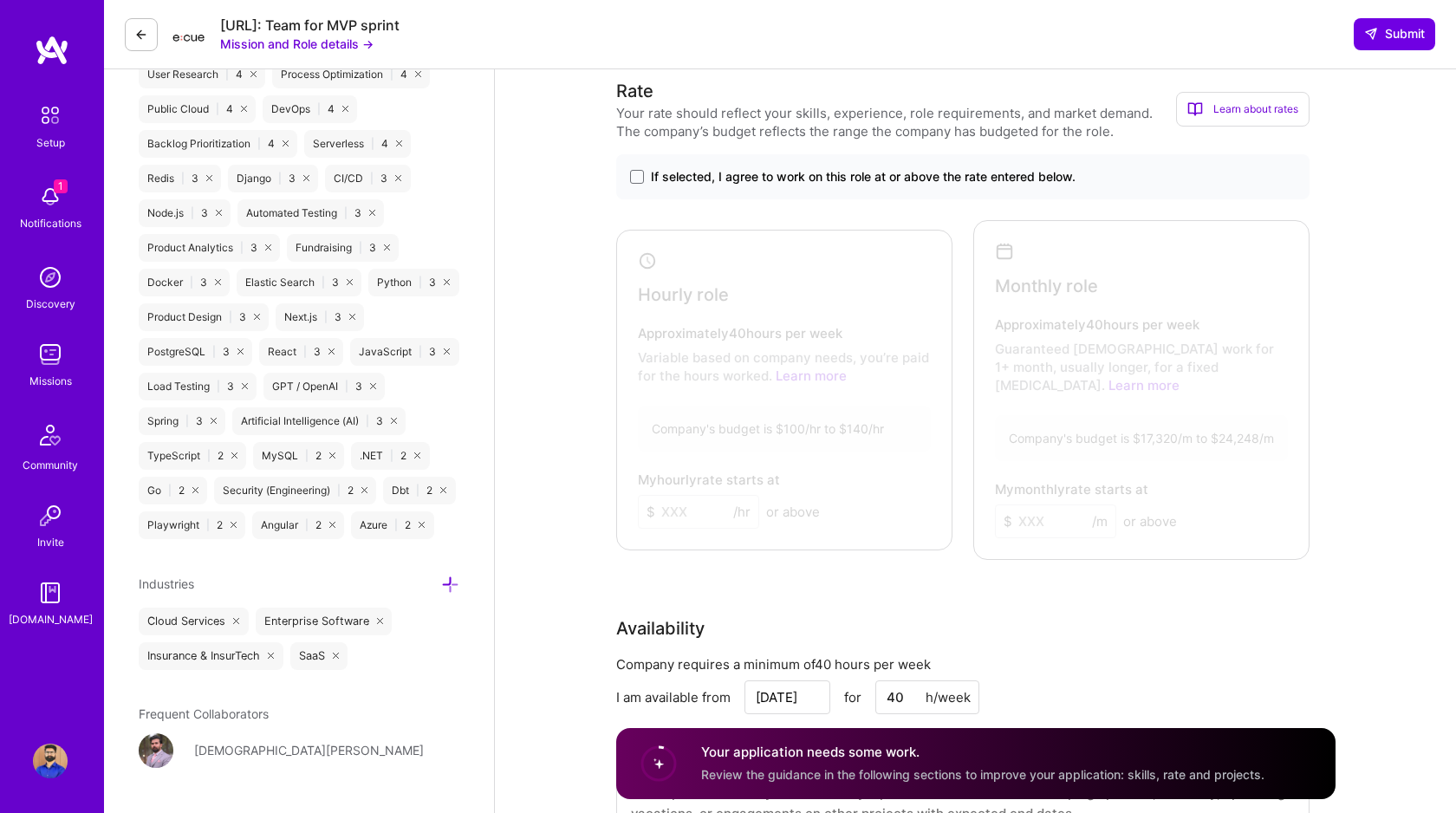
scroll to position [1243, 0]
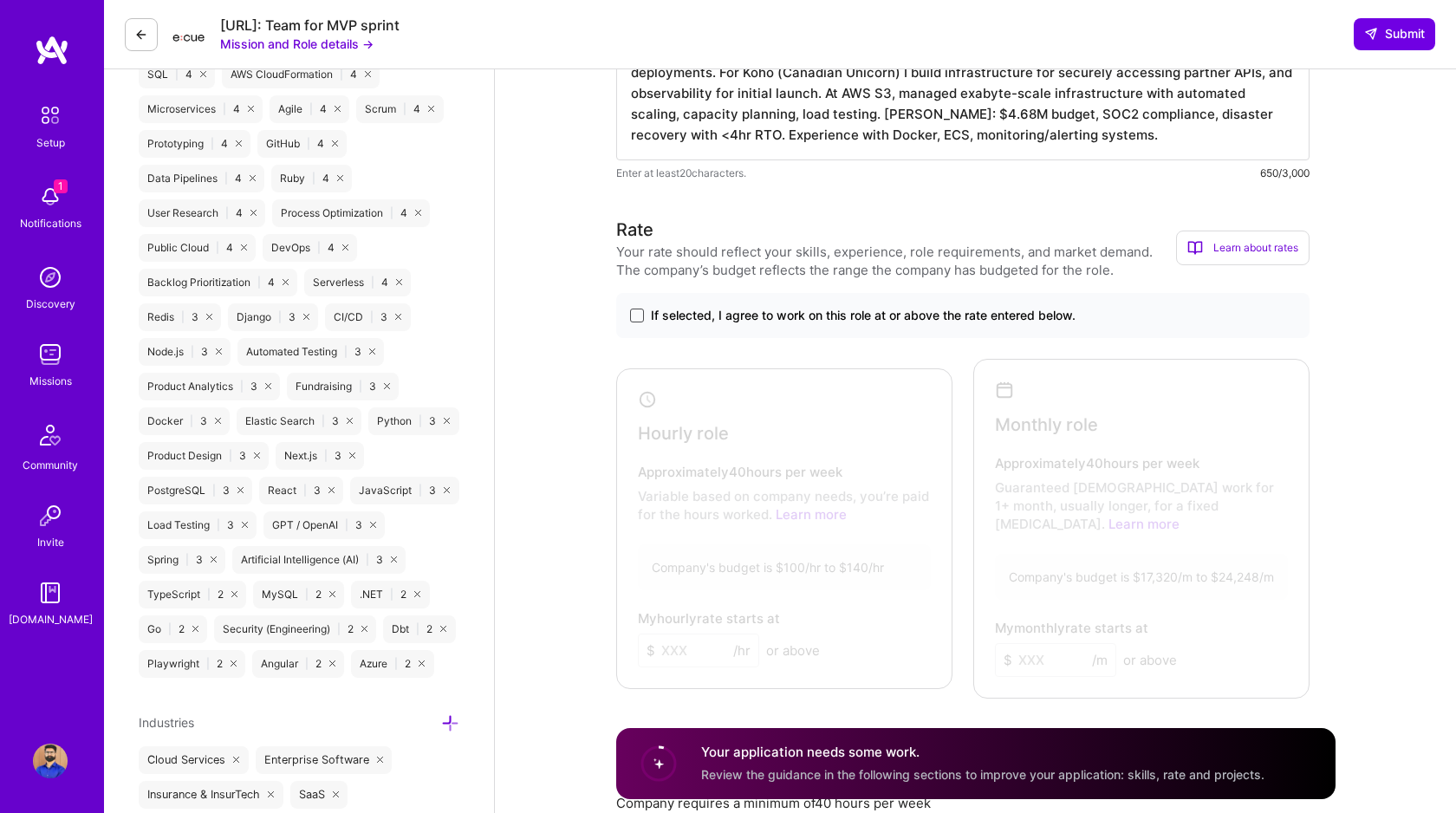
type textarea "Led 4 AWS migrations using CloudFormation/CDK: [DOMAIN_NAME], [DOMAIN_NAME], St…"
click at [635, 321] on span at bounding box center [638, 316] width 14 height 14
click at [0, 0] on input "If selected, I agree to work on this role at or above the rate entered below." at bounding box center [0, 0] width 0 height 0
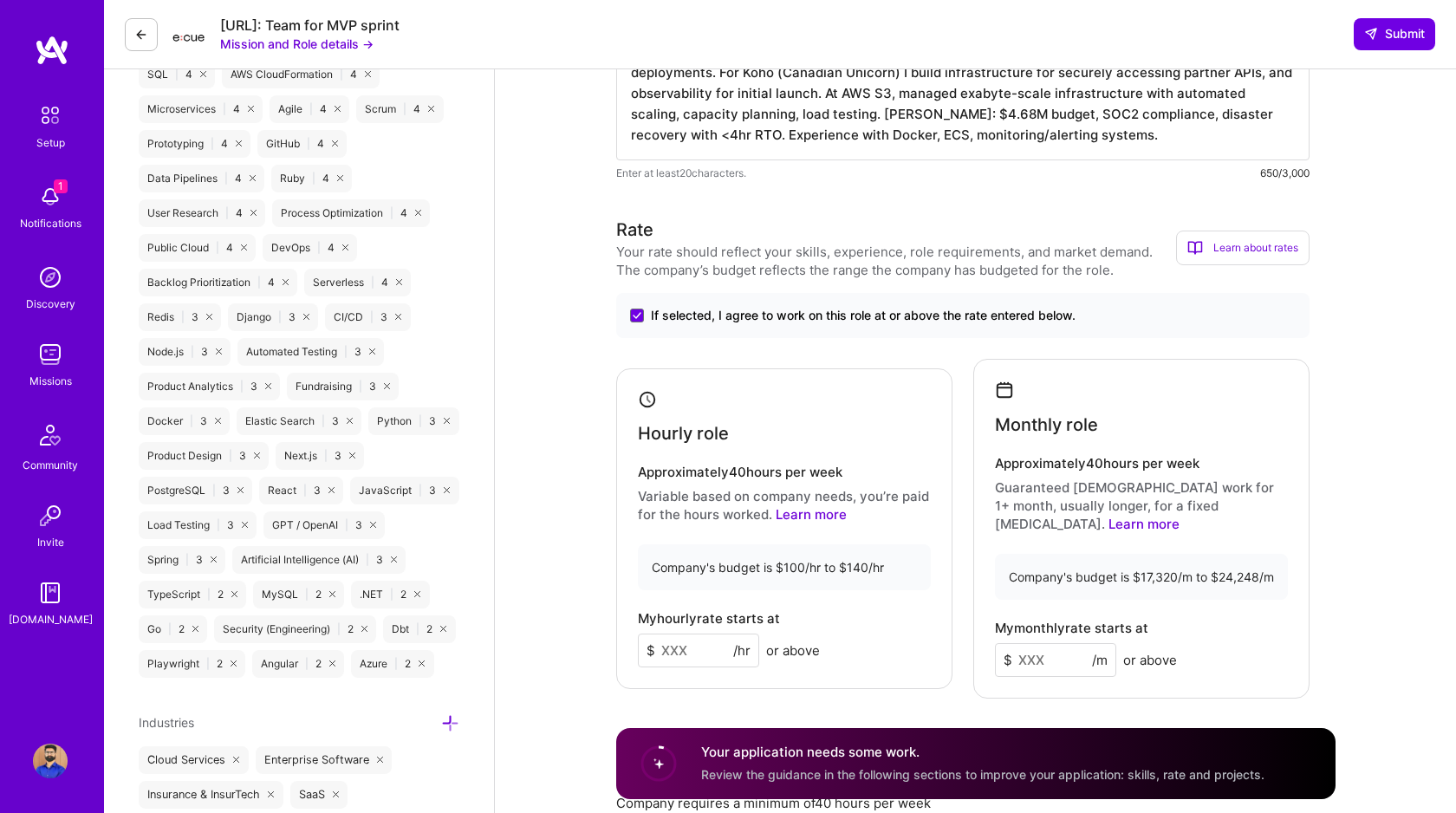
click at [698, 646] on input at bounding box center [698, 651] width 121 height 34
type input "130"
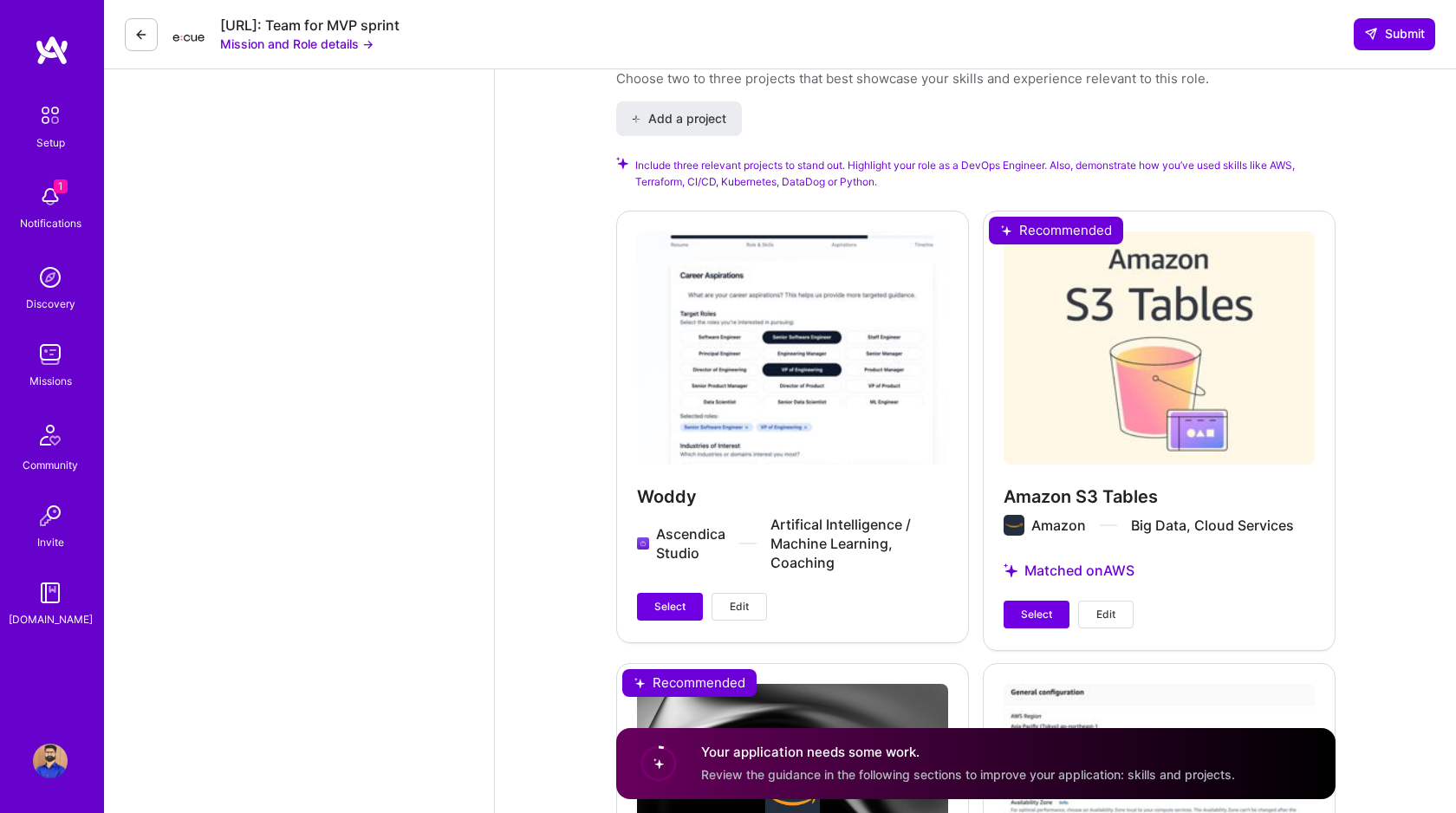
scroll to position [2405, 0]
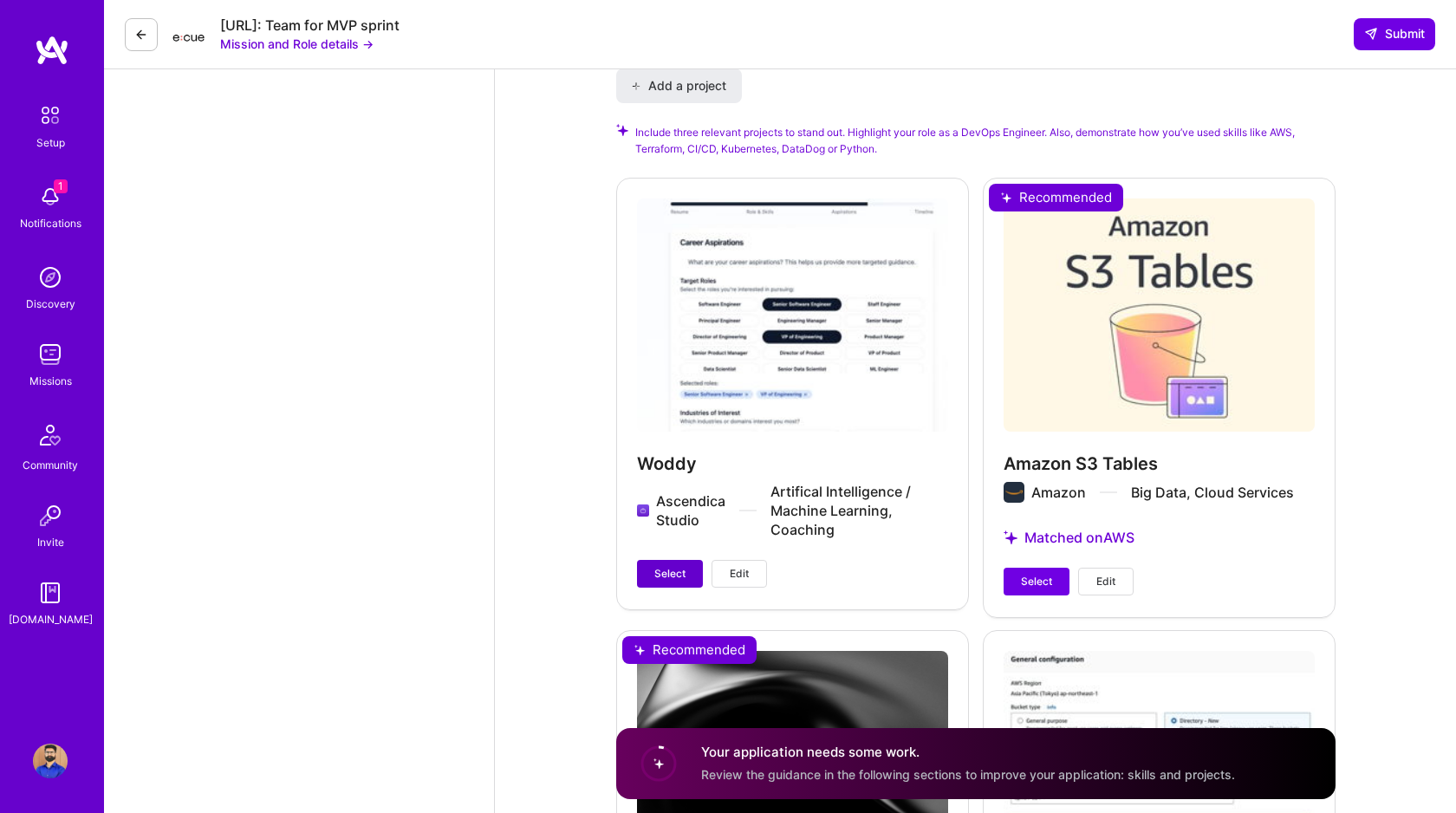
click at [665, 566] on span "Select" at bounding box center [670, 574] width 31 height 16
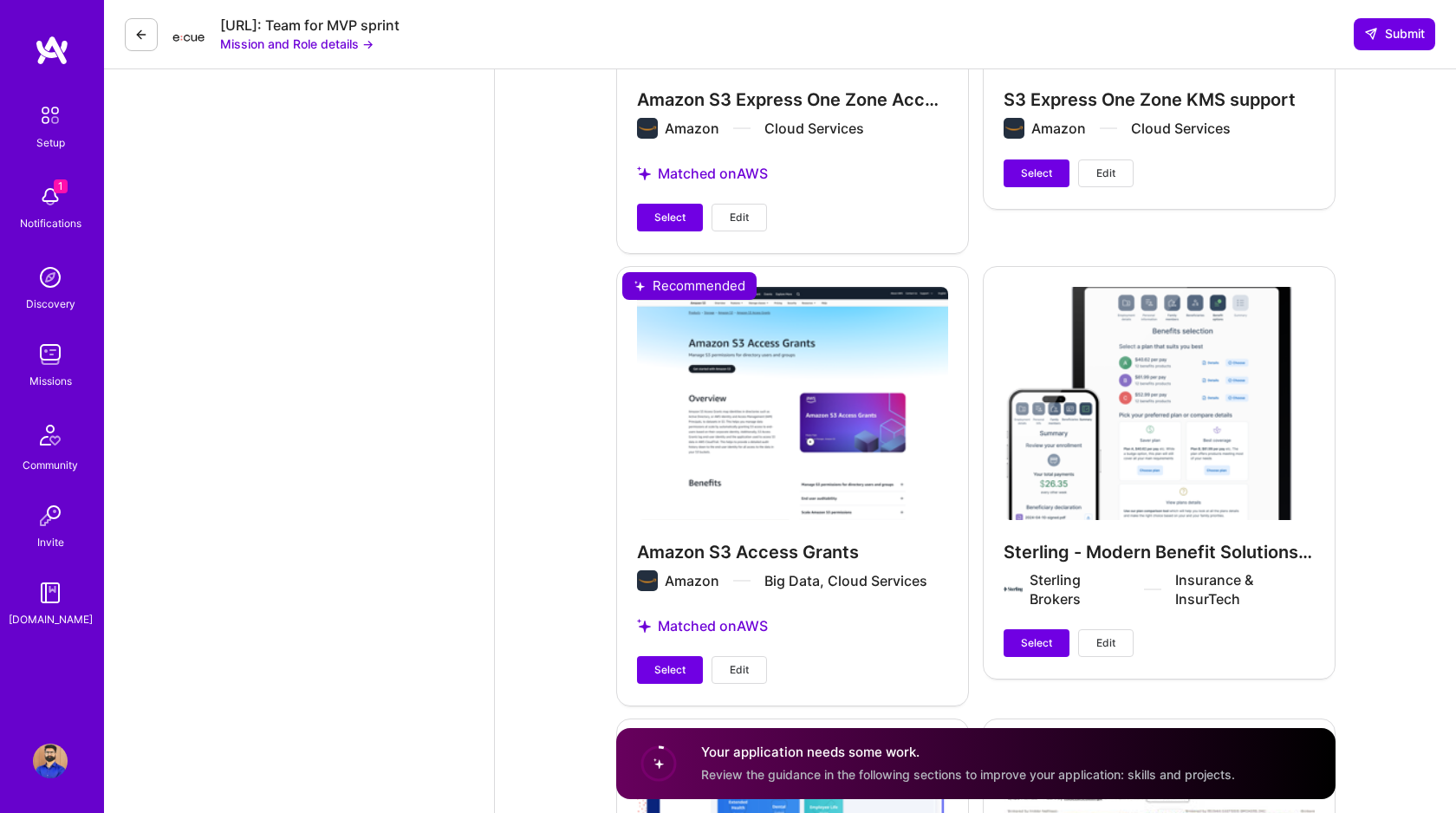
scroll to position [3289, 0]
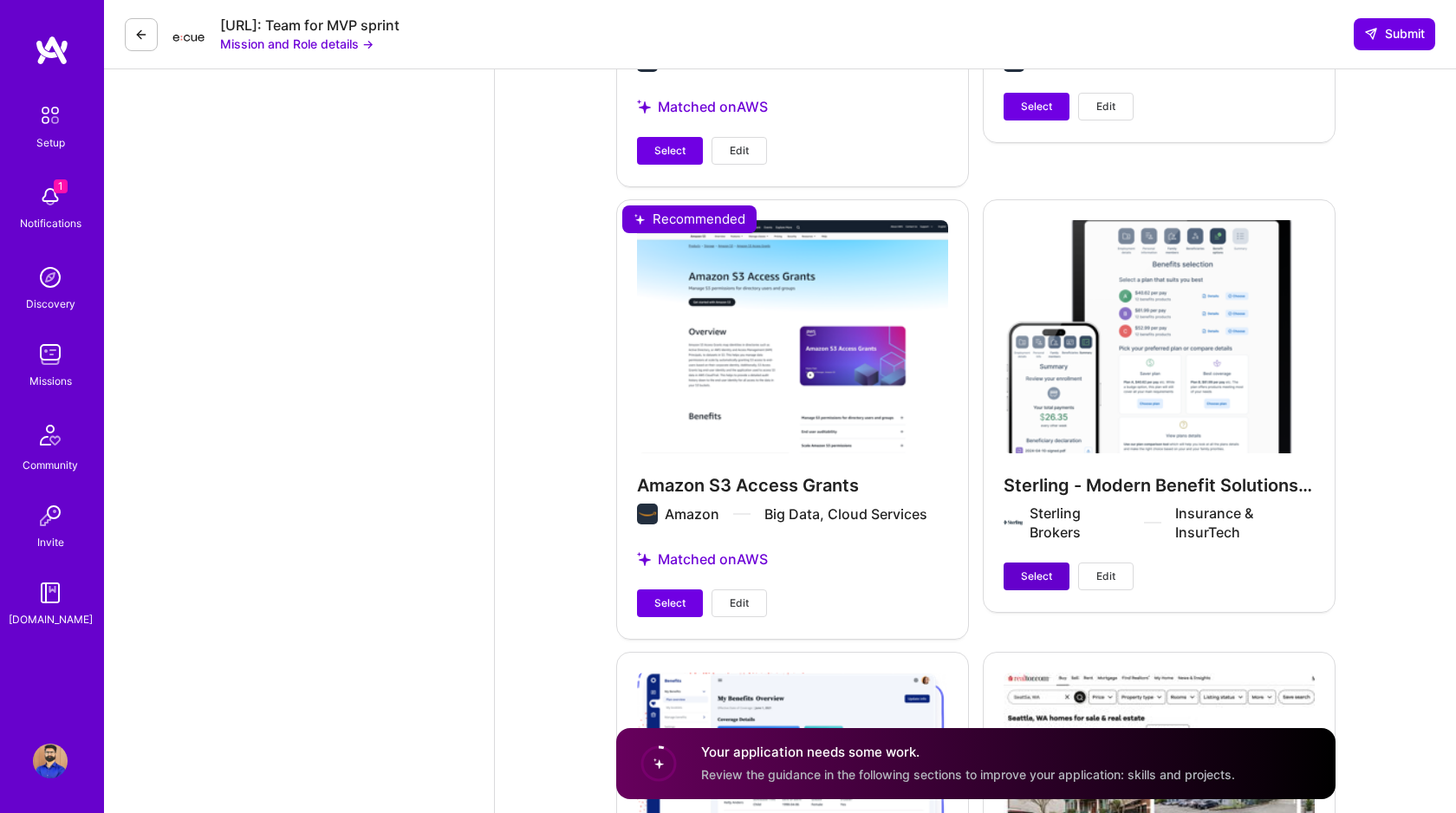
click at [1026, 569] on span "Select" at bounding box center [1037, 577] width 31 height 16
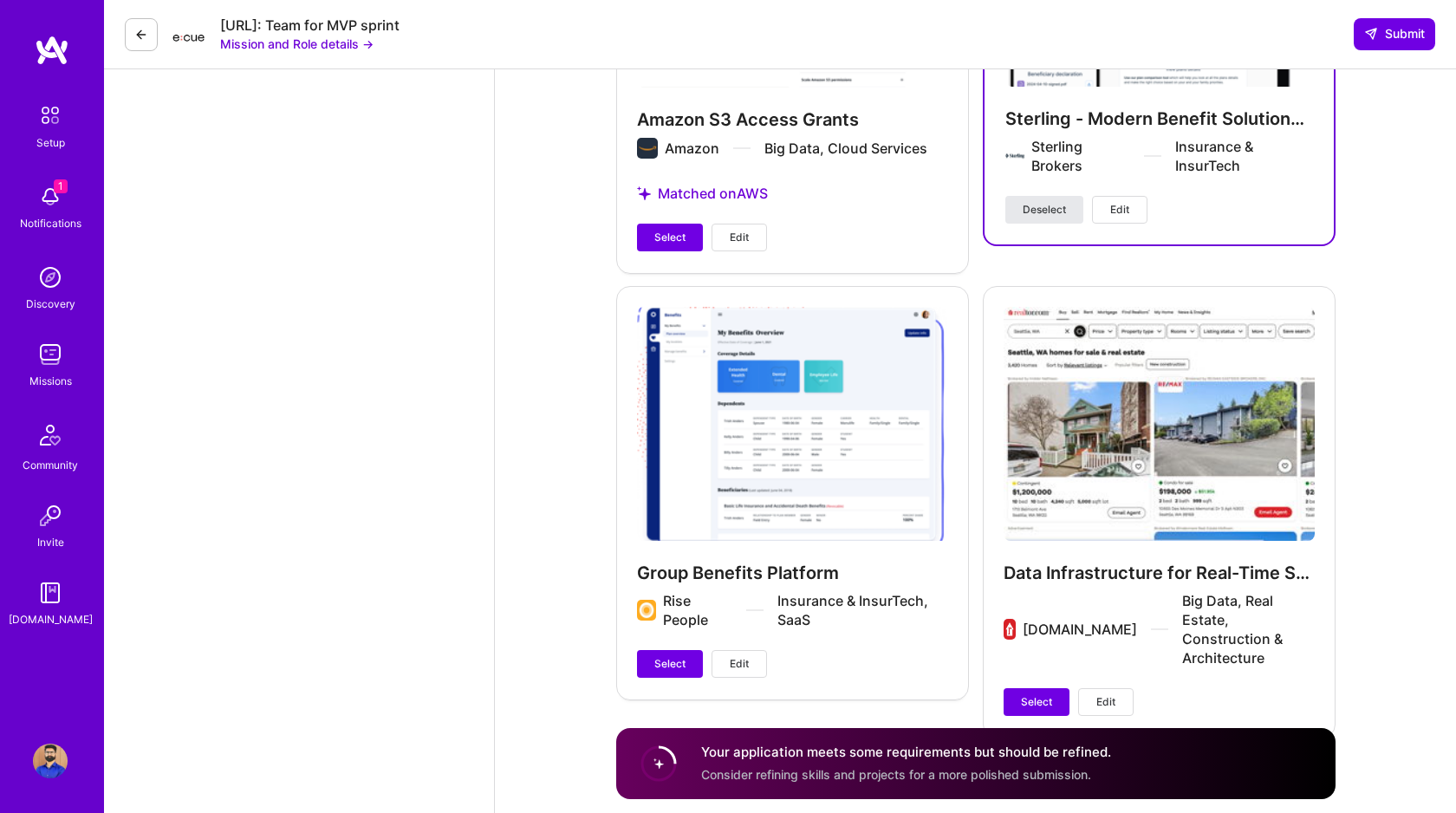
scroll to position [3663, 0]
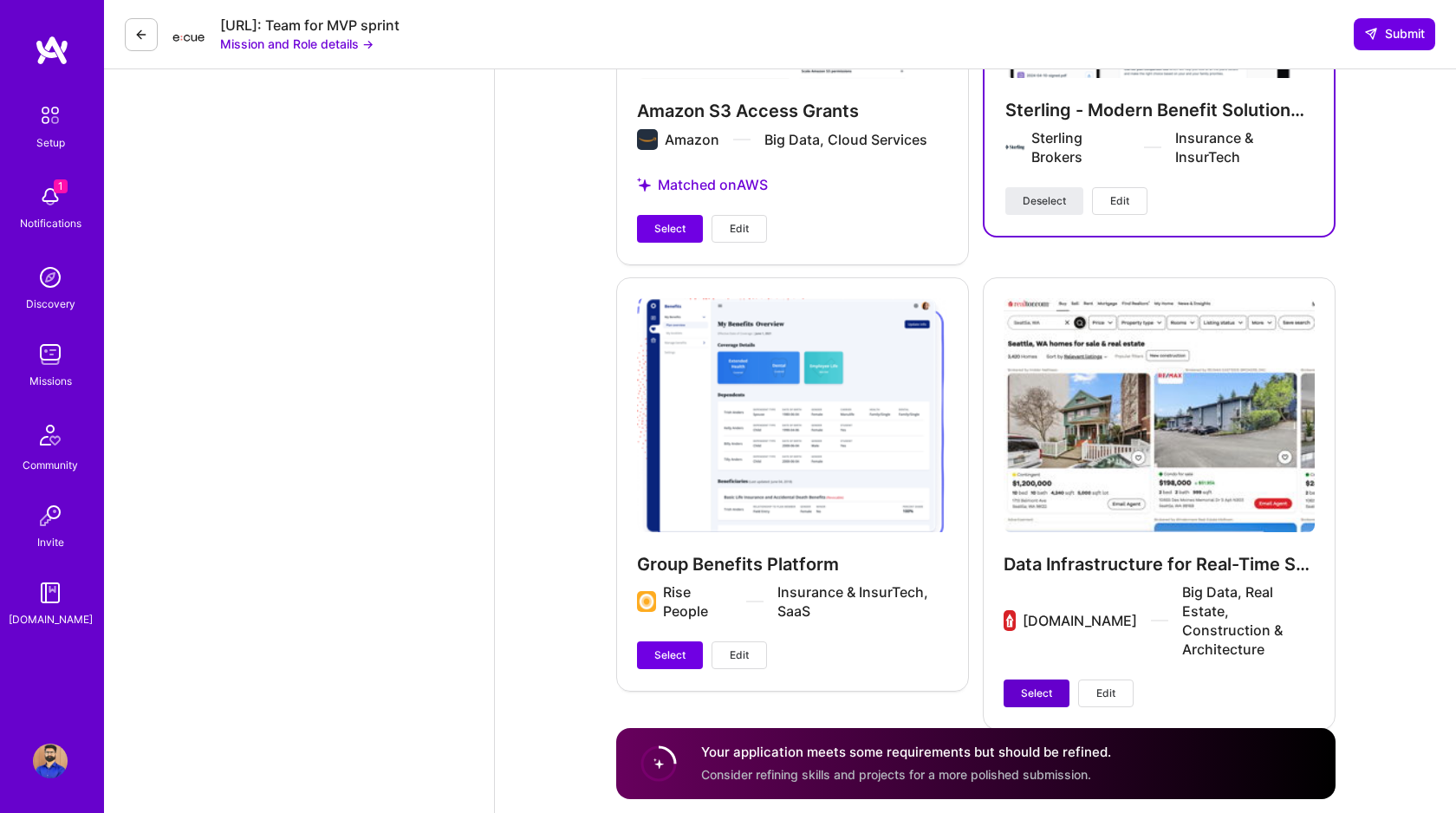
click at [1031, 686] on span "Select" at bounding box center [1037, 694] width 31 height 16
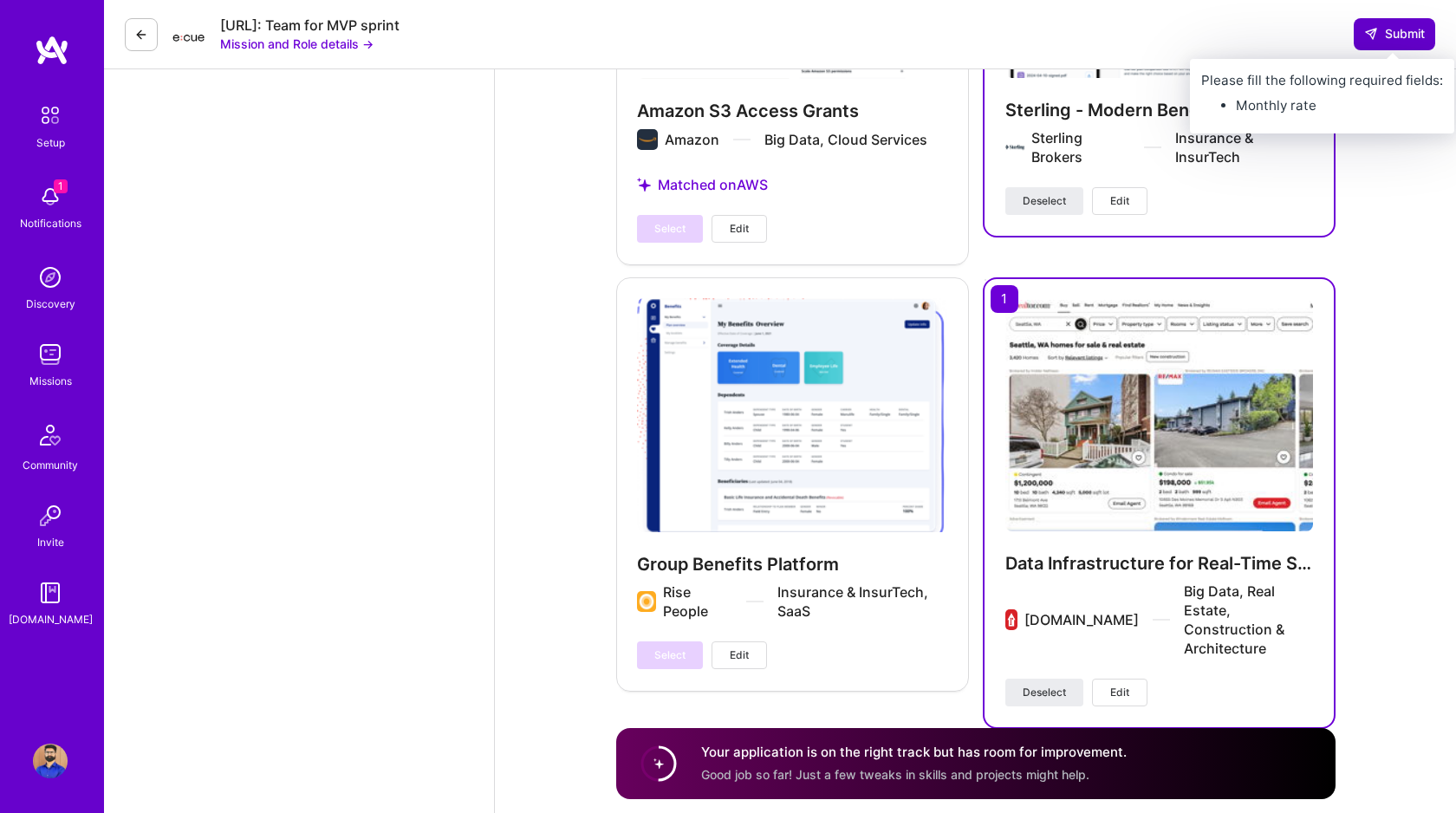
click at [1376, 37] on icon at bounding box center [1371, 34] width 14 height 14
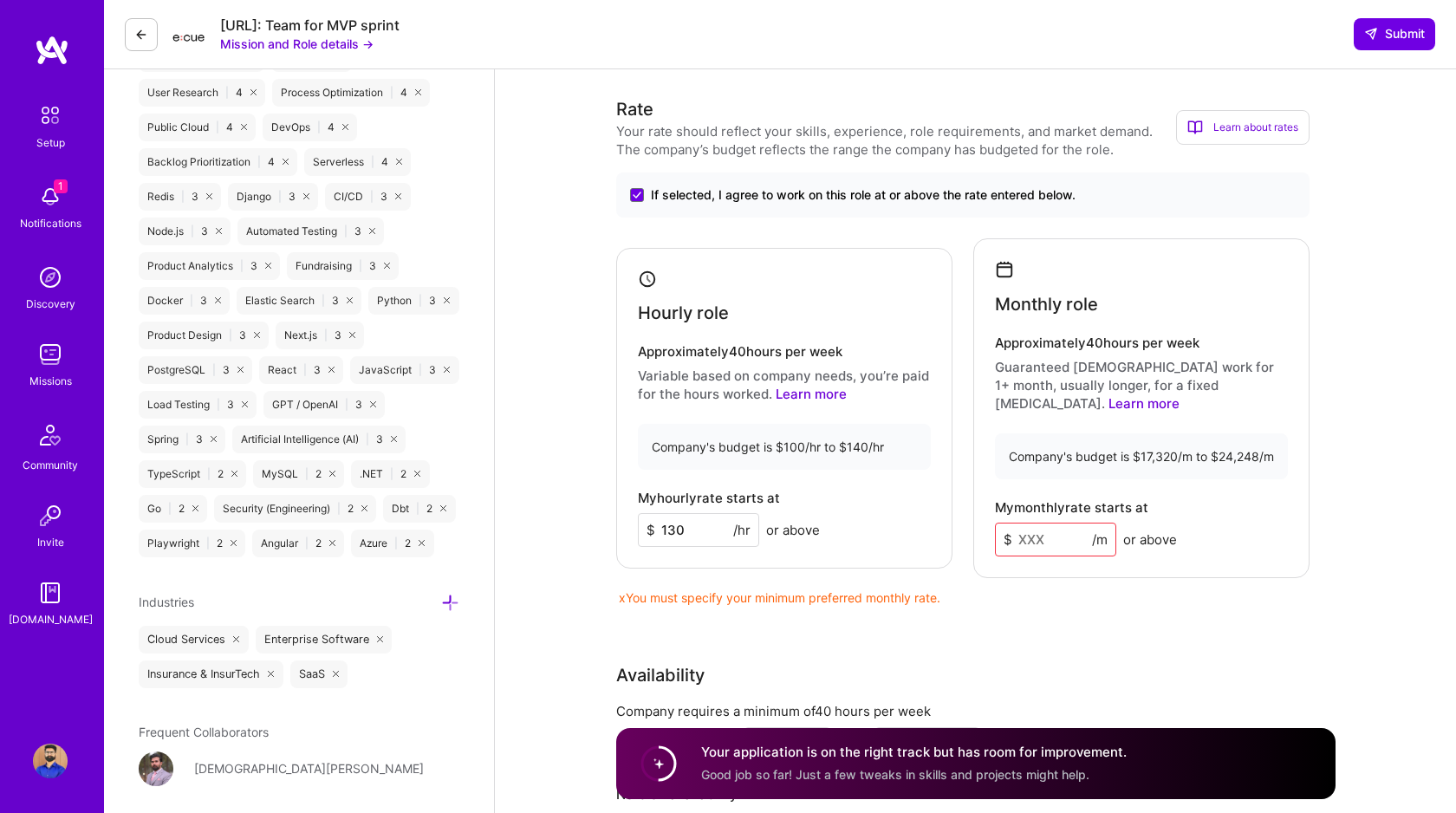
scroll to position [1295, 0]
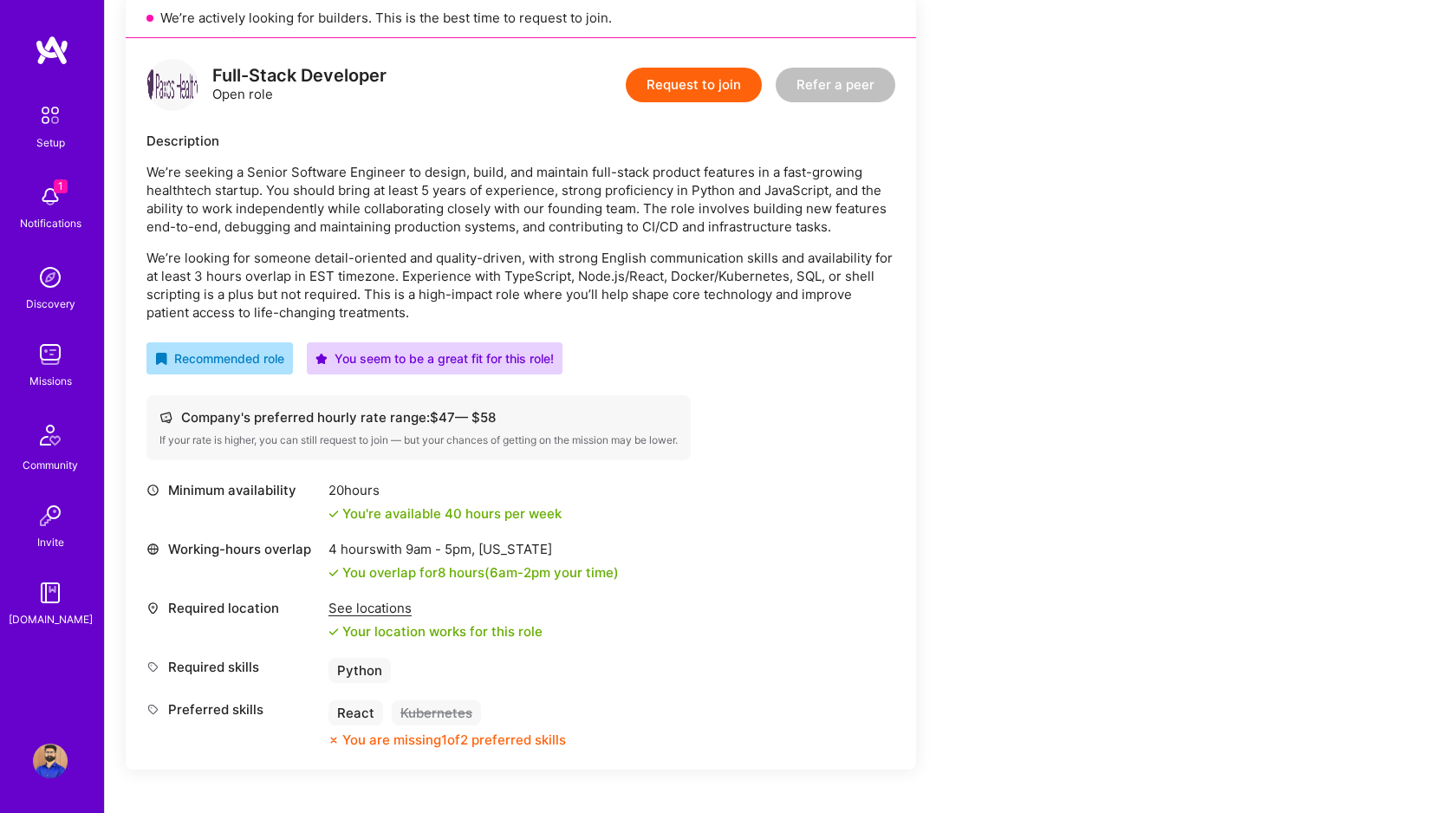
scroll to position [413, 0]
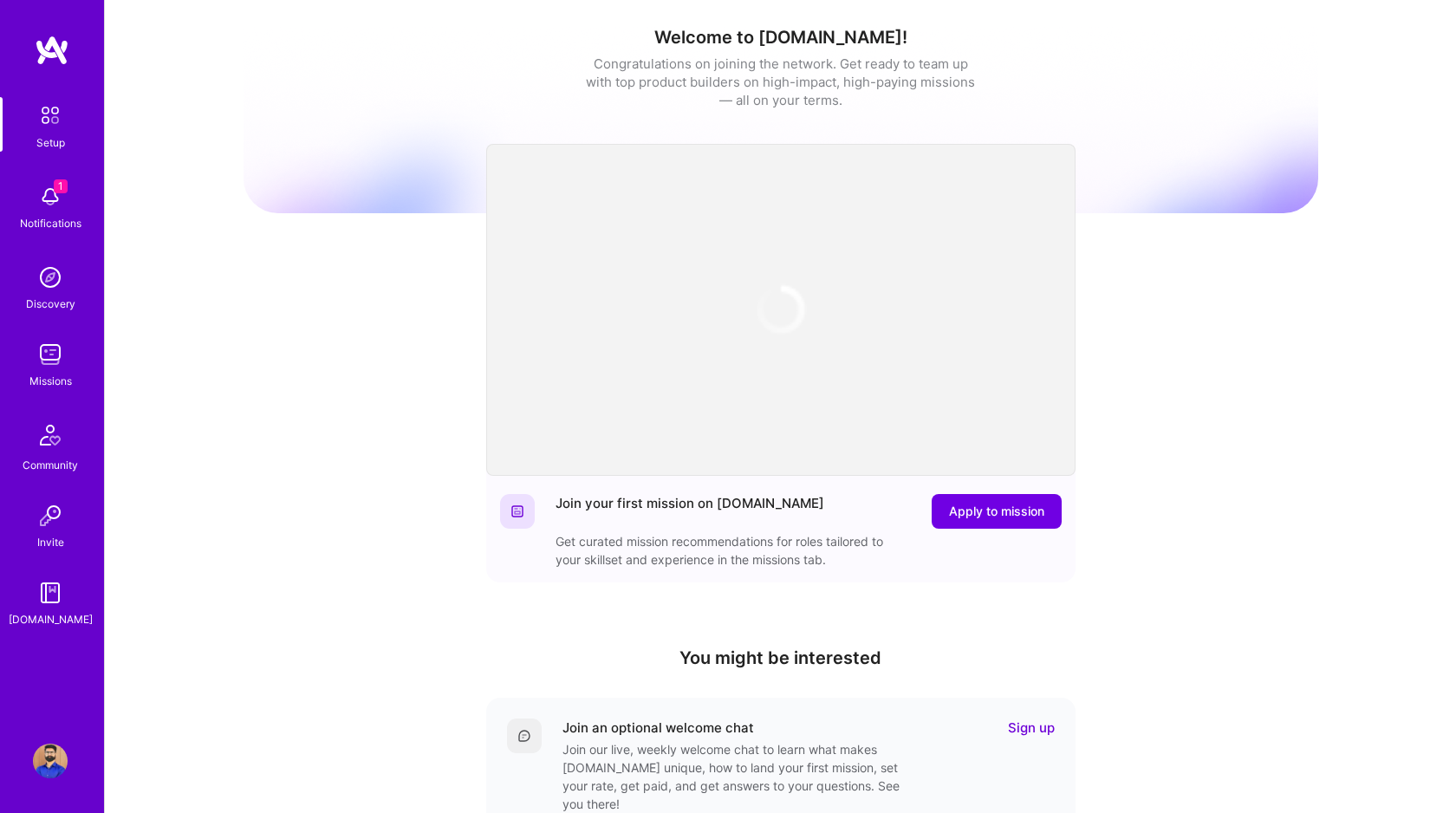
click at [59, 196] on img at bounding box center [50, 196] width 35 height 35
click at [46, 356] on img at bounding box center [50, 354] width 35 height 35
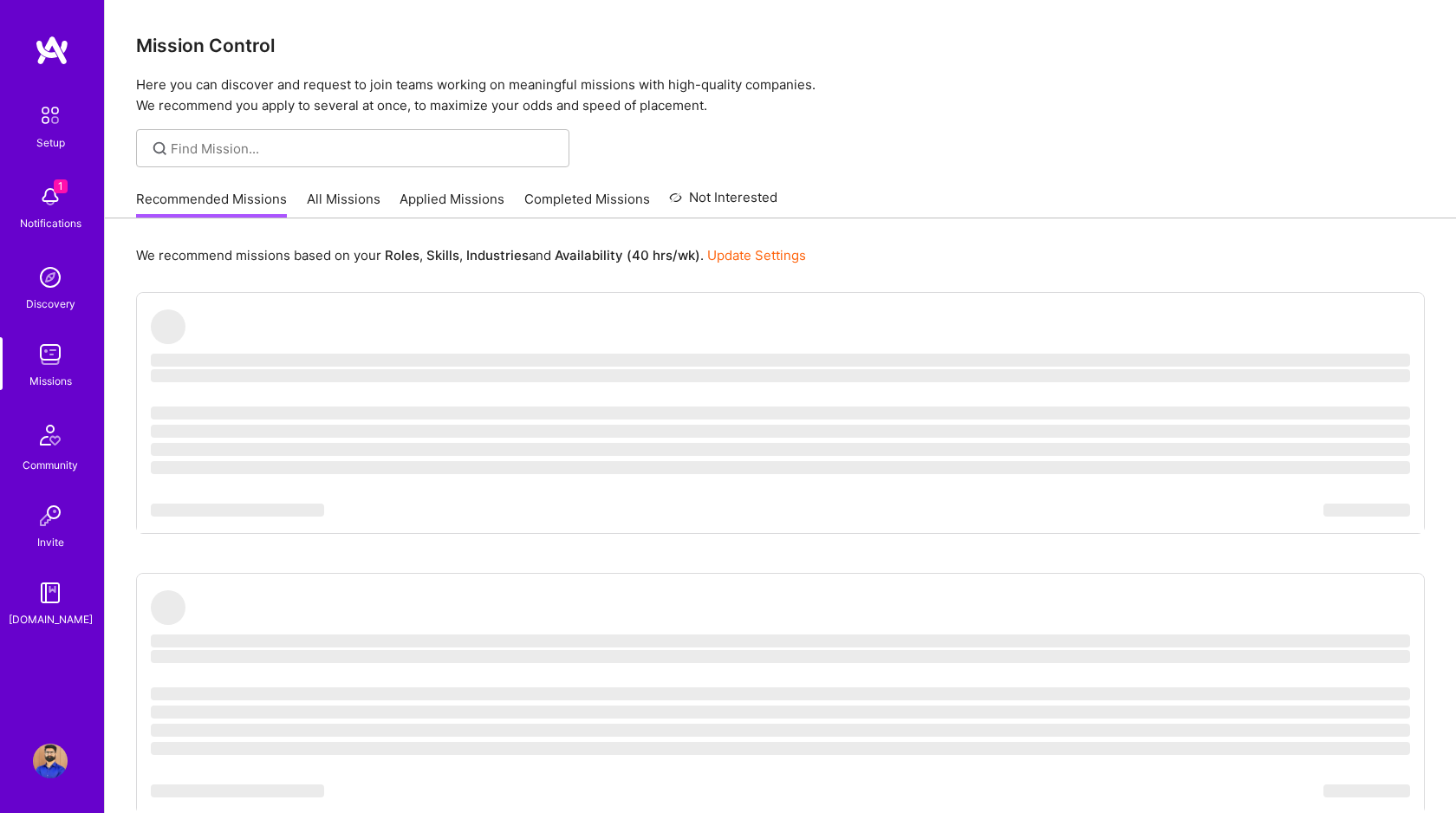
click at [465, 197] on link "Applied Missions" at bounding box center [452, 204] width 105 height 28
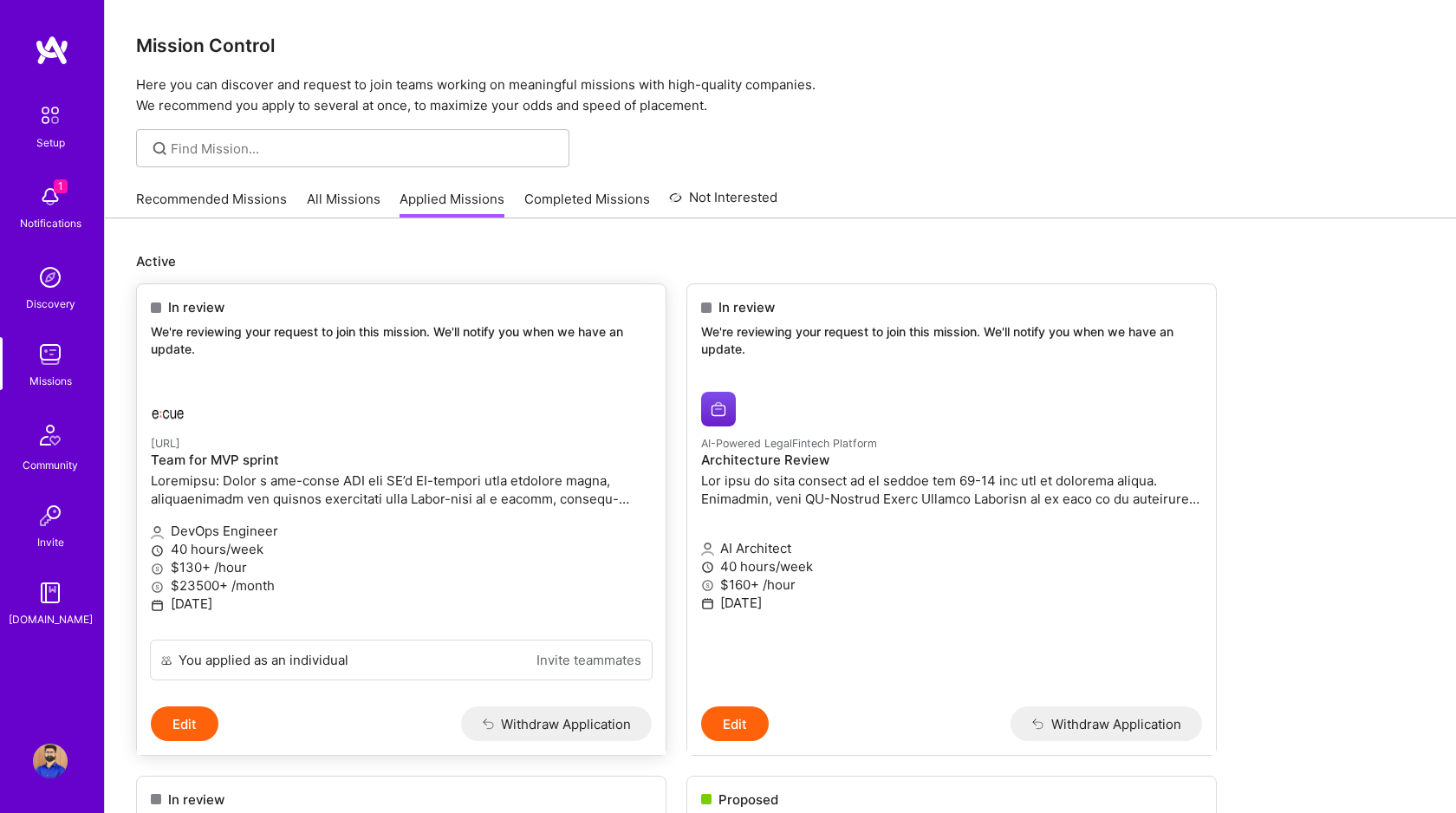
click at [328, 516] on div "DevOps Engineer 40 hours/week $130+ /hour $23500+ /month [DATE]" at bounding box center [401, 568] width 501 height 114
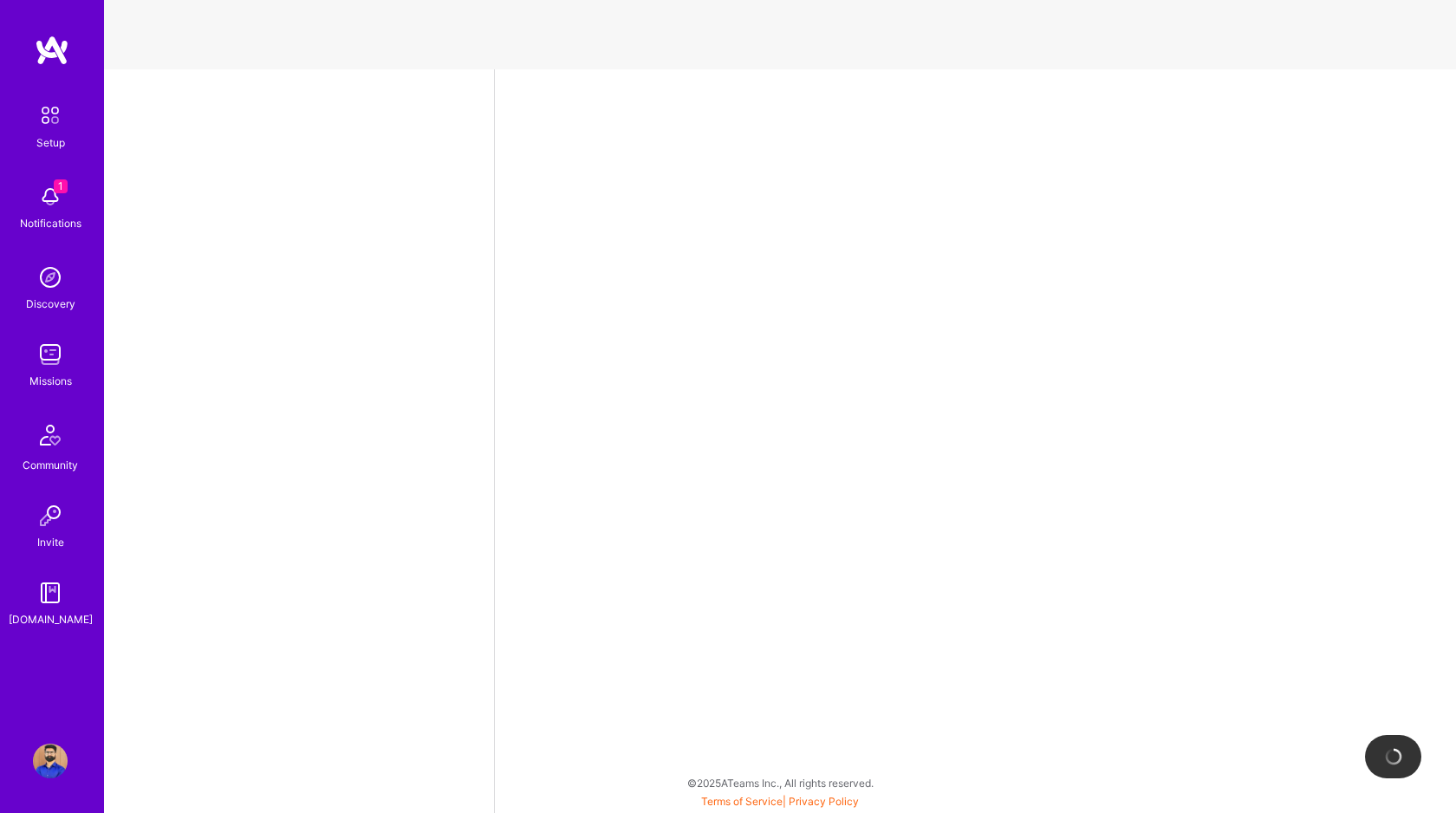
select select "CA"
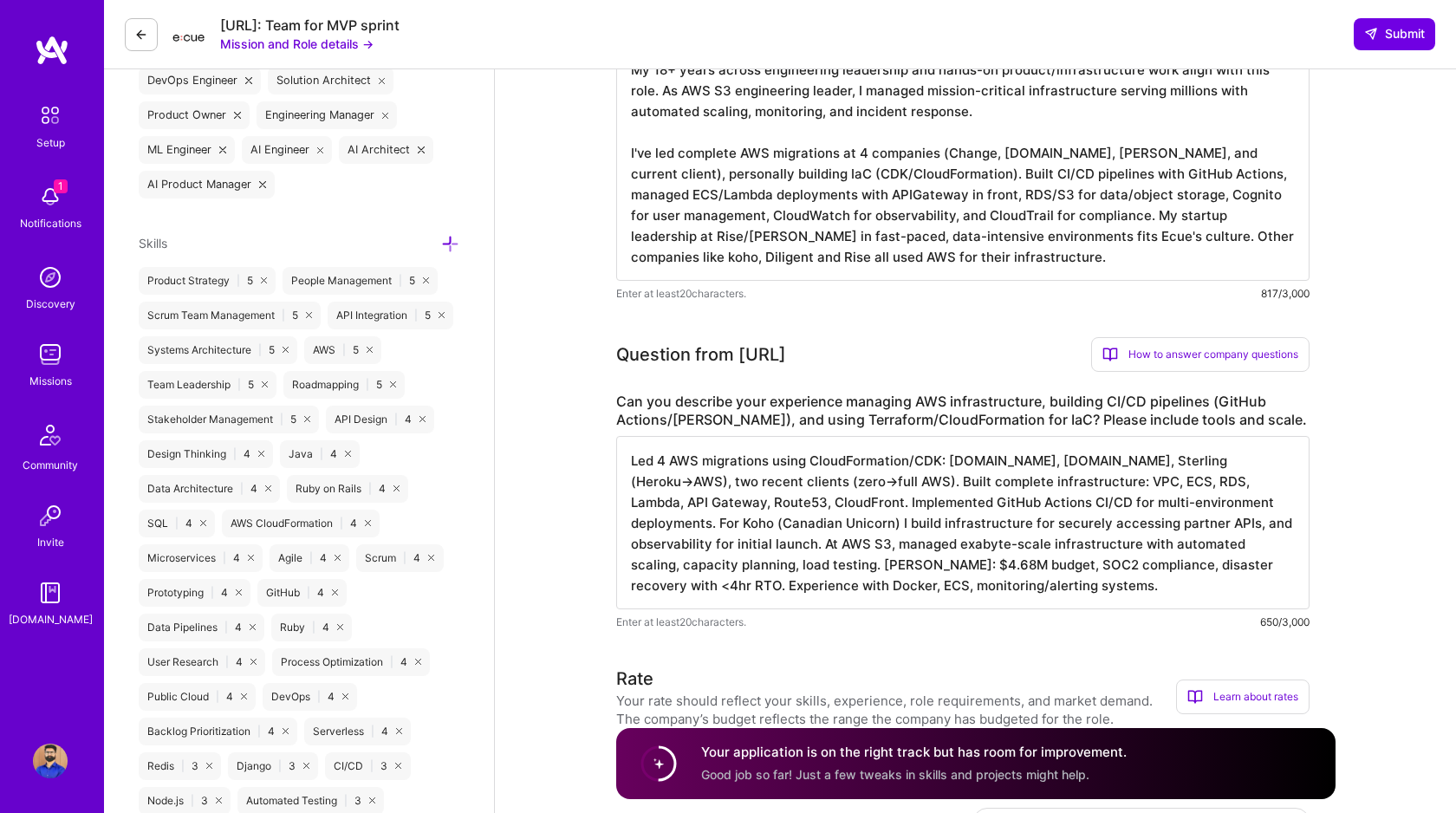
scroll to position [768, 0]
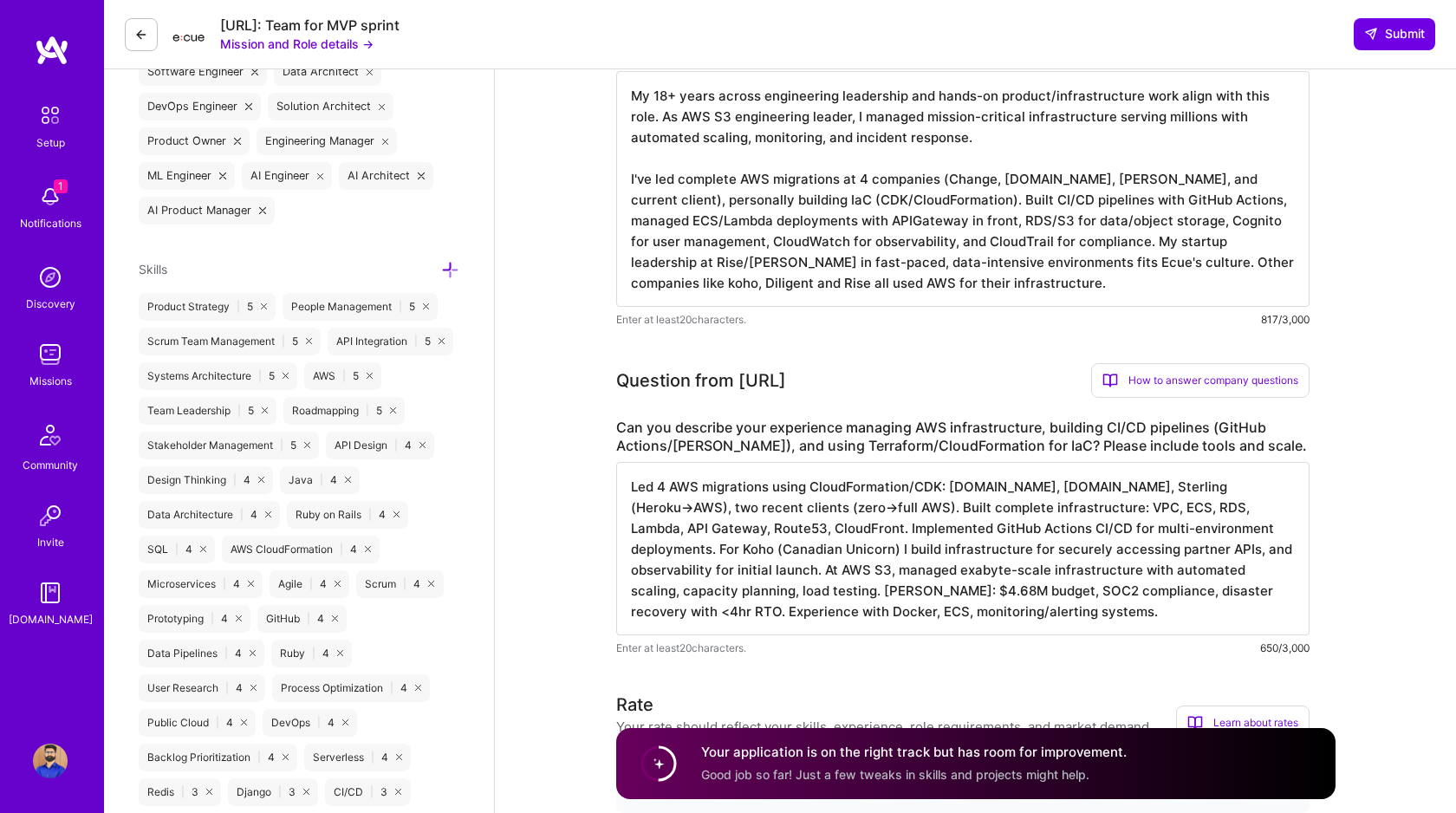
click at [763, 239] on textarea "My 18+ years across engineering leadership and hands-on product/infrastructure …" at bounding box center [963, 189] width 694 height 236
click at [734, 516] on textarea "Led 4 AWS migrations using CloudFormation/CDK: [DOMAIN_NAME], [DOMAIN_NAME], St…" at bounding box center [963, 549] width 694 height 174
click at [48, 191] on img at bounding box center [50, 196] width 35 height 35
